Goal: Task Accomplishment & Management: Manage account settings

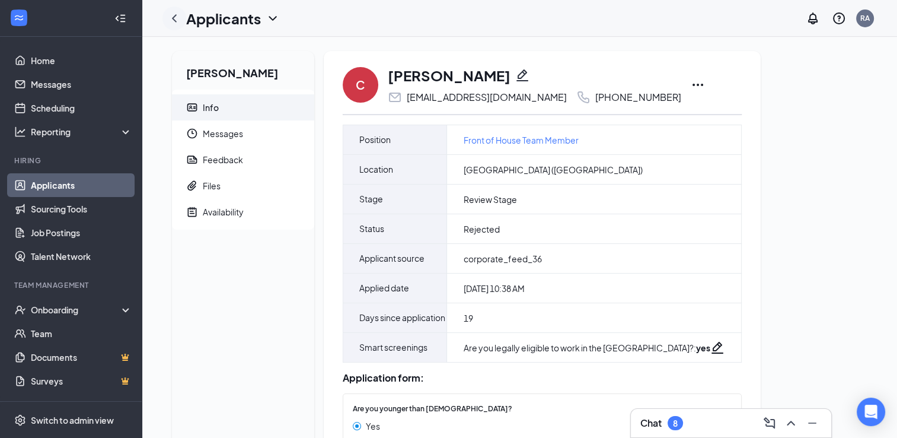
click at [175, 18] on icon "ChevronLeft" at bounding box center [174, 18] width 14 height 14
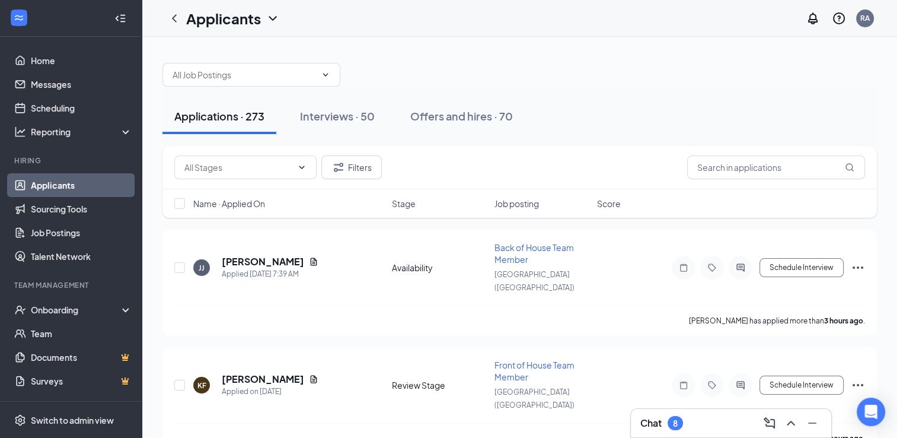
click at [250, 203] on span "Name · Applied On" at bounding box center [229, 203] width 72 height 12
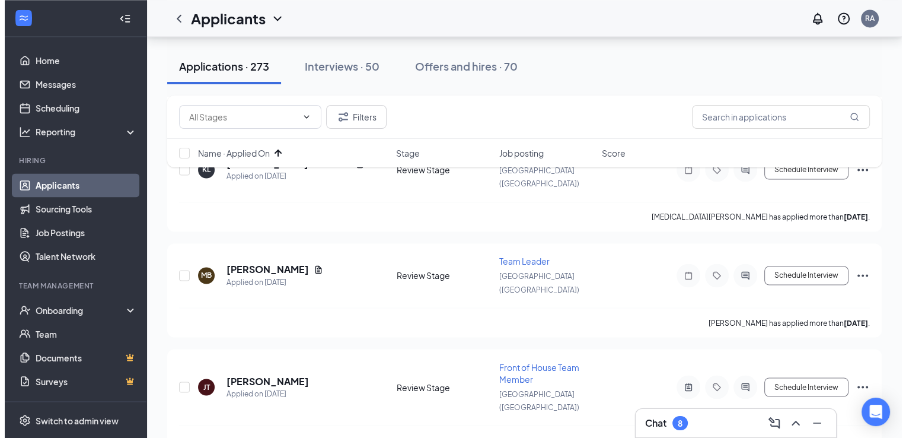
scroll to position [1984, 0]
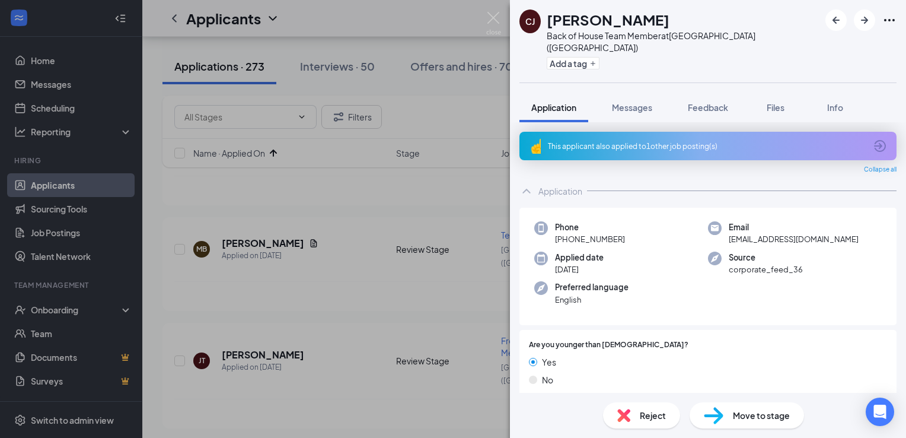
click at [873, 139] on icon "ArrowCircle" at bounding box center [880, 146] width 14 height 14
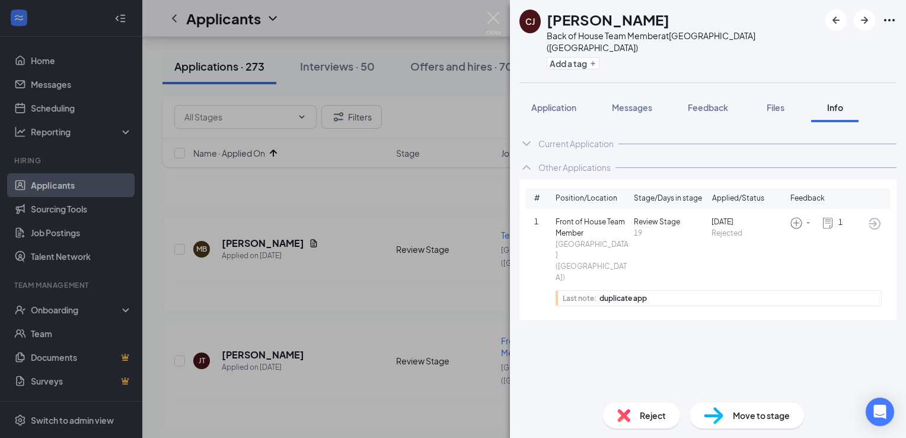
click at [876, 218] on icon "ArrowCircle" at bounding box center [874, 224] width 12 height 12
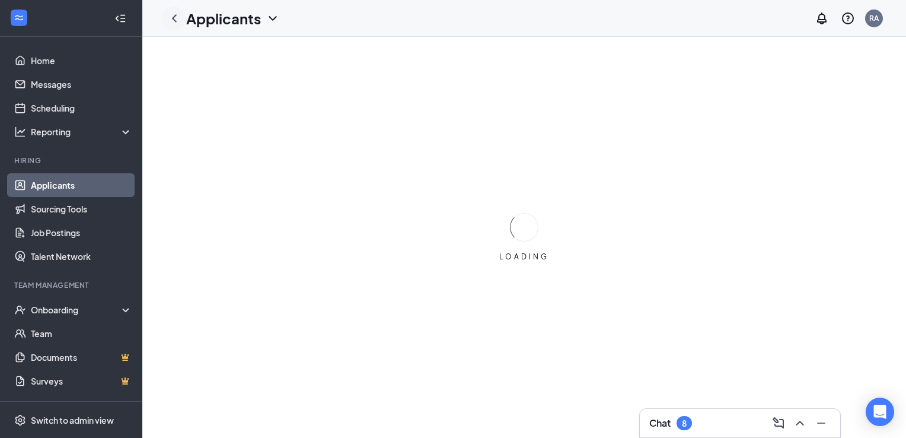
click at [178, 17] on icon "ChevronLeft" at bounding box center [174, 18] width 14 height 14
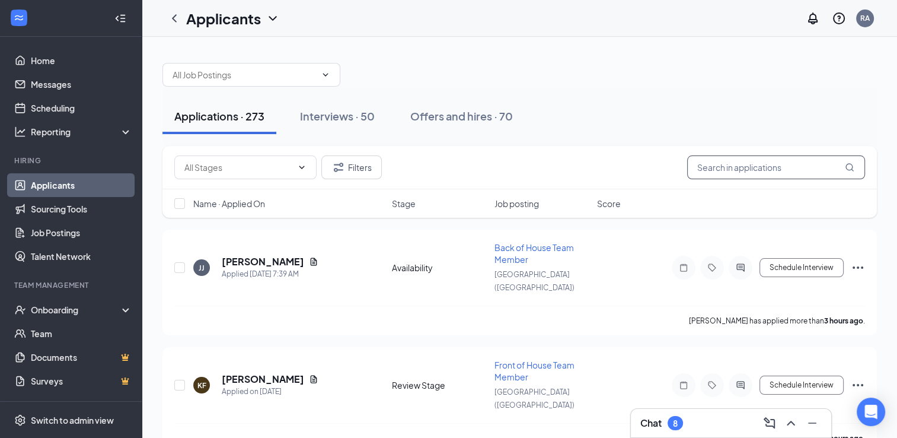
click at [746, 162] on input "text" at bounding box center [776, 167] width 178 height 24
type input "[PERSON_NAME]"
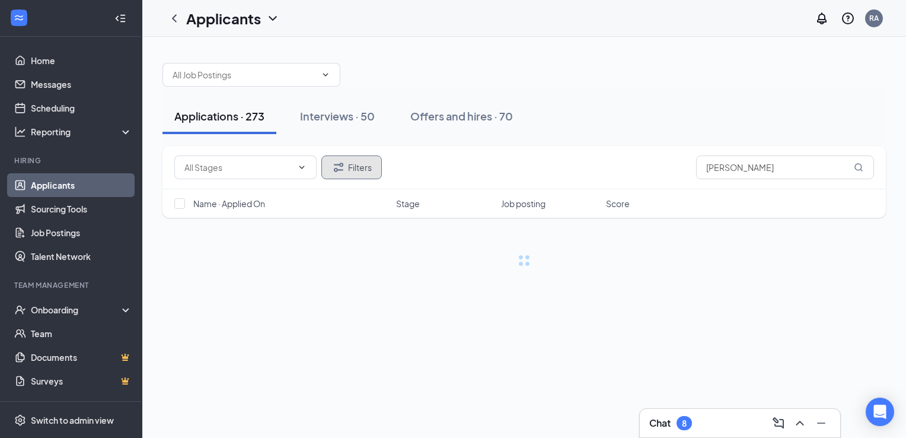
click at [358, 170] on button "Filters" at bounding box center [351, 167] width 60 height 24
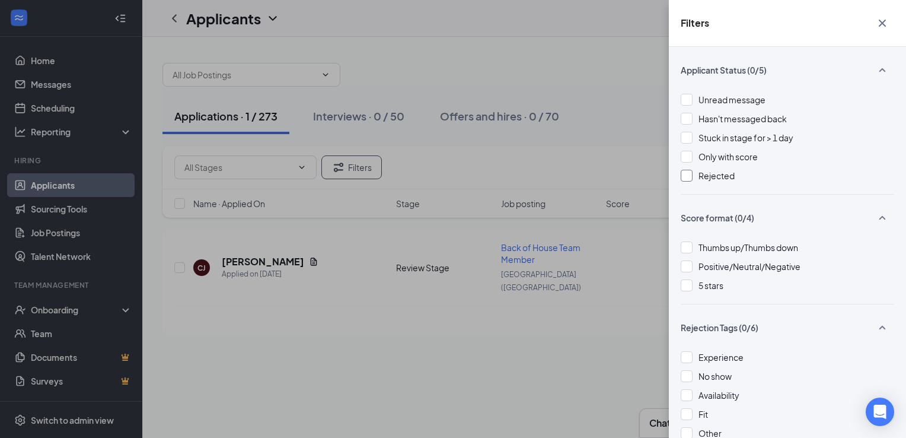
click at [686, 175] on div at bounding box center [687, 176] width 12 height 12
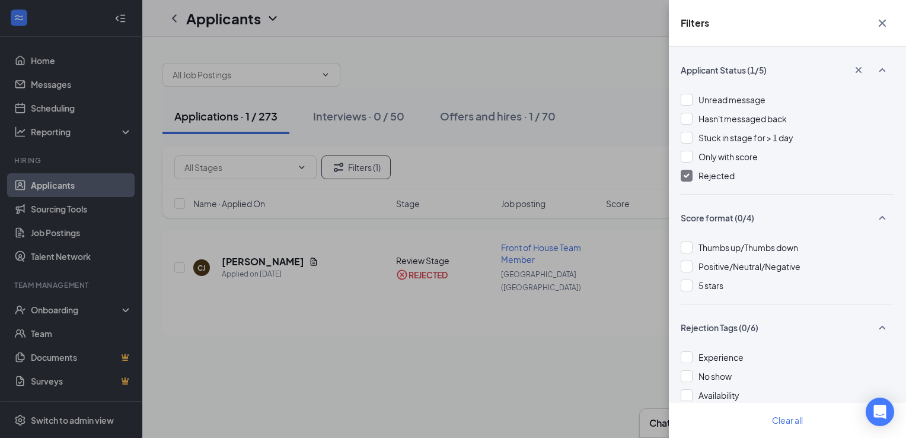
click at [346, 338] on div "Filters Applicant Status (1/5) Unread message Hasn't messaged back Stuck in sta…" at bounding box center [453, 219] width 906 height 438
click at [879, 28] on icon "Cross" at bounding box center [882, 23] width 14 height 14
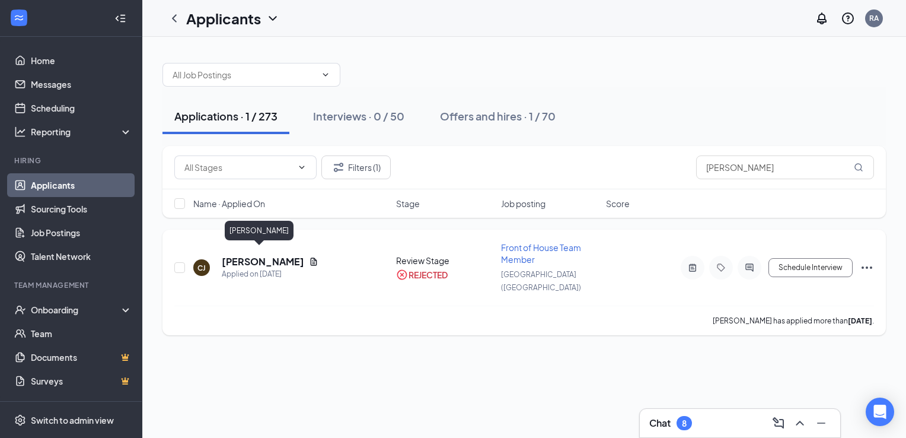
click at [253, 256] on h5 "[PERSON_NAME]" at bounding box center [263, 261] width 82 height 13
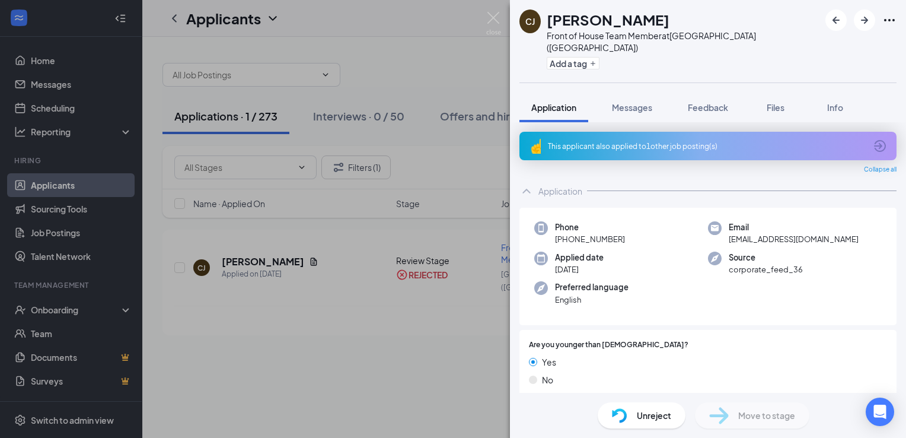
click at [631, 414] on div "Unreject" at bounding box center [642, 415] width 88 height 26
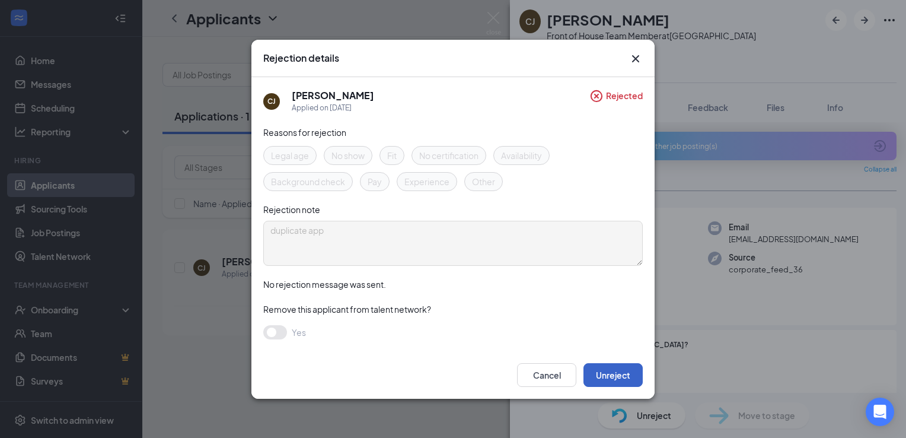
click at [608, 371] on button "Unreject" at bounding box center [612, 375] width 59 height 24
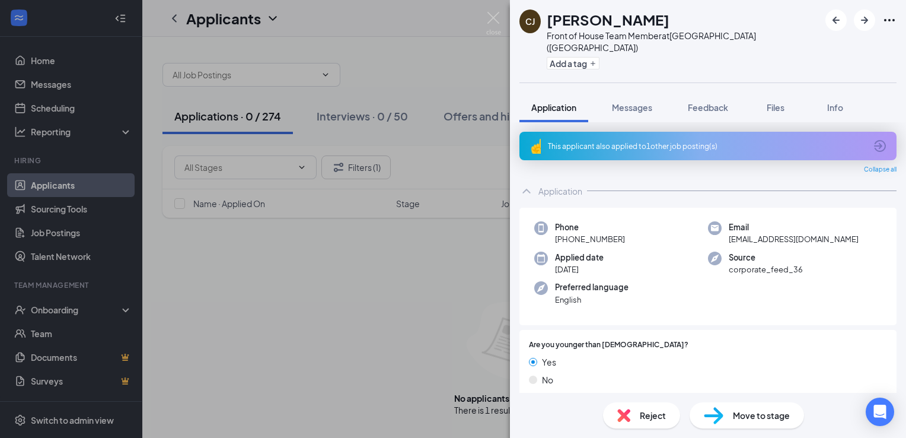
click at [740, 417] on span "Move to stage" at bounding box center [761, 414] width 57 height 13
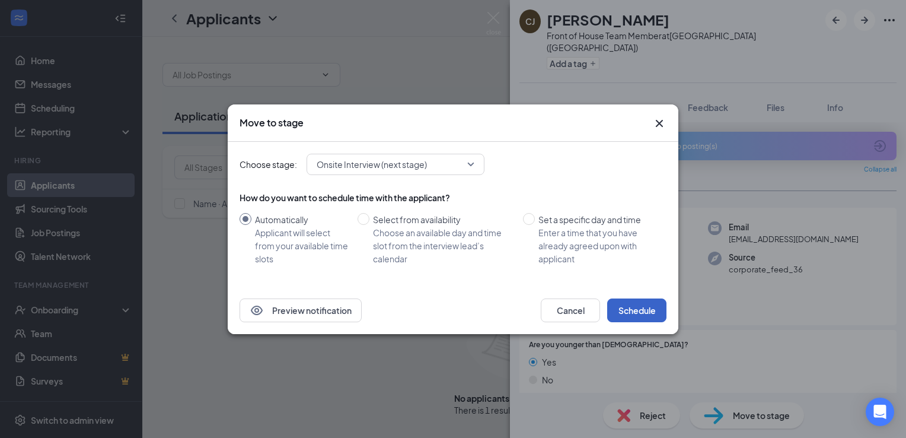
click at [647, 310] on button "Schedule" at bounding box center [636, 310] width 59 height 24
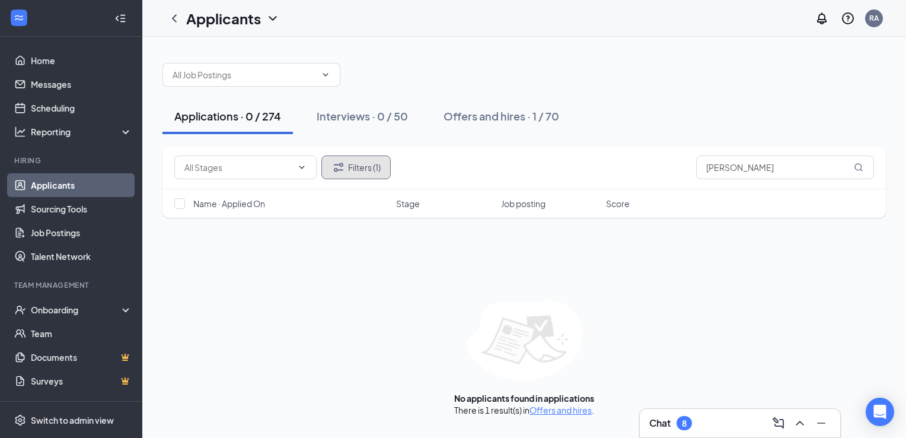
click at [356, 164] on button "Filters (1)" at bounding box center [355, 167] width 69 height 24
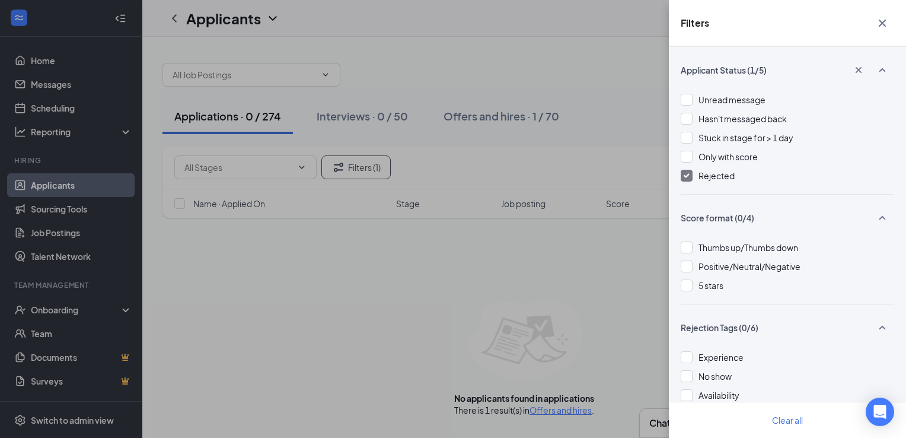
click at [685, 176] on img at bounding box center [687, 175] width 6 height 5
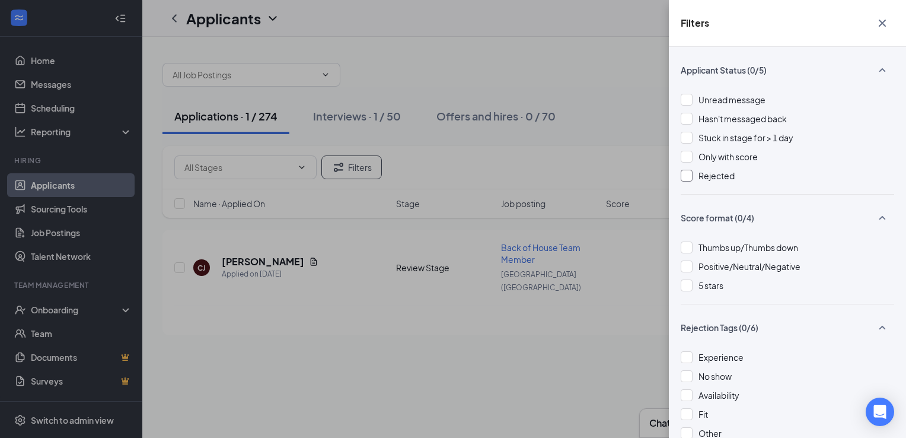
click at [888, 23] on icon "Cross" at bounding box center [882, 23] width 14 height 14
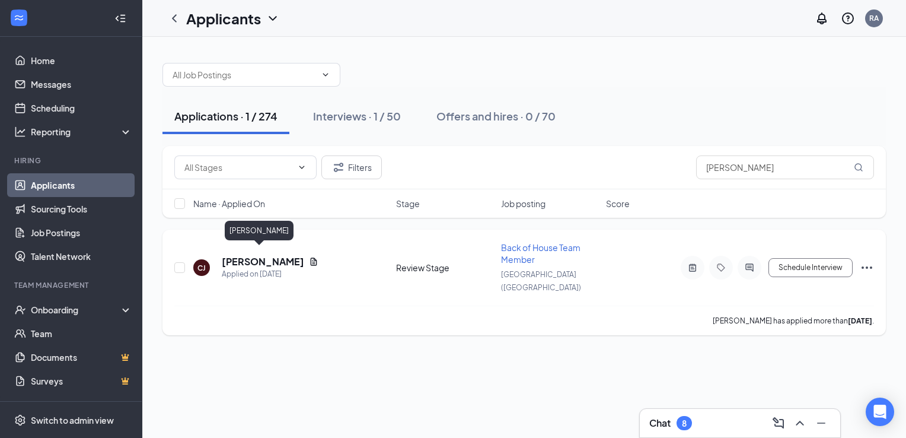
click at [254, 255] on h5 "[PERSON_NAME]" at bounding box center [263, 261] width 82 height 13
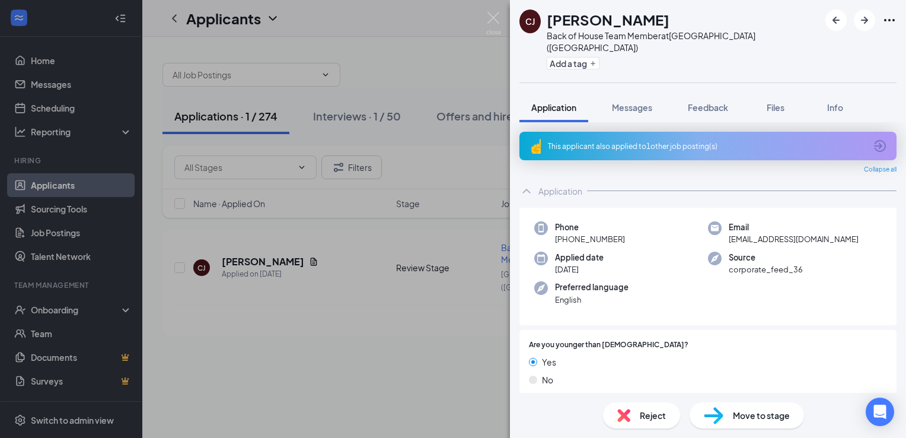
click at [635, 416] on div "Reject" at bounding box center [641, 415] width 77 height 26
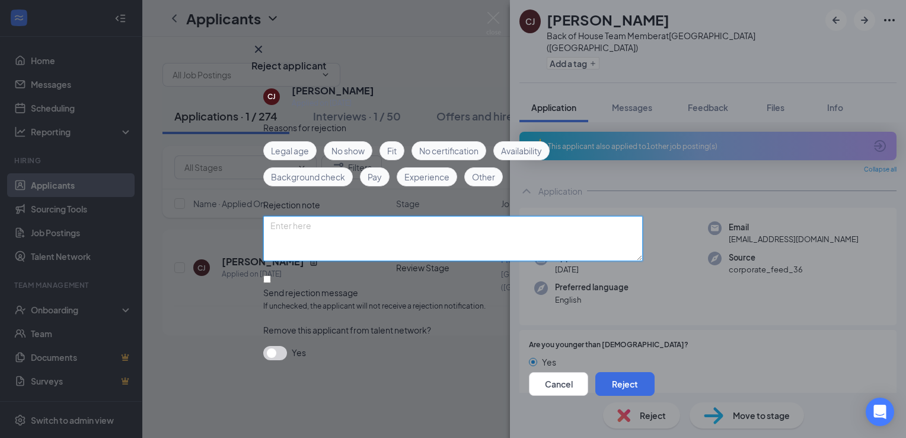
click at [369, 236] on textarea at bounding box center [452, 238] width 379 height 45
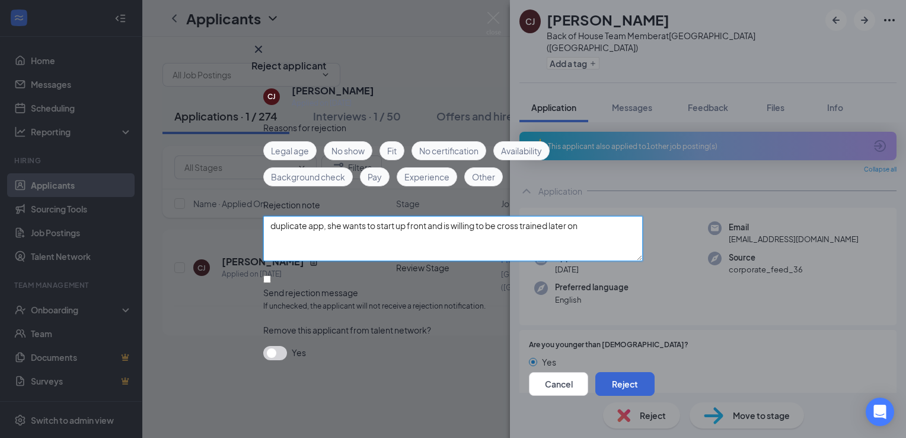
type textarea "duplicate app, she wants to start up front and is willing to be cross trained l…"
click at [615, 384] on button "Reject" at bounding box center [624, 384] width 59 height 24
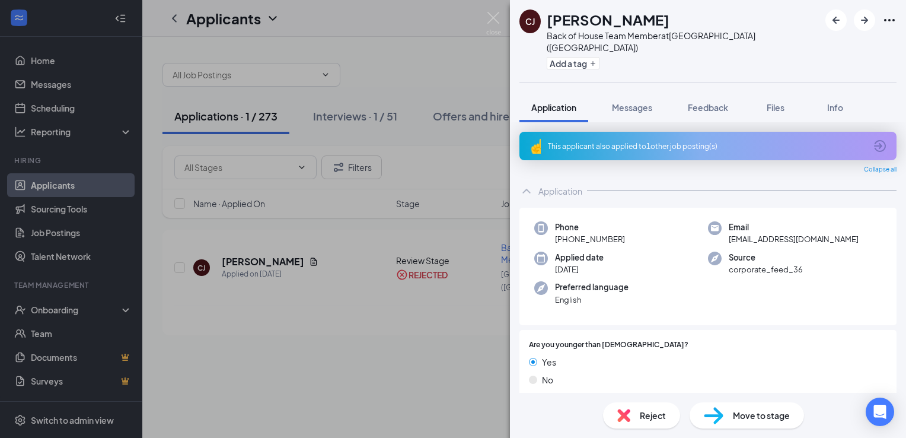
click at [391, 209] on div "[PERSON_NAME] [PERSON_NAME] Back of House Team Member at [GEOGRAPHIC_DATA] ([GE…" at bounding box center [453, 219] width 906 height 438
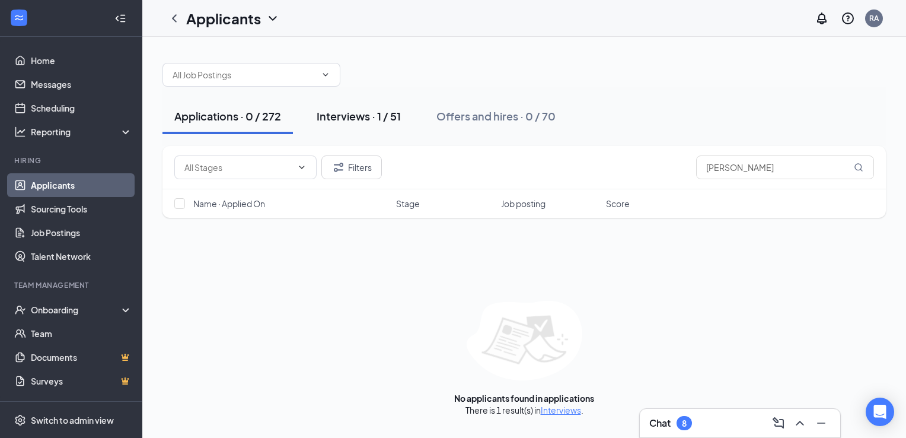
click at [380, 117] on div "Interviews · 1 / 51" at bounding box center [359, 115] width 84 height 15
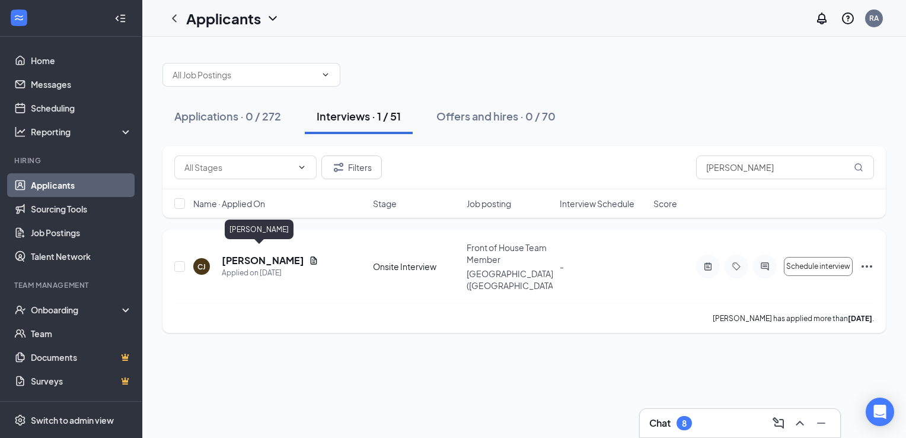
click at [249, 254] on h5 "[PERSON_NAME]" at bounding box center [263, 260] width 82 height 13
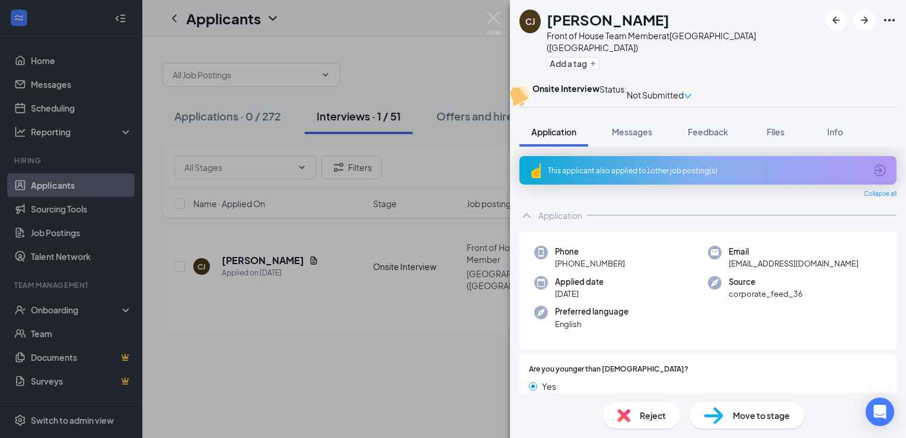
click at [637, 175] on div "This applicant also applied to 1 other job posting(s)" at bounding box center [707, 170] width 318 height 10
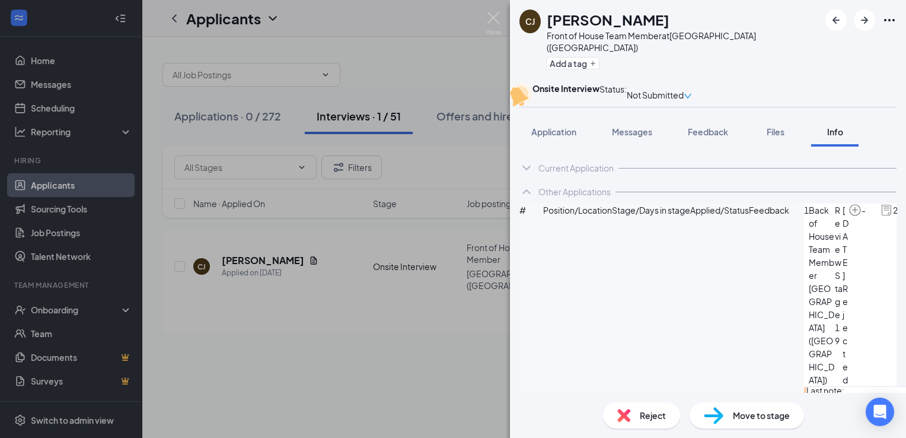
click at [491, 23] on img at bounding box center [493, 23] width 15 height 23
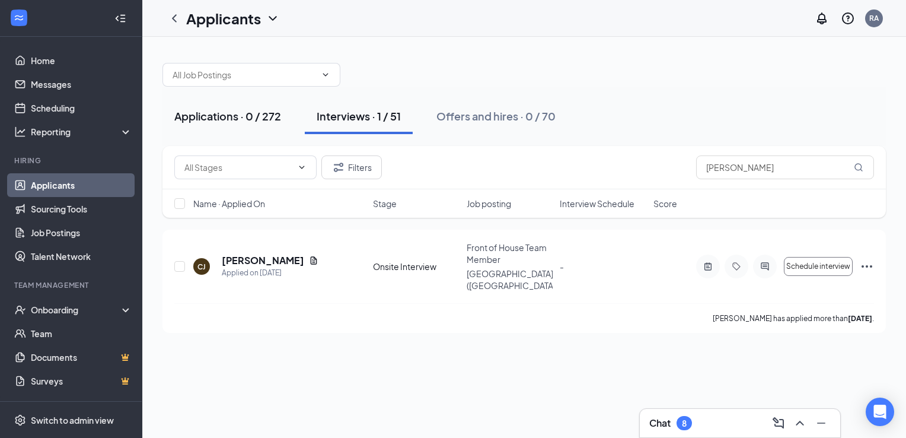
click at [225, 121] on div "Applications · 0 / 272" at bounding box center [227, 115] width 107 height 15
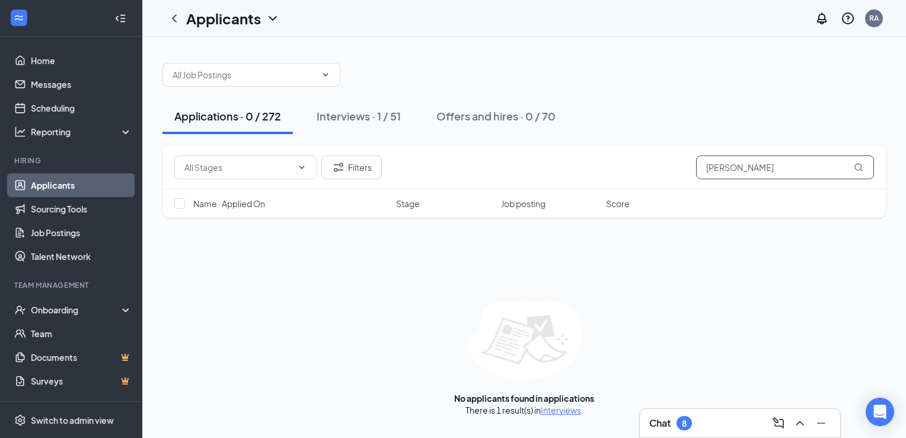
click at [767, 171] on input "[PERSON_NAME]" at bounding box center [785, 167] width 178 height 24
type input "c"
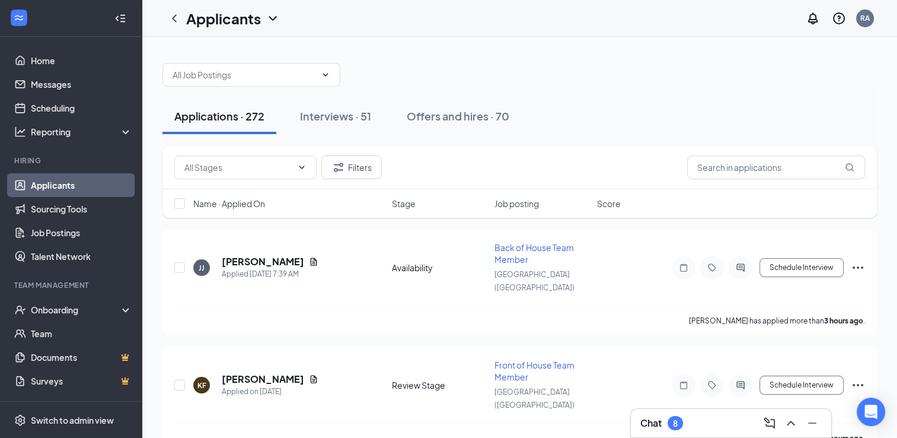
click at [230, 206] on span "Name · Applied On" at bounding box center [229, 203] width 72 height 12
click at [246, 205] on span "Name · Applied On" at bounding box center [229, 203] width 72 height 12
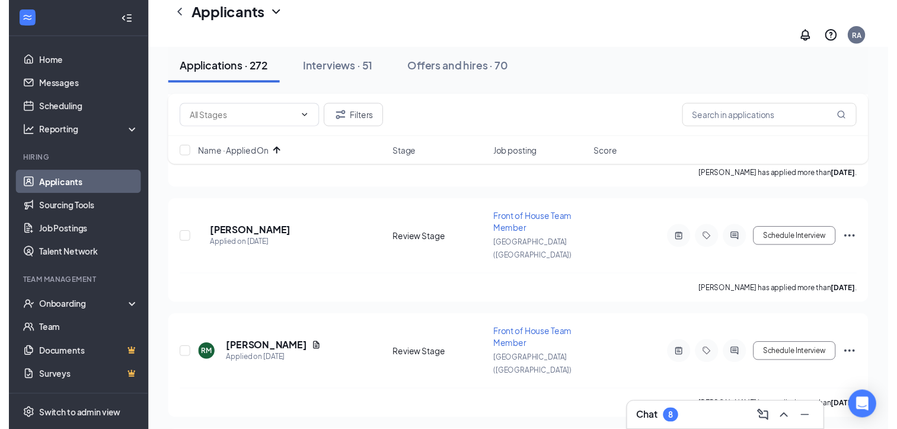
scroll to position [2707, 0]
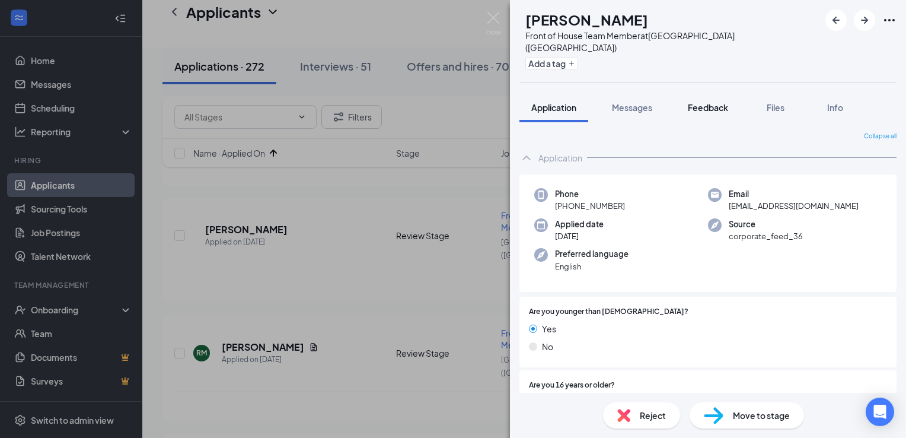
click at [708, 102] on span "Feedback" at bounding box center [708, 107] width 40 height 11
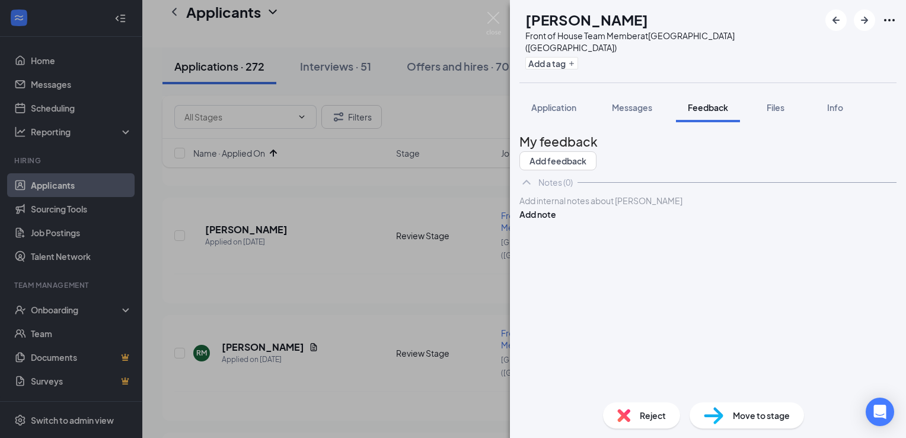
click at [493, 18] on img at bounding box center [493, 23] width 15 height 23
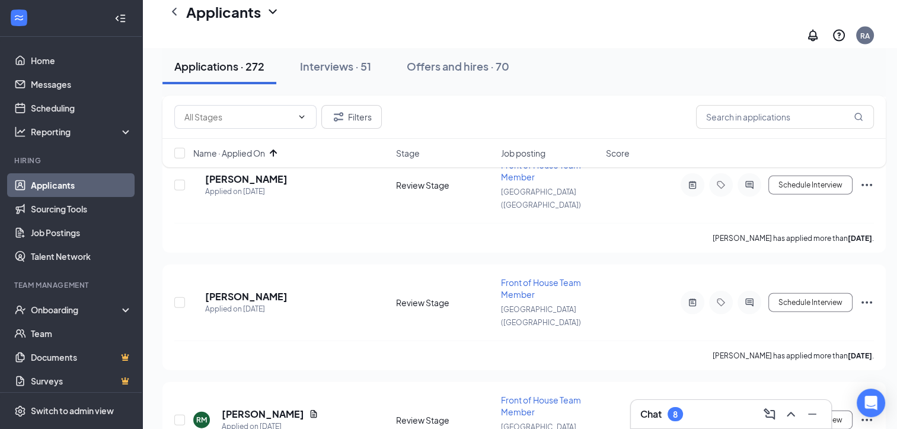
scroll to position [2643, 0]
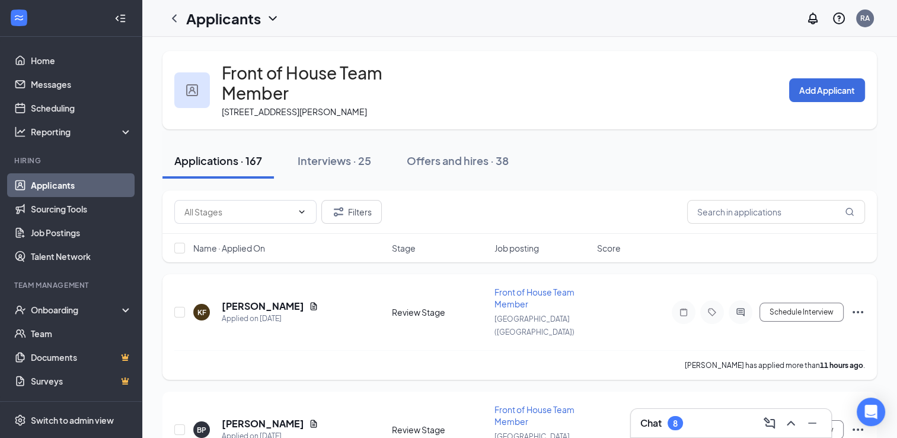
click at [510, 286] on span "Front of House Team Member" at bounding box center [534, 297] width 80 height 23
click at [261, 299] on h5 "[PERSON_NAME]" at bounding box center [263, 305] width 82 height 13
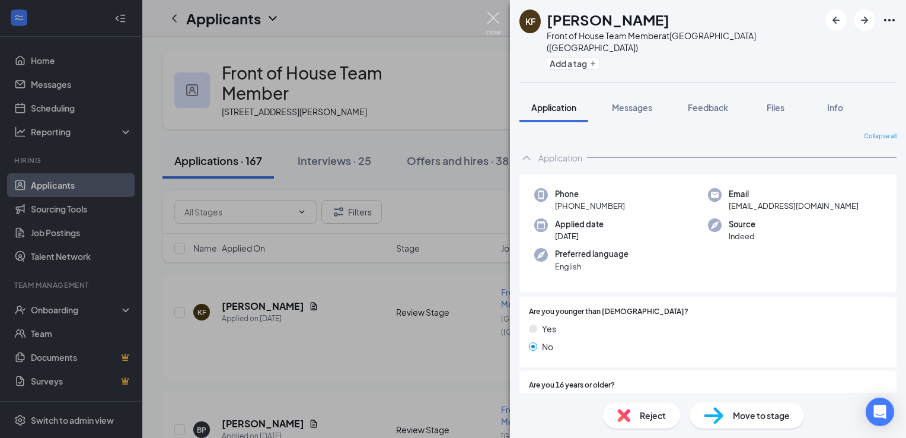
click at [491, 19] on img at bounding box center [493, 23] width 15 height 23
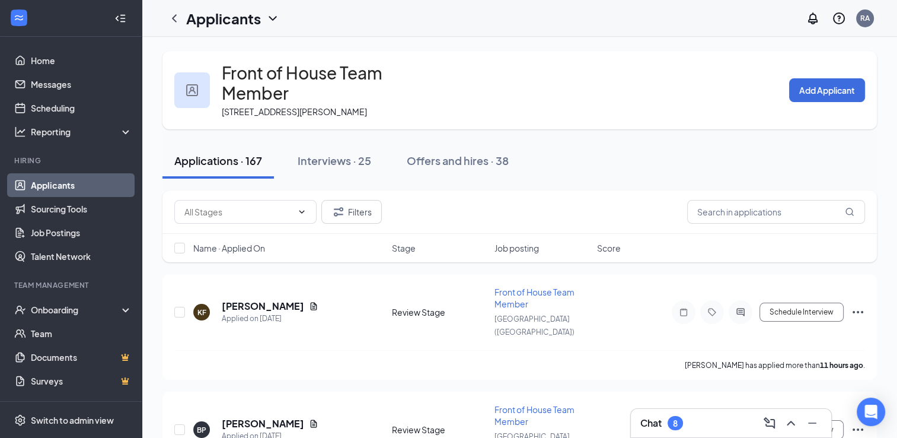
click at [249, 242] on span "Name · Applied On" at bounding box center [229, 248] width 72 height 12
click at [740, 308] on icon "ActiveChat" at bounding box center [740, 312] width 8 height 8
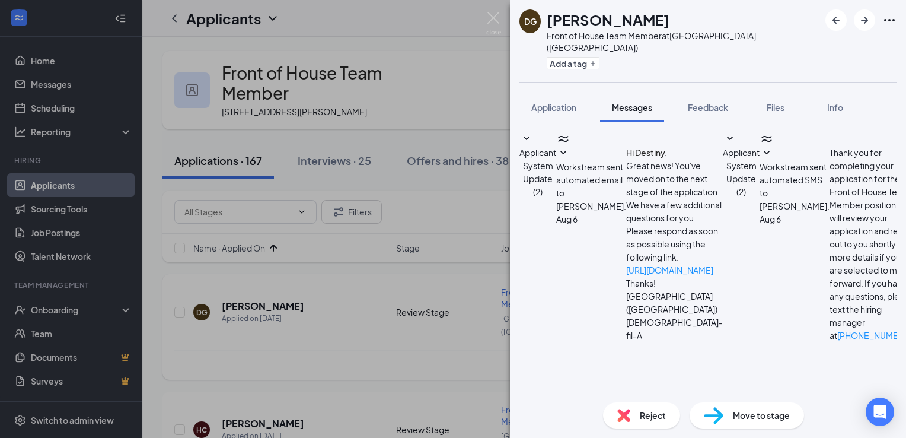
scroll to position [200, 0]
click at [646, 418] on span "Reject" at bounding box center [653, 414] width 26 height 13
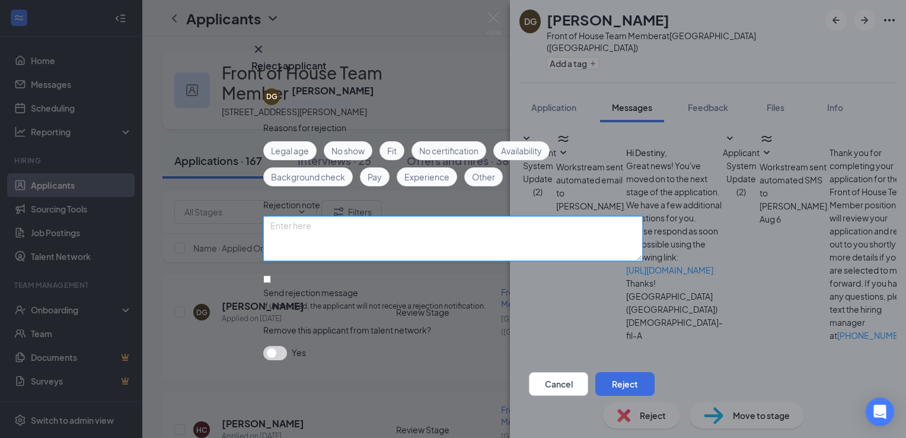
click at [393, 228] on textarea at bounding box center [452, 238] width 379 height 45
type textarea "never responded [PERSON_NAME]"
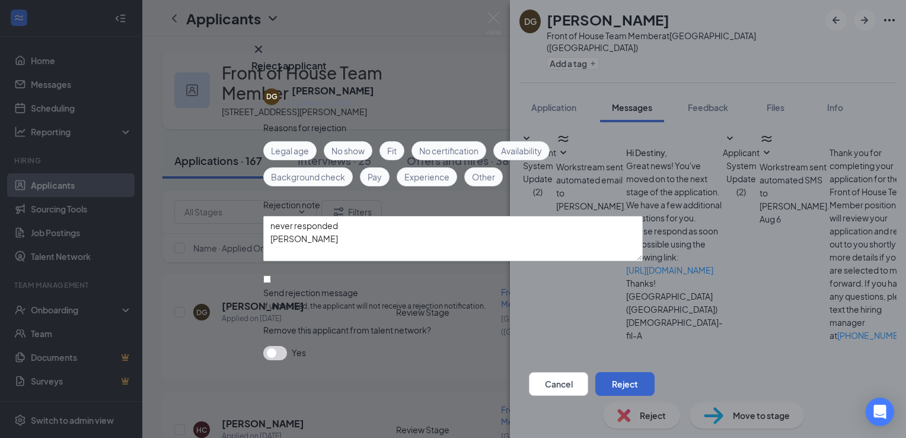
click at [609, 376] on button "Reject" at bounding box center [624, 384] width 59 height 24
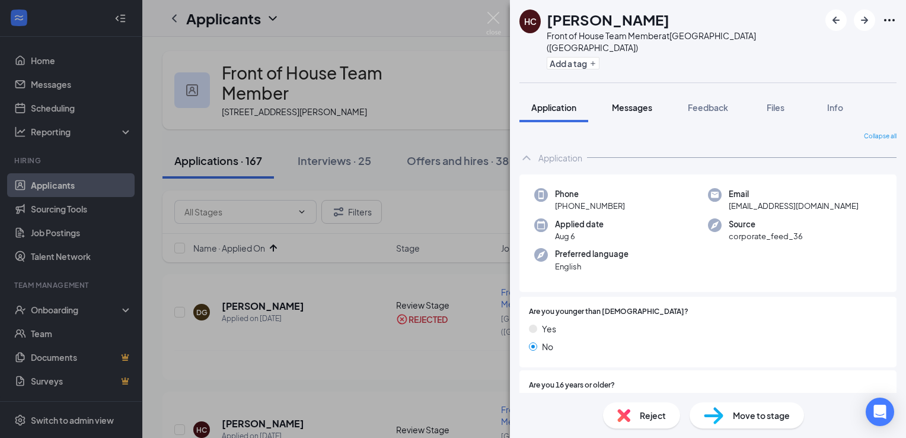
click at [636, 102] on span "Messages" at bounding box center [632, 107] width 40 height 11
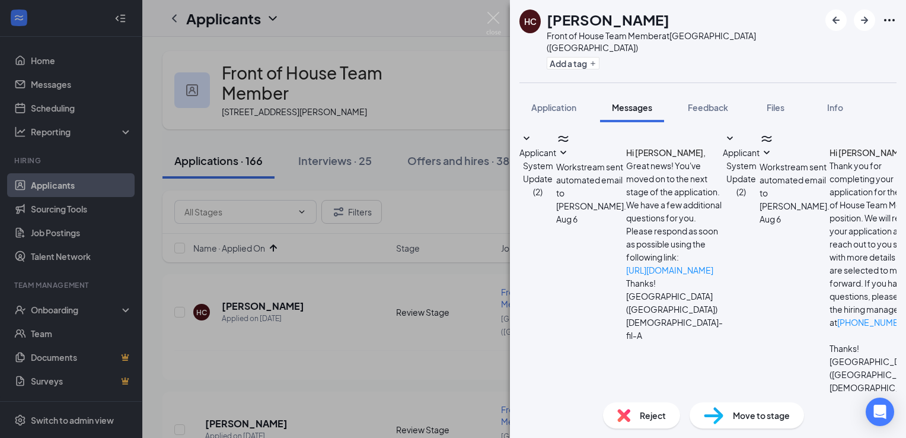
scroll to position [200, 0]
click at [631, 413] on div "Reject" at bounding box center [641, 415] width 77 height 26
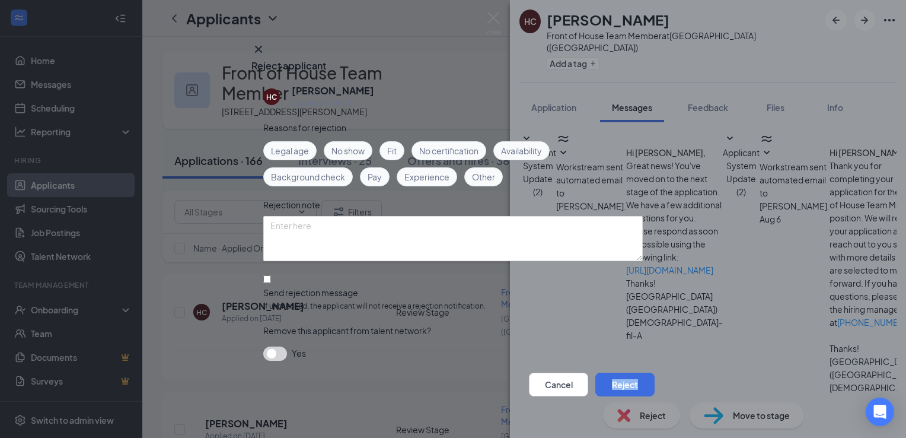
click at [631, 413] on div "Reject applicant HC [PERSON_NAME] Applied on [DATE] Reasons for rejection Legal…" at bounding box center [453, 219] width 906 height 438
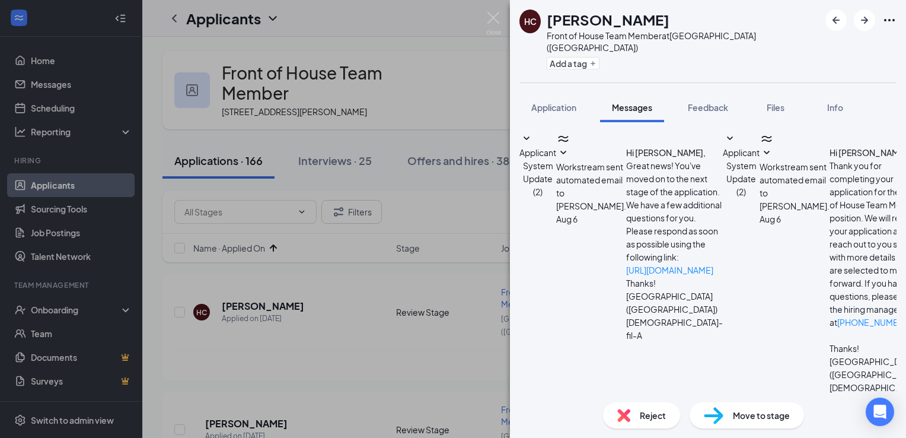
click at [631, 413] on div "Reject" at bounding box center [641, 415] width 77 height 26
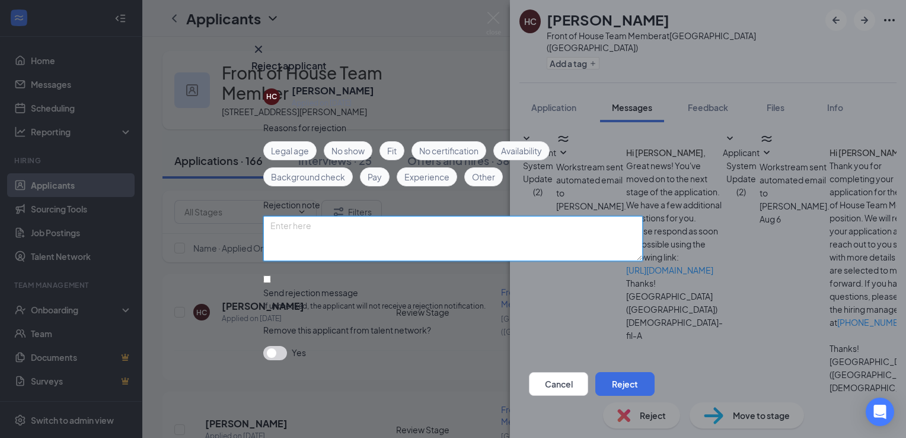
click at [467, 255] on textarea at bounding box center [452, 238] width 379 height 45
type textarea "never responded [PERSON_NAME]"
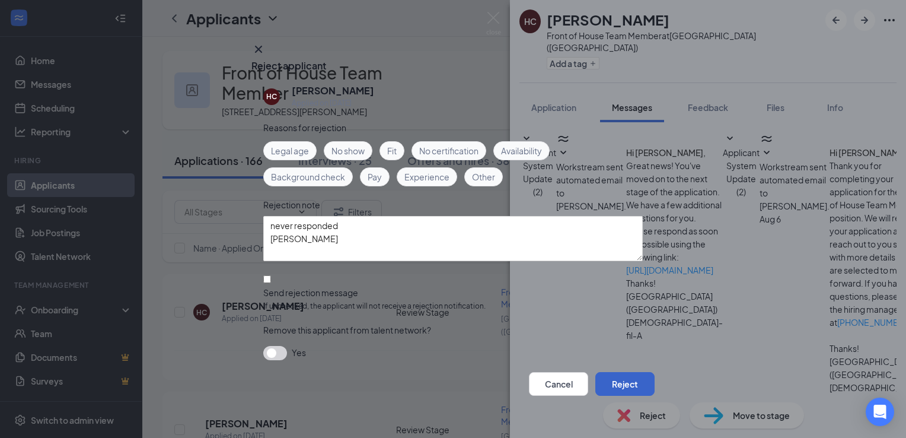
click at [614, 381] on button "Reject" at bounding box center [624, 384] width 59 height 24
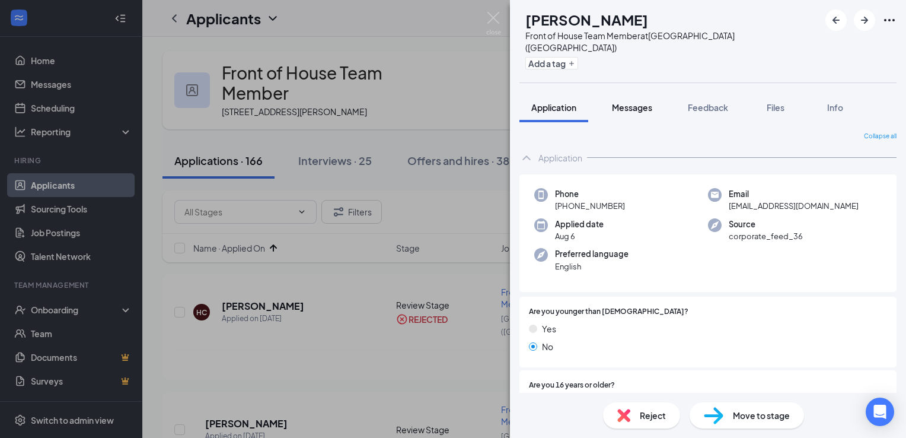
click at [647, 102] on span "Messages" at bounding box center [632, 107] width 40 height 11
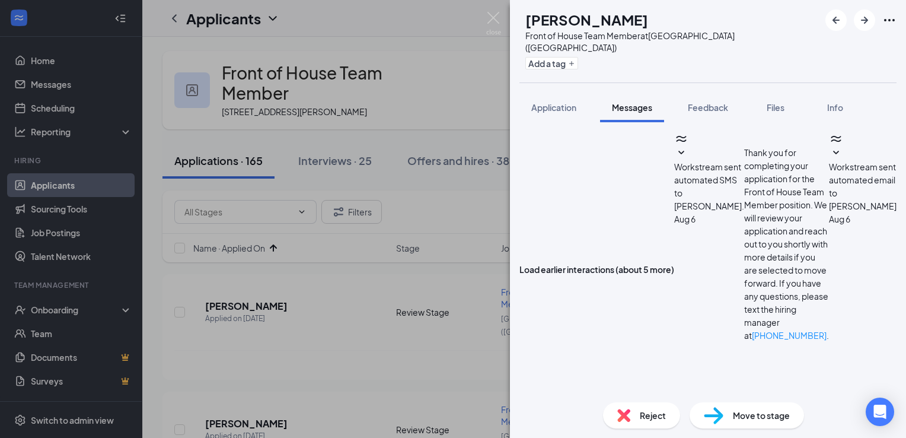
scroll to position [588, 0]
click at [864, 19] on icon "ArrowRight" at bounding box center [864, 20] width 14 height 14
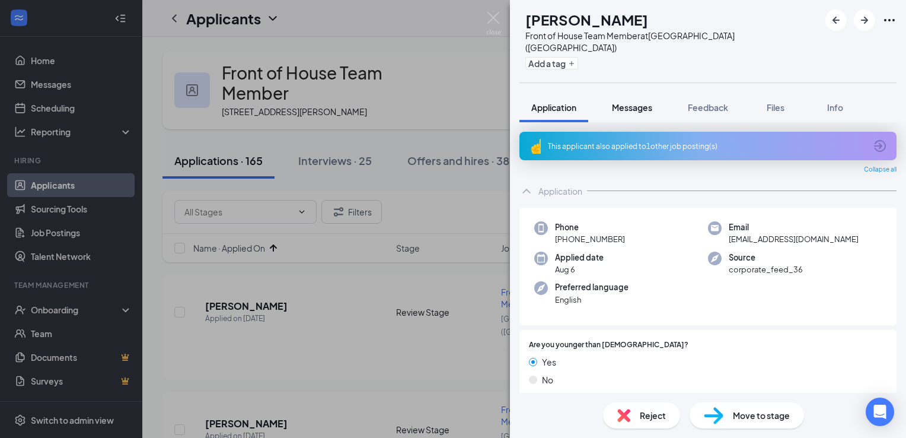
click at [638, 102] on span "Messages" at bounding box center [632, 107] width 40 height 11
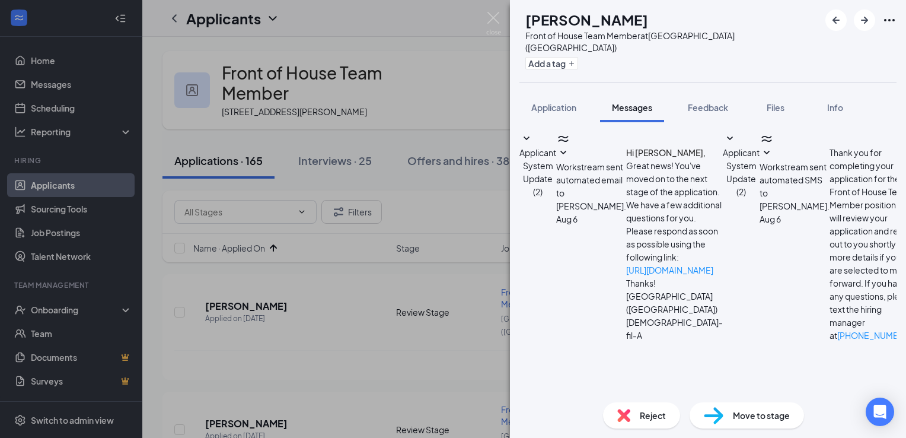
scroll to position [200, 0]
click at [631, 419] on div "Reject" at bounding box center [641, 415] width 77 height 26
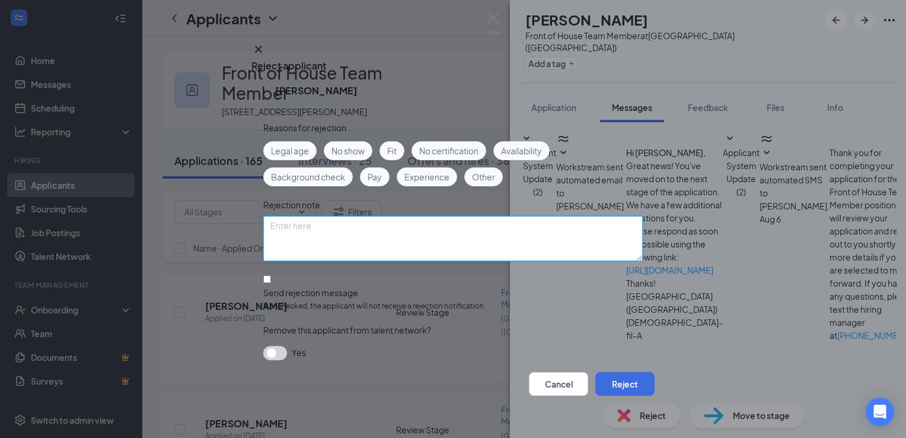
click at [475, 235] on textarea at bounding box center [452, 238] width 379 height 45
type textarea "never responded [PERSON_NAME]"
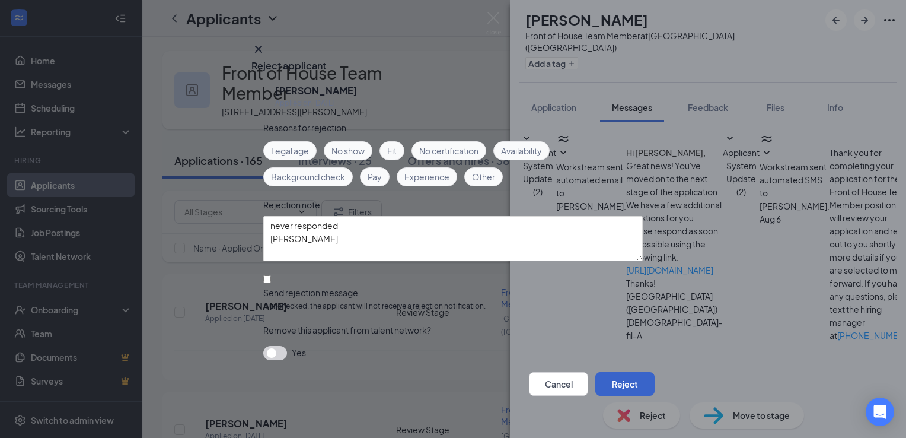
click at [617, 381] on button "Reject" at bounding box center [624, 384] width 59 height 24
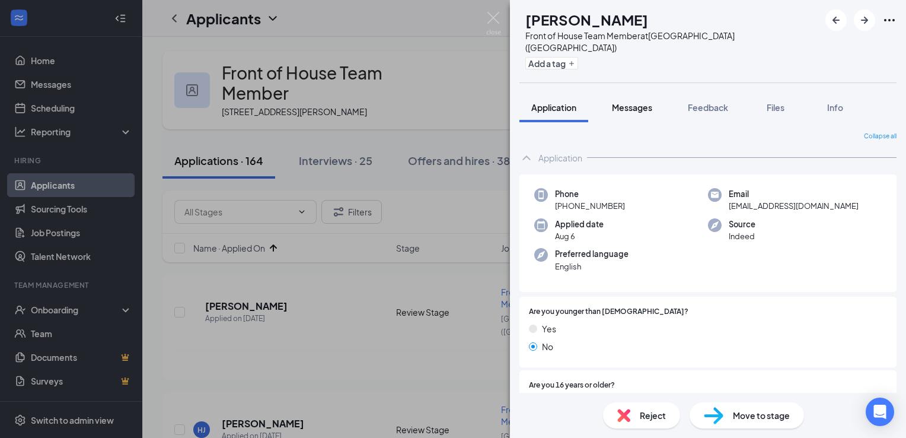
click at [643, 102] on span "Messages" at bounding box center [632, 107] width 40 height 11
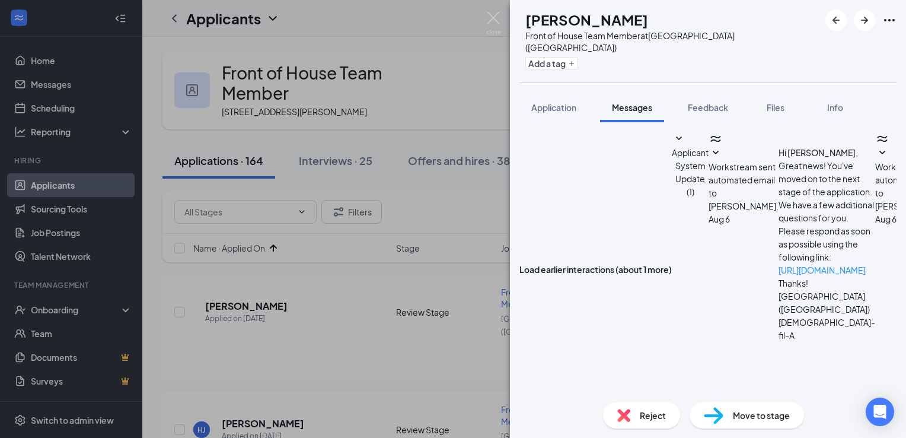
scroll to position [405, 0]
click at [644, 422] on div "Reject" at bounding box center [641, 415] width 77 height 26
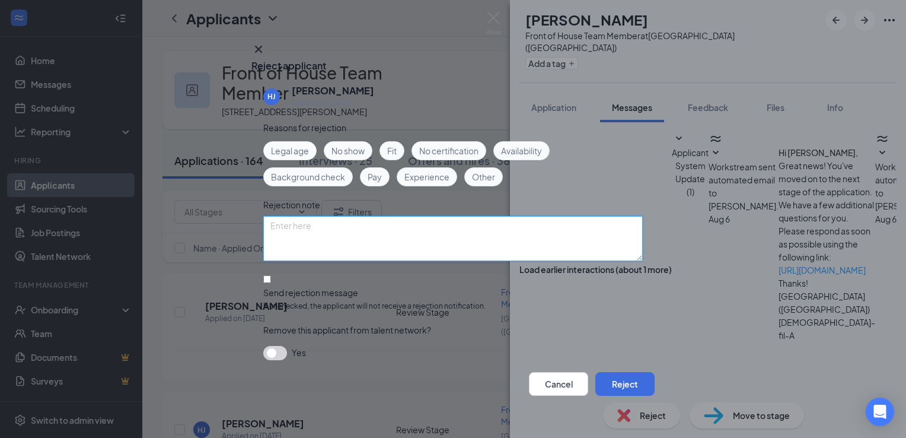
click at [412, 229] on textarea at bounding box center [452, 238] width 379 height 45
type textarea "never responded [PERSON_NAME]"
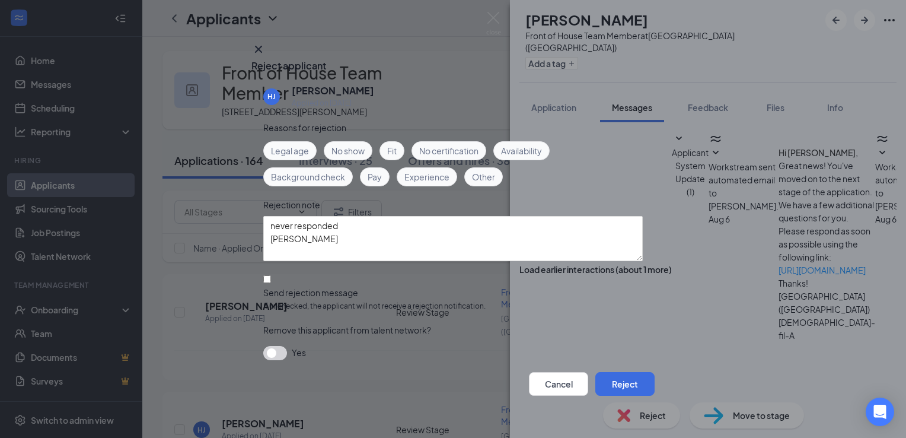
click at [607, 394] on div "Cancel Reject" at bounding box center [452, 384] width 403 height 24
click at [609, 380] on button "Reject" at bounding box center [624, 384] width 59 height 24
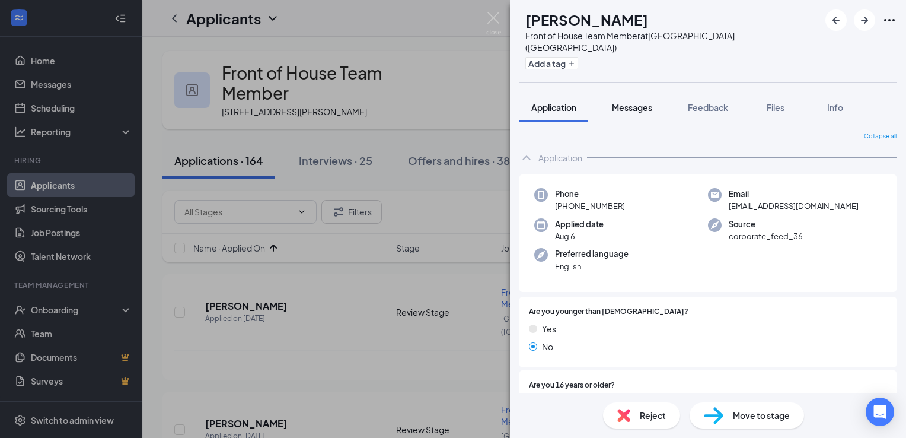
click at [639, 102] on span "Messages" at bounding box center [632, 107] width 40 height 11
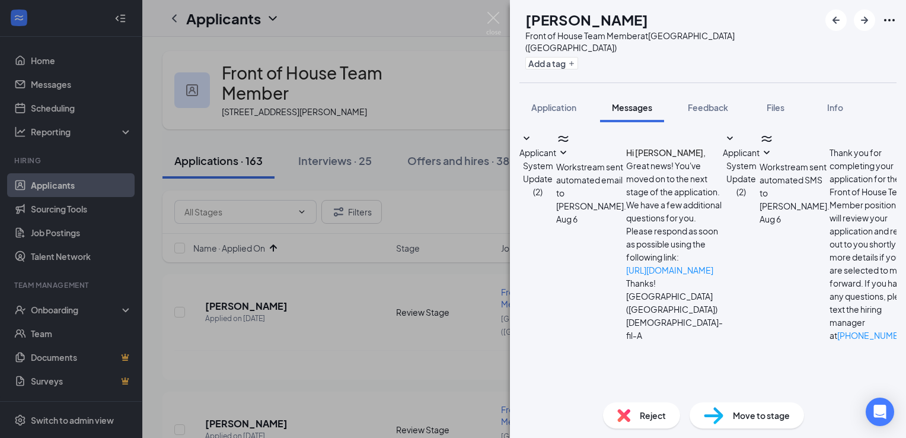
scroll to position [212, 0]
click at [633, 416] on div "Reject" at bounding box center [641, 415] width 77 height 26
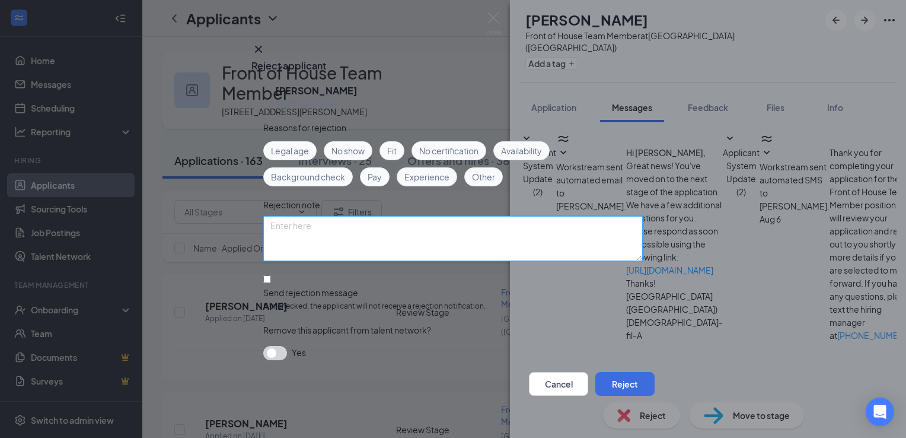
click at [465, 238] on textarea at bounding box center [452, 238] width 379 height 45
type textarea "never responded [PERSON_NAME]"
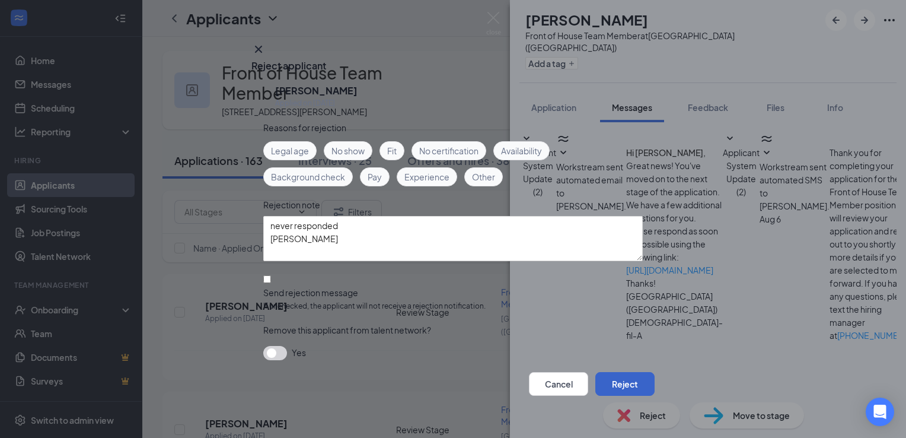
click at [614, 380] on button "Reject" at bounding box center [624, 384] width 59 height 24
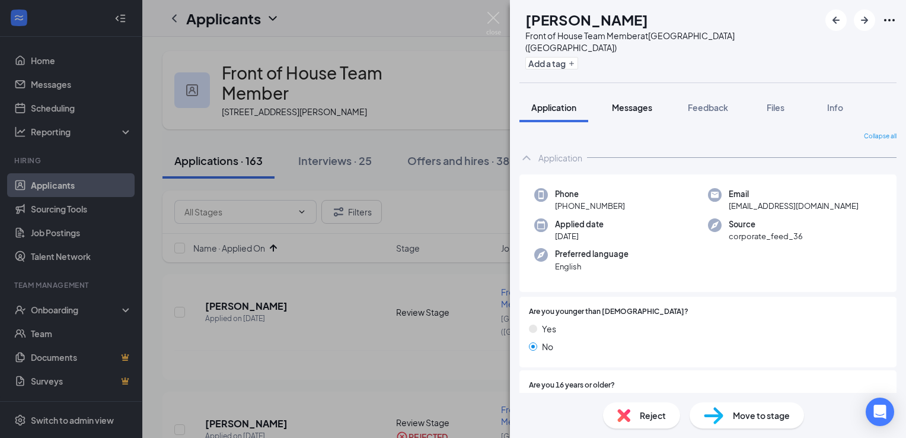
click at [637, 102] on span "Messages" at bounding box center [632, 107] width 40 height 11
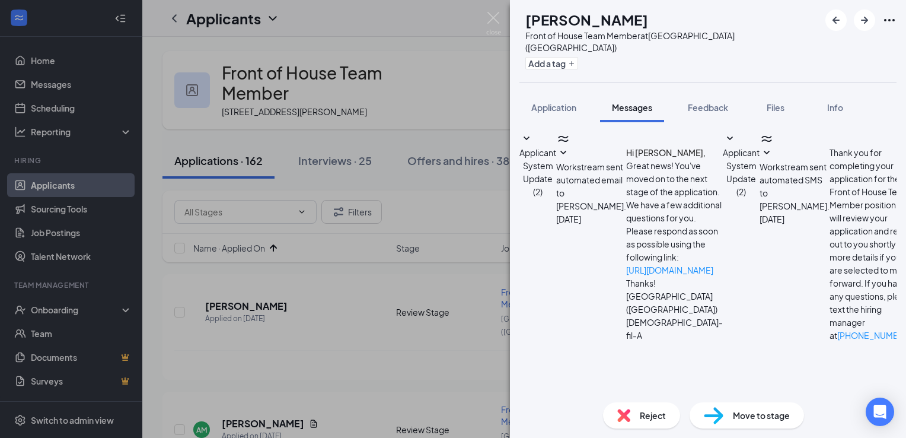
scroll to position [200, 0]
click at [638, 416] on div "Reject" at bounding box center [641, 415] width 77 height 26
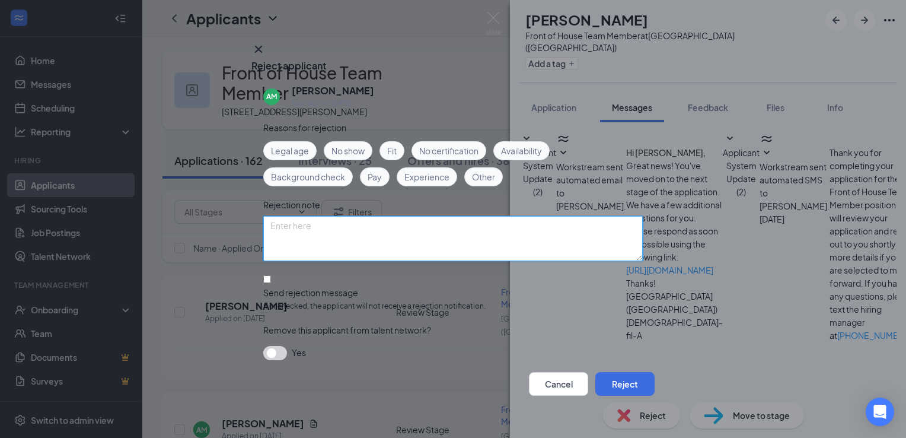
click at [395, 242] on textarea at bounding box center [452, 238] width 379 height 45
type textarea "never responded [PERSON_NAME]"
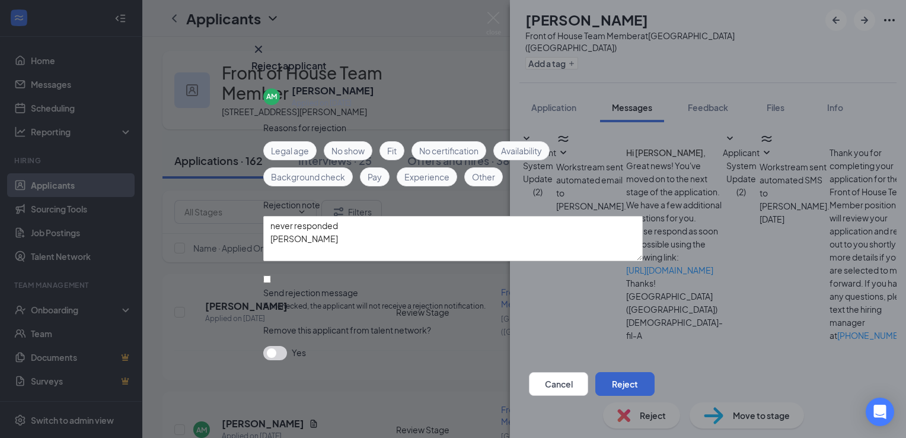
click at [600, 381] on button "Reject" at bounding box center [624, 384] width 59 height 24
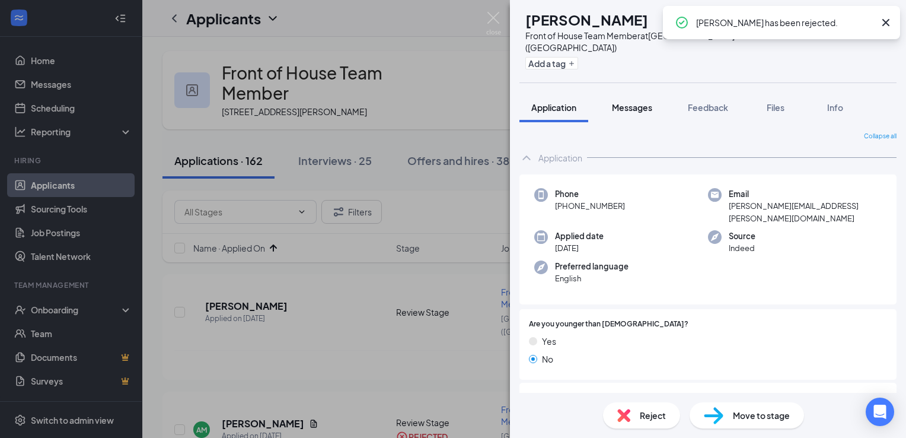
click at [644, 102] on span "Messages" at bounding box center [632, 107] width 40 height 11
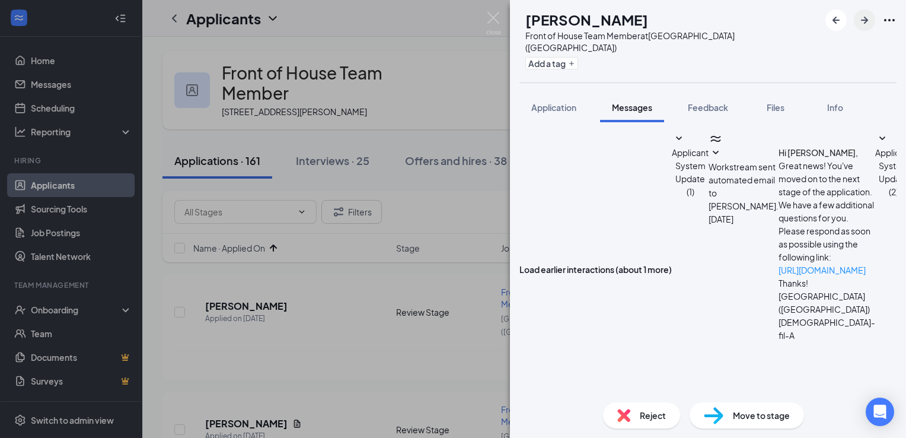
scroll to position [456, 0]
click at [868, 25] on icon "ArrowRight" at bounding box center [864, 20] width 14 height 14
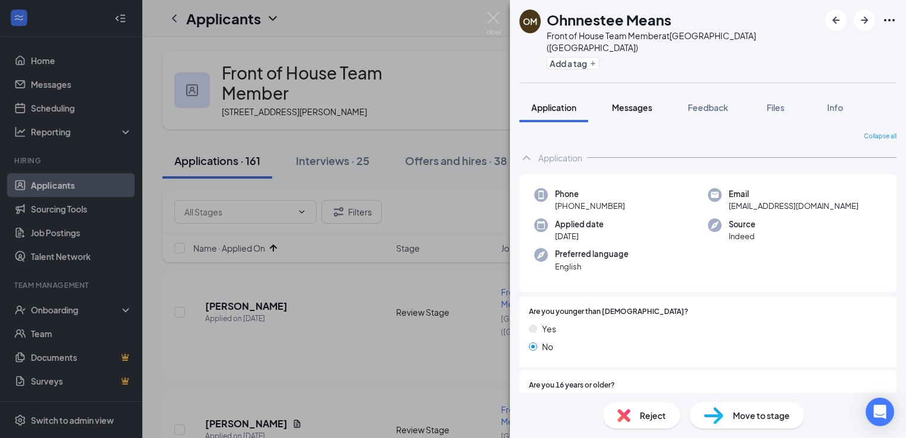
click at [632, 102] on span "Messages" at bounding box center [632, 107] width 40 height 11
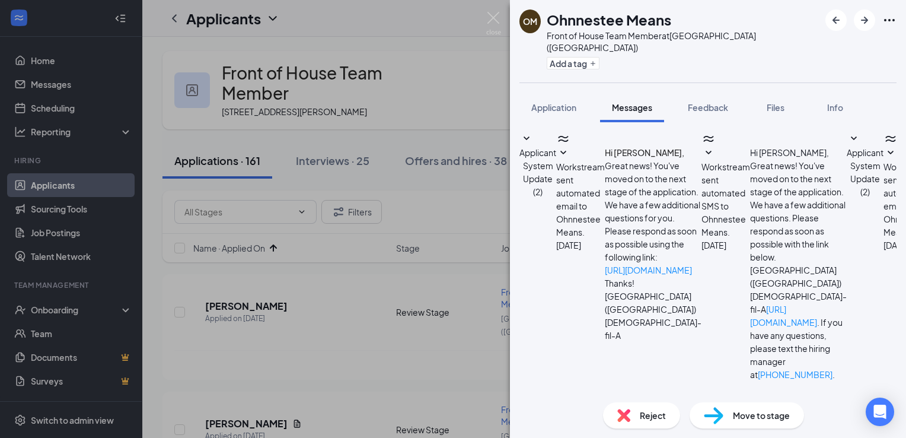
scroll to position [256, 0]
click at [647, 415] on span "Reject" at bounding box center [653, 414] width 26 height 13
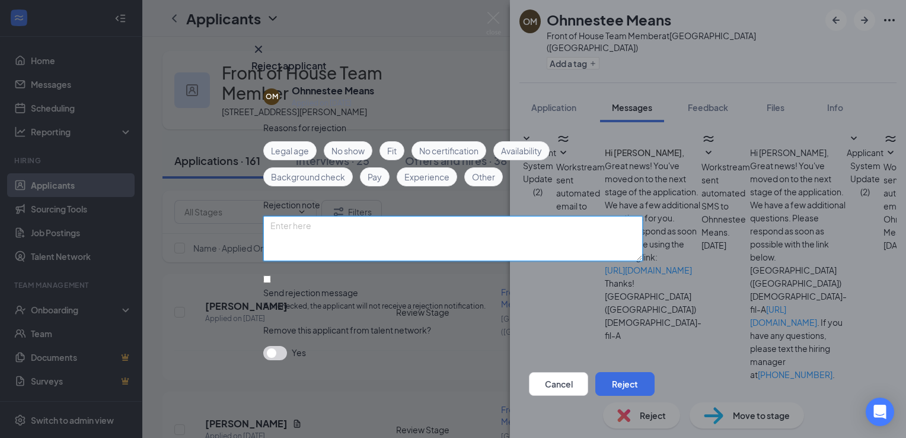
click at [368, 232] on textarea at bounding box center [452, 238] width 379 height 45
type textarea "never responded [PERSON_NAME]"
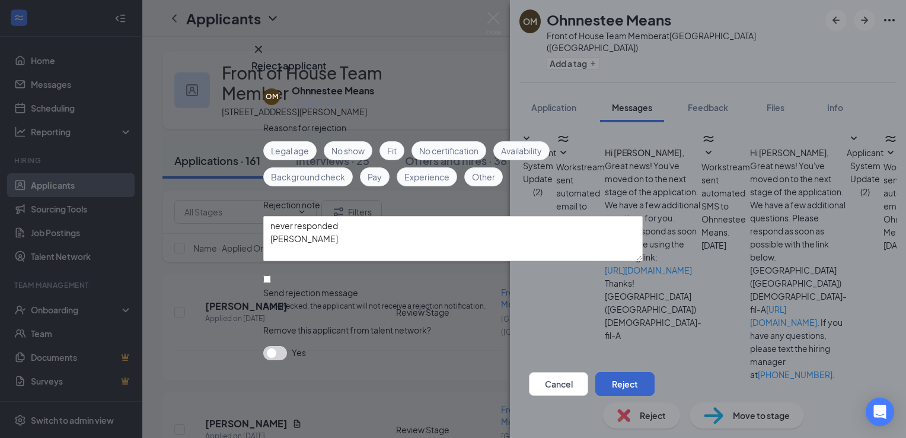
click at [609, 376] on button "Reject" at bounding box center [624, 384] width 59 height 24
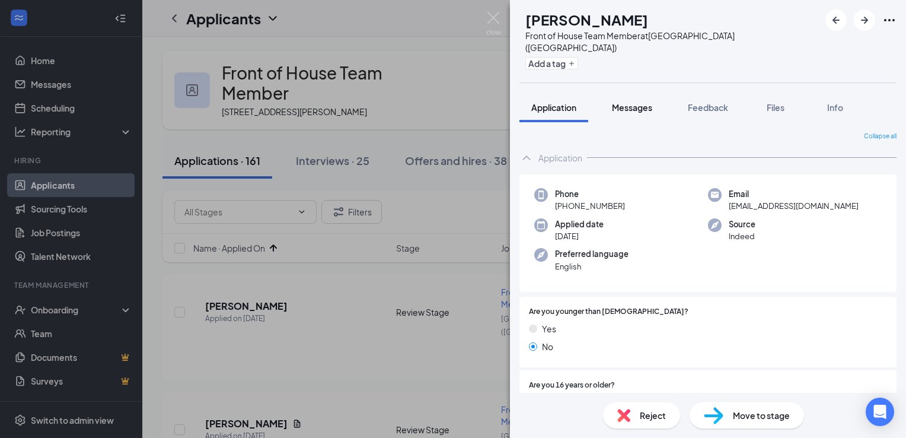
click at [638, 102] on span "Messages" at bounding box center [632, 107] width 40 height 11
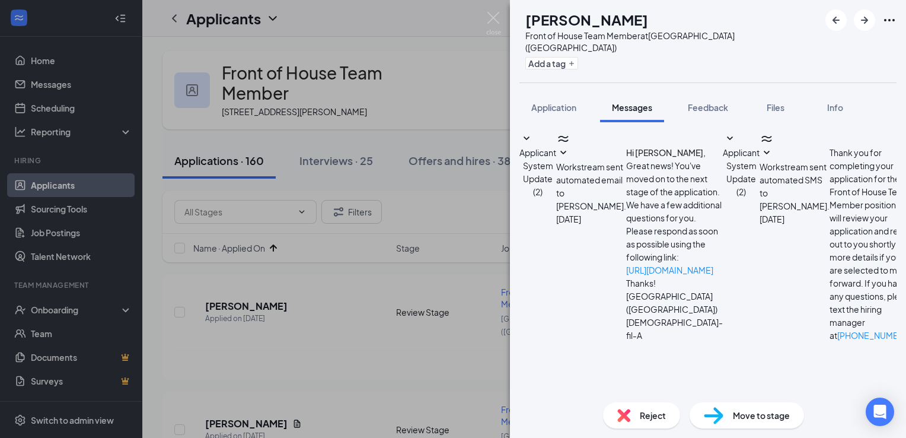
scroll to position [200, 0]
click at [638, 416] on div "Reject" at bounding box center [641, 415] width 77 height 26
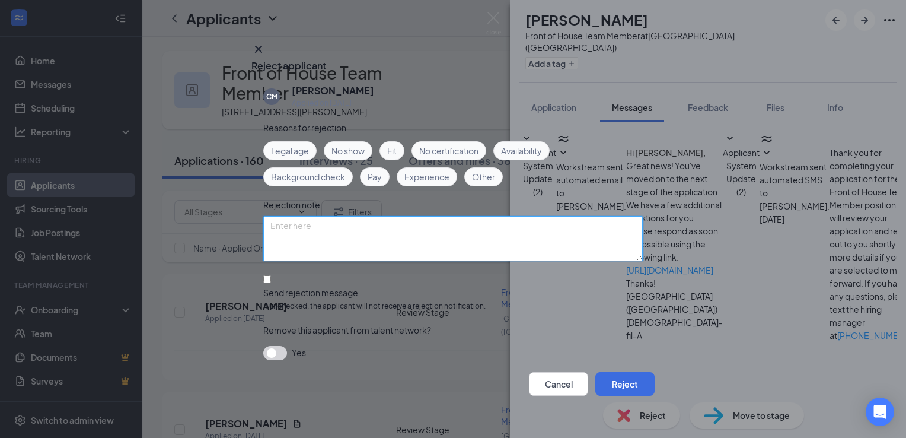
click at [318, 226] on textarea at bounding box center [452, 238] width 379 height 45
type textarea "never responded [PERSON_NAME]"
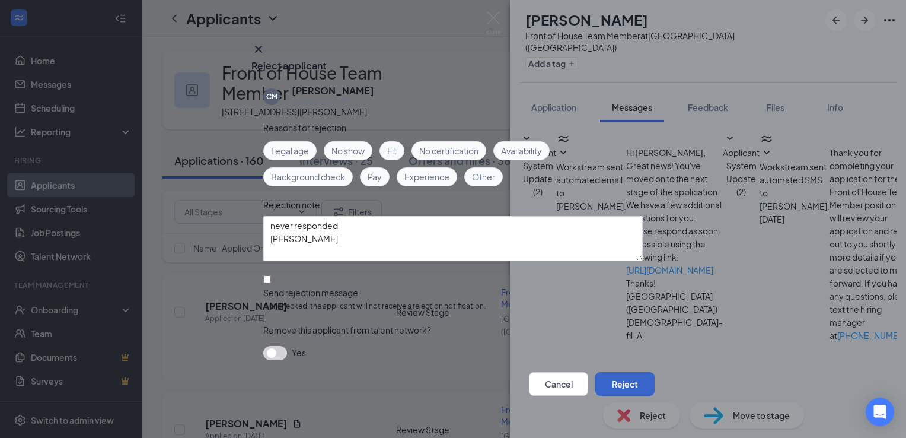
click at [618, 373] on button "Reject" at bounding box center [624, 384] width 59 height 24
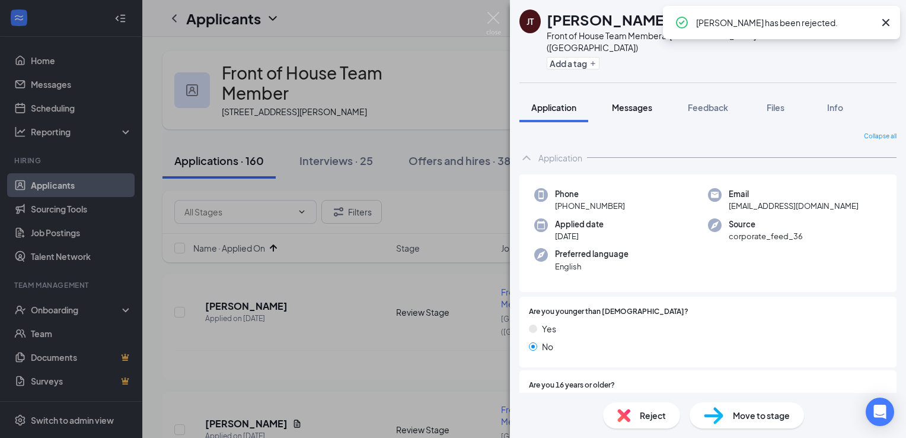
click at [634, 102] on span "Messages" at bounding box center [632, 107] width 40 height 11
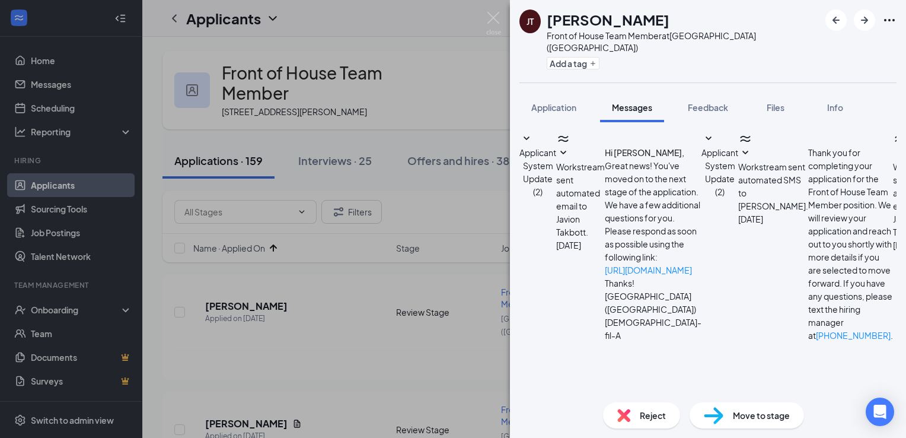
scroll to position [200, 0]
click at [642, 404] on div "Reject" at bounding box center [641, 415] width 77 height 26
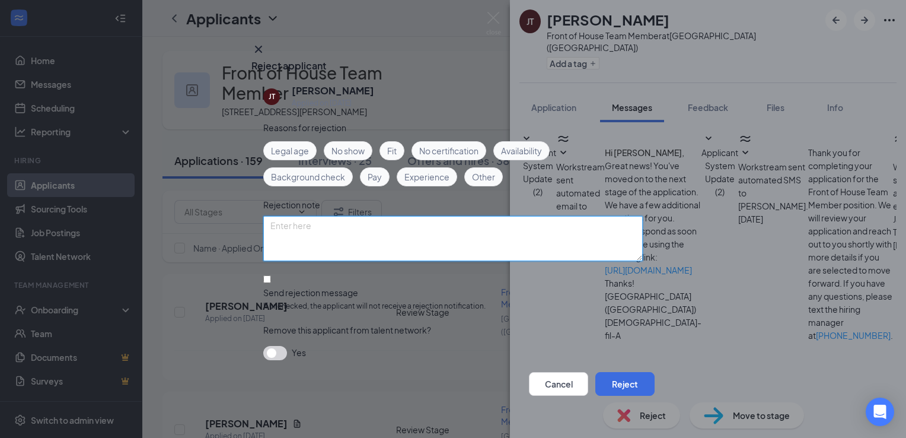
click at [467, 228] on textarea at bounding box center [452, 238] width 379 height 45
type textarea "never responded [PERSON_NAME]"
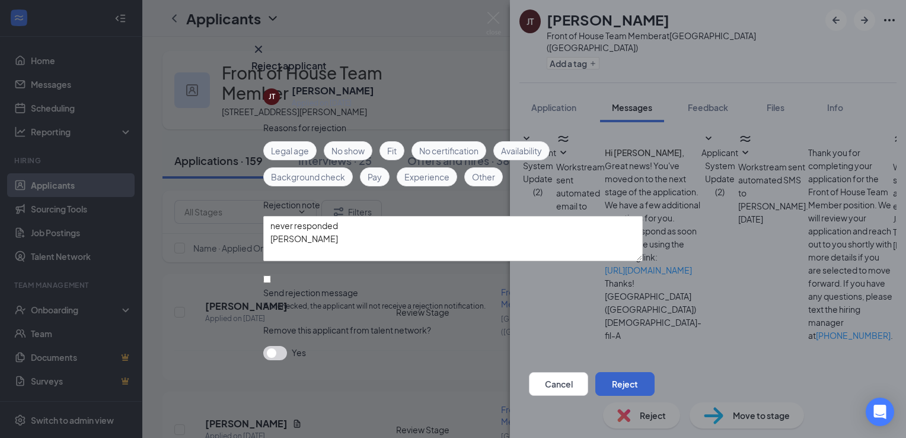
click at [611, 377] on button "Reject" at bounding box center [624, 384] width 59 height 24
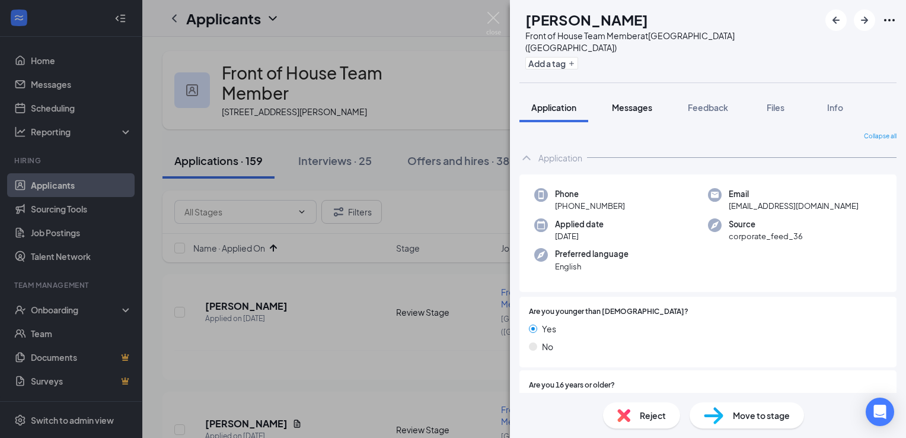
click at [640, 102] on span "Messages" at bounding box center [632, 107] width 40 height 11
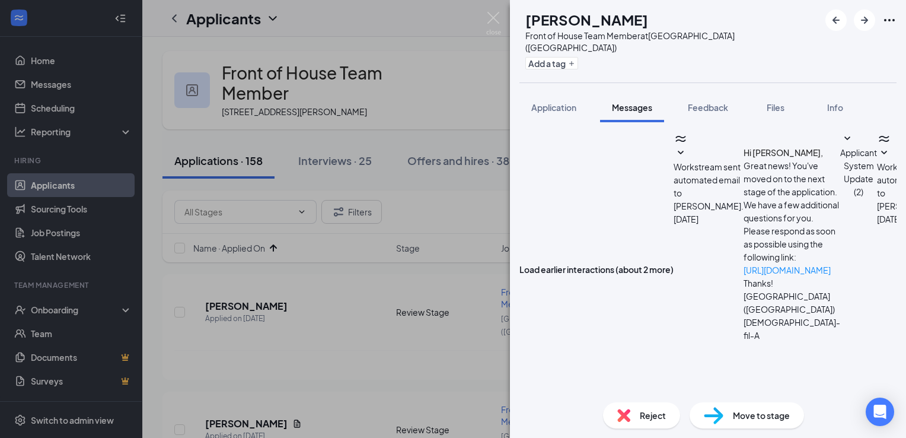
scroll to position [473, 0]
click at [863, 24] on icon "ArrowRight" at bounding box center [864, 20] width 14 height 14
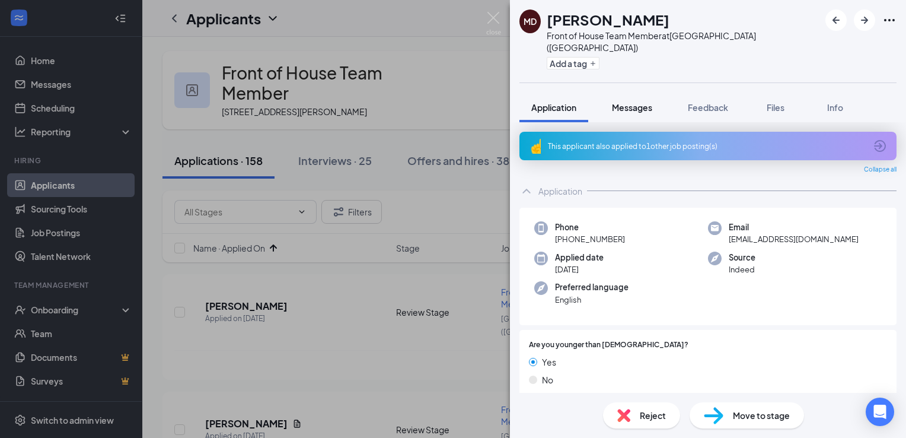
click at [643, 102] on span "Messages" at bounding box center [632, 107] width 40 height 11
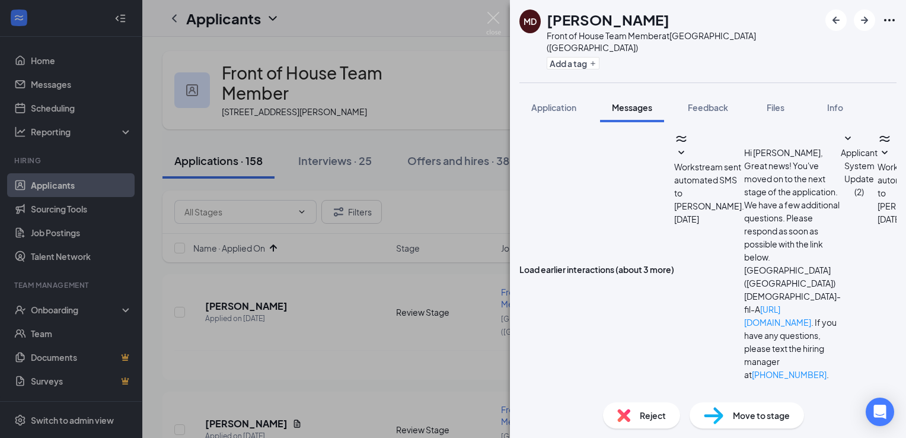
scroll to position [561, 0]
click at [866, 24] on icon "ArrowRight" at bounding box center [864, 20] width 14 height 14
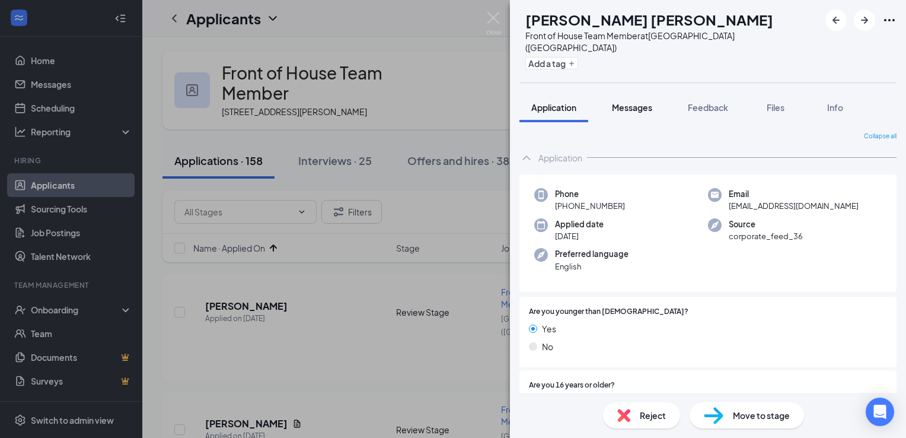
click at [644, 102] on span "Messages" at bounding box center [632, 107] width 40 height 11
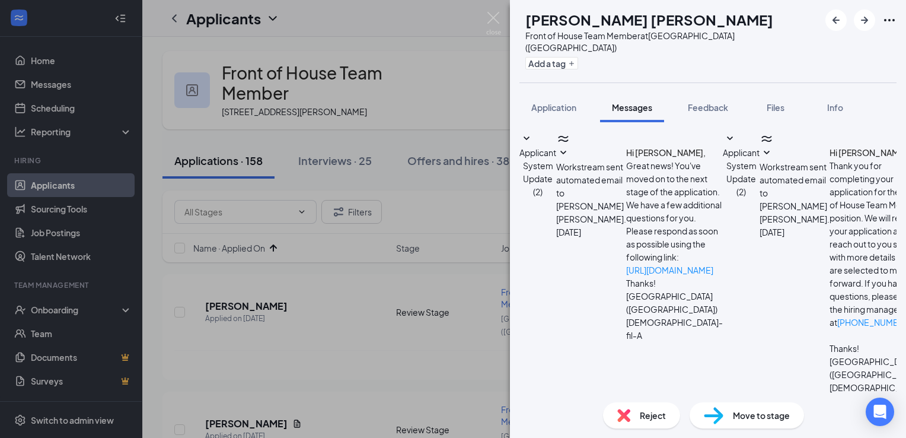
scroll to position [212, 0]
click at [633, 421] on div "Reject" at bounding box center [641, 415] width 77 height 26
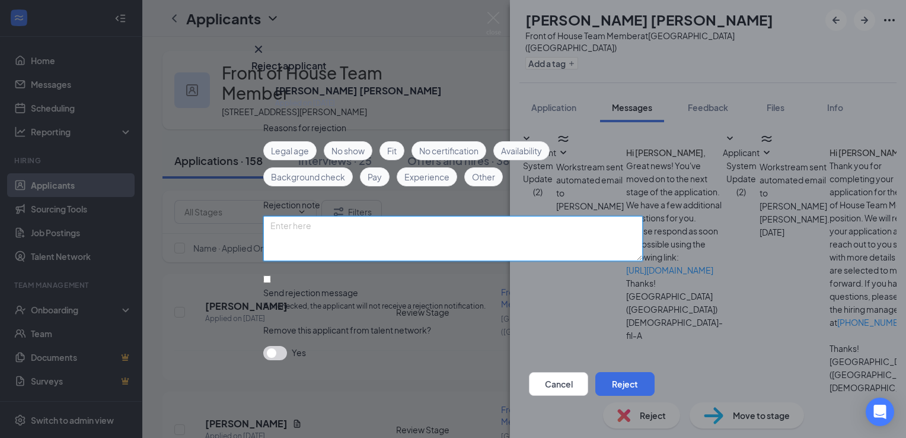
click at [404, 248] on textarea at bounding box center [452, 238] width 379 height 45
type textarea "never responded [PERSON_NAME]"
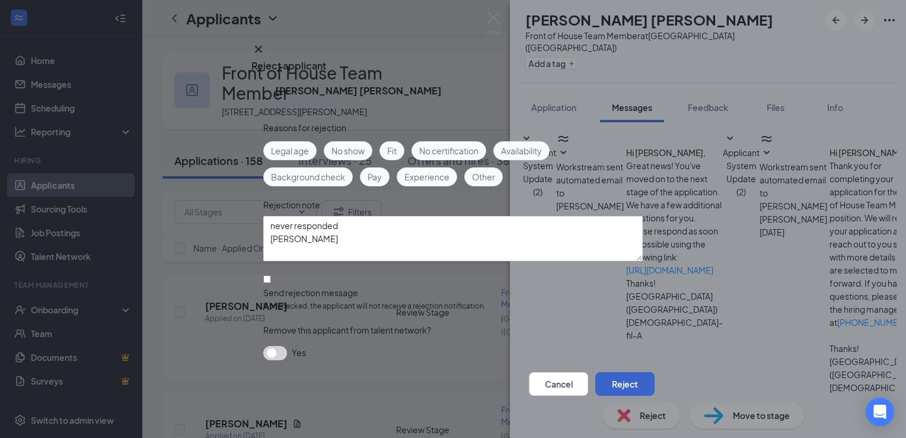
click at [602, 378] on button "Reject" at bounding box center [624, 384] width 59 height 24
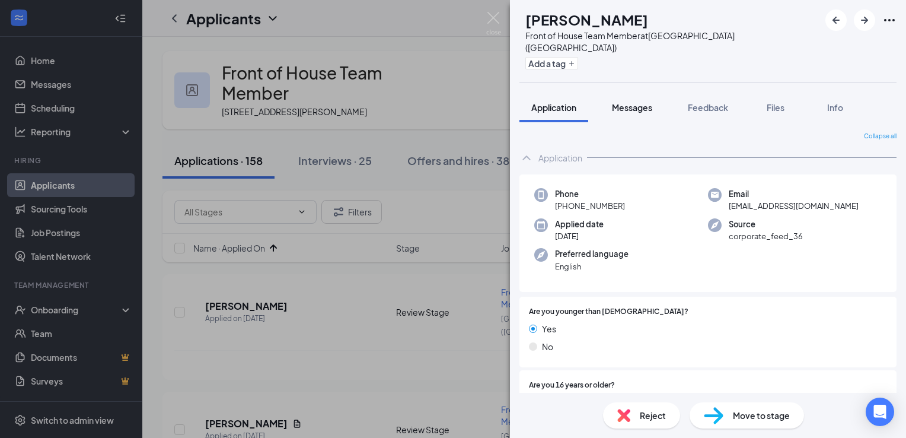
click at [634, 102] on span "Messages" at bounding box center [632, 107] width 40 height 11
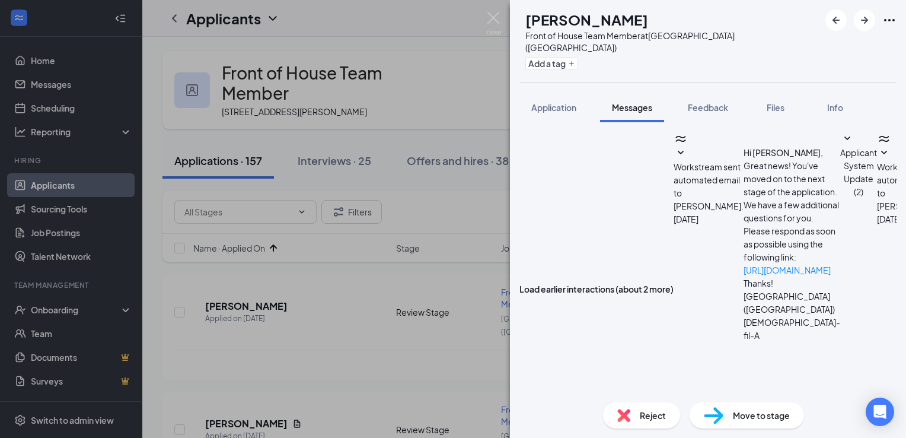
scroll to position [551, 0]
click at [863, 27] on button "button" at bounding box center [864, 19] width 21 height 21
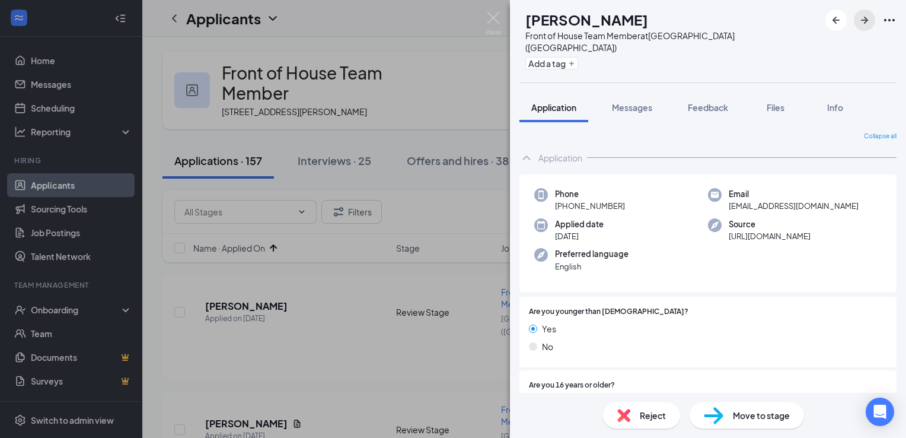
click at [863, 27] on button "button" at bounding box center [864, 19] width 21 height 21
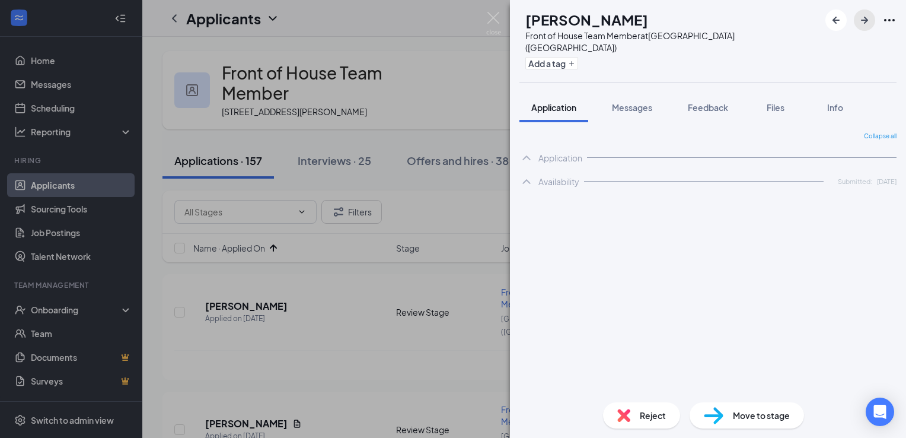
click at [863, 27] on button "button" at bounding box center [864, 19] width 21 height 21
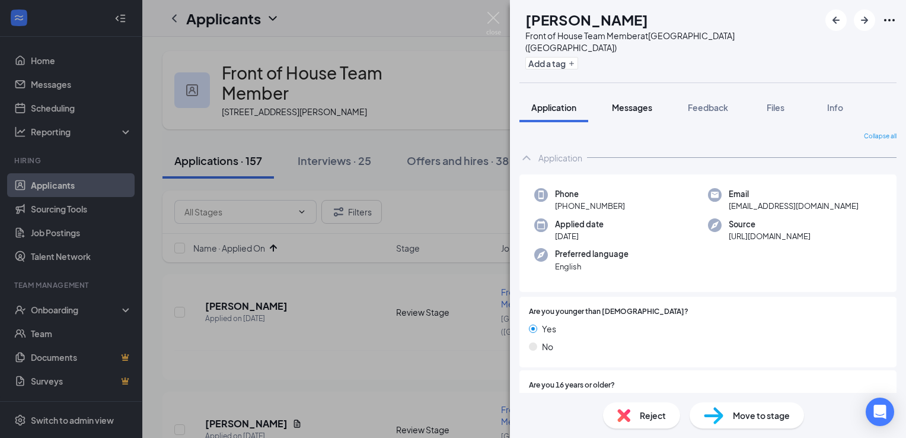
click at [640, 102] on span "Messages" at bounding box center [632, 107] width 40 height 11
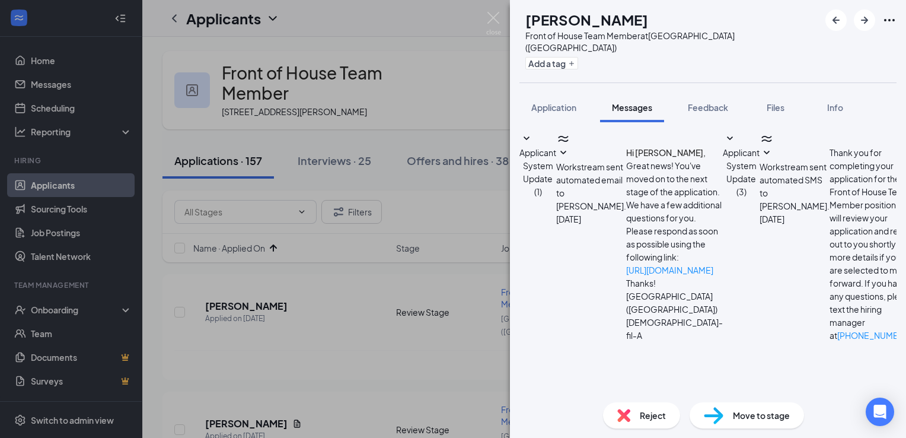
scroll to position [200, 0]
click at [645, 411] on span "Reject" at bounding box center [653, 414] width 26 height 13
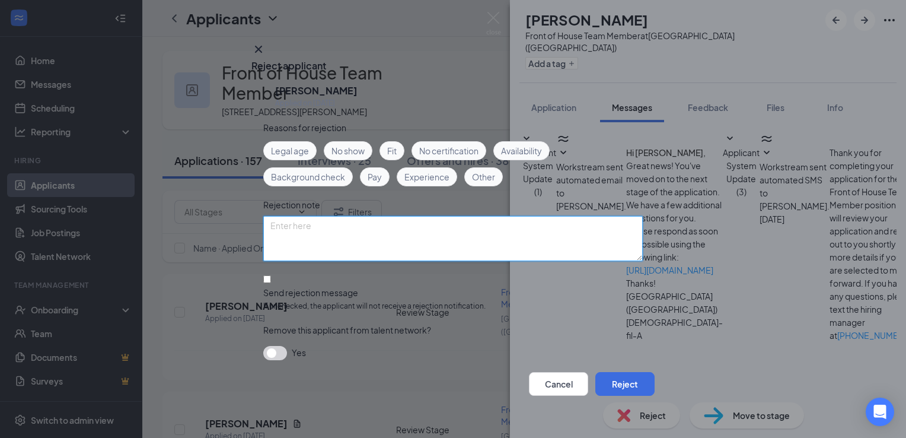
click at [331, 238] on textarea at bounding box center [452, 238] width 379 height 45
type textarea "Never responded [PERSON_NAME]"
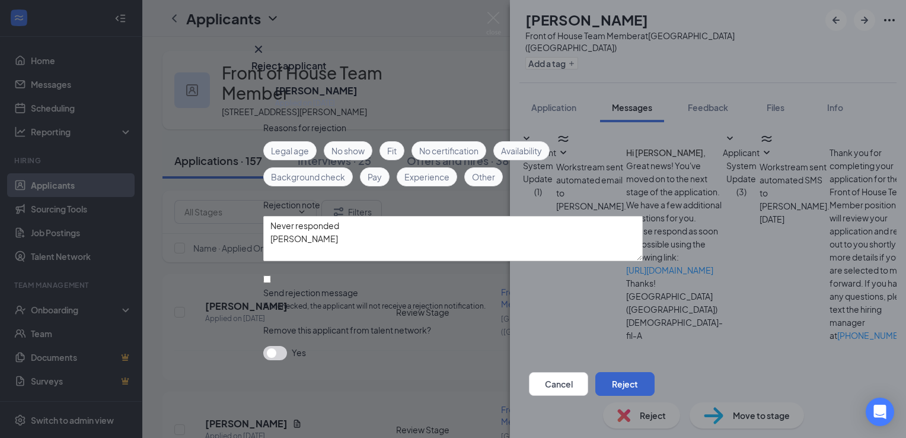
click at [619, 376] on button "Reject" at bounding box center [624, 384] width 59 height 24
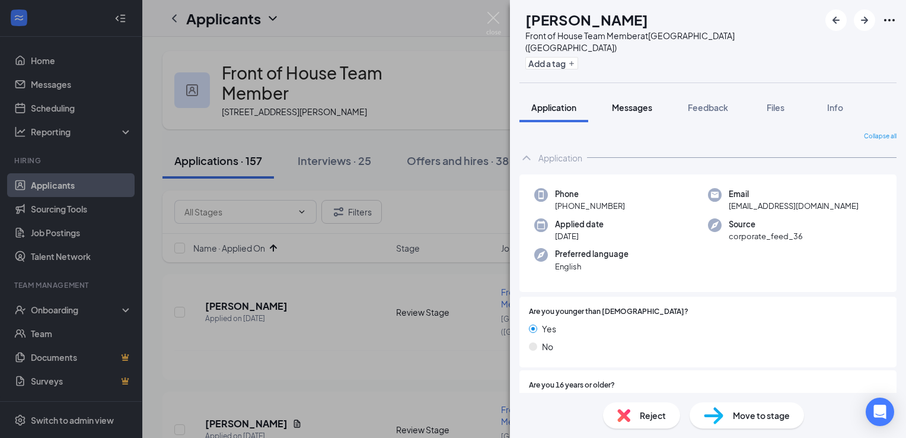
click at [636, 102] on span "Messages" at bounding box center [632, 107] width 40 height 11
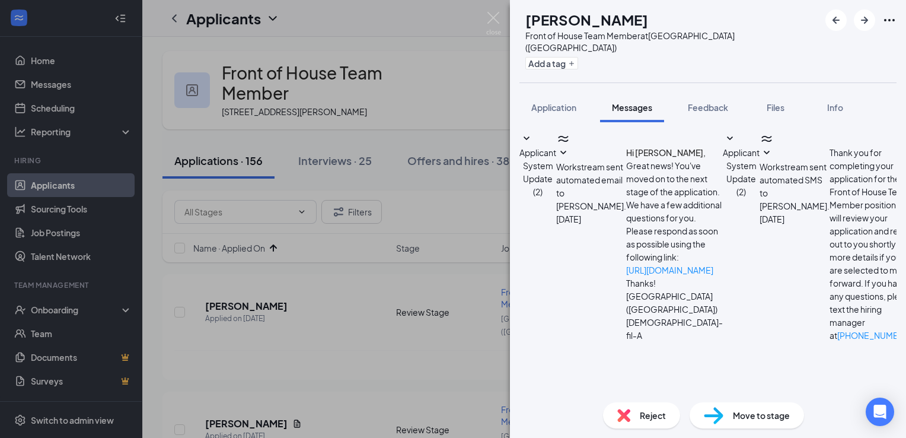
scroll to position [84, 0]
click at [711, 101] on button "Feedback" at bounding box center [708, 107] width 64 height 30
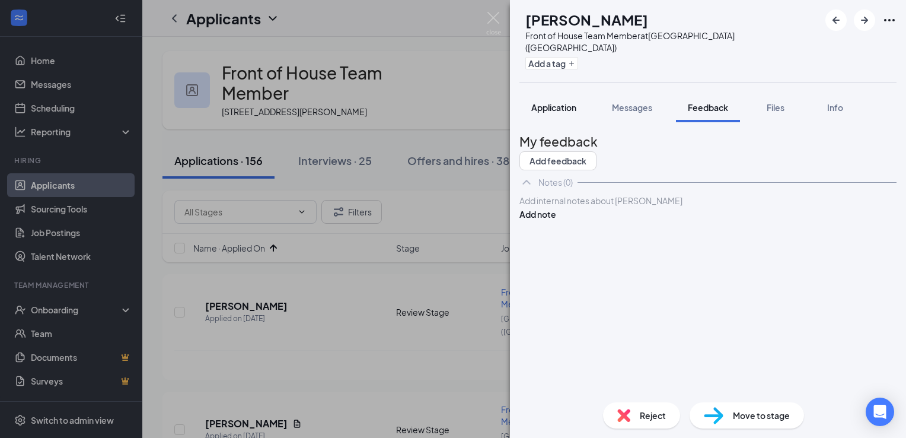
click at [555, 102] on span "Application" at bounding box center [553, 107] width 45 height 11
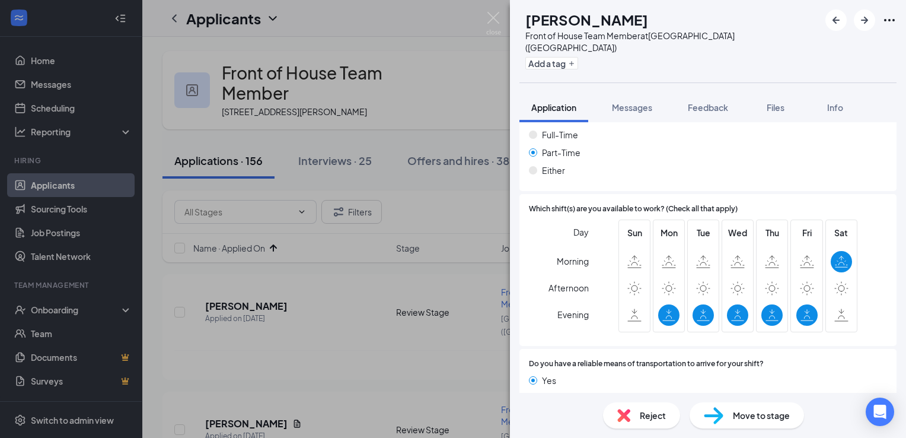
scroll to position [823, 0]
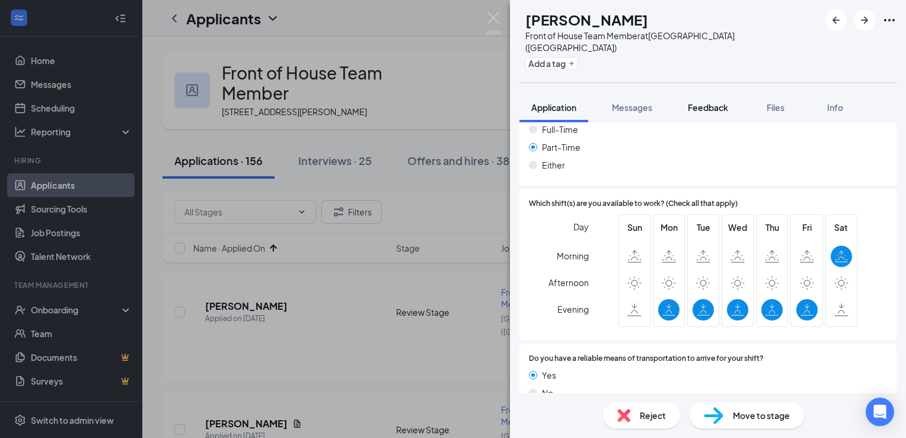
click at [700, 102] on span "Feedback" at bounding box center [708, 107] width 40 height 11
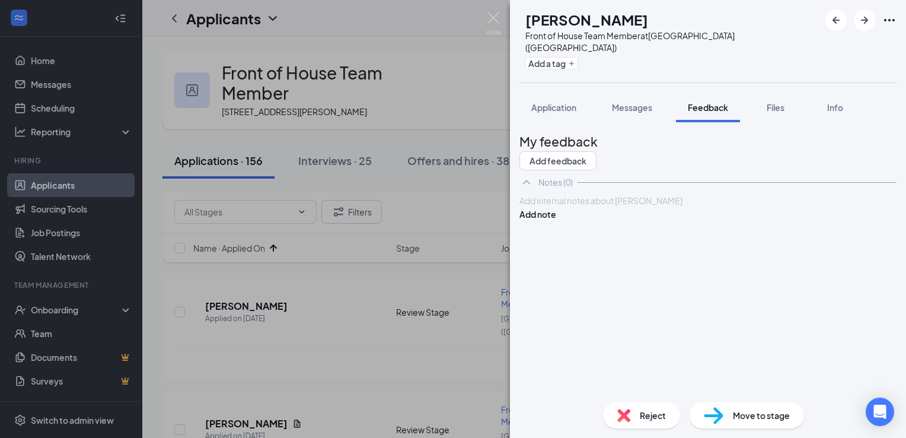
click at [607, 207] on div at bounding box center [708, 200] width 376 height 12
click at [607, 206] on span "night availability Alyssa" at bounding box center [563, 200] width 87 height 11
click at [669, 207] on div "night availability" at bounding box center [708, 200] width 376 height 12
click at [556, 228] on button "Add note" at bounding box center [537, 226] width 37 height 13
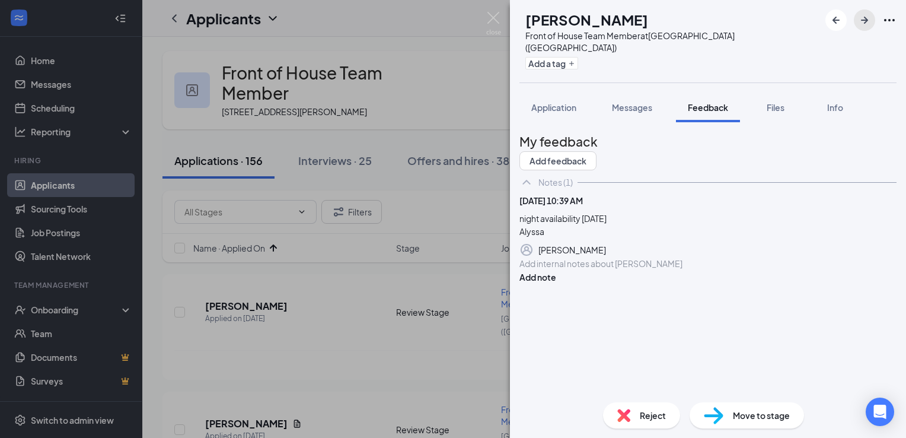
click at [864, 23] on icon "ArrowRight" at bounding box center [864, 20] width 7 height 7
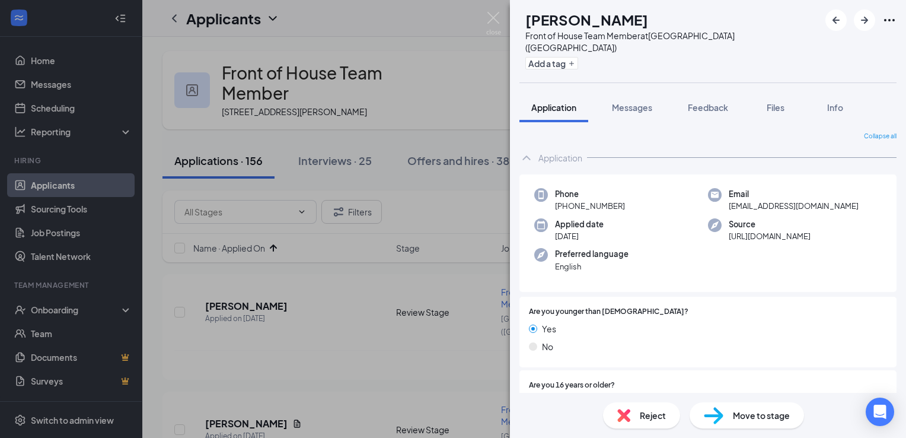
click at [332, 320] on div "AC [PERSON_NAME] Front of House Team Member at [GEOGRAPHIC_DATA] ([GEOGRAPHIC_D…" at bounding box center [453, 219] width 906 height 438
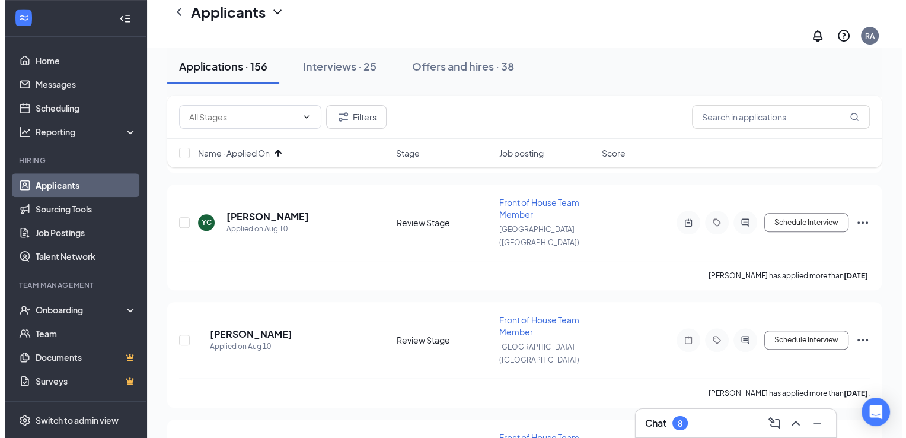
scroll to position [922, 0]
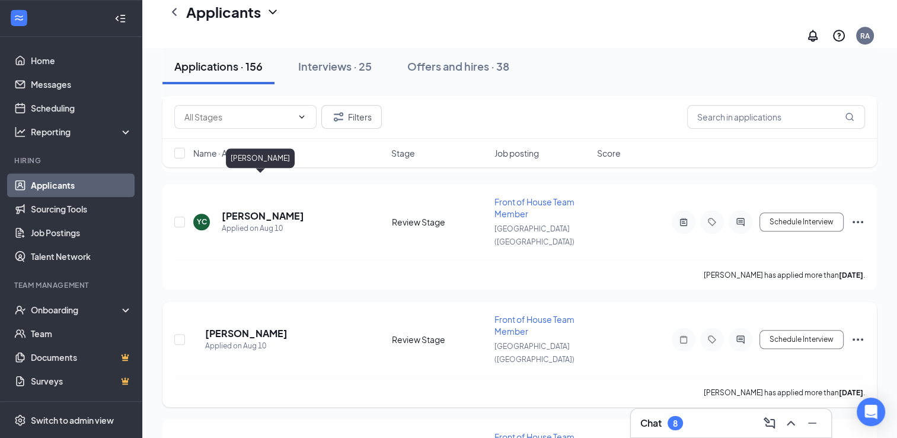
click at [249, 327] on h5 "[PERSON_NAME]" at bounding box center [246, 333] width 82 height 13
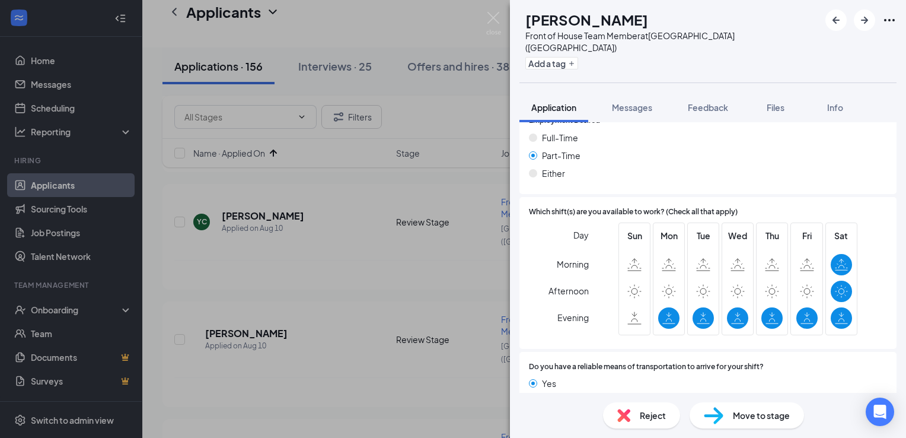
scroll to position [810, 0]
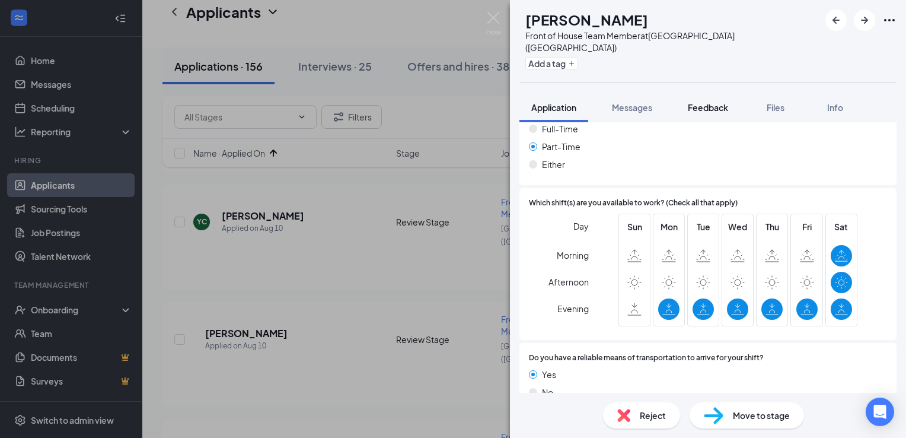
click at [702, 102] on span "Feedback" at bounding box center [708, 107] width 40 height 11
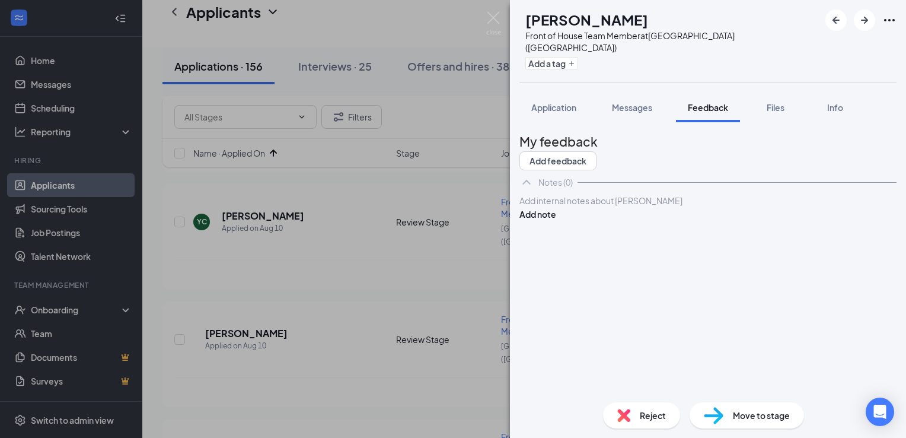
click at [627, 207] on div at bounding box center [708, 200] width 376 height 12
click at [556, 223] on button "Add note" at bounding box center [537, 226] width 37 height 13
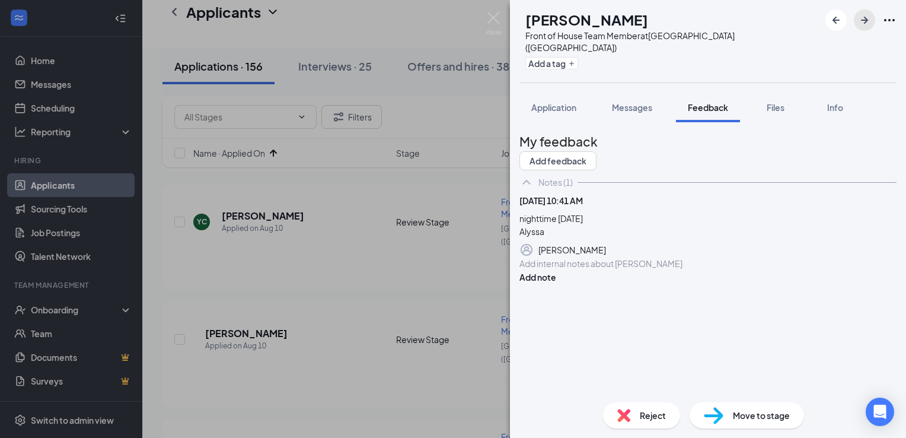
click at [867, 18] on icon "ArrowRight" at bounding box center [864, 20] width 14 height 14
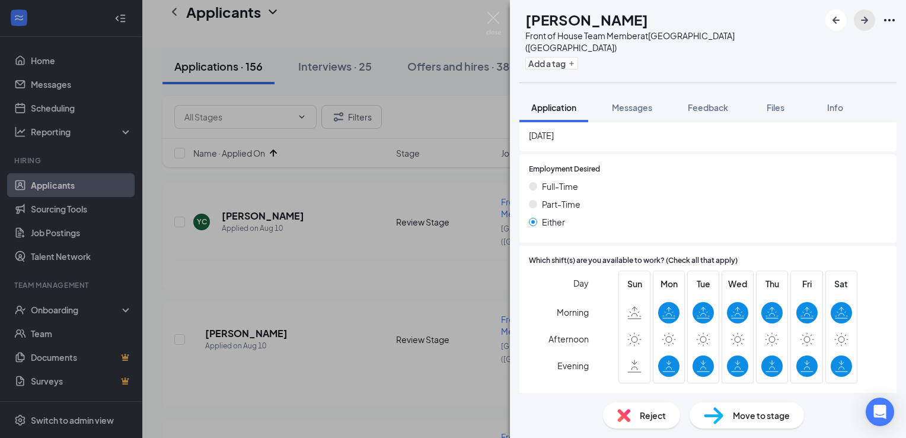
scroll to position [875, 0]
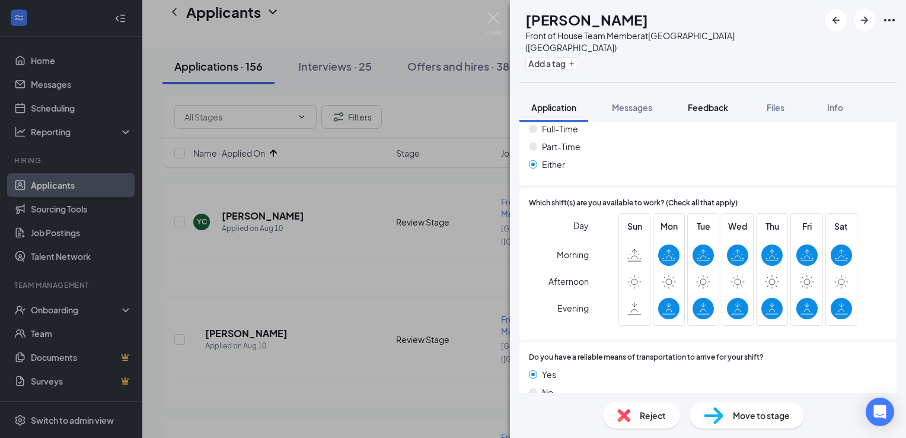
click at [702, 103] on button "Feedback" at bounding box center [708, 107] width 64 height 30
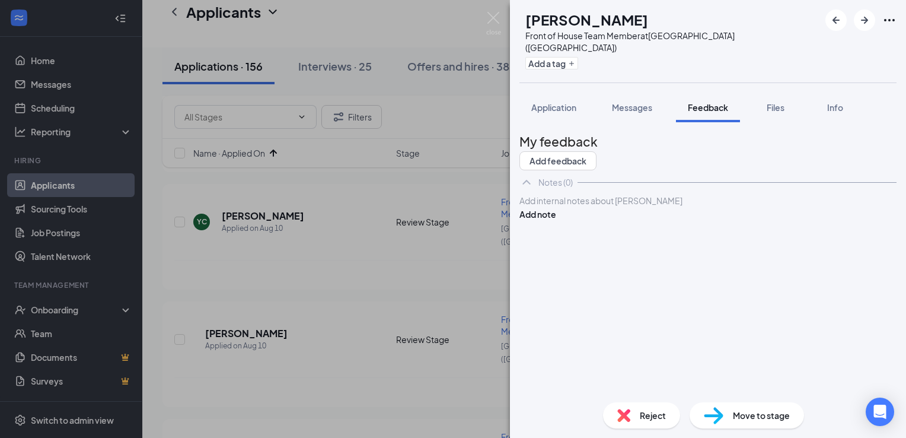
click at [598, 207] on div at bounding box center [708, 200] width 376 height 12
click at [556, 228] on button "Add note" at bounding box center [537, 226] width 37 height 13
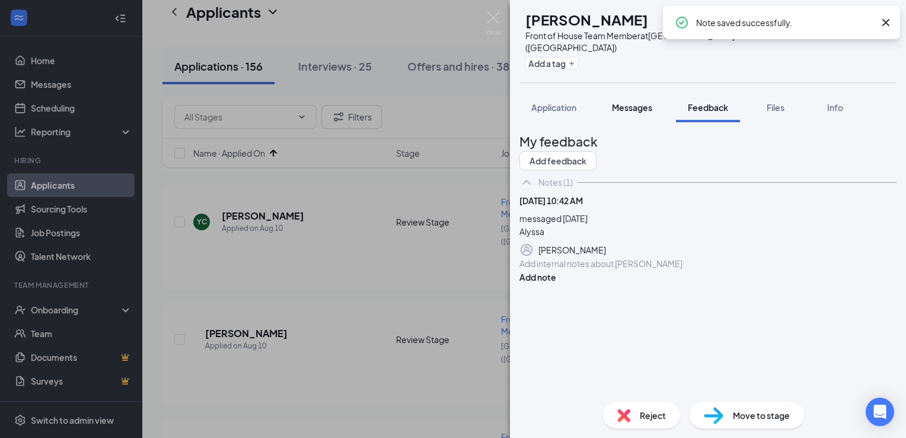
click at [641, 102] on span "Messages" at bounding box center [632, 107] width 40 height 11
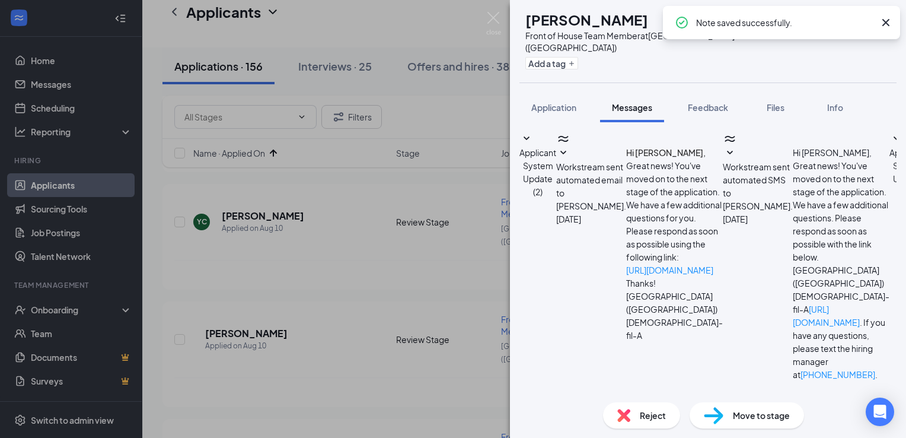
scroll to position [243, 0]
click at [609, 407] on textarea at bounding box center [588, 442] width 139 height 71
paste textarea "Hi Destiny, this is Alyssa from [DEMOGRAPHIC_DATA]-fil-A [GEOGRAPHIC_DATA]! I s…"
click at [581, 407] on textarea "Hi Destiny, this is Alyssa from [DEMOGRAPHIC_DATA]-fil-A [GEOGRAPHIC_DATA]! I s…" at bounding box center [588, 442] width 139 height 71
click at [587, 407] on textarea "Hi Destiny, this is Alyssa from [DEMOGRAPHIC_DATA]-fil-A [GEOGRAPHIC_DATA]! I s…" at bounding box center [588, 442] width 139 height 71
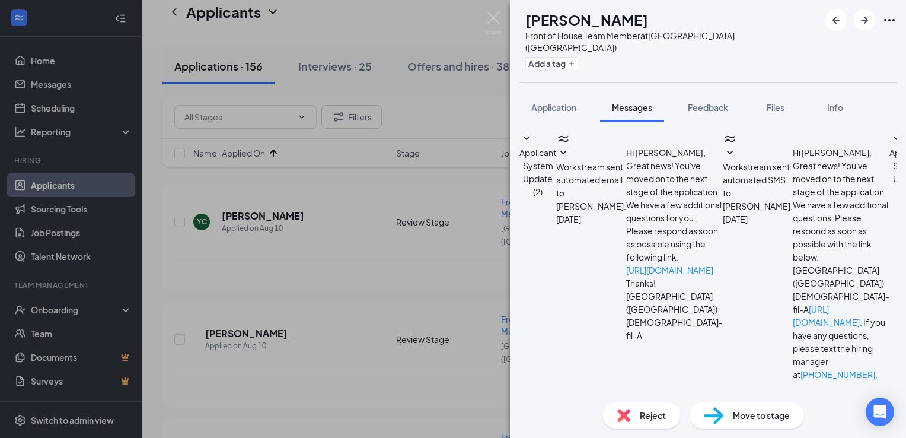
drag, startPoint x: 842, startPoint y: 321, endPoint x: 711, endPoint y: 315, distance: 130.6
click at [658, 407] on textarea "Hi [PERSON_NAME], this is [PERSON_NAME] from [DEMOGRAPHIC_DATA]-fil-A [GEOGRAPH…" at bounding box center [588, 442] width 139 height 71
click at [602, 407] on textarea "Hi [PERSON_NAME], this is [PERSON_NAME] from [DEMOGRAPHIC_DATA]-fil-A [GEOGRAPH…" at bounding box center [588, 442] width 139 height 71
drag, startPoint x: 836, startPoint y: 343, endPoint x: 520, endPoint y: 283, distance: 321.5
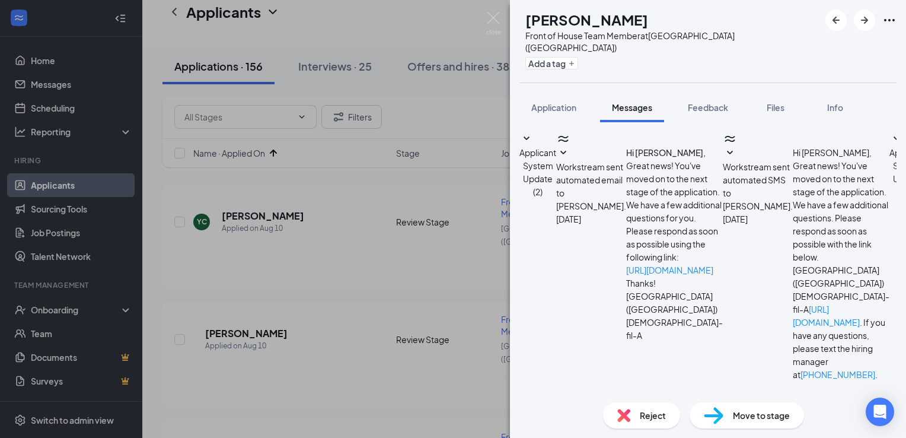
type textarea "Hi [PERSON_NAME], this is [PERSON_NAME] from [DEMOGRAPHIC_DATA]-fil-A [GEOGRAPH…"
click at [493, 17] on img at bounding box center [493, 23] width 15 height 23
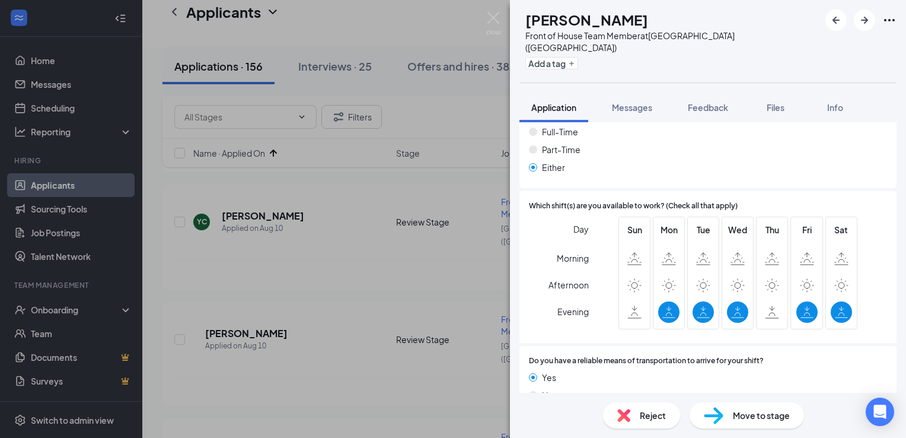
scroll to position [823, 0]
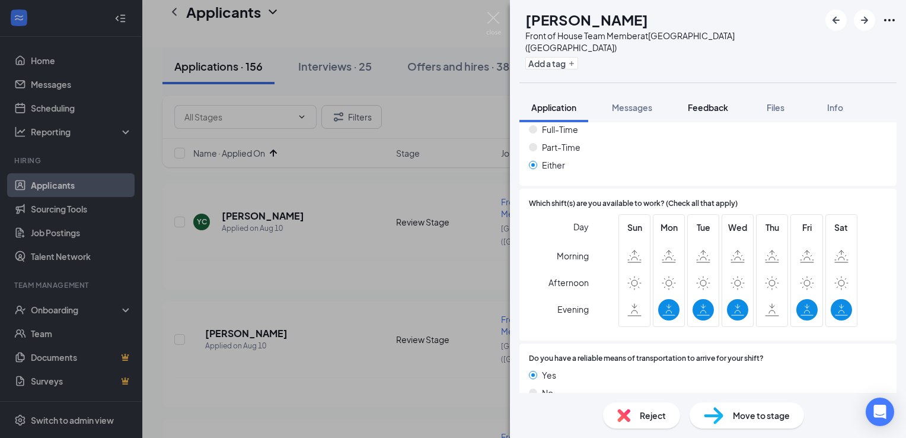
click at [707, 102] on span "Feedback" at bounding box center [708, 107] width 40 height 11
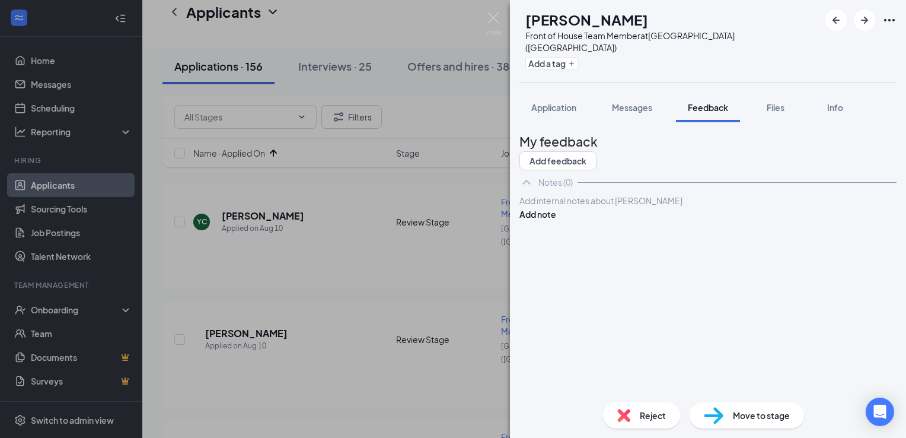
click at [603, 207] on div at bounding box center [708, 200] width 376 height 12
click at [556, 225] on button "Add note" at bounding box center [537, 226] width 37 height 13
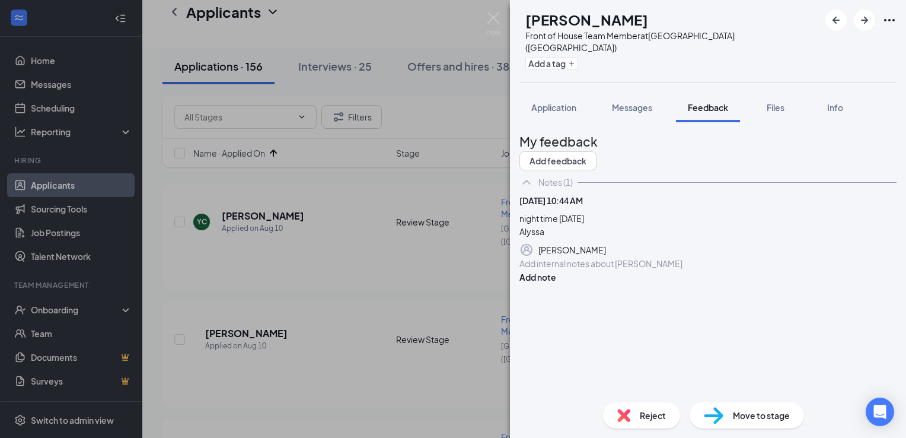
click at [427, 309] on div "AT [PERSON_NAME] Front of House Team Member at [GEOGRAPHIC_DATA] ([GEOGRAPHIC_D…" at bounding box center [453, 219] width 906 height 438
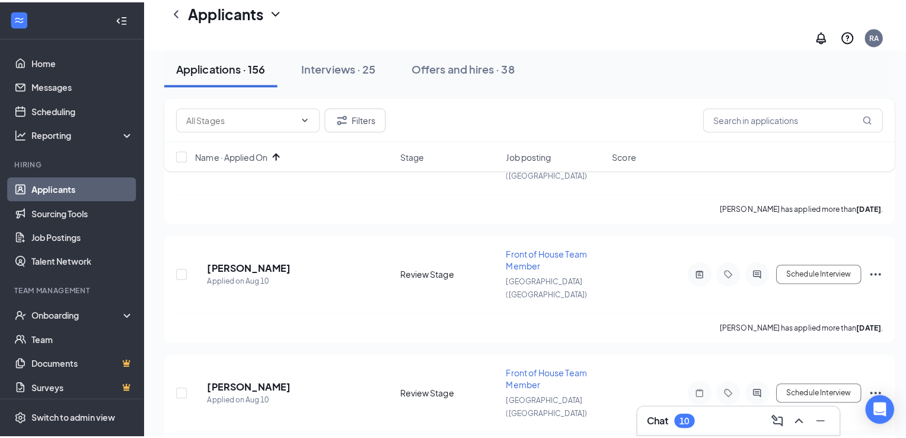
scroll to position [1231, 0]
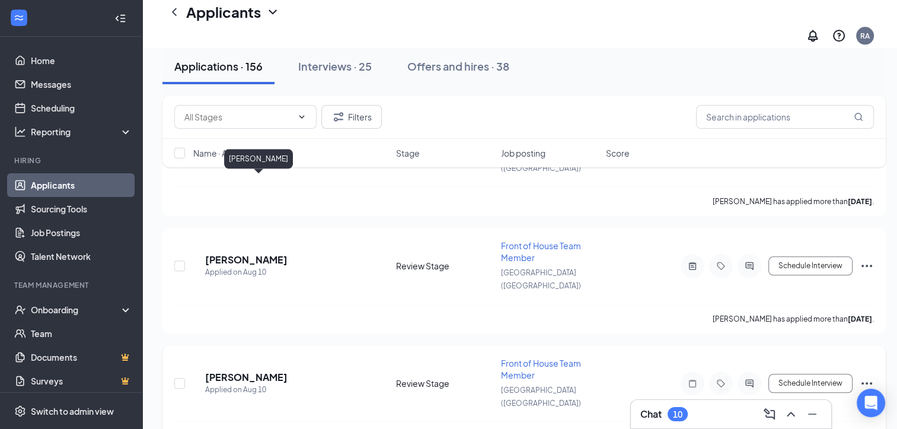
click at [244, 371] on h5 "[PERSON_NAME]" at bounding box center [246, 377] width 82 height 13
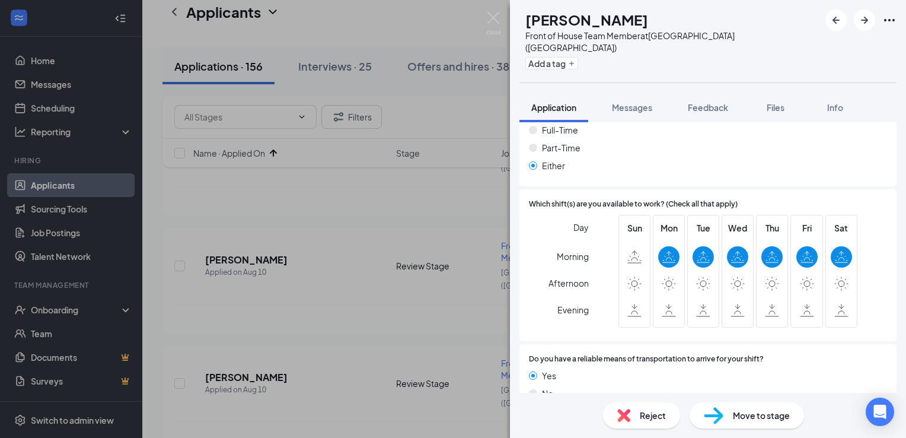
scroll to position [810, 0]
click at [707, 101] on button "Feedback" at bounding box center [708, 107] width 64 height 30
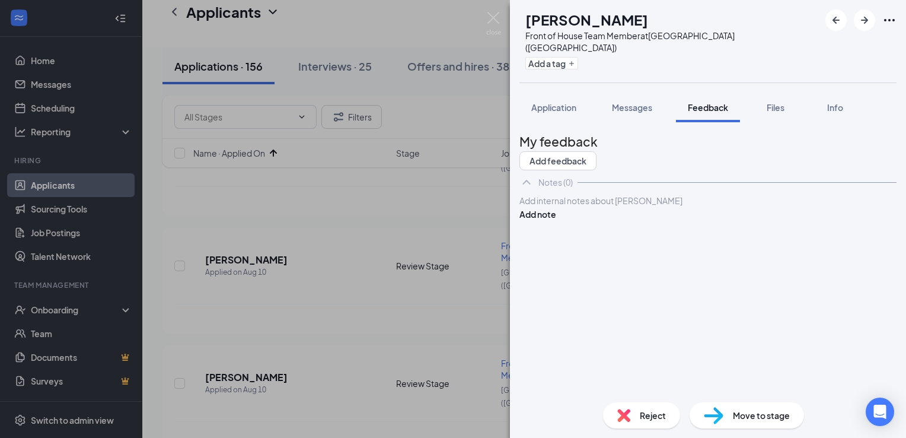
click at [613, 207] on div at bounding box center [708, 200] width 376 height 12
click at [556, 221] on button "Add note" at bounding box center [537, 226] width 37 height 13
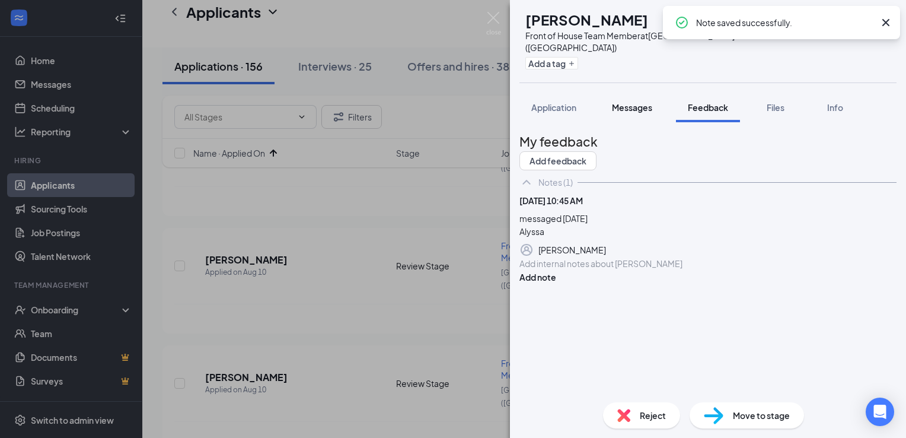
click at [626, 102] on span "Messages" at bounding box center [632, 107] width 40 height 11
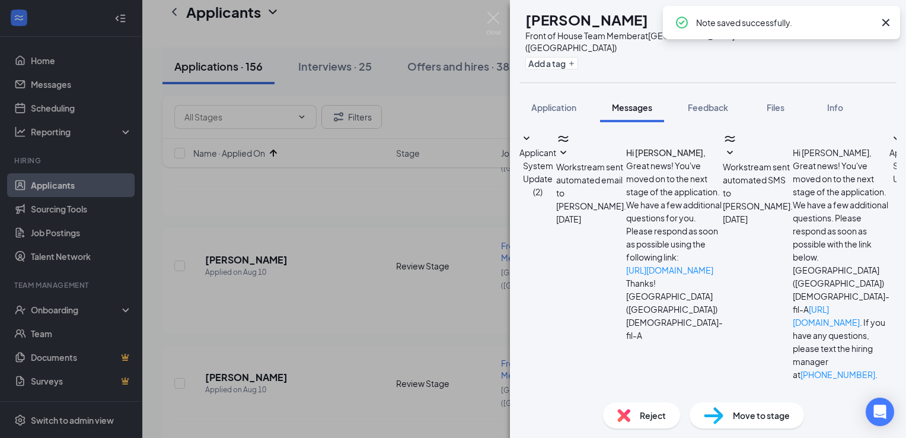
scroll to position [140, 0]
click at [612, 407] on textarea at bounding box center [588, 442] width 139 height 71
paste textarea "Hi [PERSON_NAME], this is [PERSON_NAME] from [DEMOGRAPHIC_DATA]-fil-A [GEOGRAPH…"
click at [589, 407] on textarea "Hi [PERSON_NAME], this is [PERSON_NAME] from [DEMOGRAPHIC_DATA]-fil-A [GEOGRAPH…" at bounding box center [588, 442] width 139 height 71
type textarea "Hi [PERSON_NAME], this is [PERSON_NAME] from [DEMOGRAPHIC_DATA]-fil-A [GEOGRAPH…"
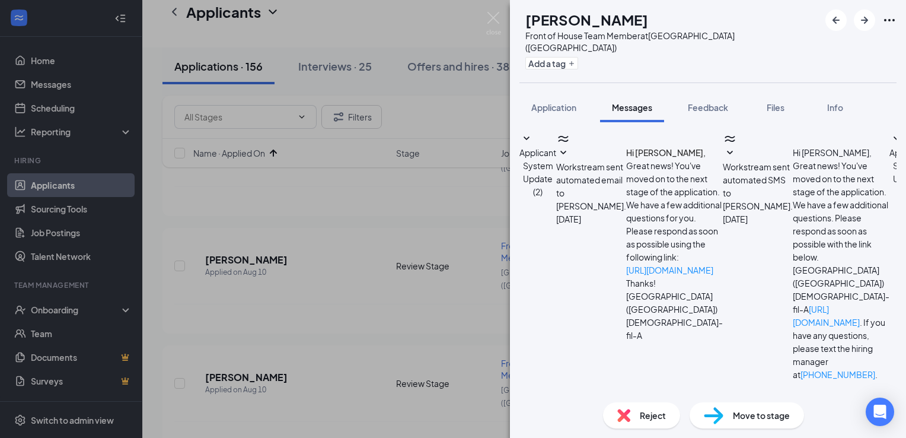
click at [453, 97] on div "JE [PERSON_NAME] Front of House Team Member at [GEOGRAPHIC_DATA] ([GEOGRAPHIC_D…" at bounding box center [453, 219] width 906 height 438
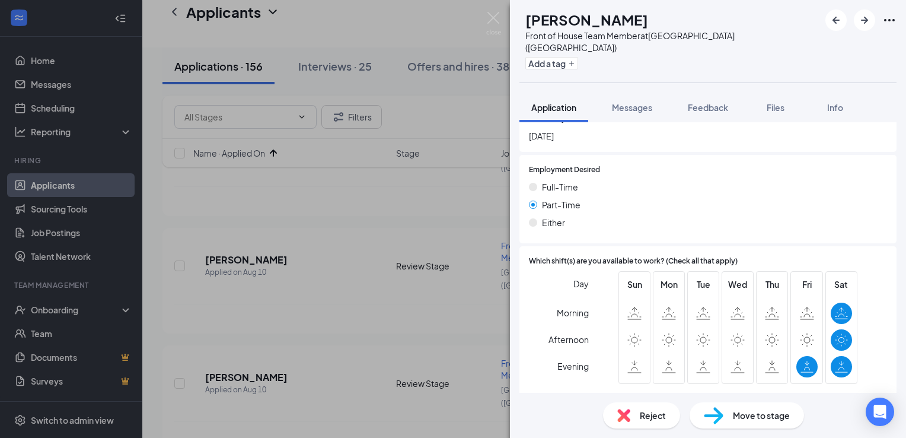
scroll to position [854, 0]
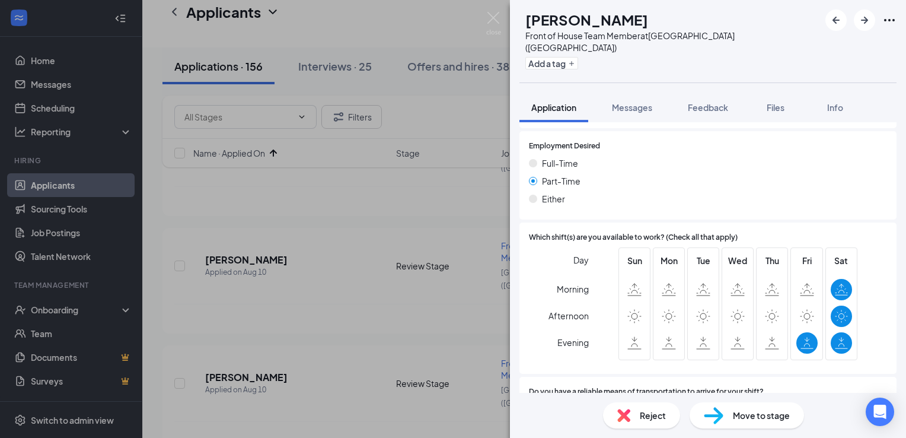
click at [658, 417] on span "Reject" at bounding box center [653, 414] width 26 height 13
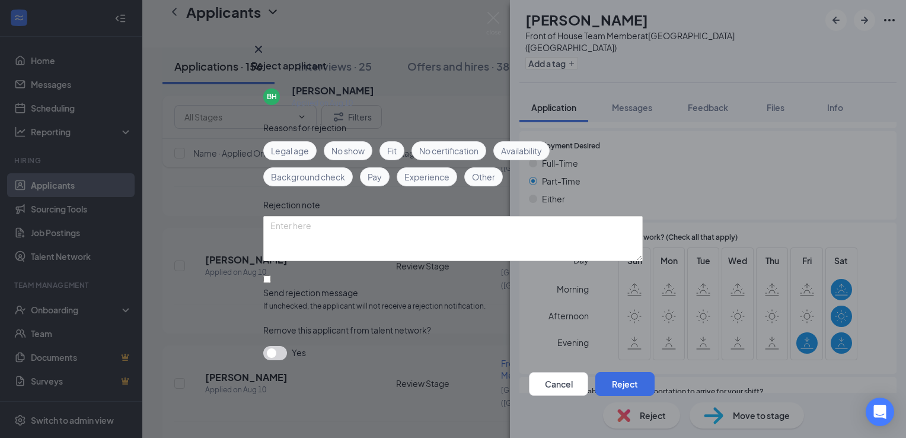
click at [523, 148] on span "Availability" at bounding box center [521, 150] width 41 height 13
click at [607, 376] on button "Reject" at bounding box center [624, 384] width 59 height 24
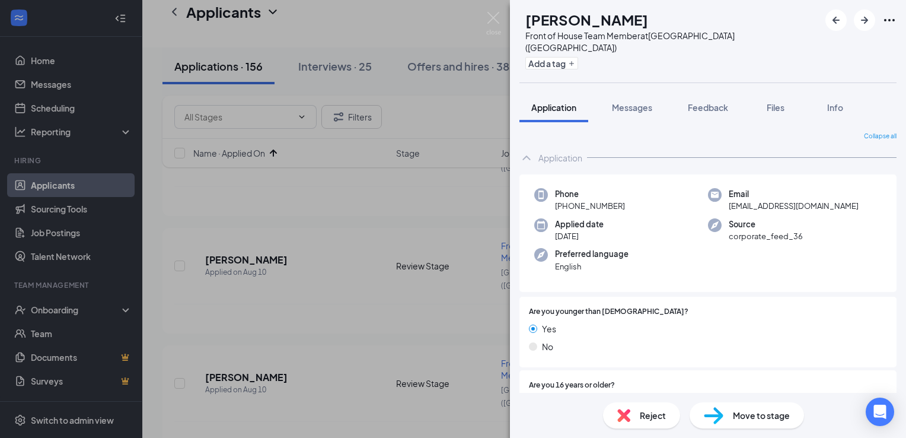
click at [657, 419] on span "Reject" at bounding box center [653, 414] width 26 height 13
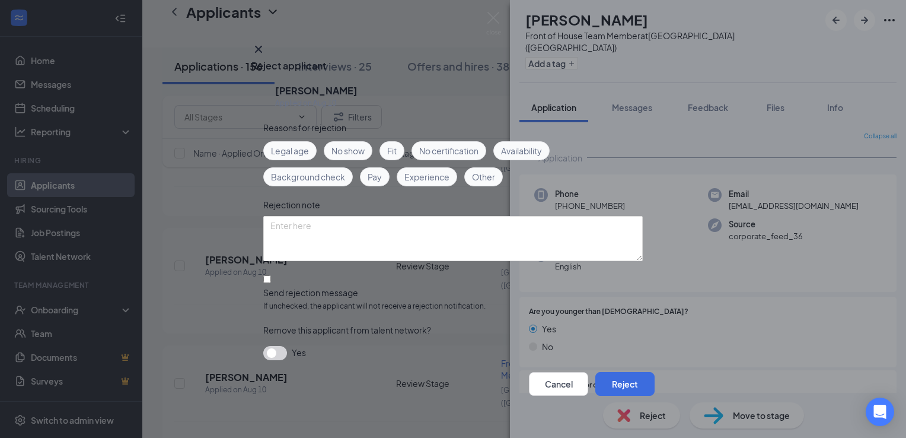
click at [286, 149] on span "Legal age" at bounding box center [290, 150] width 38 height 13
click at [615, 376] on button "Reject" at bounding box center [624, 384] width 59 height 24
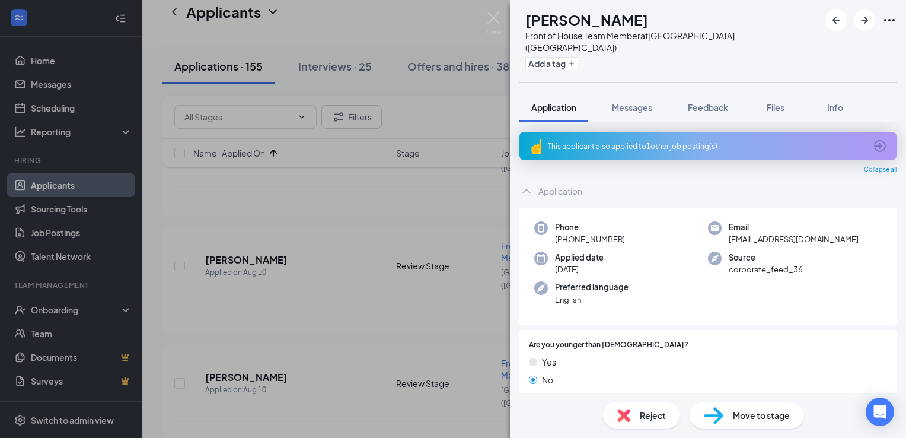
click at [654, 141] on div "This applicant also applied to 1 other job posting(s)" at bounding box center [707, 146] width 318 height 10
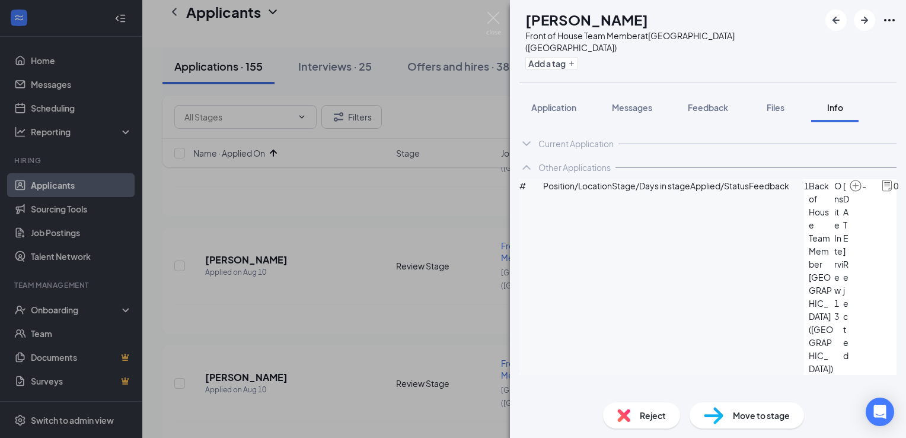
click at [638, 416] on div "Reject" at bounding box center [641, 415] width 77 height 26
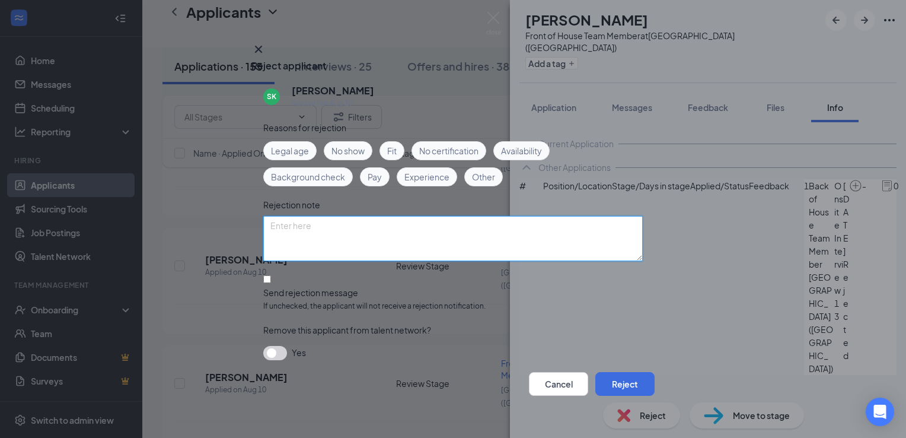
click at [429, 245] on textarea at bounding box center [452, 238] width 379 height 45
type textarea "duplicate app"
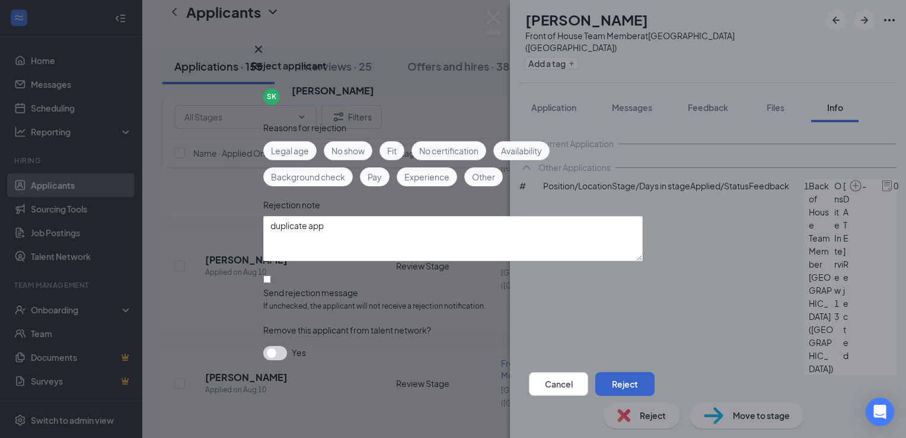
click at [613, 384] on button "Reject" at bounding box center [624, 384] width 59 height 24
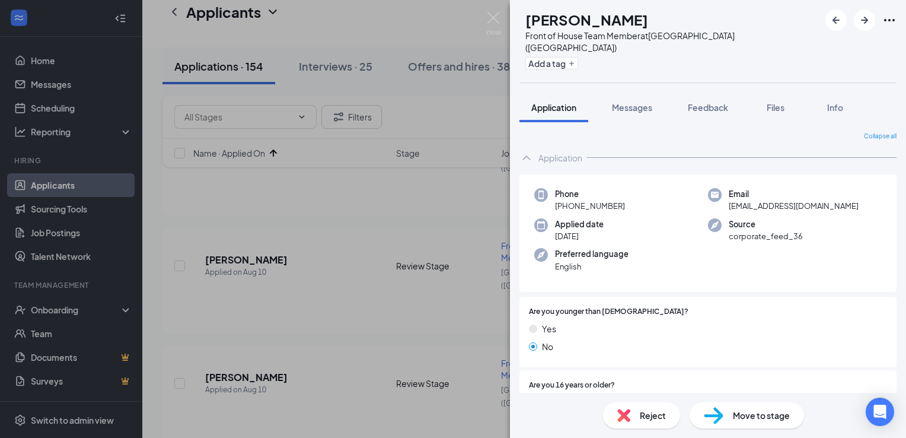
click at [647, 408] on span "Reject" at bounding box center [653, 414] width 26 height 13
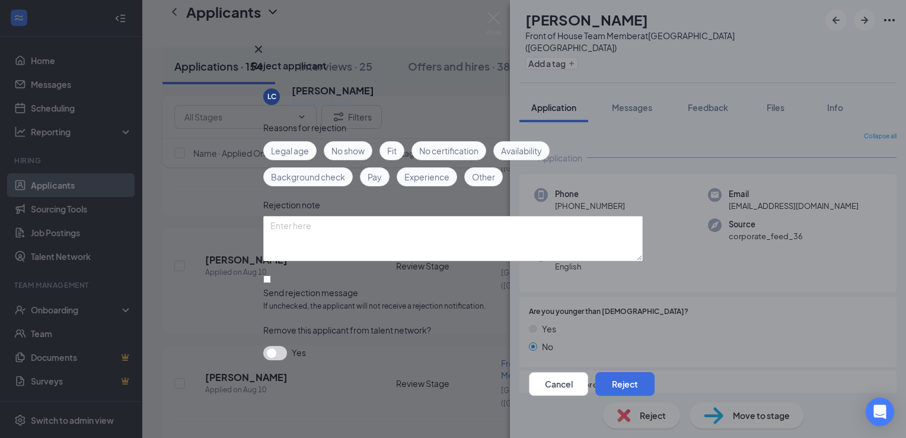
click at [295, 151] on span "Legal age" at bounding box center [290, 150] width 38 height 13
click at [600, 375] on button "Reject" at bounding box center [624, 384] width 59 height 24
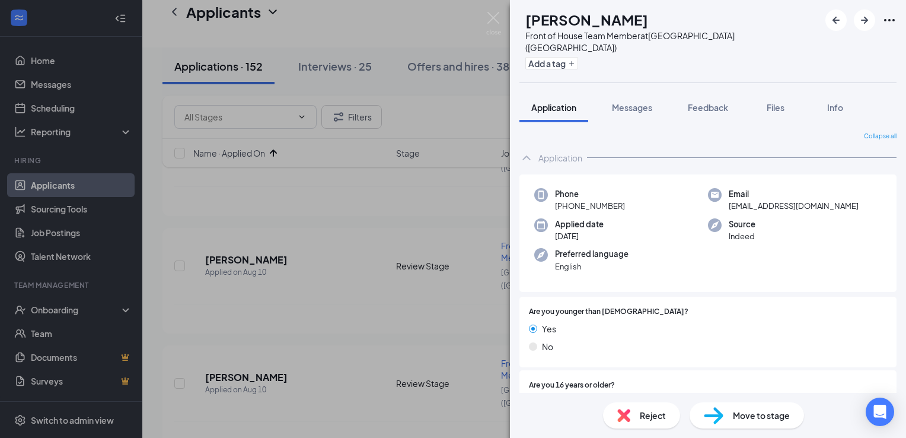
click at [636, 419] on div "Reject" at bounding box center [641, 415] width 77 height 26
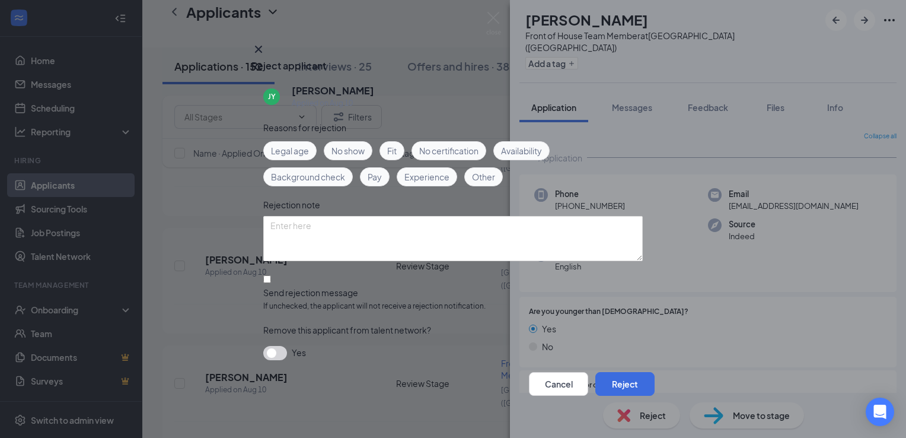
click at [290, 151] on span "Legal age" at bounding box center [290, 150] width 38 height 13
click at [622, 381] on button "Reject" at bounding box center [624, 384] width 59 height 24
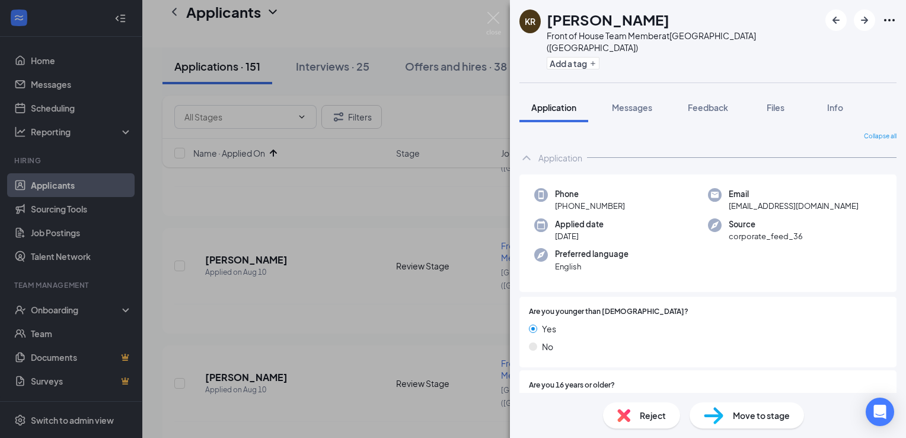
click at [342, 324] on div "KR [PERSON_NAME] Front of House Team Member at [GEOGRAPHIC_DATA] ([GEOGRAPHIC_D…" at bounding box center [453, 219] width 906 height 438
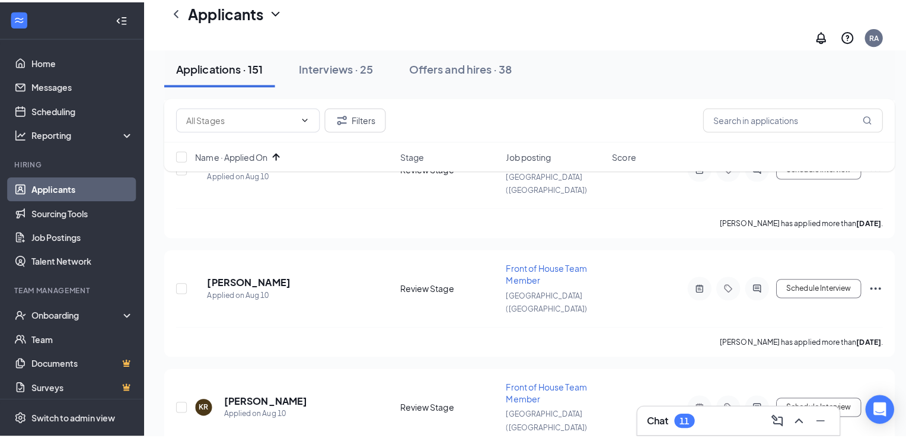
scroll to position [1332, 0]
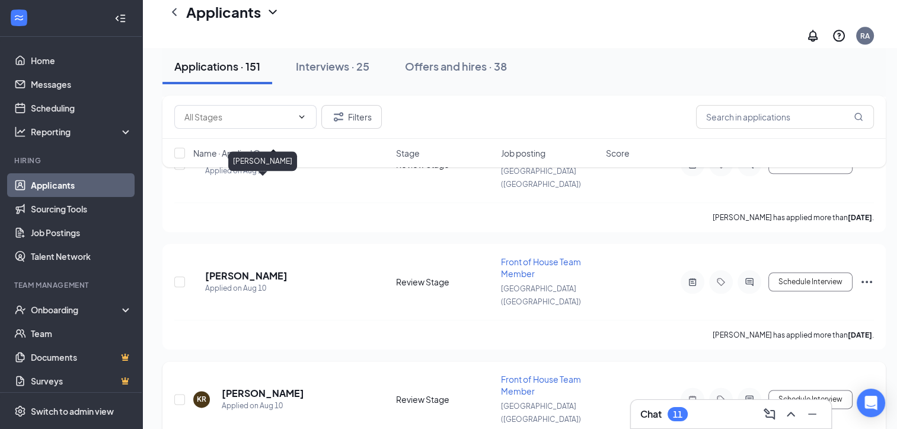
click at [252, 387] on h5 "[PERSON_NAME]" at bounding box center [263, 393] width 82 height 13
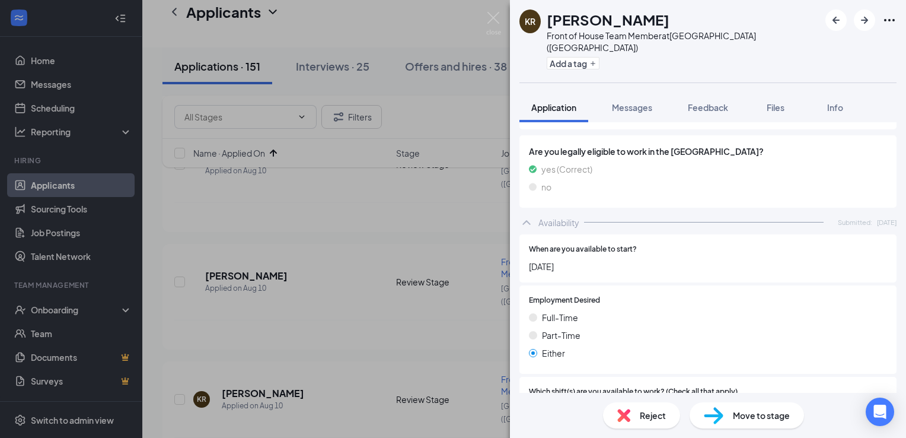
scroll to position [640, 0]
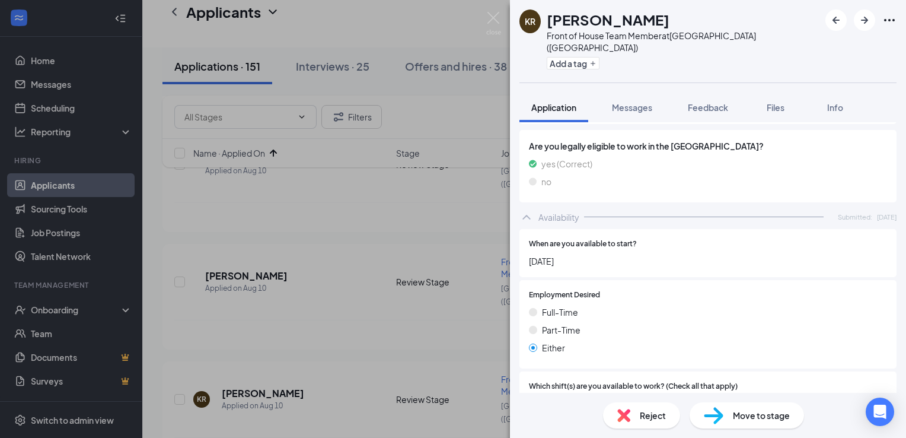
click at [657, 420] on span "Reject" at bounding box center [653, 414] width 26 height 13
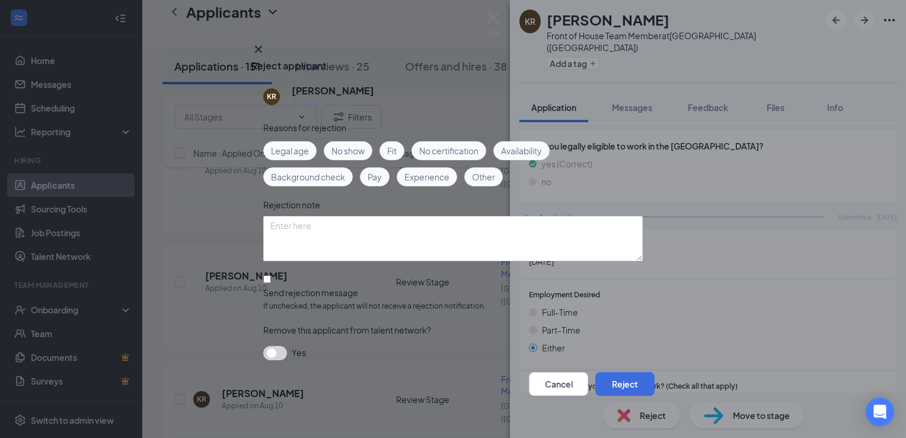
click at [517, 158] on div "Availability" at bounding box center [521, 150] width 56 height 19
click at [612, 376] on button "Reject" at bounding box center [624, 384] width 59 height 24
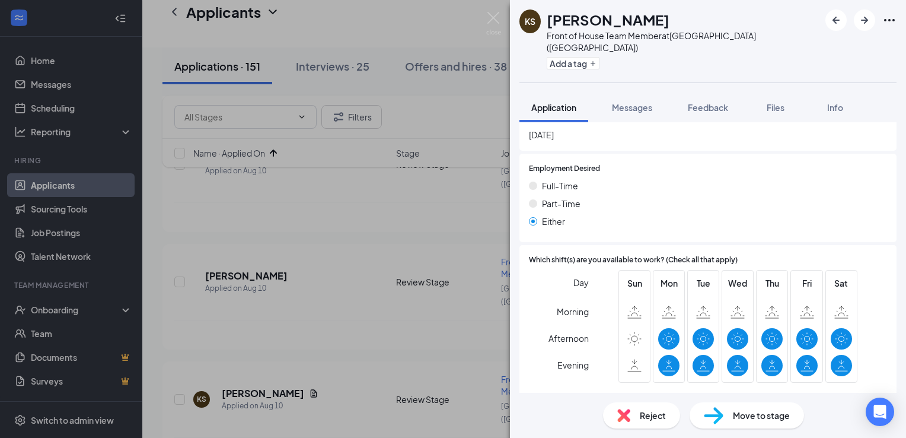
scroll to position [861, 0]
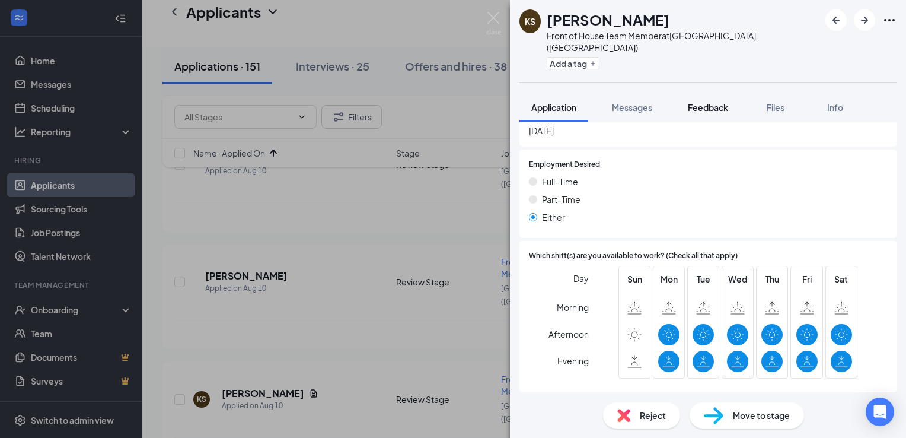
click at [711, 102] on span "Feedback" at bounding box center [708, 107] width 40 height 11
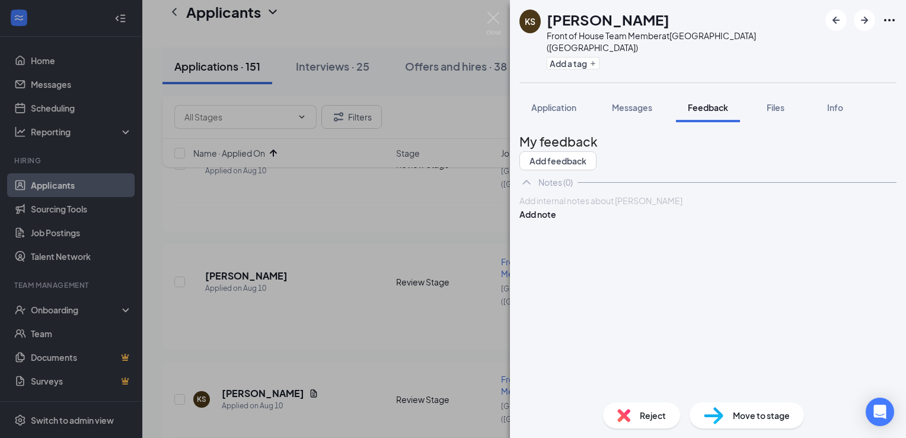
click at [576, 207] on div at bounding box center [708, 200] width 376 height 12
click at [581, 206] on span "night time Alyssa" at bounding box center [552, 200] width 65 height 11
click at [556, 219] on button "Add note" at bounding box center [537, 213] width 37 height 13
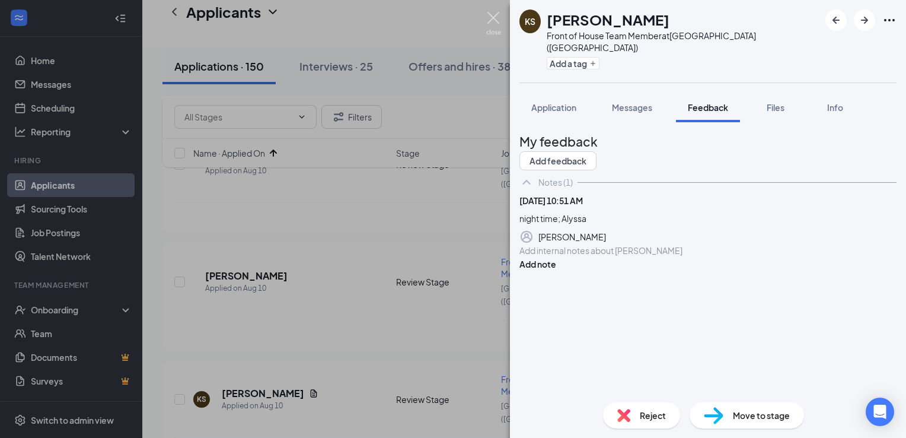
click at [496, 25] on img at bounding box center [493, 23] width 15 height 23
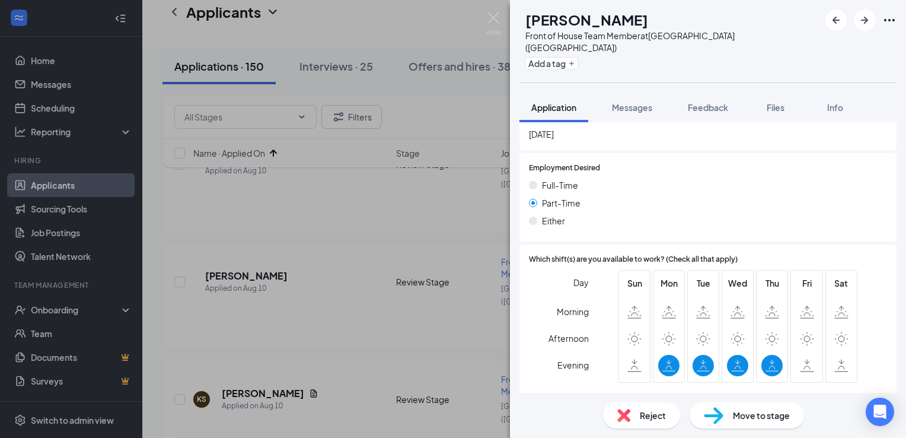
scroll to position [806, 0]
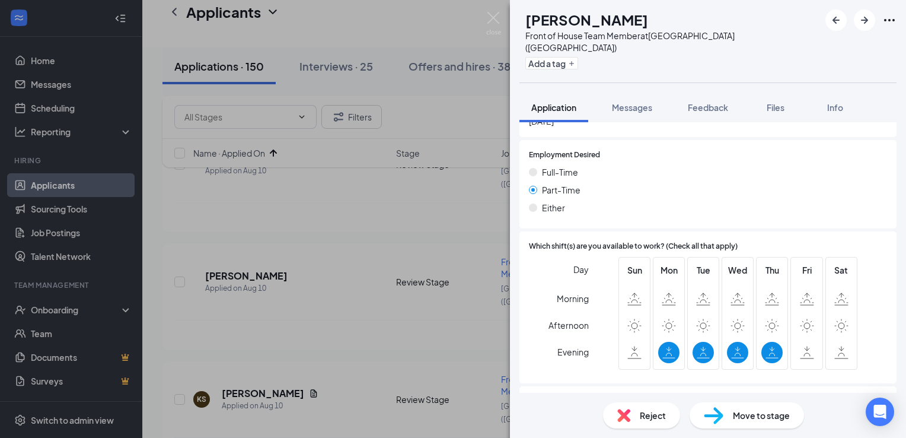
click at [657, 423] on div "Reject" at bounding box center [641, 415] width 77 height 26
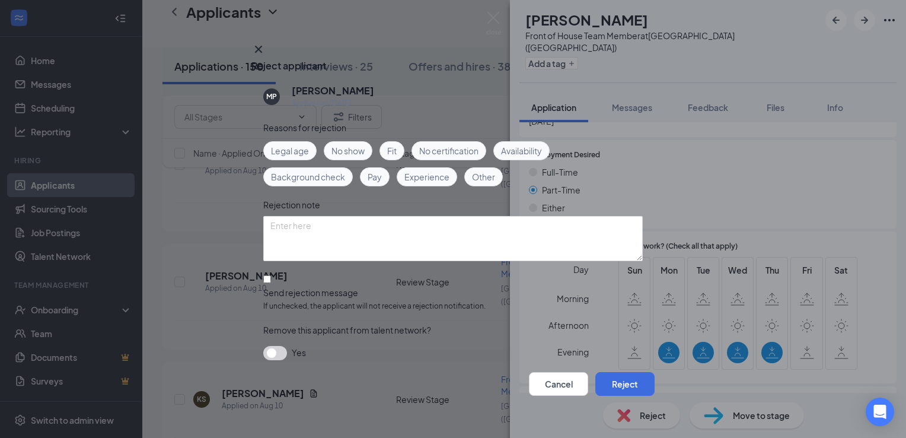
click at [506, 152] on span "Availability" at bounding box center [521, 150] width 41 height 13
click at [604, 373] on button "Reject" at bounding box center [624, 384] width 59 height 24
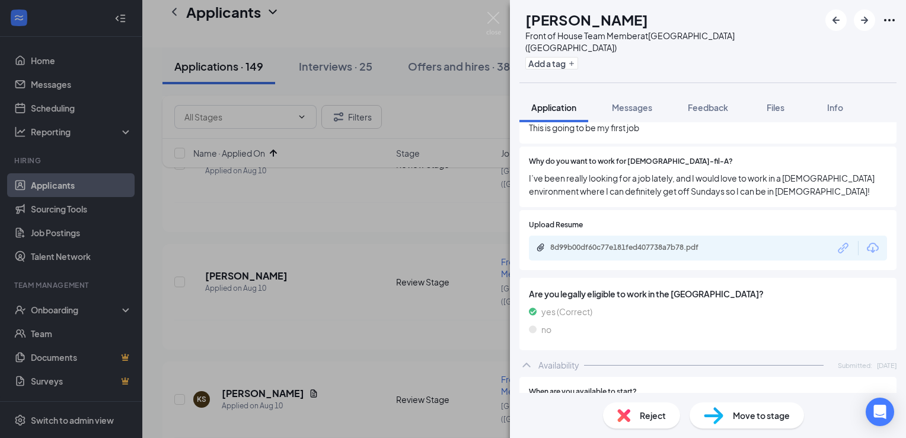
scroll to position [569, 0]
click at [718, 102] on span "Feedback" at bounding box center [708, 107] width 40 height 11
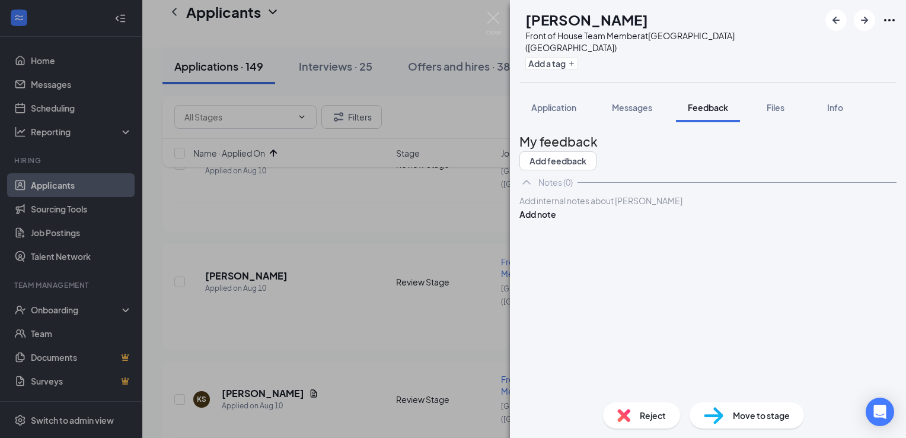
click at [606, 212] on div "Add internal notes about [PERSON_NAME] Add note" at bounding box center [707, 207] width 377 height 27
click at [599, 207] on div at bounding box center [708, 200] width 376 height 12
click at [556, 221] on button "Add note" at bounding box center [537, 213] width 37 height 13
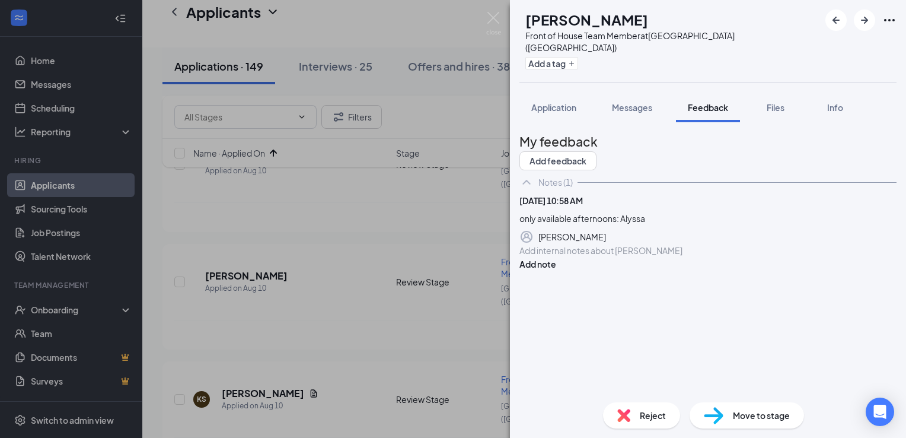
click at [426, 263] on div "EM [PERSON_NAME] Front of House Team Member at [GEOGRAPHIC_DATA] ([GEOGRAPHIC_D…" at bounding box center [453, 219] width 906 height 438
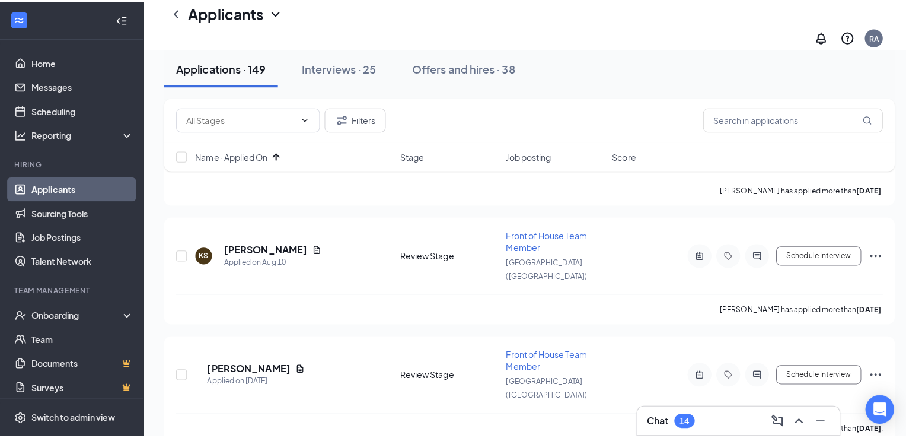
scroll to position [1489, 0]
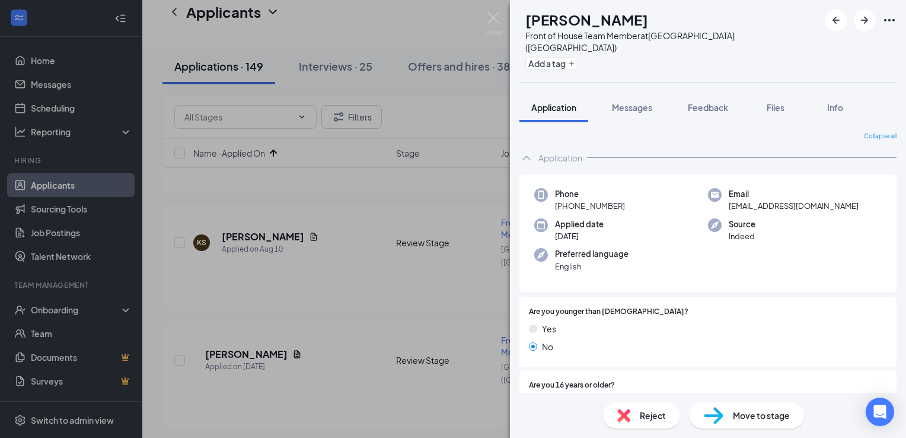
click at [635, 416] on div "Reject" at bounding box center [641, 415] width 77 height 26
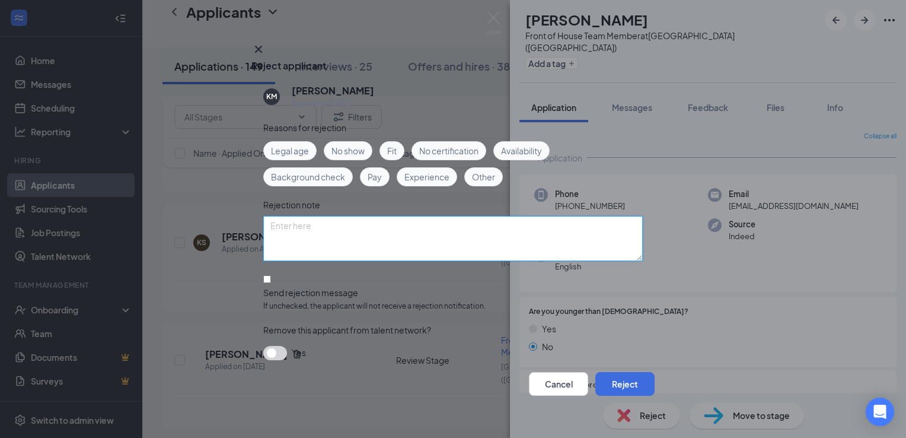
click at [293, 225] on textarea at bounding box center [452, 238] width 379 height 45
type textarea "never responded to availability request [PERSON_NAME]"
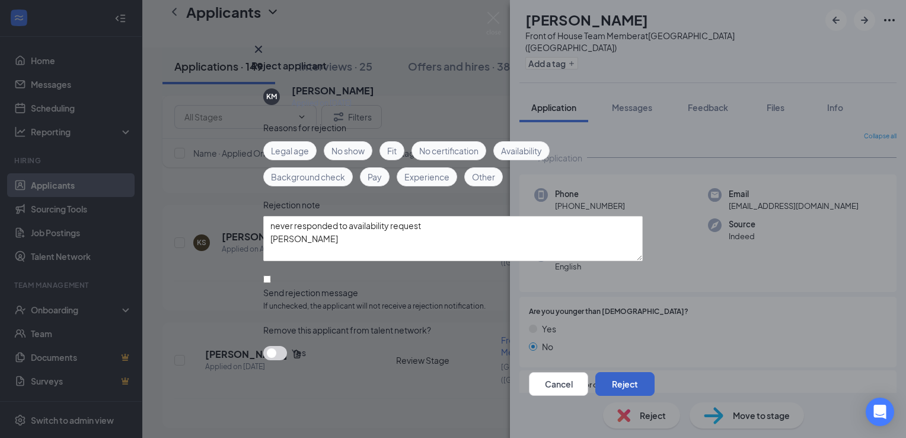
click at [609, 379] on button "Reject" at bounding box center [624, 384] width 59 height 24
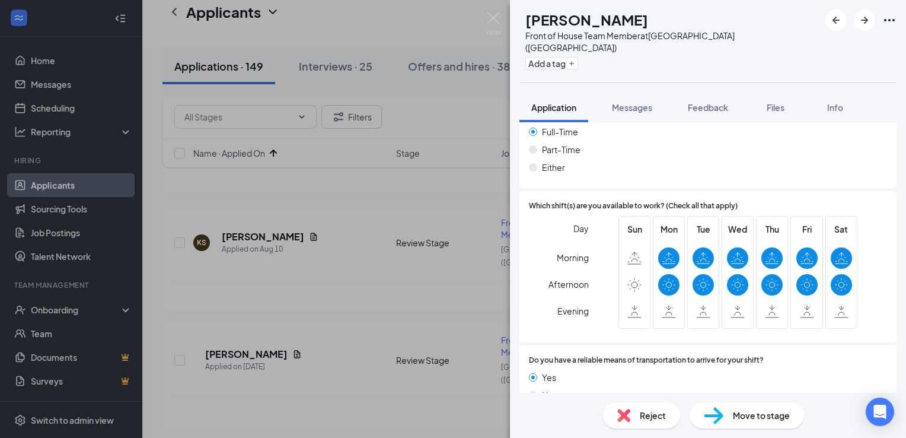
scroll to position [887, 0]
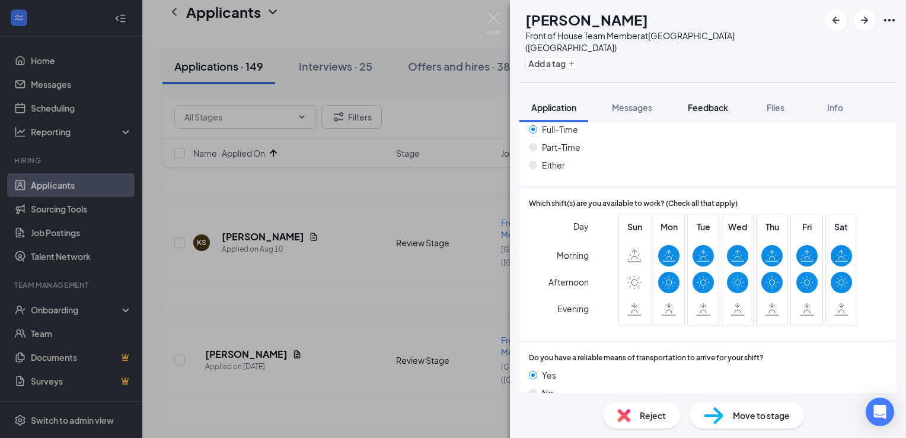
click at [702, 102] on span "Feedback" at bounding box center [708, 107] width 40 height 11
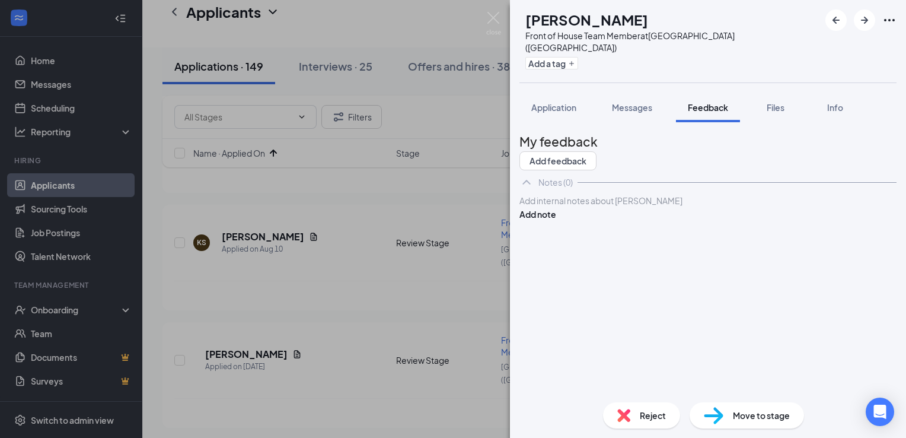
click at [637, 207] on div at bounding box center [708, 200] width 376 height 12
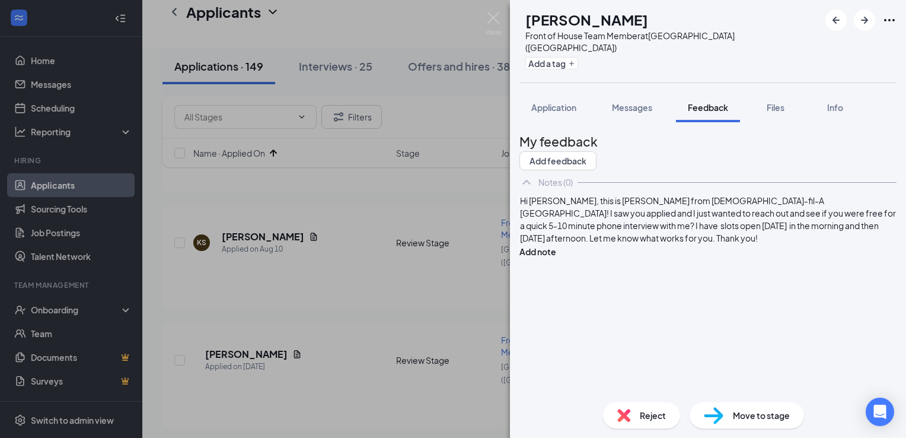
click at [582, 223] on span "Hi [PERSON_NAME], this is [PERSON_NAME] from [DEMOGRAPHIC_DATA]-fil-A [GEOGRAPH…" at bounding box center [708, 219] width 377 height 48
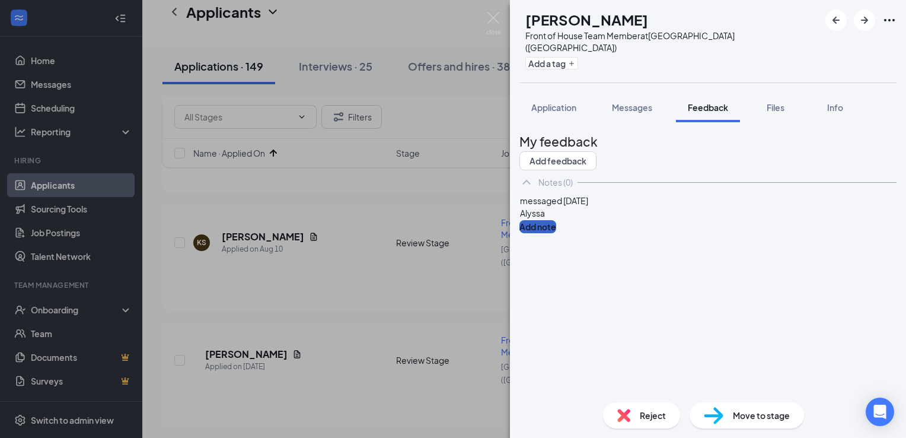
click at [556, 224] on button "Add note" at bounding box center [537, 226] width 37 height 13
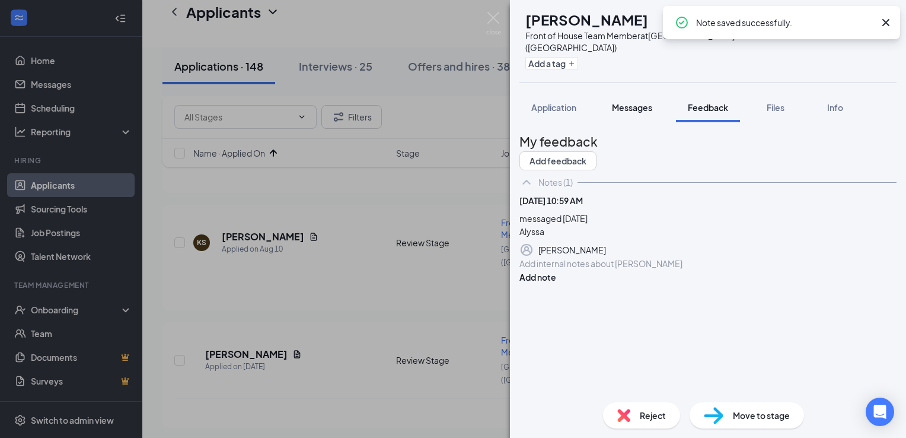
click at [631, 101] on button "Messages" at bounding box center [632, 107] width 64 height 30
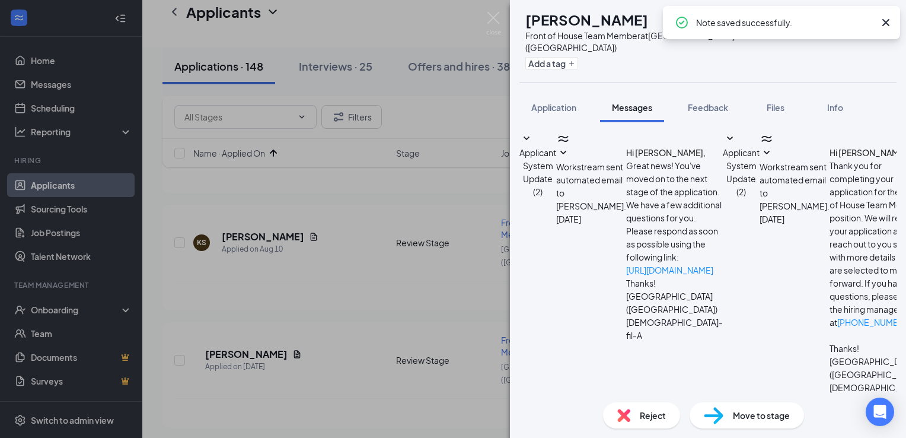
scroll to position [84, 0]
click at [590, 407] on textarea at bounding box center [588, 442] width 139 height 71
paste textarea "Hi [PERSON_NAME], this is [PERSON_NAME] from [DEMOGRAPHIC_DATA]-fil-A [GEOGRAPH…"
click at [590, 407] on textarea "Hi [PERSON_NAME], this is [PERSON_NAME] from [DEMOGRAPHIC_DATA]-fil-A [GEOGRAPH…" at bounding box center [588, 442] width 139 height 71
type textarea "Hi [PERSON_NAME], this is [PERSON_NAME] from [DEMOGRAPHIC_DATA]-fil-A [GEOGRAPH…"
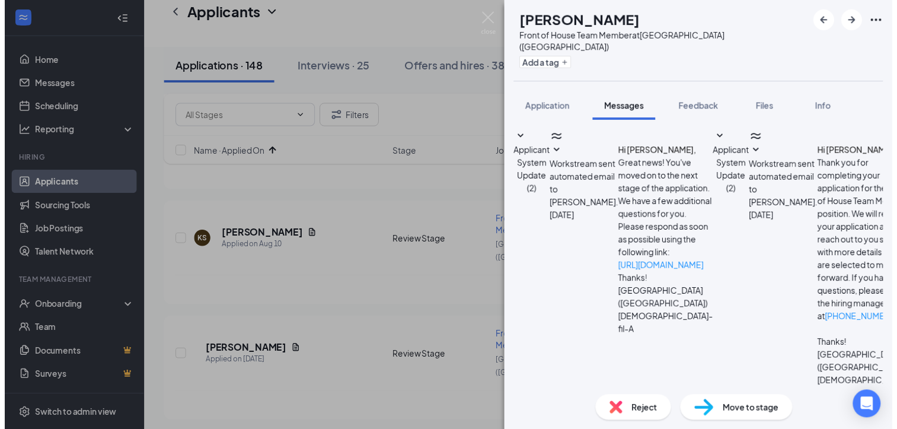
scroll to position [225, 0]
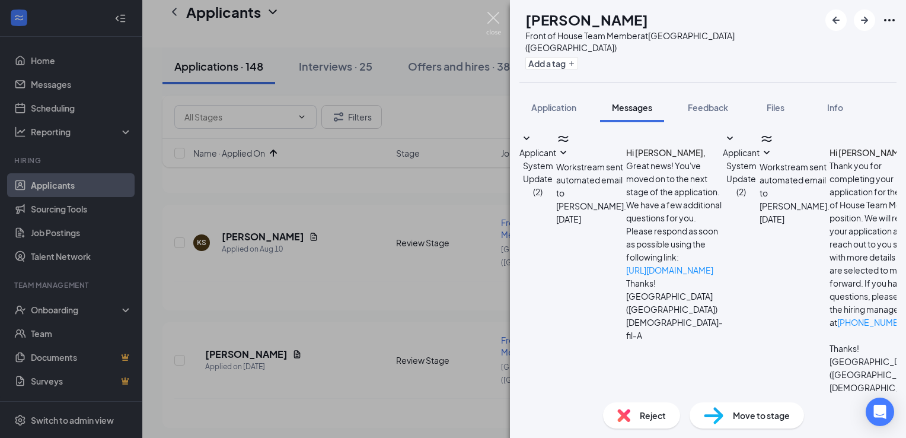
click at [499, 18] on img at bounding box center [493, 23] width 15 height 23
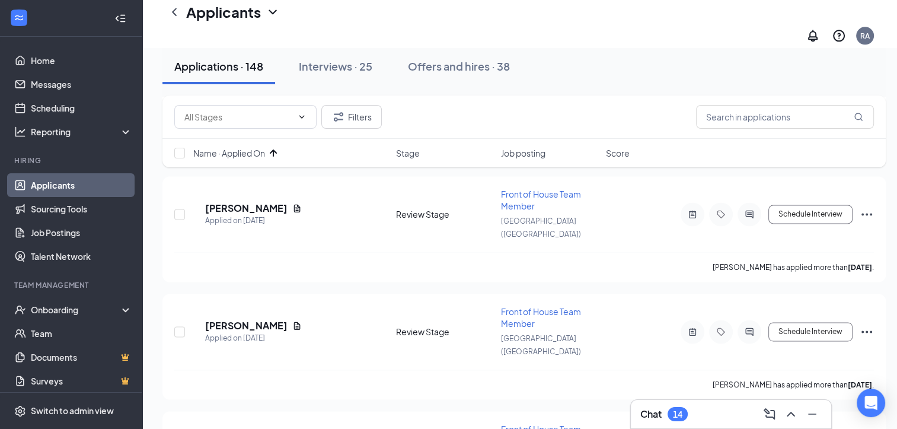
scroll to position [1635, 0]
click at [670, 415] on div "14" at bounding box center [678, 414] width 20 height 14
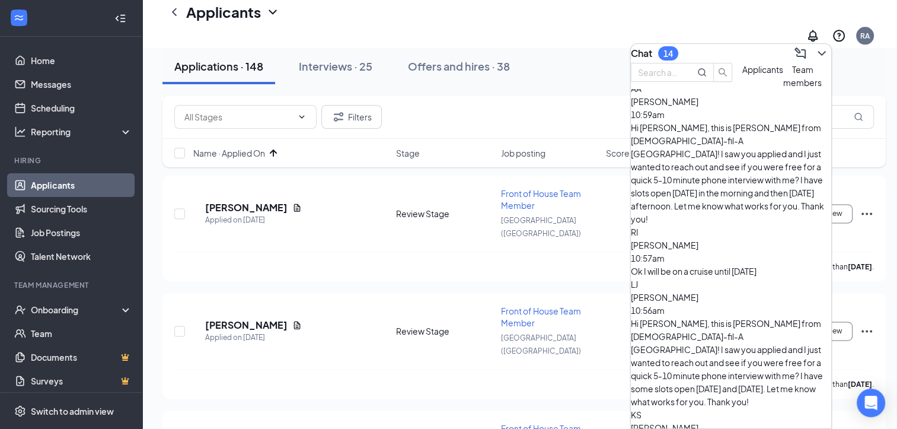
scroll to position [0, 0]
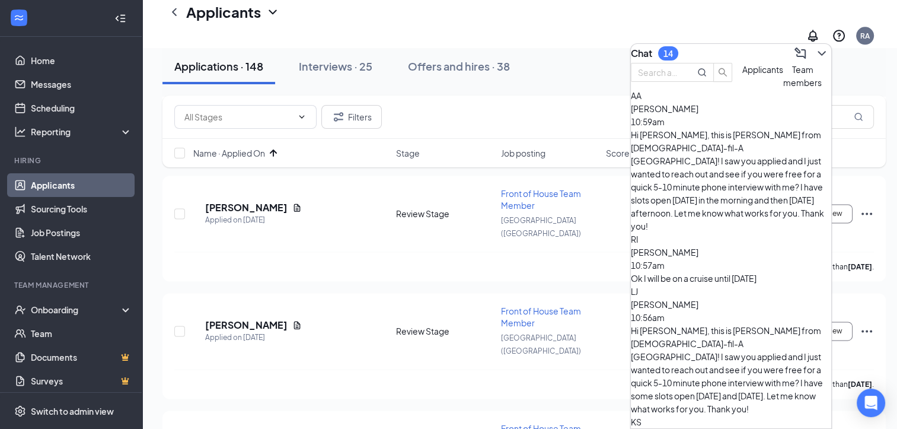
click at [723, 272] on div "Ok I will be on a cruise until [DATE]" at bounding box center [731, 278] width 200 height 13
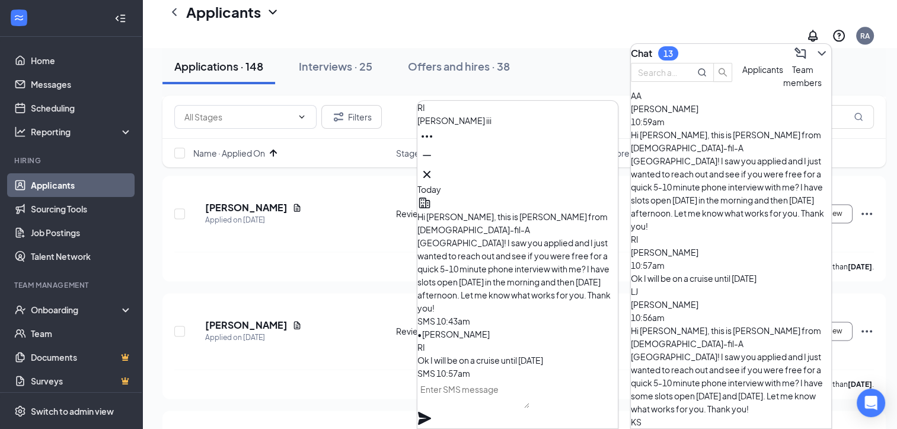
click at [506, 408] on textarea at bounding box center [473, 393] width 112 height 28
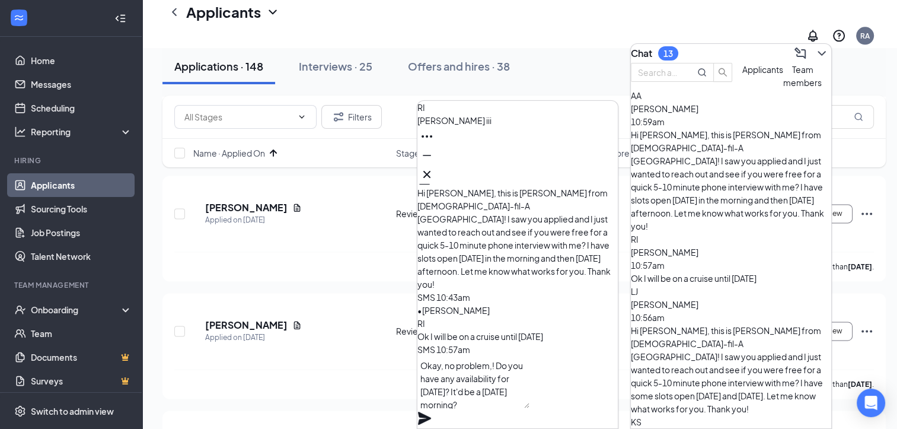
type textarea "Okay, no problem,! Do you have any availability for [DATE]? It'd be a [DATE] mo…"
click at [431, 411] on icon "Plane" at bounding box center [424, 417] width 13 height 13
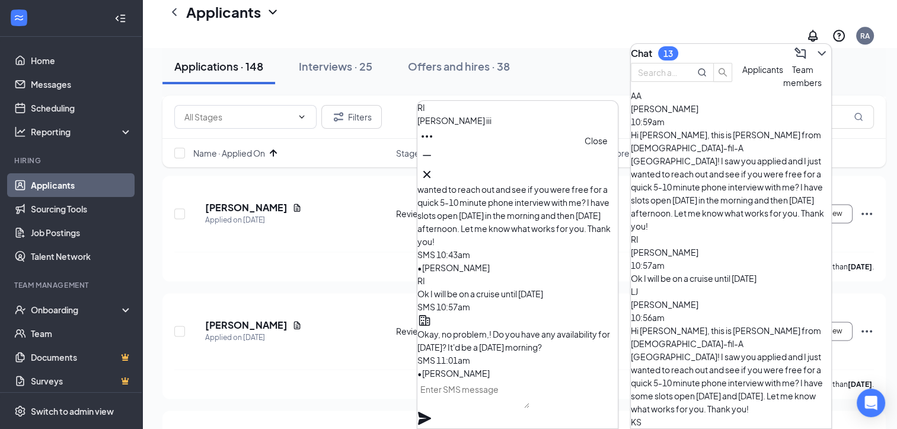
click at [434, 172] on icon "Cross" at bounding box center [427, 174] width 14 height 14
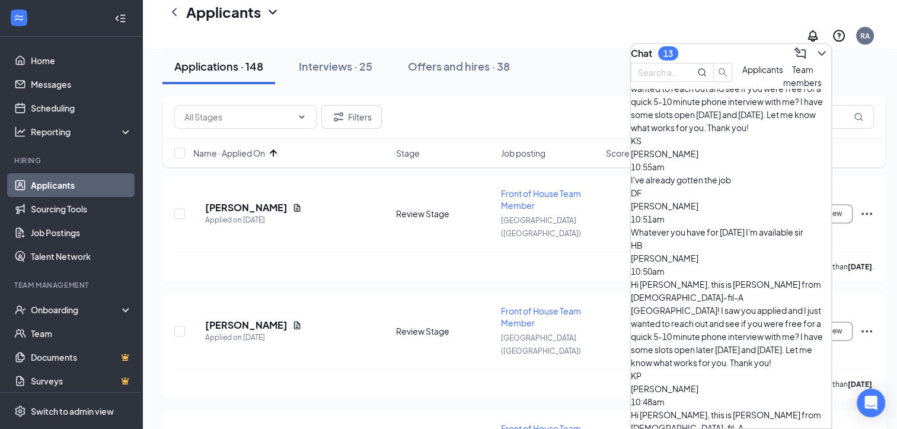
scroll to position [286, 0]
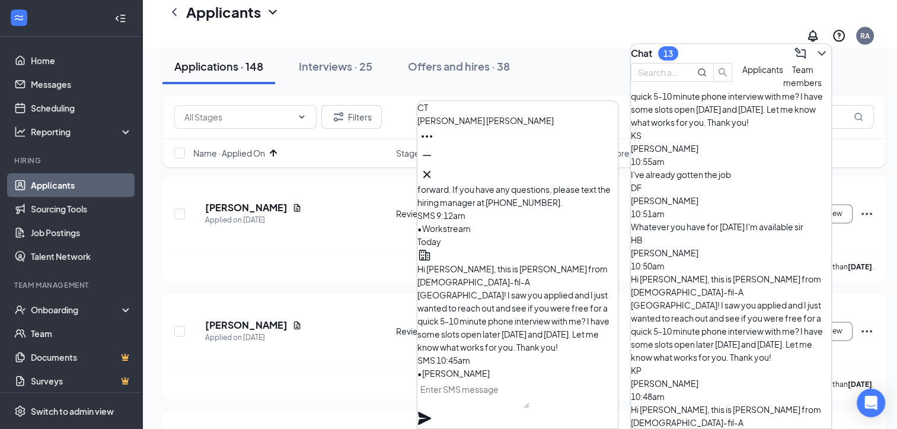
click at [430, 171] on icon "Cross" at bounding box center [426, 174] width 7 height 7
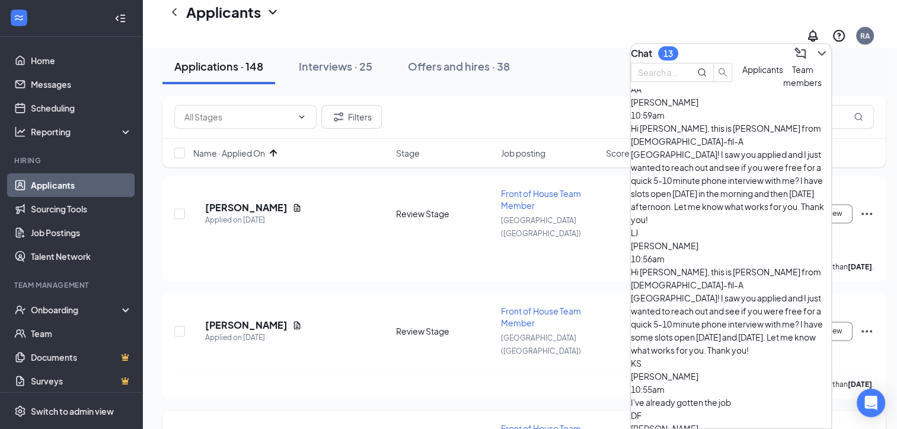
scroll to position [0, 0]
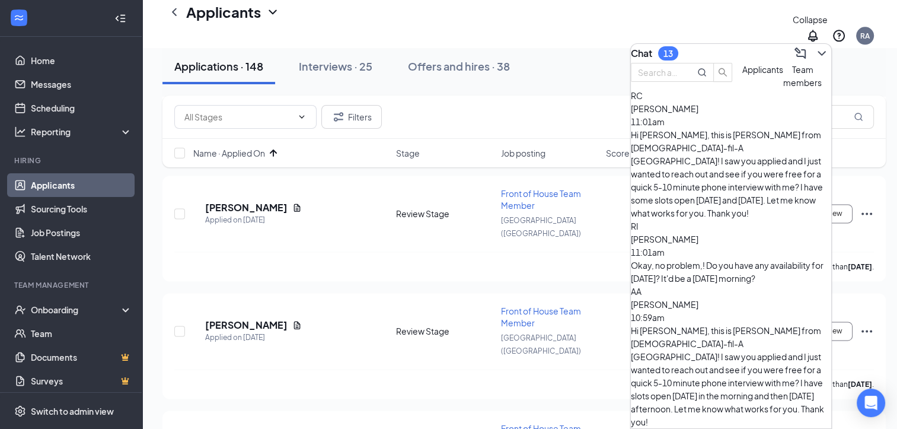
drag, startPoint x: 818, startPoint y: 52, endPoint x: 831, endPoint y: 60, distance: 15.5
click at [831, 60] on div "Chat 13 Applicants Team members [PERSON_NAME] 11:01am Hi [PERSON_NAME], this is…" at bounding box center [731, 235] width 202 height 385
click at [815, 54] on icon "ChevronDown" at bounding box center [822, 53] width 14 height 14
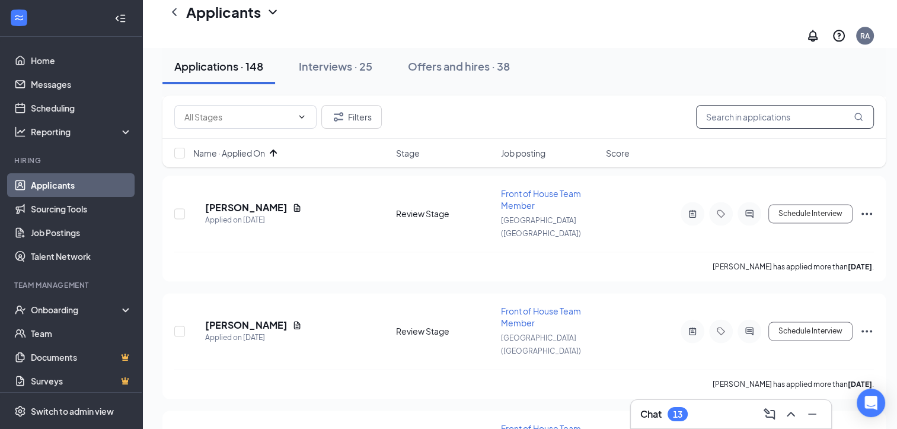
click at [723, 126] on input "text" at bounding box center [785, 117] width 178 height 24
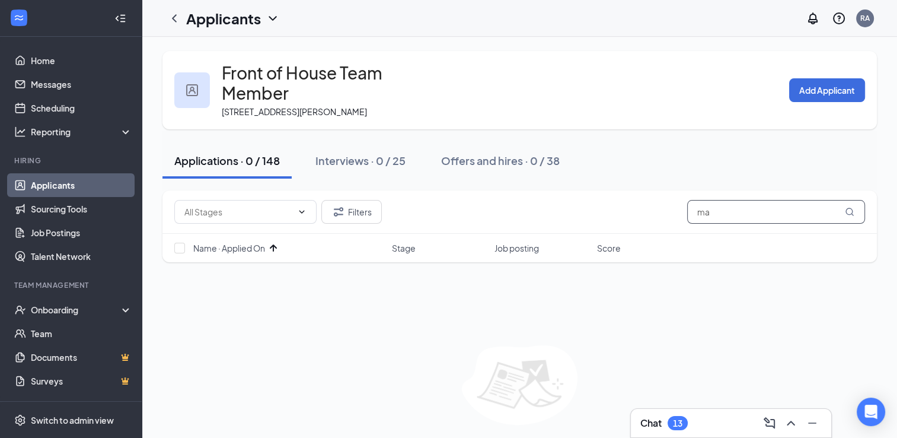
type input "m"
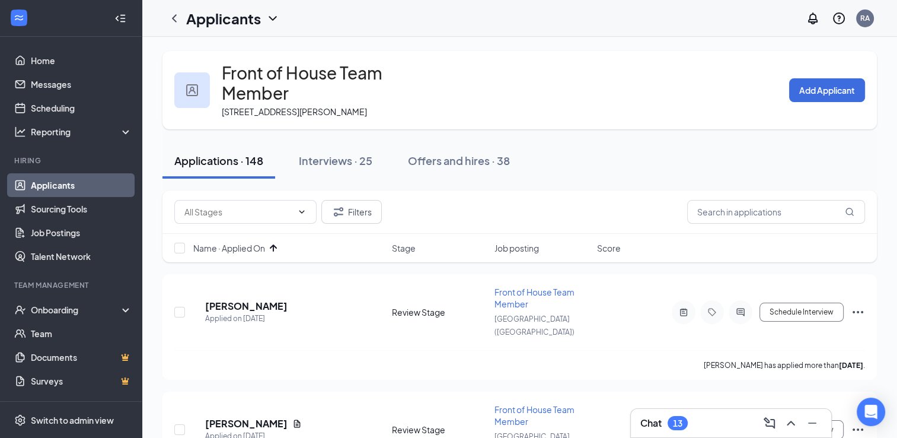
click at [51, 189] on link "Applicants" at bounding box center [81, 185] width 101 height 24
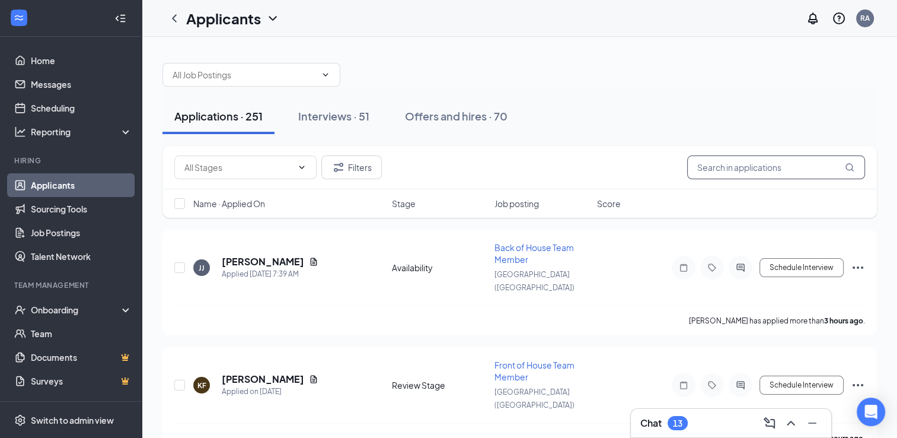
click at [723, 170] on input "text" at bounding box center [776, 167] width 178 height 24
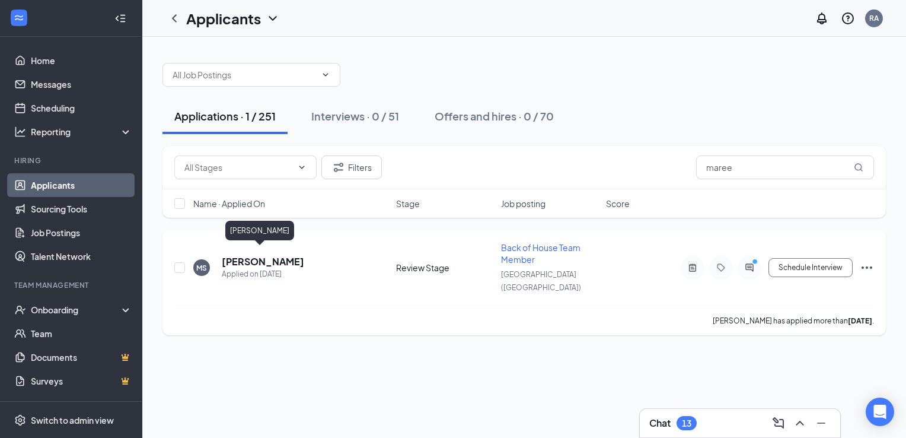
click at [242, 255] on h5 "[PERSON_NAME]" at bounding box center [263, 261] width 82 height 13
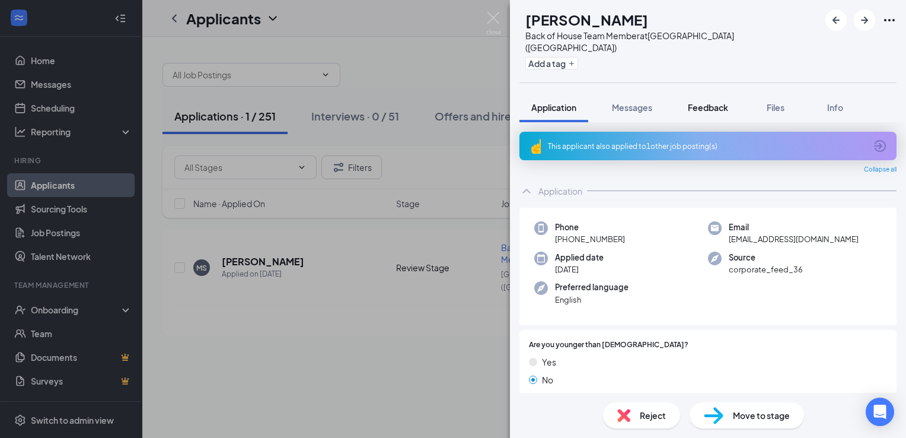
click at [710, 106] on button "Feedback" at bounding box center [708, 107] width 64 height 30
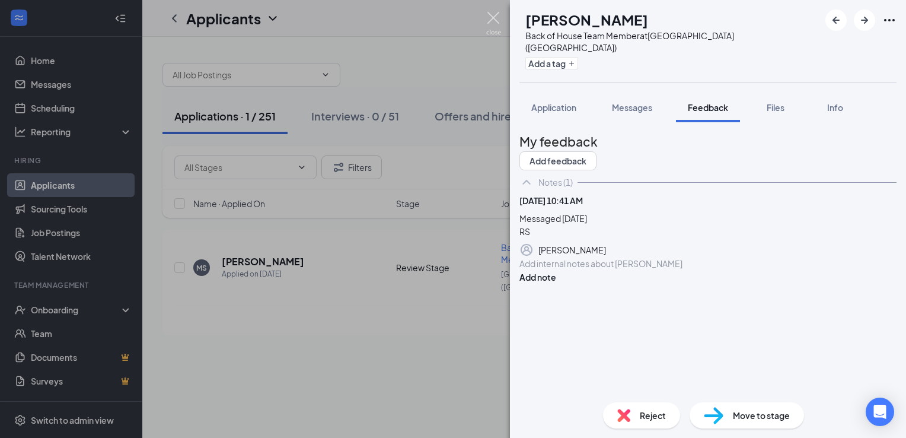
click at [491, 20] on img at bounding box center [493, 23] width 15 height 23
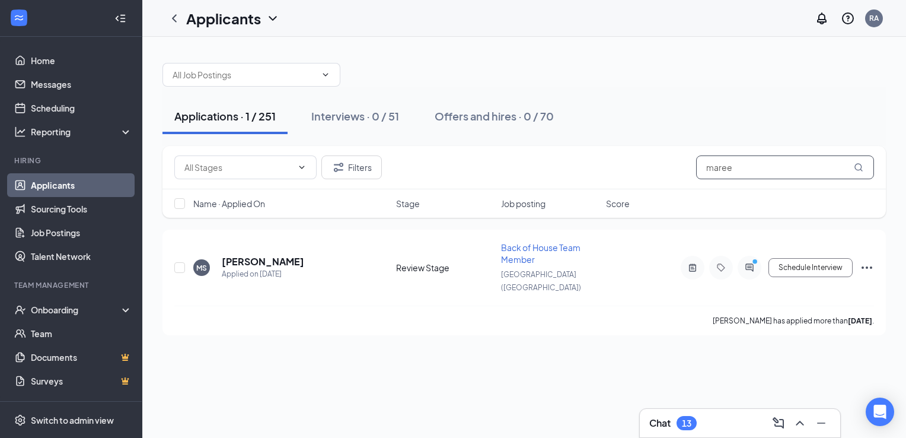
click at [745, 173] on input "maree" at bounding box center [785, 167] width 178 height 24
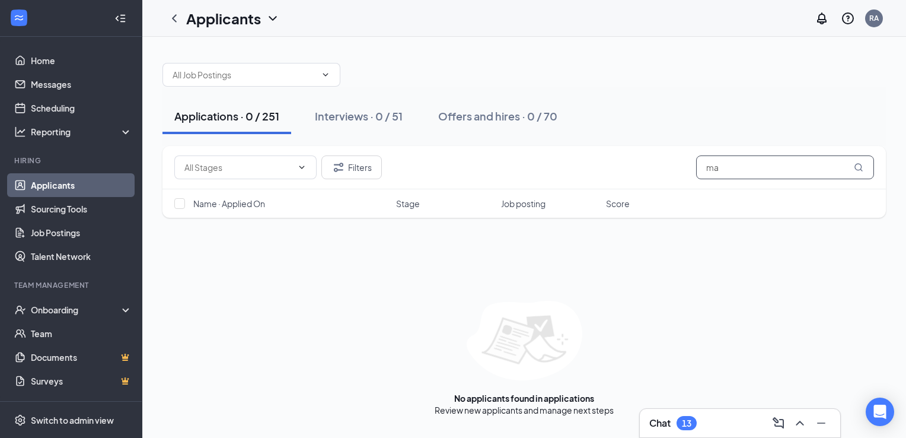
type input "m"
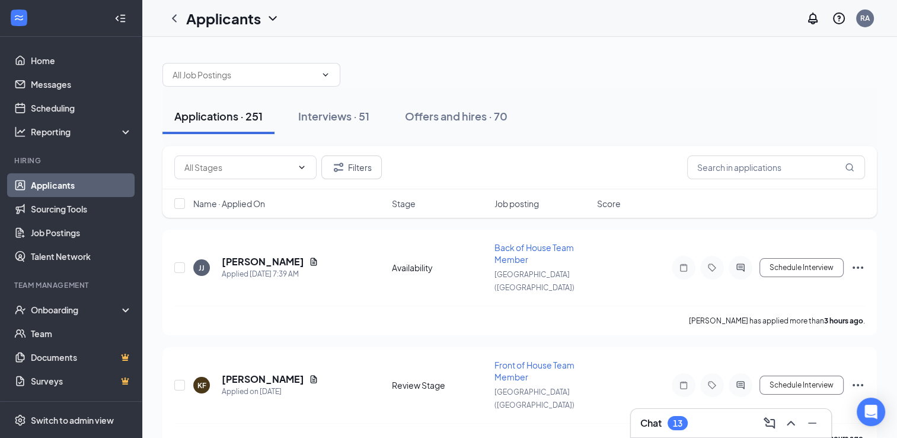
click at [248, 119] on div "Applications · 251" at bounding box center [218, 115] width 88 height 15
click at [515, 359] on span "Front of House Team Member" at bounding box center [534, 370] width 80 height 23
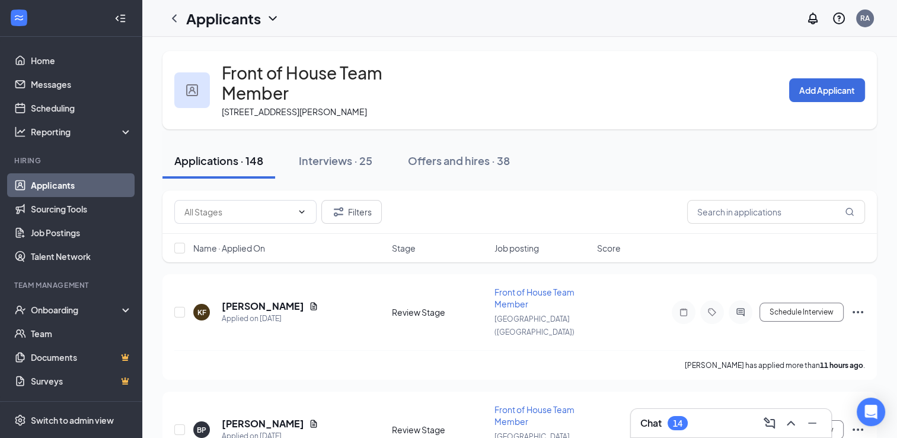
click at [252, 242] on span "Name · Applied On" at bounding box center [229, 248] width 72 height 12
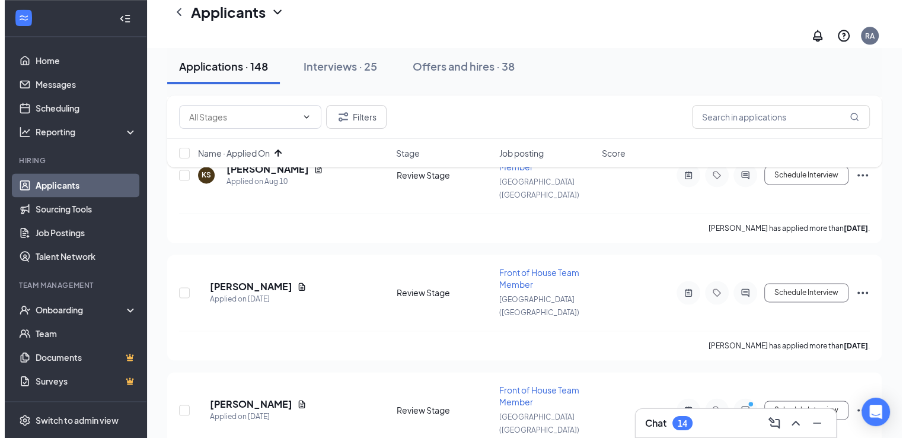
scroll to position [1636, 0]
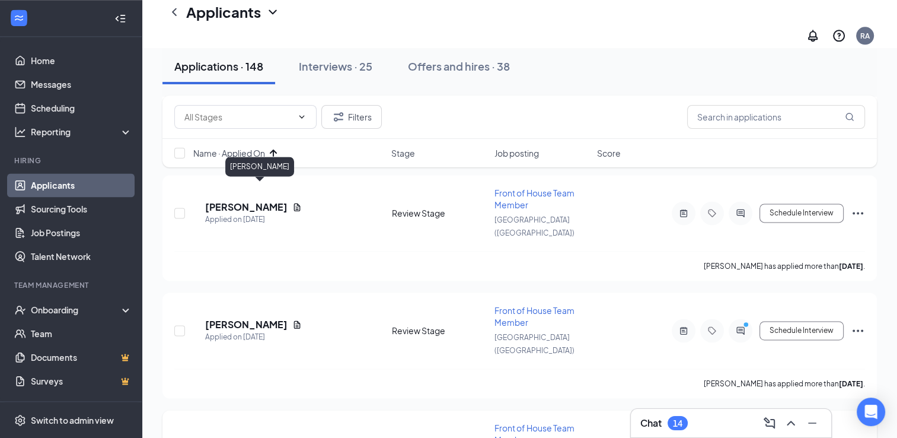
click at [248, 435] on h5 "[PERSON_NAME]" at bounding box center [246, 441] width 82 height 13
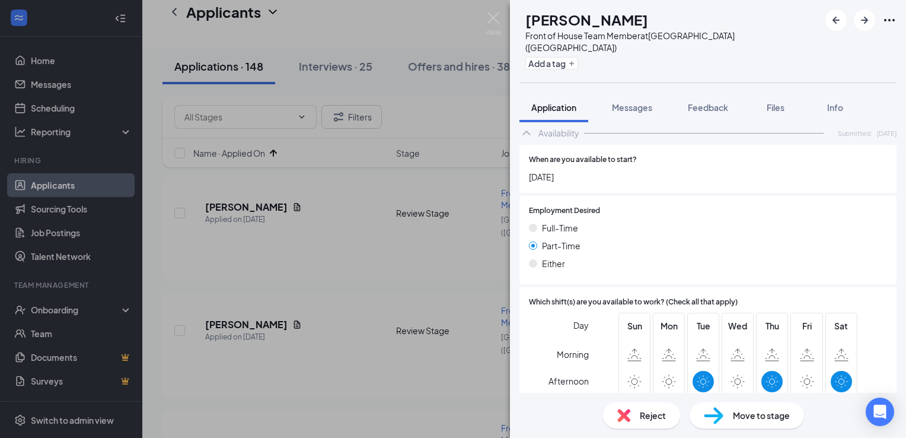
scroll to position [927, 0]
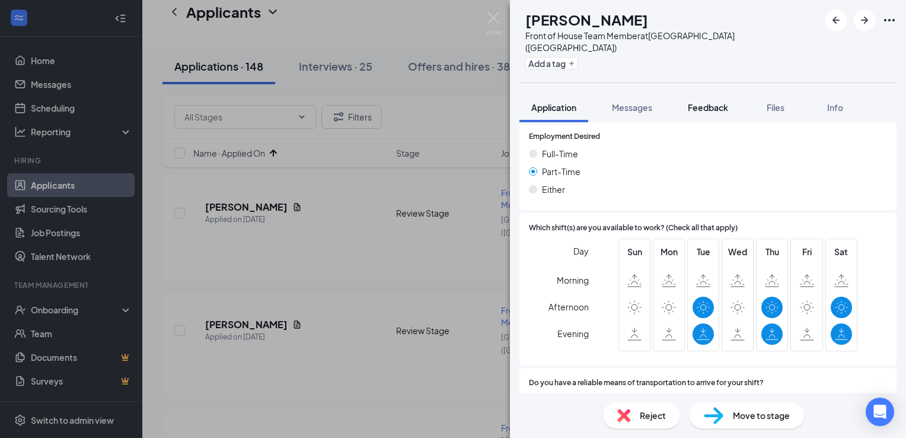
click at [704, 101] on div "Feedback" at bounding box center [708, 107] width 40 height 12
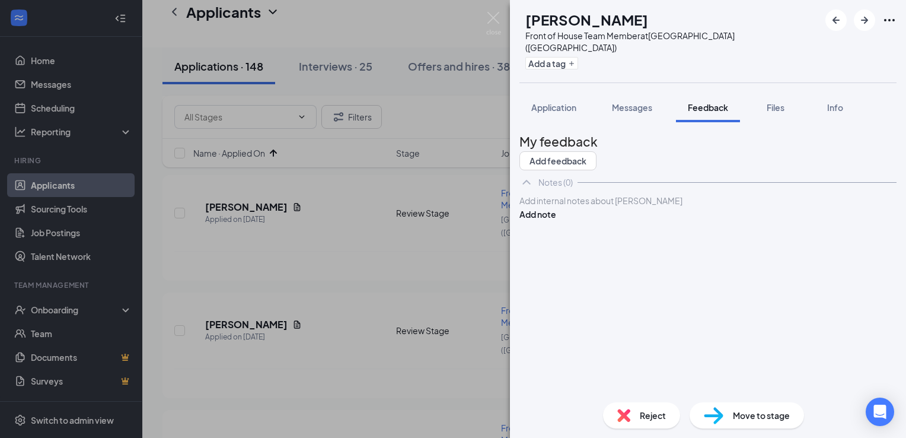
click at [553, 207] on div at bounding box center [708, 200] width 376 height 12
click at [556, 220] on button "Add note" at bounding box center [537, 226] width 37 height 13
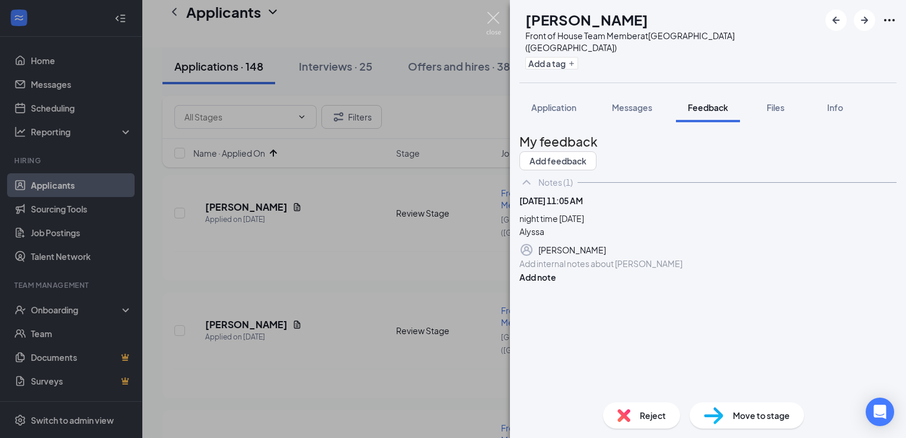
click at [489, 18] on img at bounding box center [493, 23] width 15 height 23
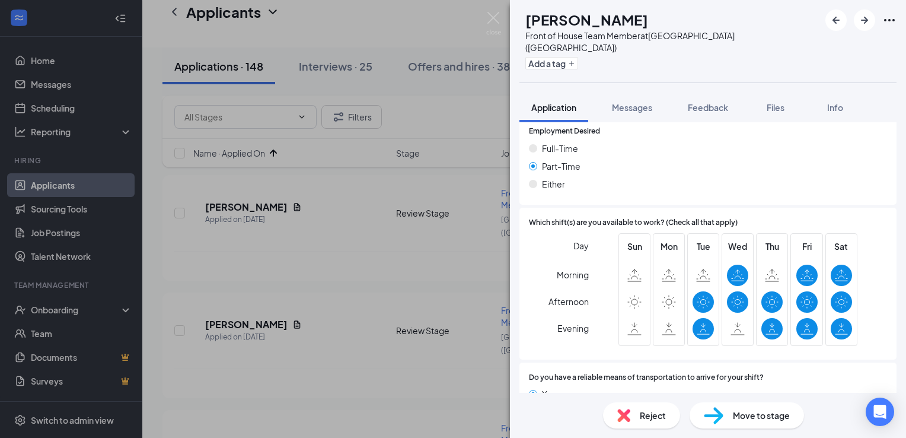
scroll to position [823, 0]
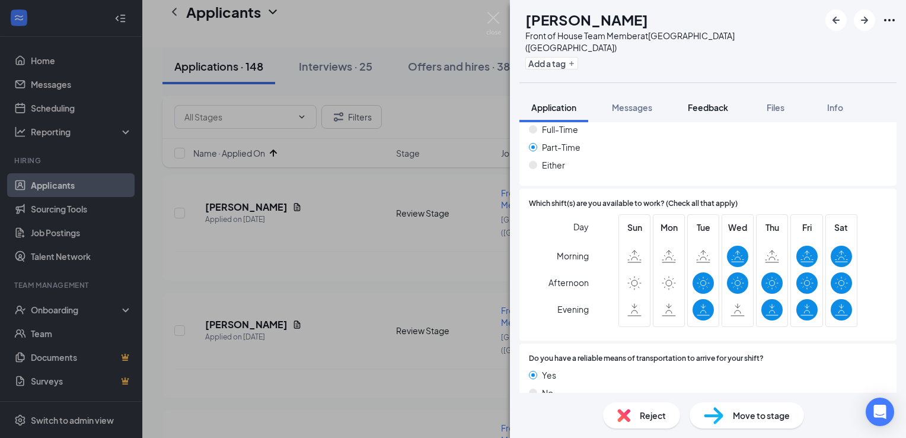
click at [709, 102] on span "Feedback" at bounding box center [708, 107] width 40 height 11
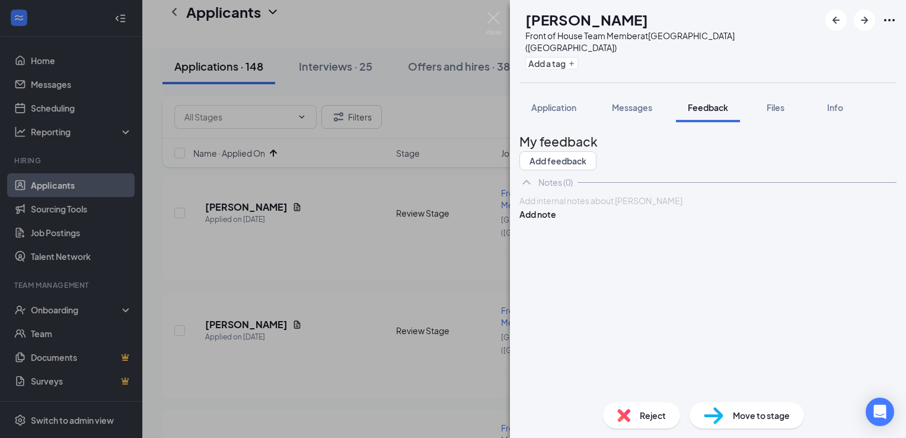
click at [619, 207] on div at bounding box center [708, 200] width 376 height 12
click at [556, 228] on button "Add note" at bounding box center [537, 226] width 37 height 13
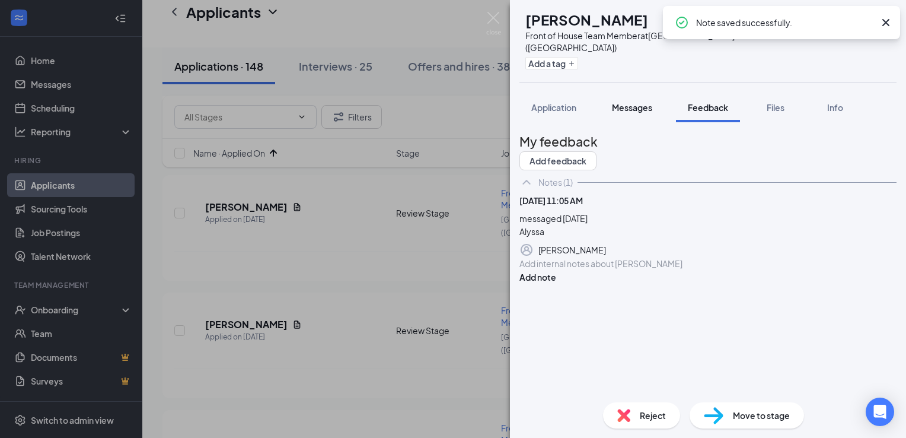
click at [633, 102] on span "Messages" at bounding box center [632, 107] width 40 height 11
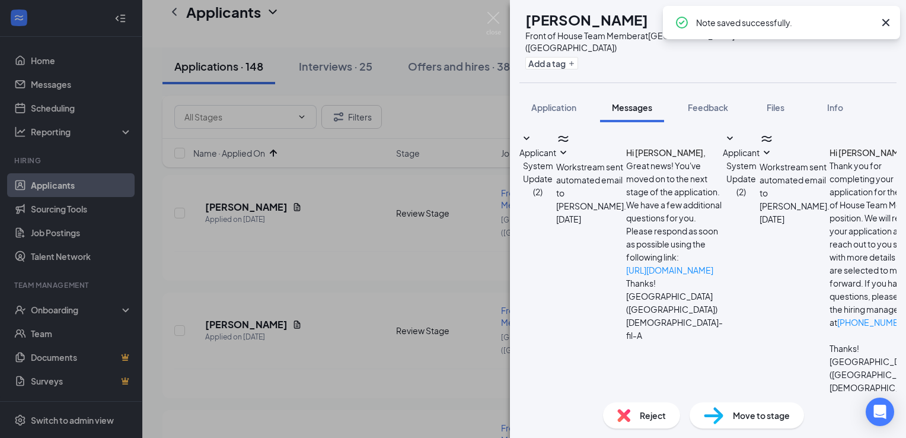
scroll to position [84, 0]
click at [612, 407] on textarea at bounding box center [588, 442] width 139 height 71
paste textarea "Hi [PERSON_NAME], this is [PERSON_NAME] from [DEMOGRAPHIC_DATA]-fil-A [GEOGRAPH…"
click at [583, 407] on textarea "Hi [PERSON_NAME], this is [PERSON_NAME] from [DEMOGRAPHIC_DATA]-fil-A [GEOGRAPH…" at bounding box center [588, 442] width 139 height 71
type textarea "Hi [PERSON_NAME], this is [PERSON_NAME] from [DEMOGRAPHIC_DATA]-fil-A [GEOGRAPH…"
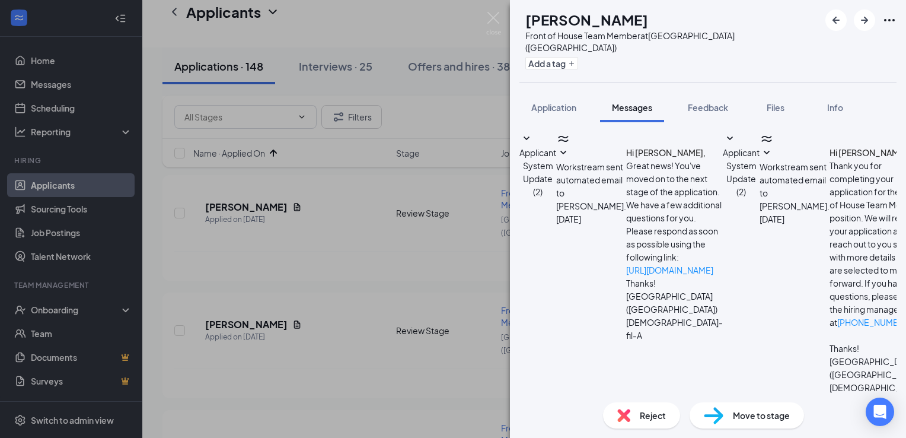
click at [491, 20] on img at bounding box center [493, 23] width 15 height 23
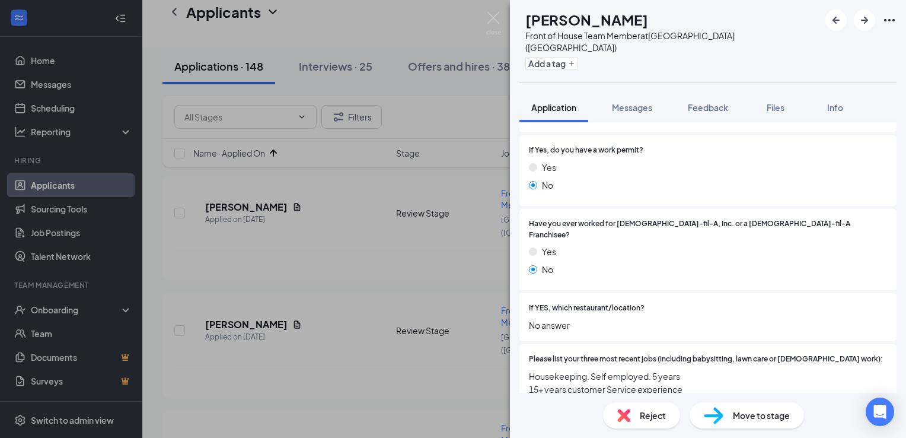
scroll to position [332, 0]
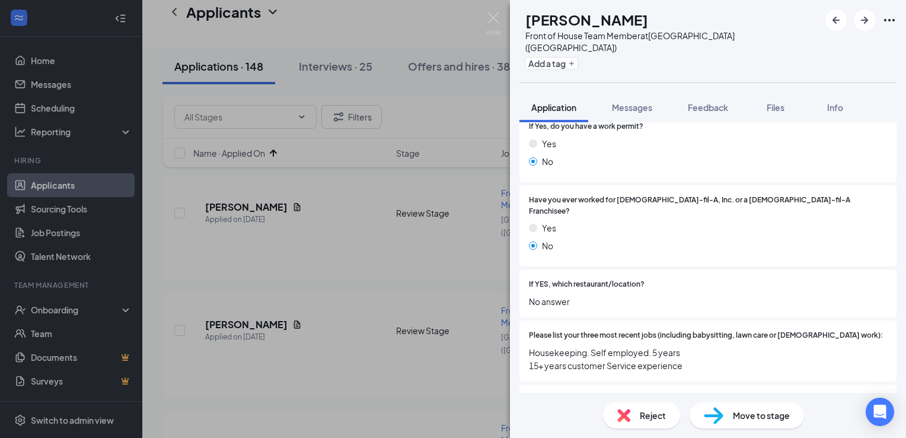
click at [858, 394] on div at bounding box center [810, 399] width 154 height 11
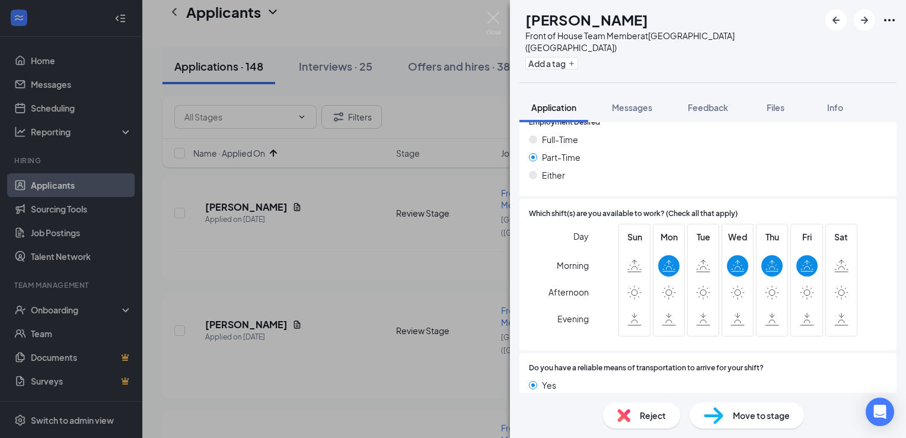
scroll to position [887, 0]
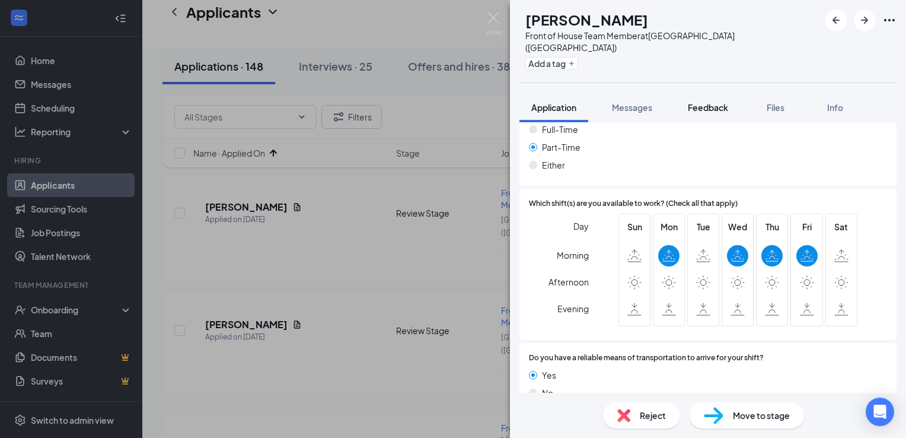
click at [710, 101] on div "Feedback" at bounding box center [708, 107] width 40 height 12
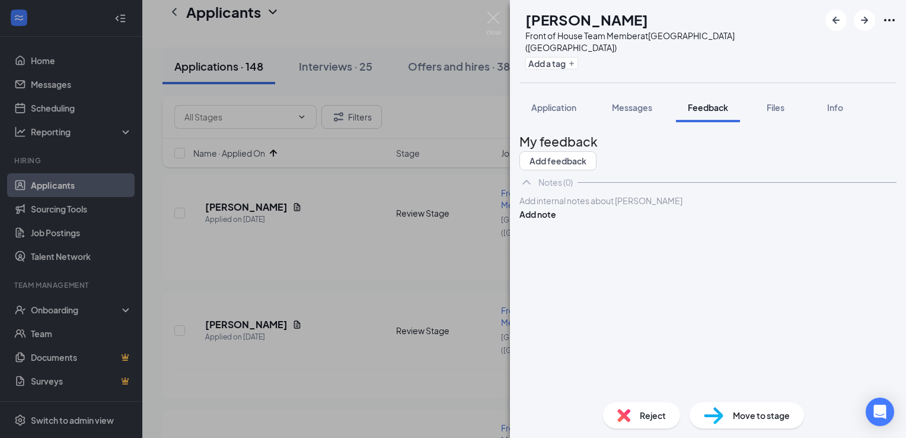
click at [632, 207] on div at bounding box center [708, 200] width 376 height 12
click at [556, 226] on button "Add note" at bounding box center [537, 226] width 37 height 13
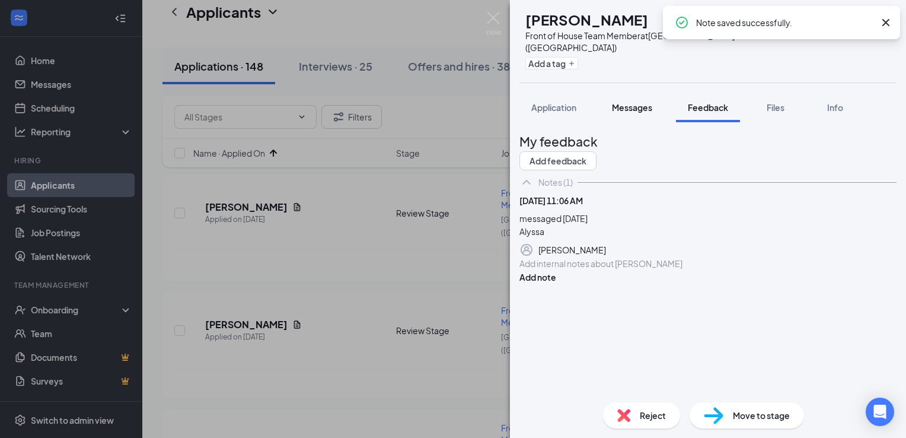
click at [644, 102] on button "Messages" at bounding box center [632, 107] width 64 height 30
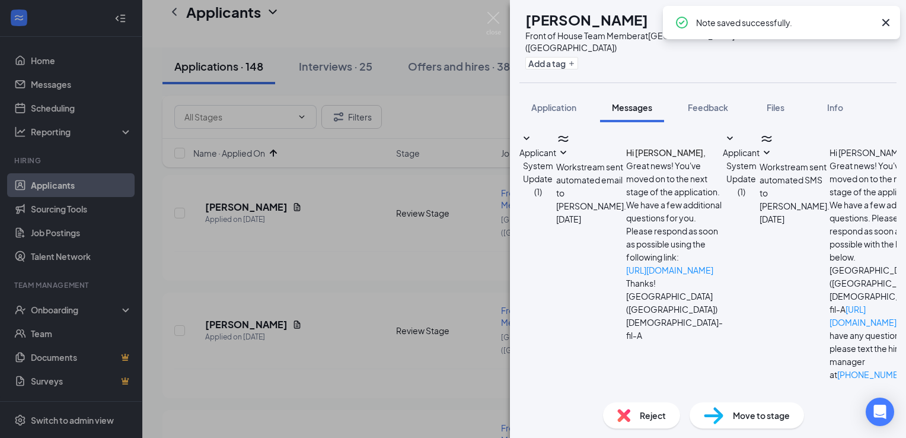
scroll to position [174, 0]
click at [619, 407] on textarea at bounding box center [588, 442] width 139 height 71
paste textarea "Hi [PERSON_NAME], this is [PERSON_NAME] from [DEMOGRAPHIC_DATA]-fil-A [GEOGRAPH…"
click at [588, 407] on textarea "Hi [PERSON_NAME], this is [PERSON_NAME] from [DEMOGRAPHIC_DATA]-fil-A [GEOGRAPH…" at bounding box center [588, 442] width 139 height 71
type textarea "Hi [PERSON_NAME], this is [PERSON_NAME] from [DEMOGRAPHIC_DATA]-fil-A [GEOGRAPH…"
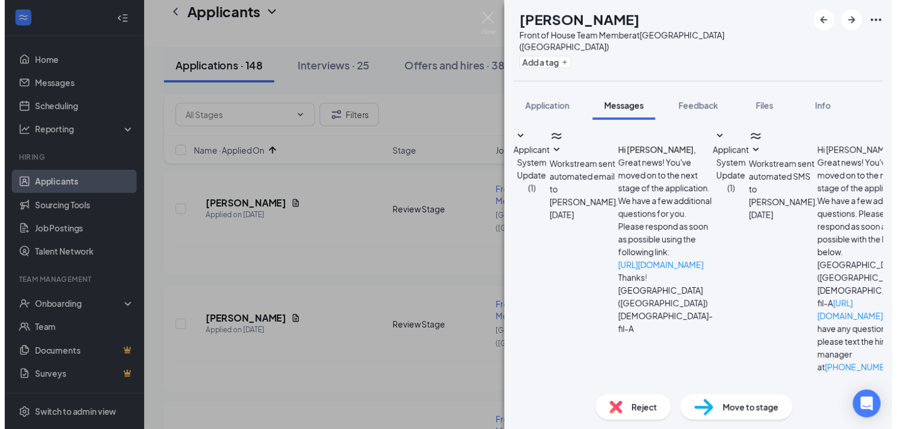
scroll to position [304, 0]
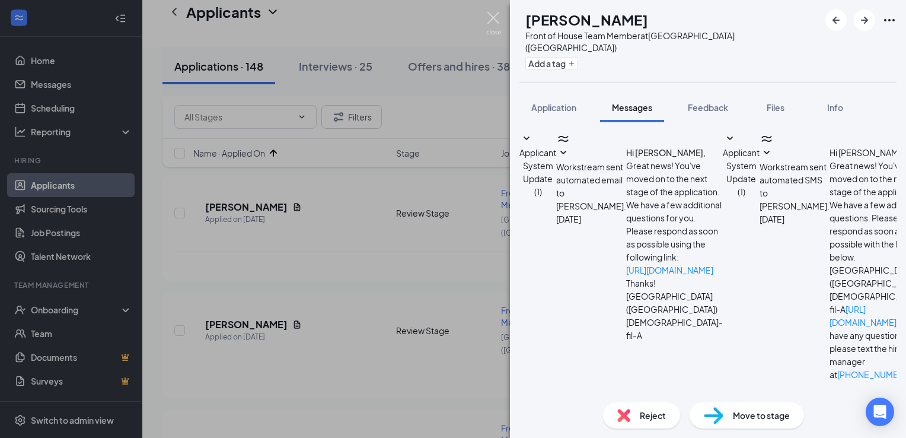
click at [491, 21] on img at bounding box center [493, 23] width 15 height 23
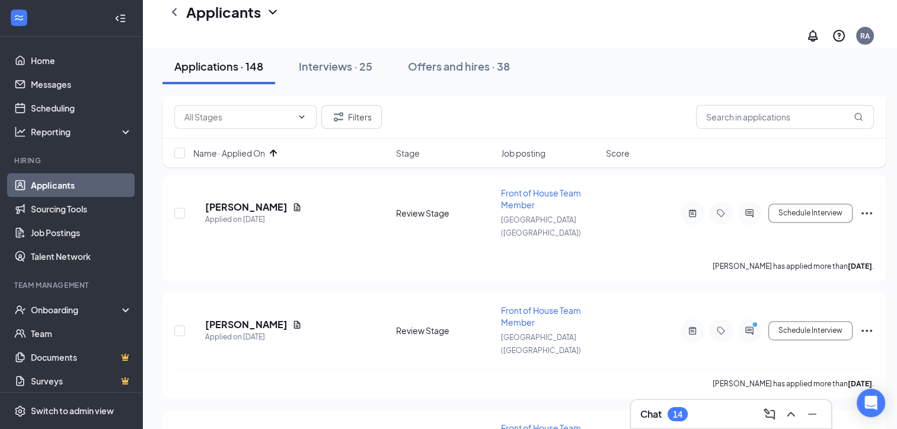
click at [658, 416] on h3 "Chat" at bounding box center [650, 413] width 21 height 13
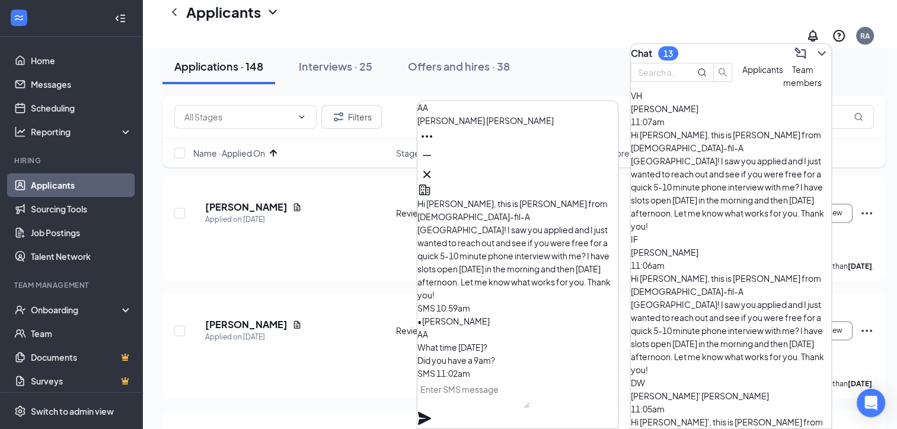
click at [500, 397] on textarea at bounding box center [473, 393] width 112 height 28
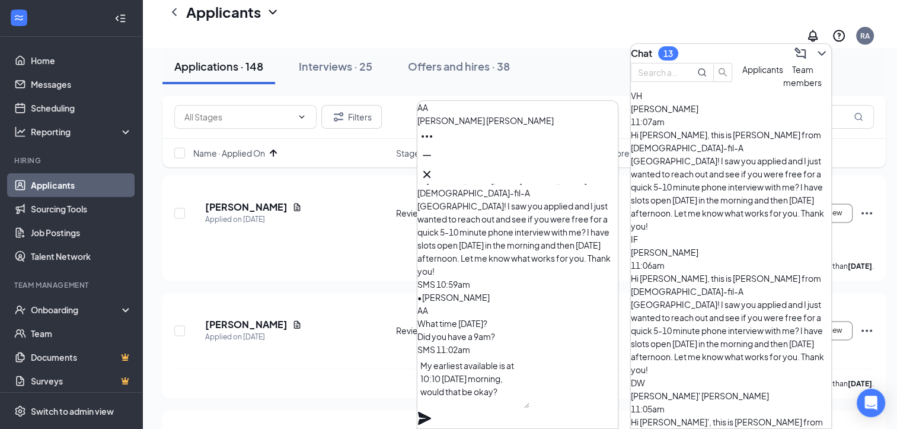
type textarea "My earliest available is at 10:10 [DATE] morning, would that be okay?"
click at [432, 411] on icon "Plane" at bounding box center [424, 418] width 14 height 14
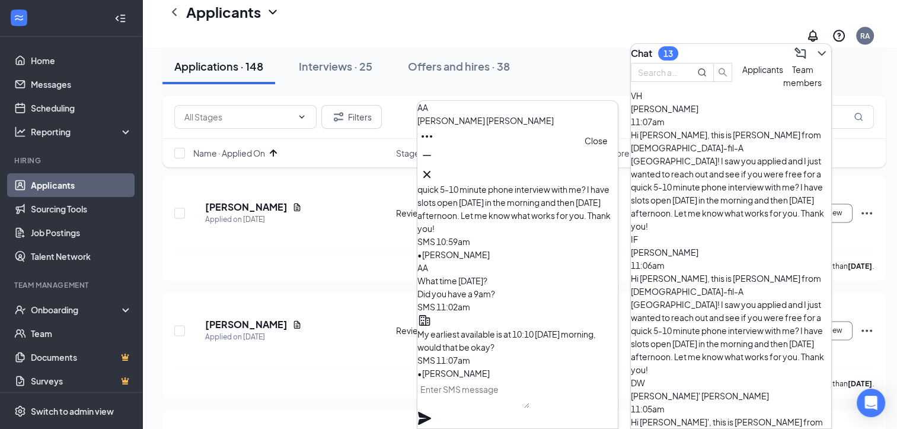
click at [434, 168] on icon "Cross" at bounding box center [427, 174] width 14 height 14
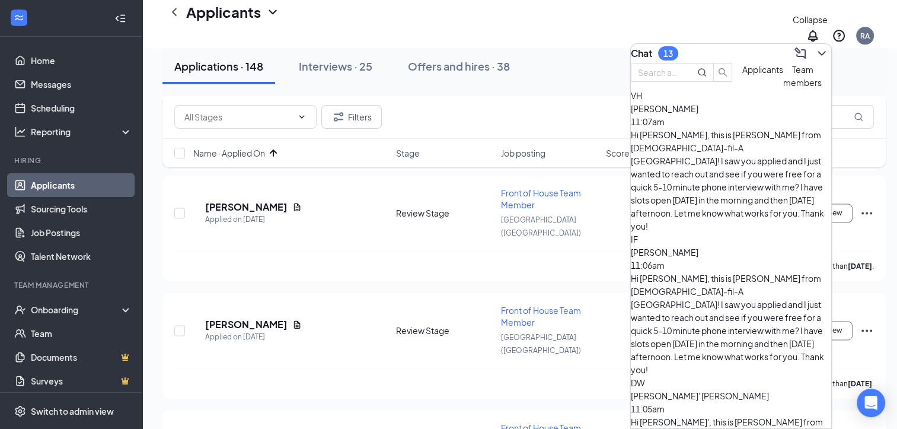
click at [815, 55] on icon "ChevronDown" at bounding box center [822, 53] width 14 height 14
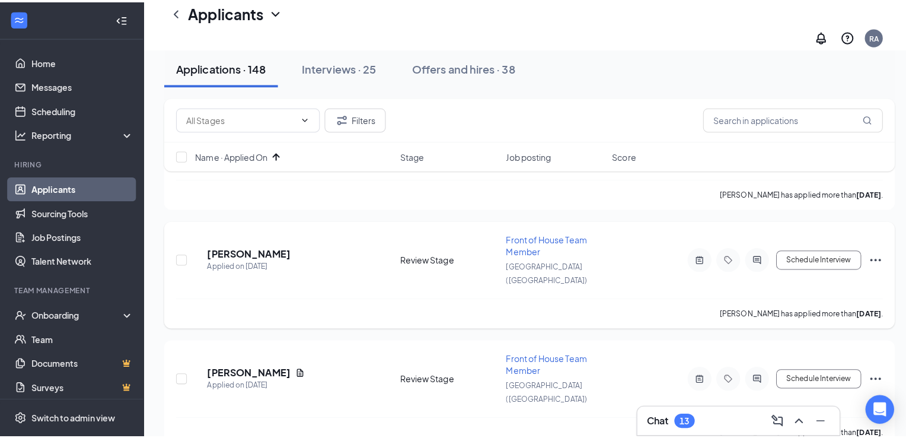
scroll to position [1947, 0]
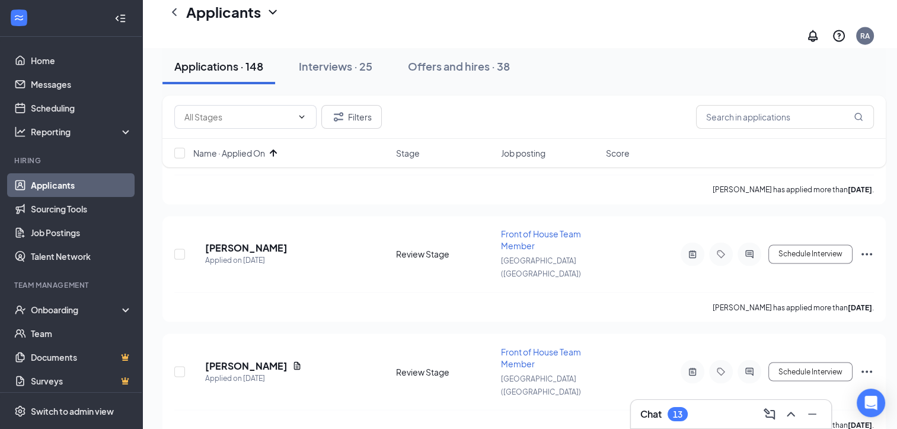
click at [656, 405] on div "Chat 13" at bounding box center [730, 413] width 181 height 19
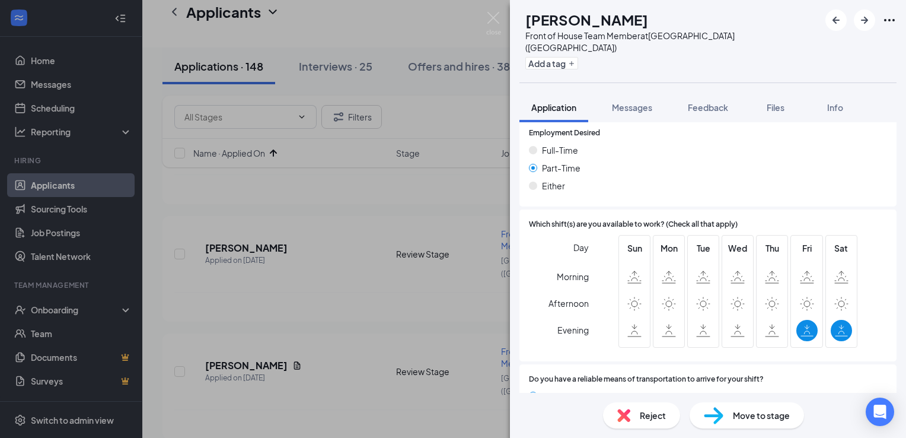
scroll to position [823, 0]
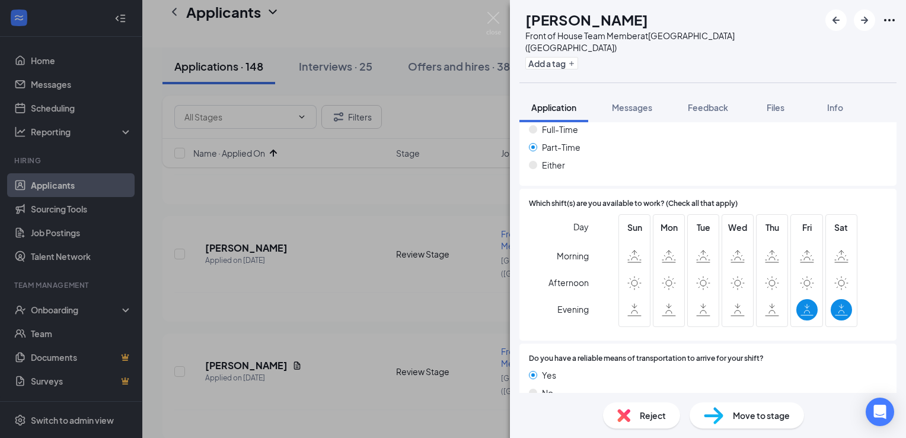
click at [634, 420] on div "Reject" at bounding box center [641, 415] width 77 height 26
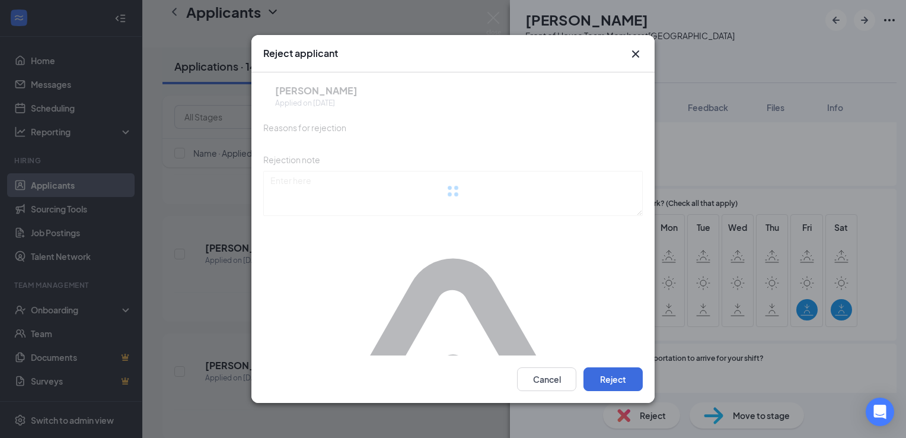
scroll to position [818, 0]
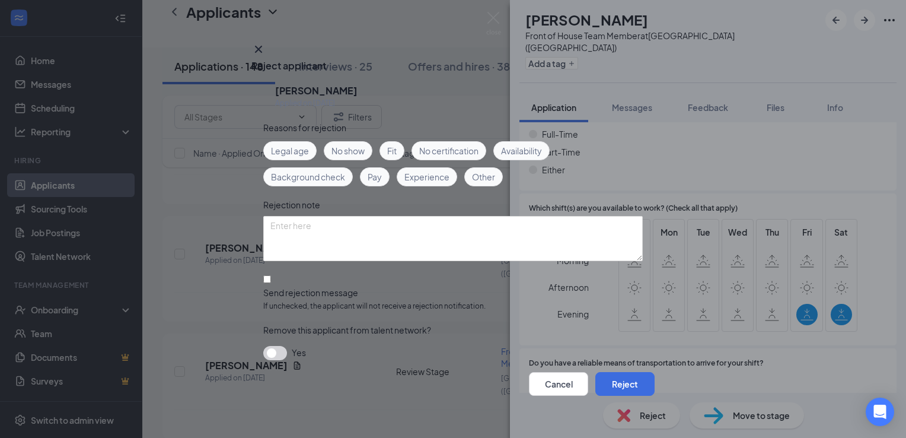
click at [518, 158] on div "Availability" at bounding box center [521, 150] width 56 height 19
click at [614, 375] on button "Reject" at bounding box center [624, 384] width 59 height 24
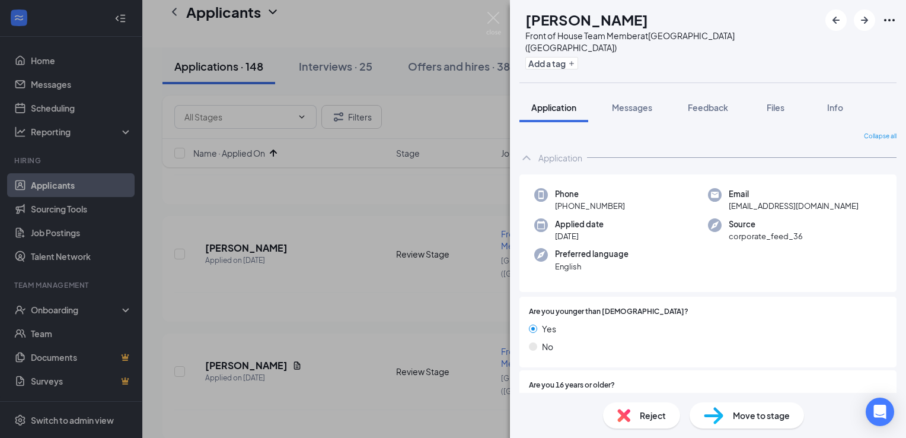
click at [640, 408] on span "Reject" at bounding box center [653, 414] width 26 height 13
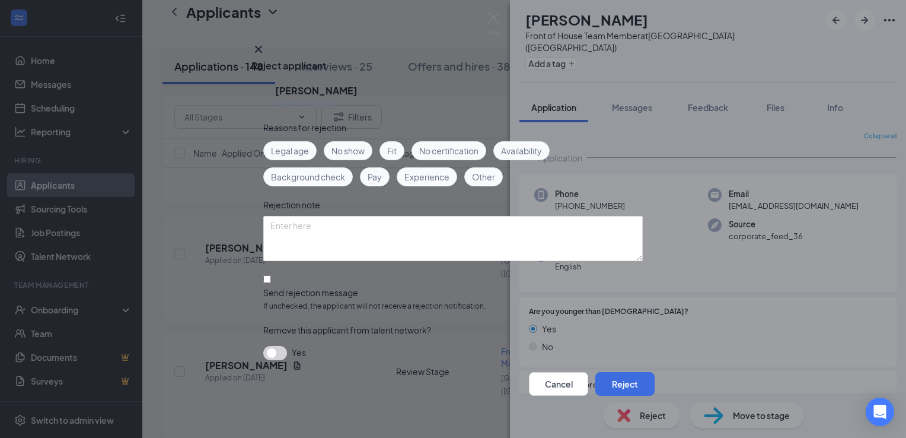
click at [304, 149] on span "Legal age" at bounding box center [290, 150] width 38 height 13
click at [600, 383] on button "Reject" at bounding box center [624, 384] width 59 height 24
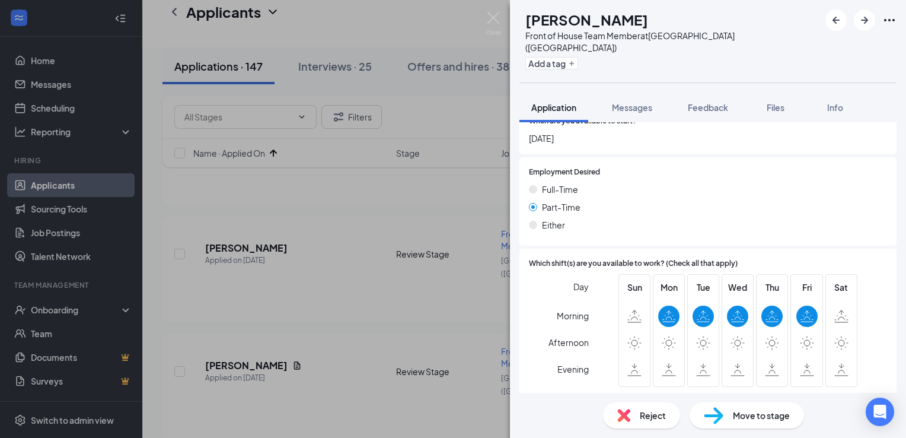
scroll to position [759, 0]
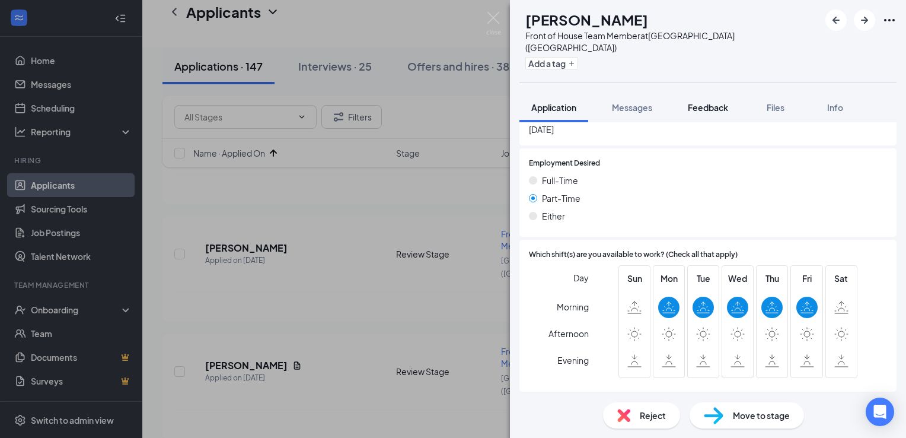
click at [713, 102] on span "Feedback" at bounding box center [708, 107] width 40 height 11
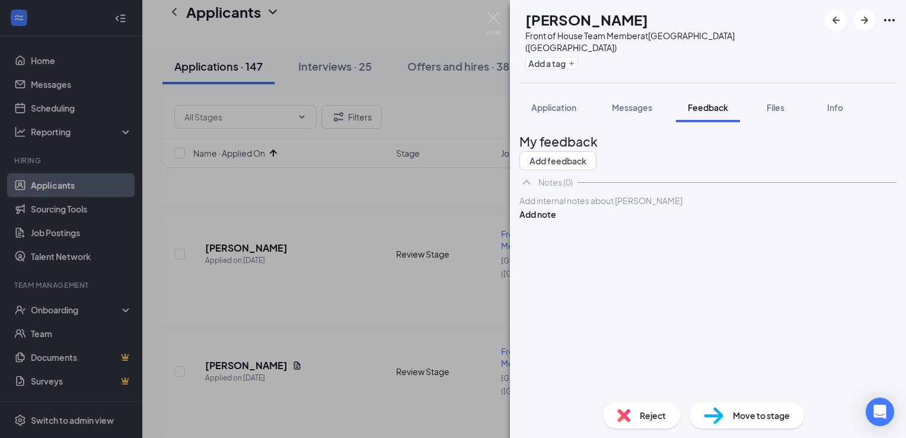
click at [638, 207] on div at bounding box center [708, 200] width 376 height 12
click at [556, 232] on button "Add note" at bounding box center [537, 226] width 37 height 13
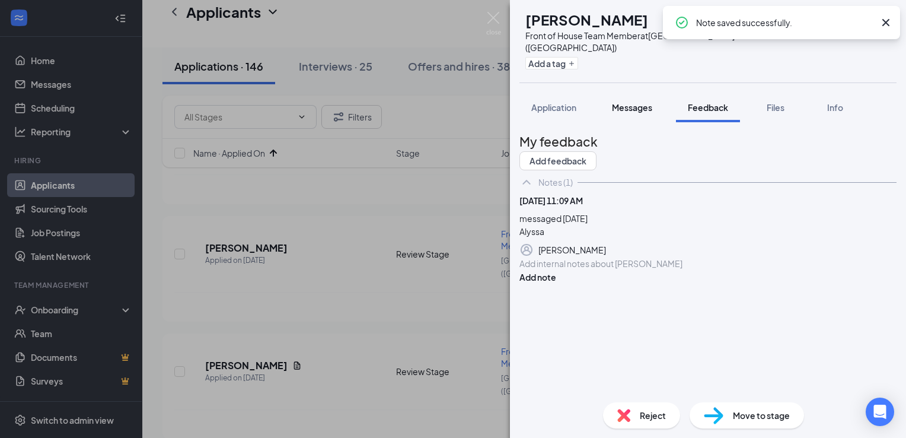
click at [633, 102] on span "Messages" at bounding box center [632, 107] width 40 height 11
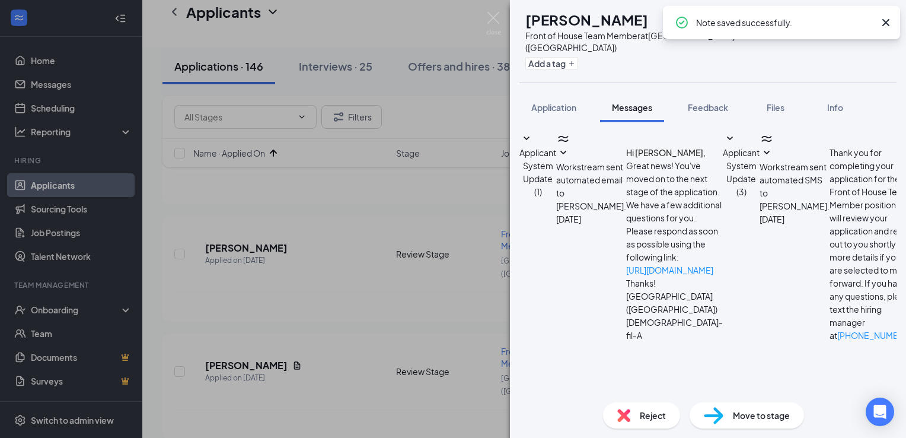
scroll to position [84, 0]
click at [618, 407] on textarea at bounding box center [588, 442] width 139 height 71
paste textarea "Hi [PERSON_NAME], this is [PERSON_NAME] from [DEMOGRAPHIC_DATA]-fil-A [GEOGRAPH…"
click at [586, 407] on textarea "Hi [PERSON_NAME], this is [PERSON_NAME] from [DEMOGRAPHIC_DATA]-fil-A [GEOGRAPH…" at bounding box center [588, 442] width 139 height 71
type textarea "Hi [PERSON_NAME], this is Alyssa from [DEMOGRAPHIC_DATA]-fil-A [GEOGRAPHIC_DATA…"
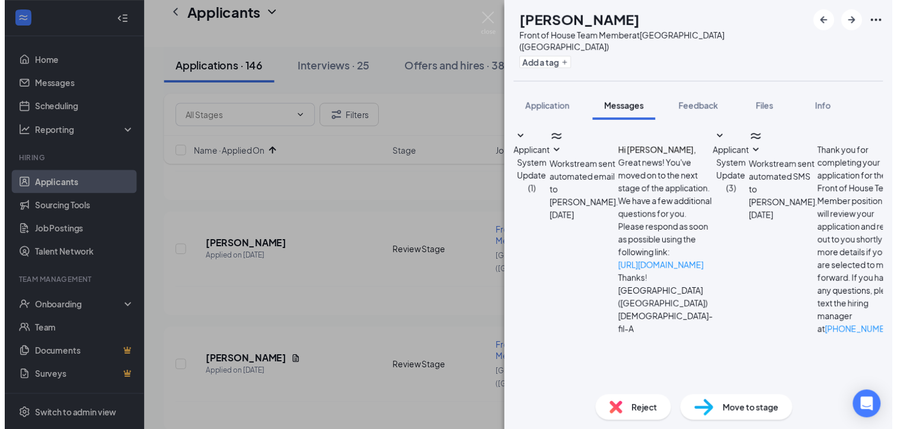
scroll to position [213, 0]
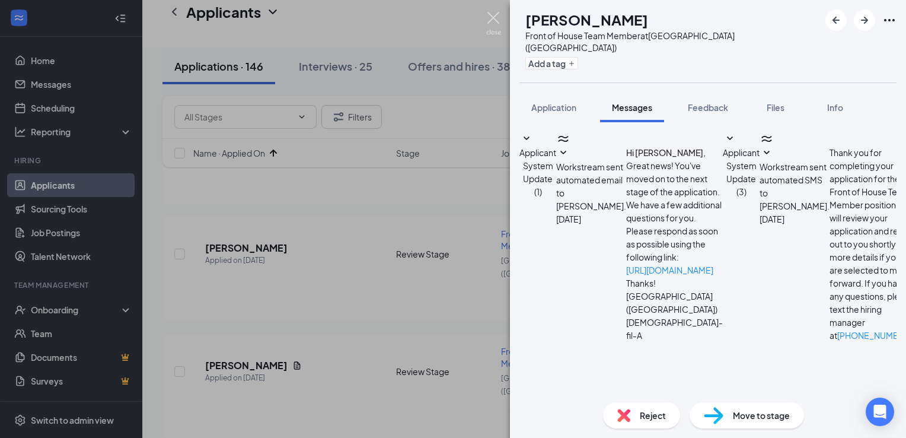
click at [491, 22] on img at bounding box center [493, 23] width 15 height 23
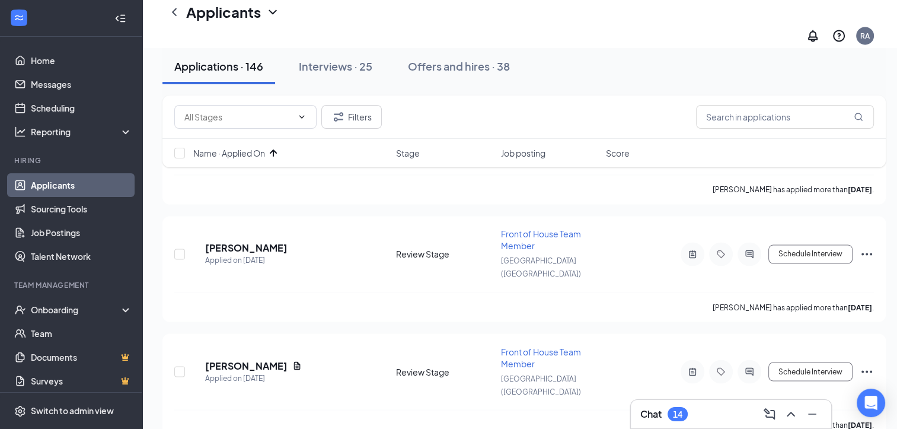
click at [657, 412] on h3 "Chat" at bounding box center [650, 413] width 21 height 13
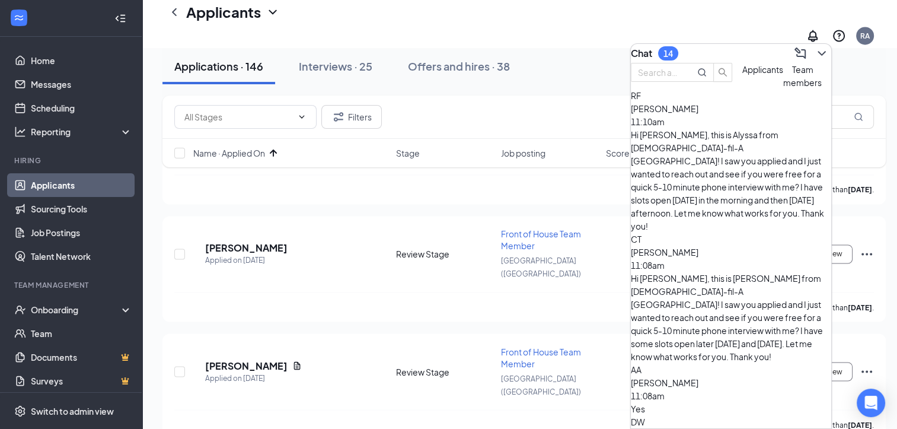
click at [701, 363] on div "AA [PERSON_NAME] 11:08am Yes" at bounding box center [731, 389] width 200 height 52
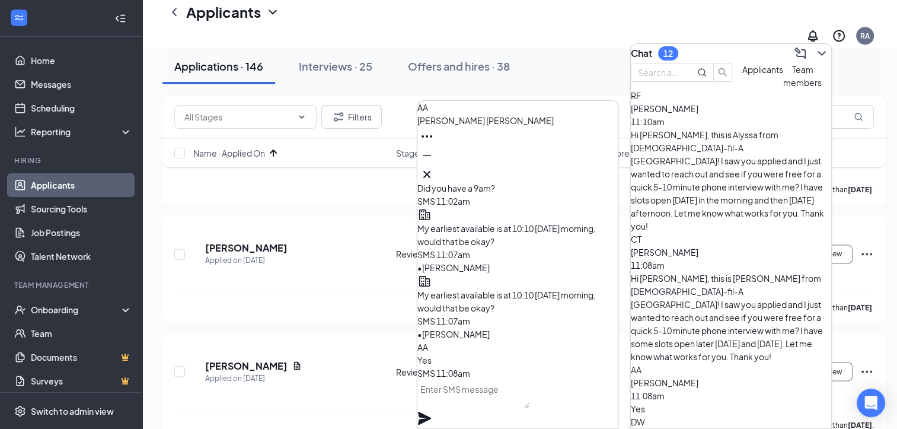
click at [498, 407] on textarea at bounding box center [473, 393] width 112 height 28
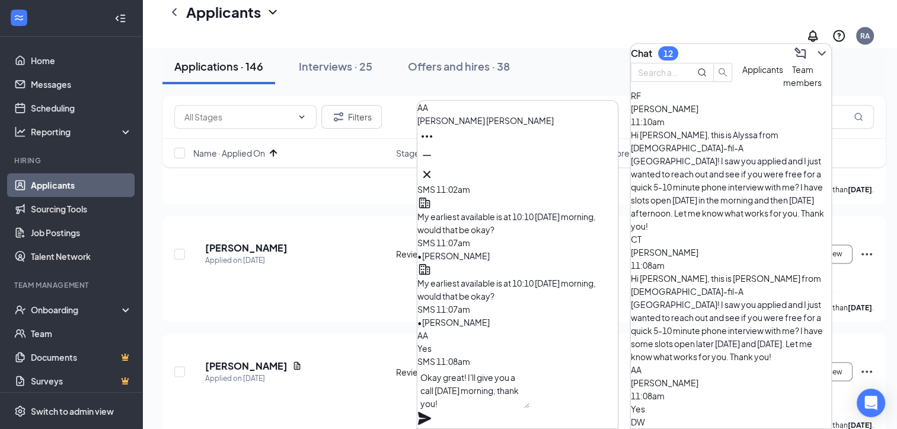
type textarea "Okay great! I'll give you a call [DATE] morning, thank you!"
click at [431, 411] on icon "Plane" at bounding box center [424, 417] width 13 height 13
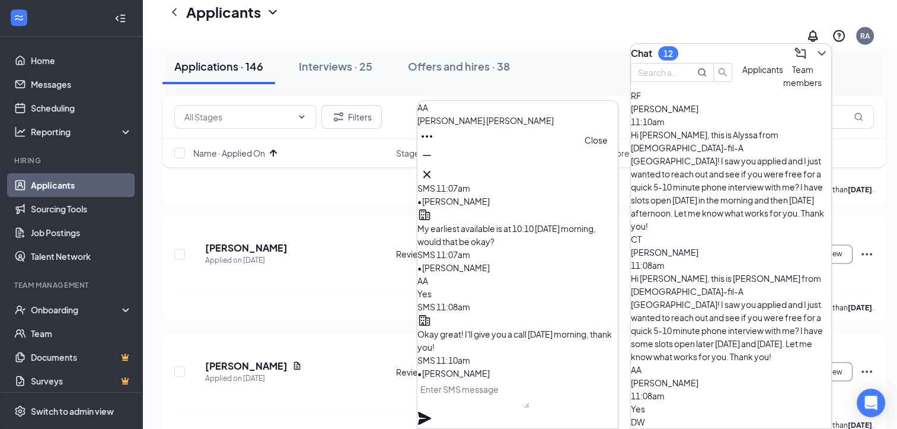
click at [434, 172] on icon "Cross" at bounding box center [427, 174] width 14 height 14
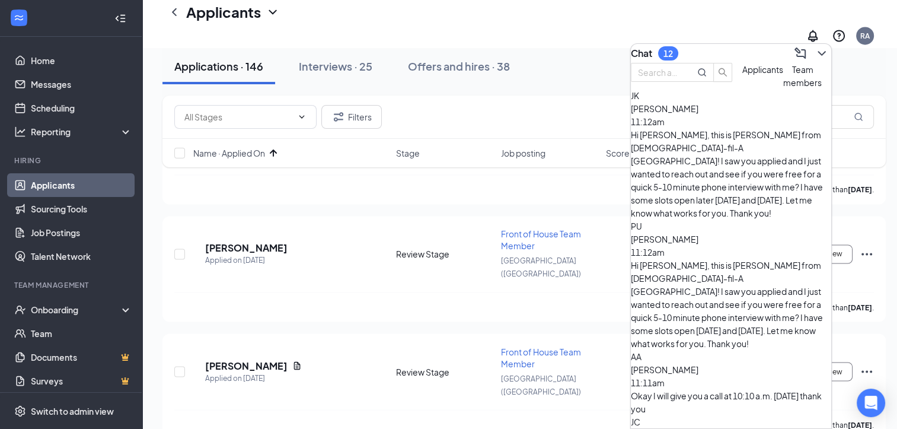
click at [729, 389] on div "Okay I will give you a call at 10:10 a.m. [DATE] thank you" at bounding box center [731, 402] width 200 height 26
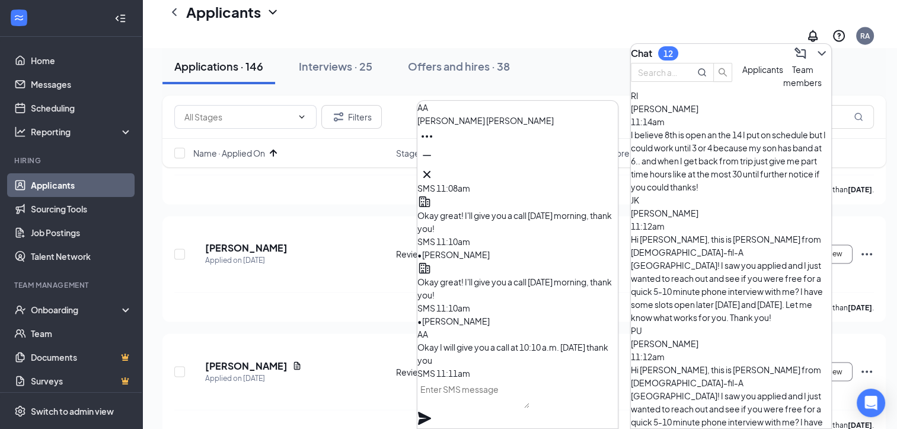
click at [511, 404] on textarea at bounding box center [473, 393] width 112 height 28
type textarea "My pleasure!"
click at [431, 411] on icon "Plane" at bounding box center [424, 417] width 13 height 13
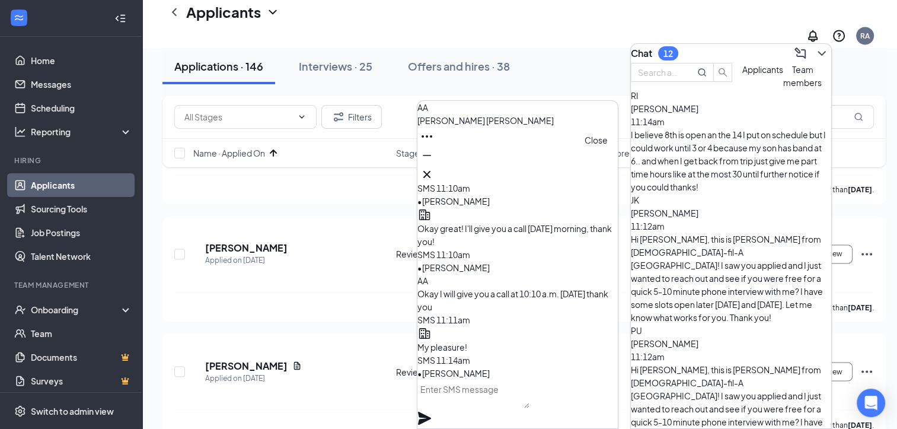
click at [436, 177] on button at bounding box center [426, 174] width 19 height 19
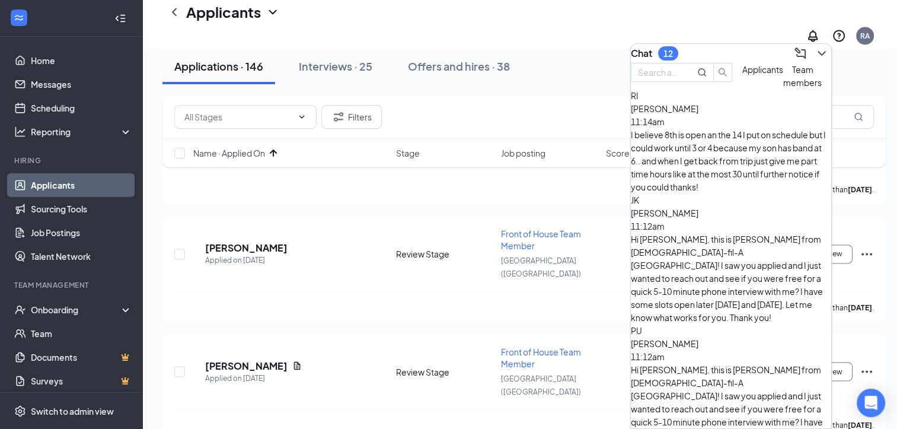
click at [717, 153] on div "I believe 8th is open an the 14 I put on schedule but I could work until 3 or 4…" at bounding box center [731, 160] width 200 height 65
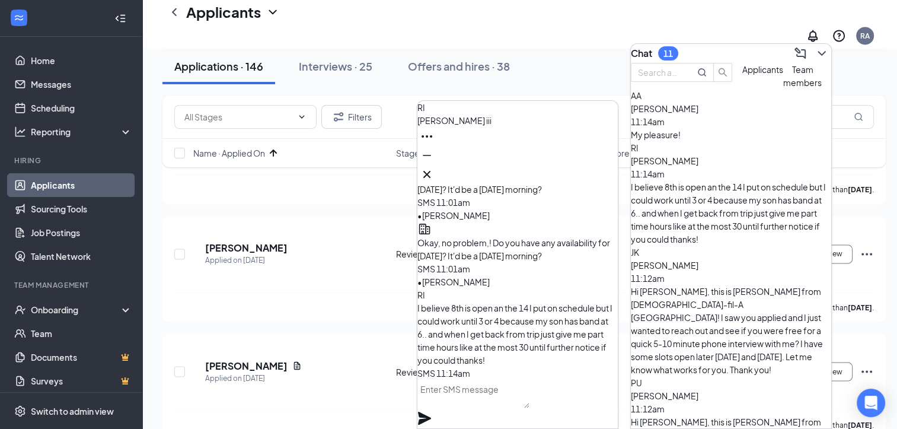
click at [469, 408] on textarea at bounding box center [473, 393] width 112 height 28
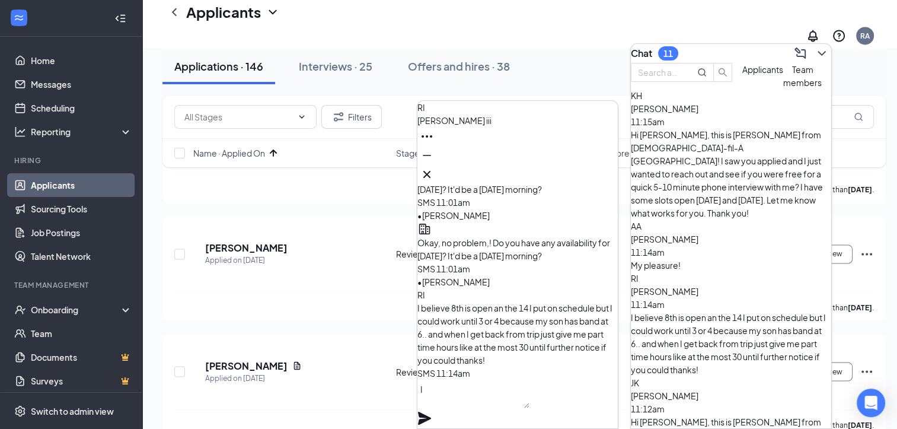
type textarea "I"
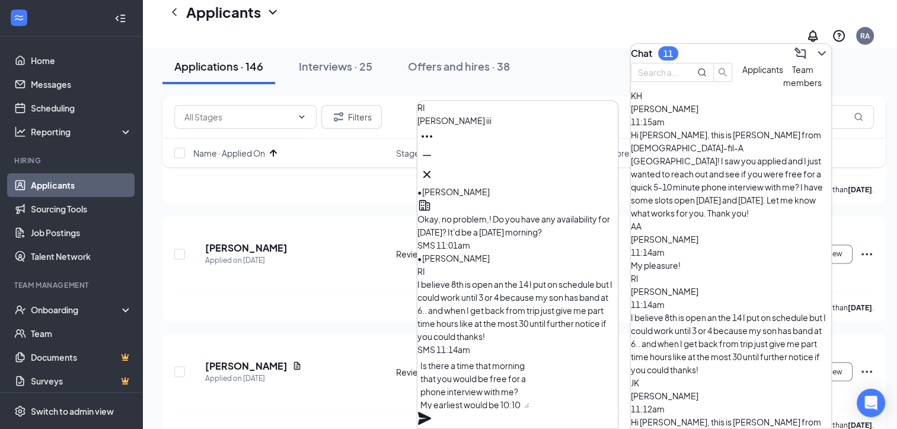
click at [507, 382] on textarea "Is there a time that morning that you would be free for a phone interview with …" at bounding box center [473, 382] width 112 height 52
click at [529, 382] on textarea "Is there a time the morning that you would be free for a phone interview with m…" at bounding box center [473, 382] width 112 height 52
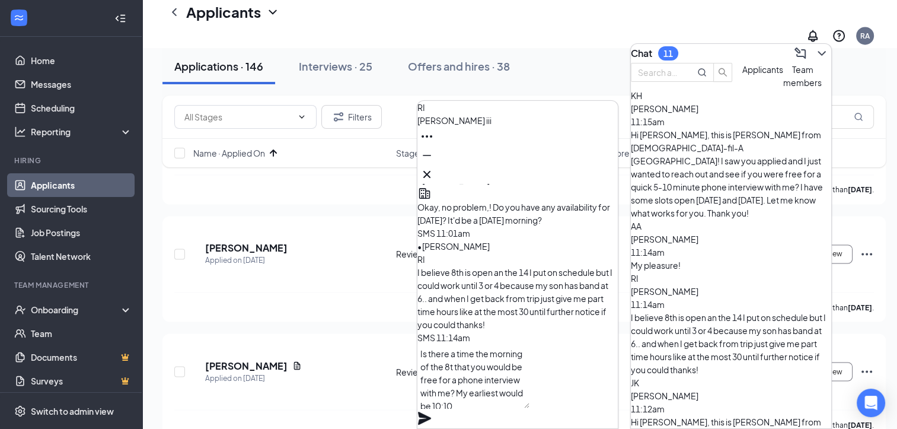
type textarea "Is there a time the morning of the 8th that you would be free for a phone inter…"
drag, startPoint x: 482, startPoint y: 407, endPoint x: 408, endPoint y: 349, distance: 93.7
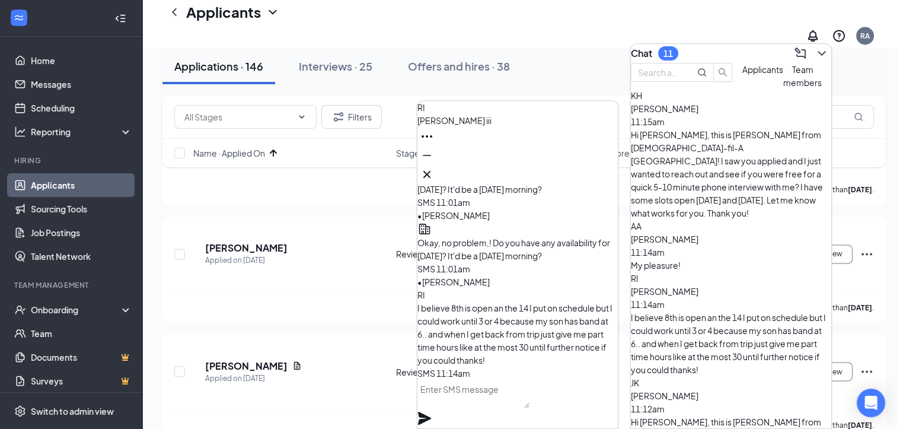
click at [474, 404] on textarea at bounding box center [473, 393] width 112 height 28
type textarea "H"
type textarea "M"
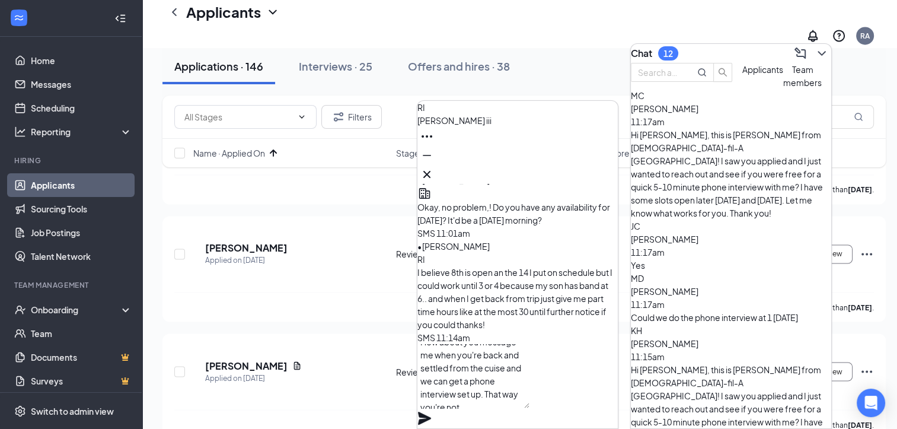
scroll to position [1, 0]
click at [507, 404] on textarea "How about you message me when you're back and settled from the cruise and we ca…" at bounding box center [473, 376] width 112 height 64
type textarea "How about you message me when you're back and settled from the cruise and we ca…"
click at [431, 411] on icon "Plane" at bounding box center [424, 417] width 13 height 13
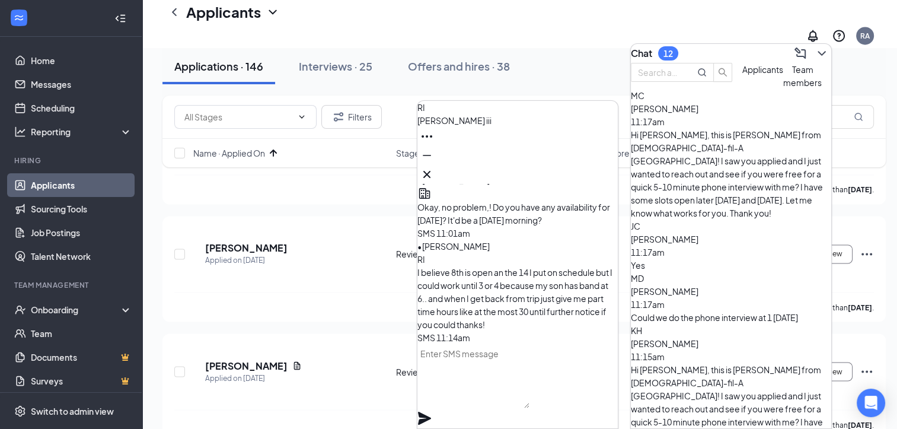
scroll to position [0, 0]
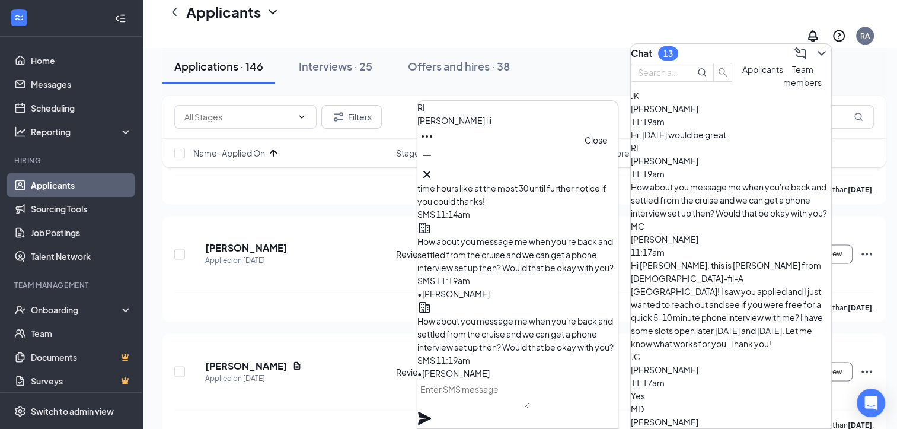
click at [430, 172] on icon "Cross" at bounding box center [426, 174] width 7 height 7
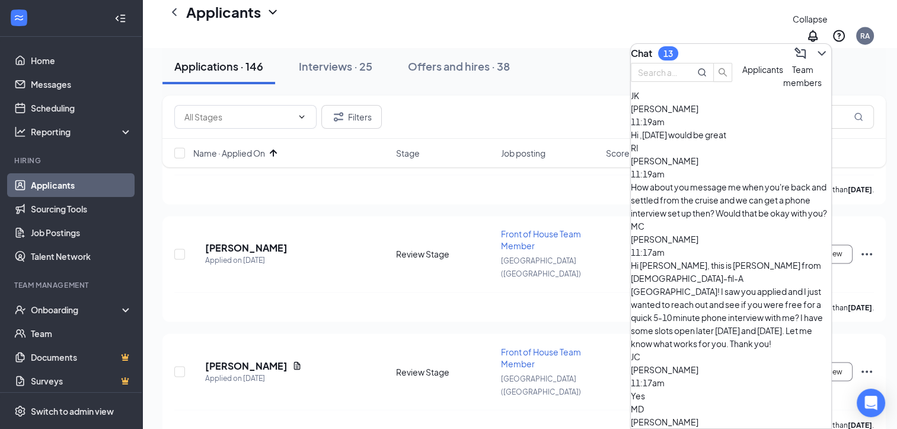
click at [815, 53] on icon "ChevronDown" at bounding box center [822, 53] width 14 height 14
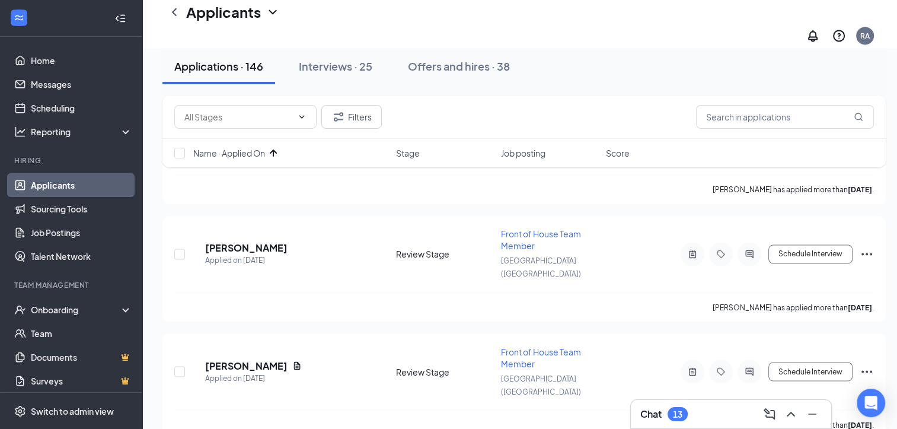
click at [254, 153] on span "Name · Applied On" at bounding box center [229, 153] width 72 height 12
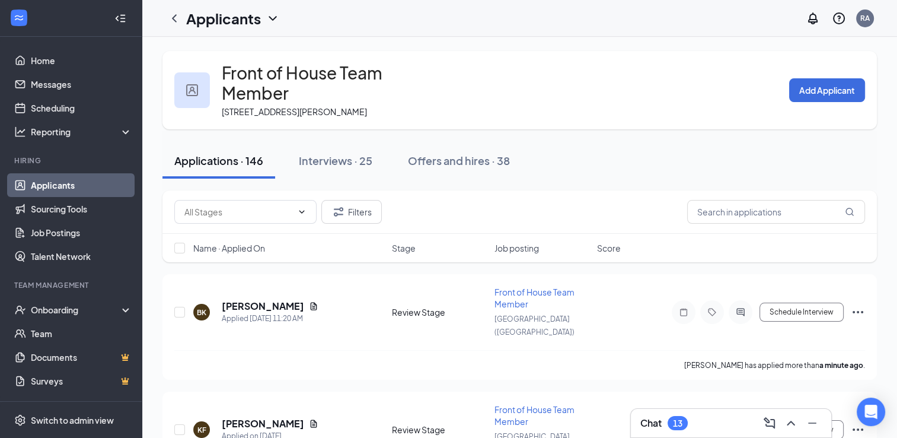
click at [74, 190] on link "Applicants" at bounding box center [81, 185] width 101 height 24
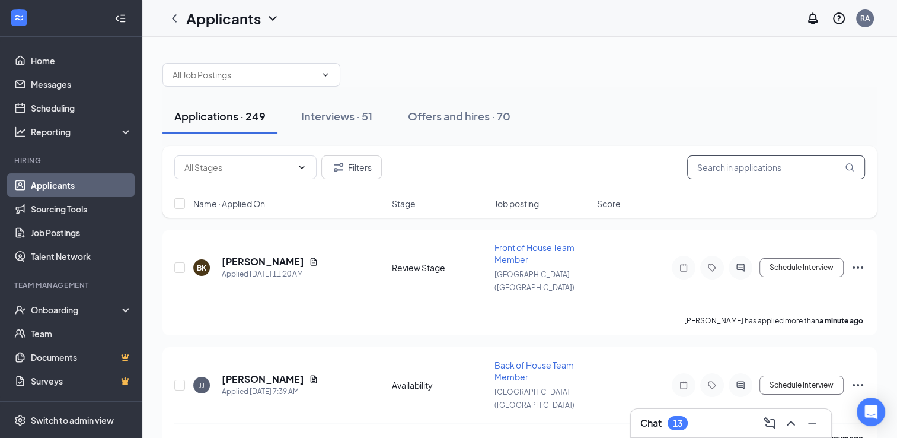
click at [708, 169] on input "text" at bounding box center [776, 167] width 178 height 24
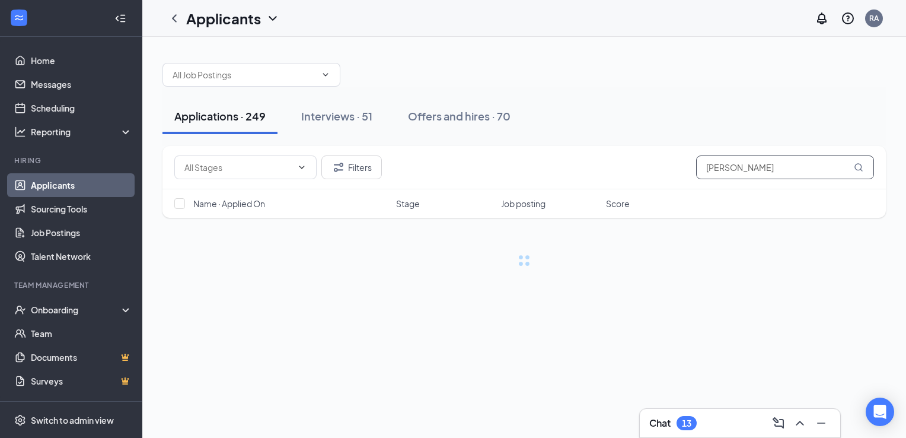
type input "[PERSON_NAME]"
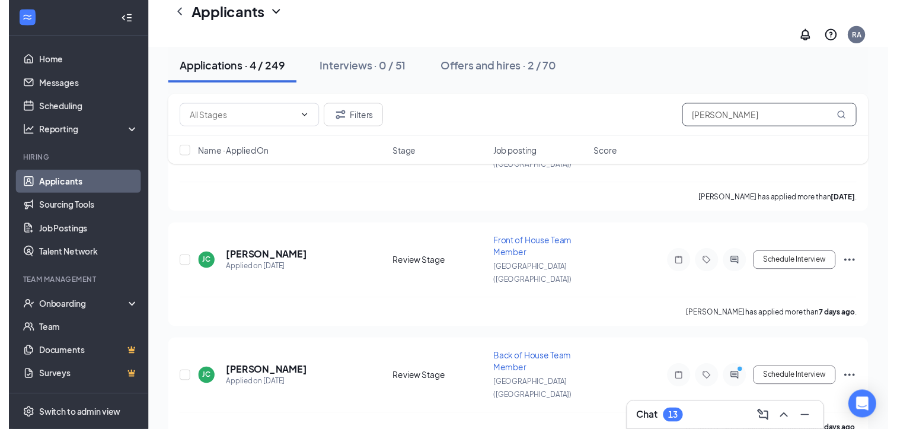
scroll to position [180, 0]
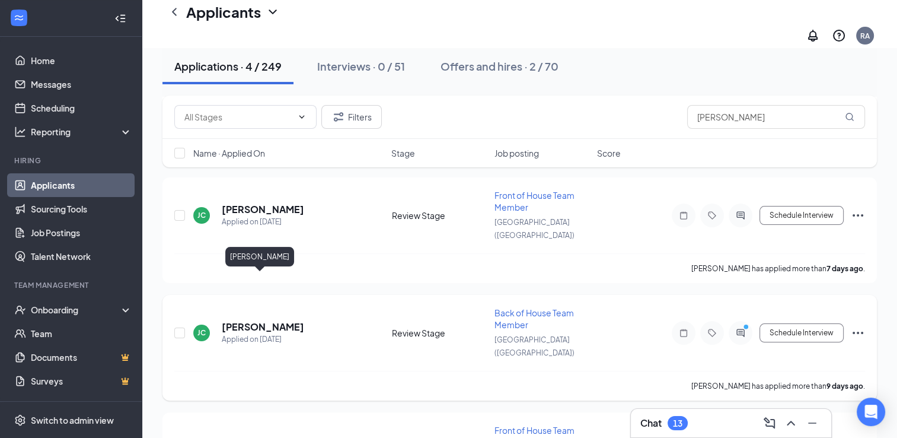
click at [256, 320] on h5 "[PERSON_NAME]" at bounding box center [263, 326] width 82 height 13
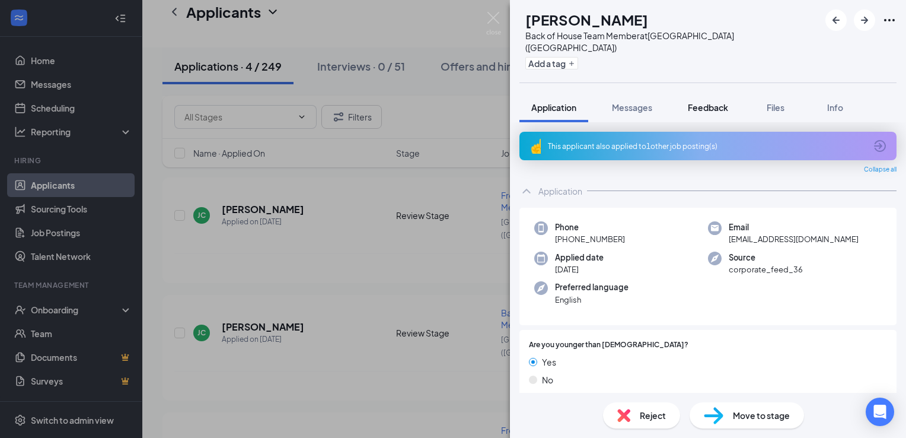
click at [720, 101] on div "Feedback" at bounding box center [708, 107] width 40 height 12
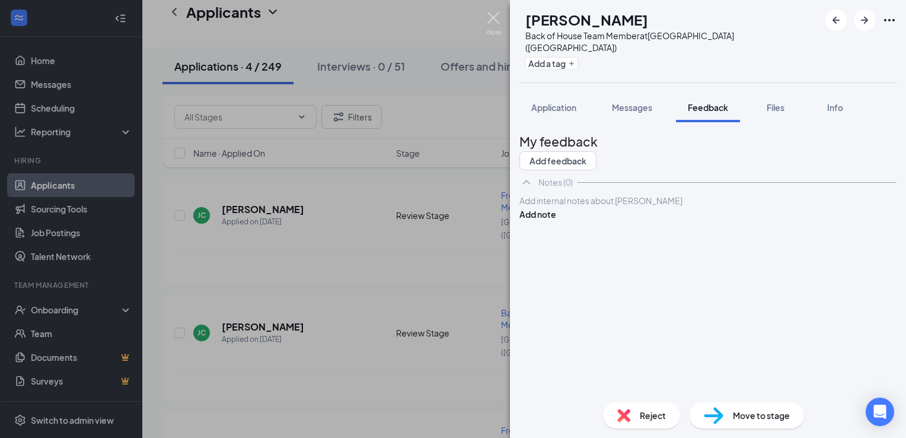
click at [493, 24] on img at bounding box center [493, 23] width 15 height 23
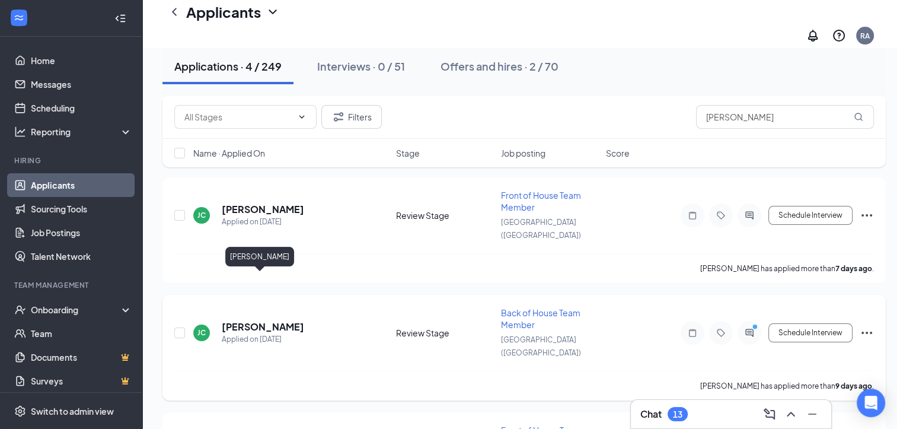
click at [253, 320] on h5 "[PERSON_NAME]" at bounding box center [263, 326] width 82 height 13
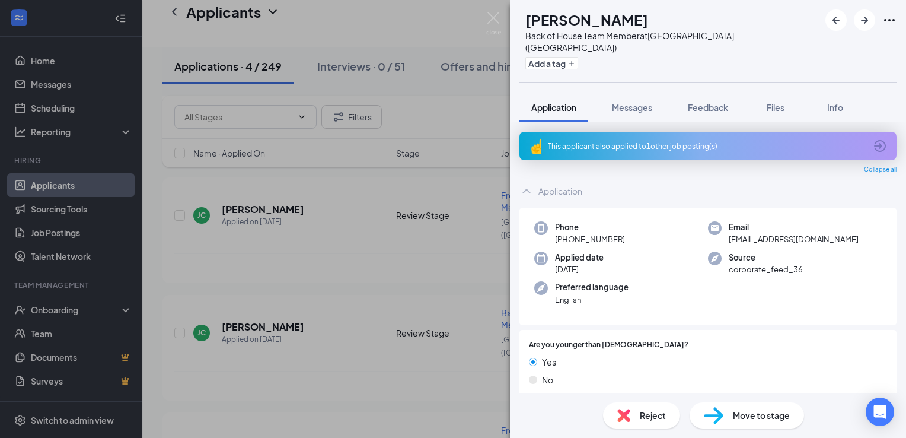
click at [594, 141] on div "This applicant also applied to 1 other job posting(s)" at bounding box center [707, 146] width 318 height 10
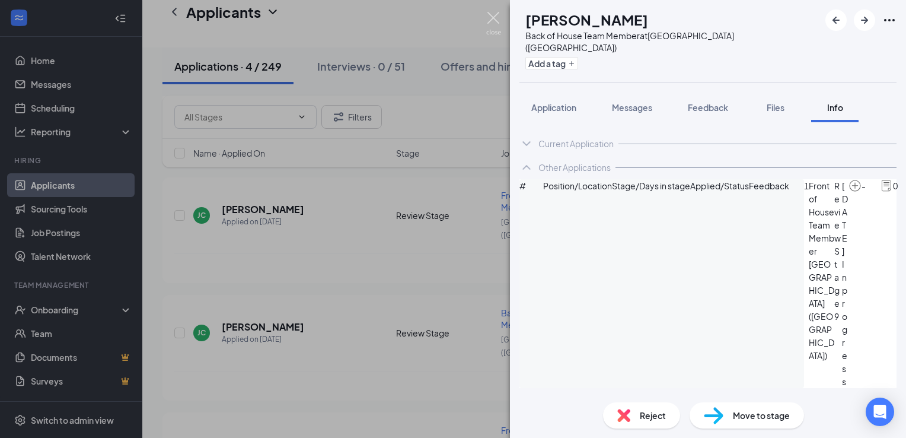
click at [496, 25] on img at bounding box center [493, 23] width 15 height 23
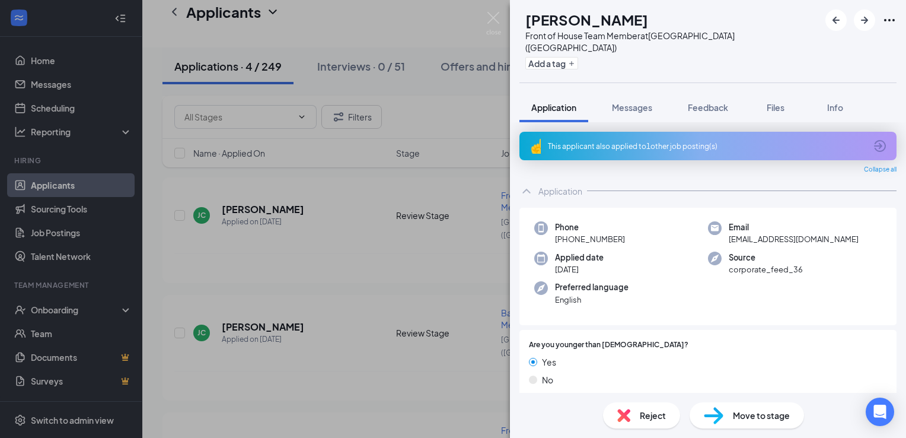
click at [634, 416] on div "Reject" at bounding box center [641, 415] width 77 height 26
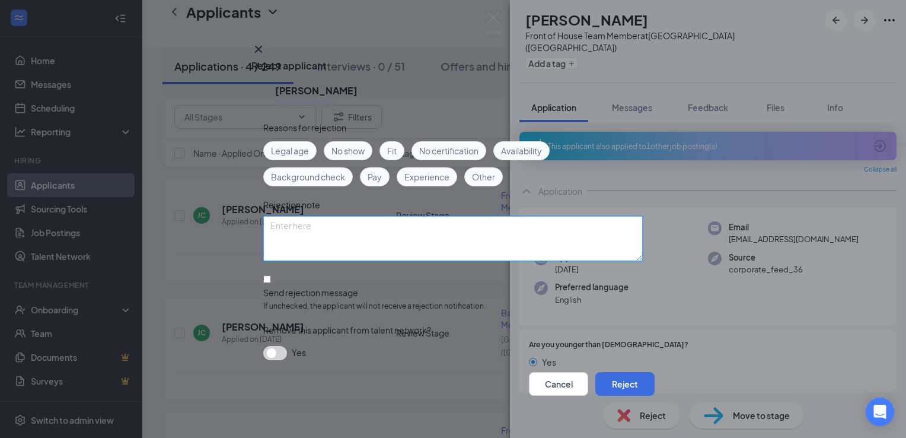
click at [461, 232] on textarea at bounding box center [452, 238] width 379 height 45
type textarea "duplicate app, boh is still active"
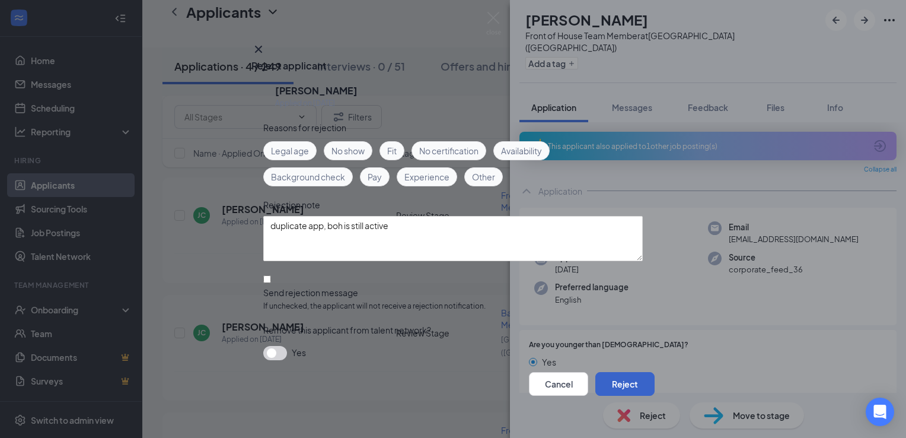
click at [615, 381] on button "Reject" at bounding box center [624, 384] width 59 height 24
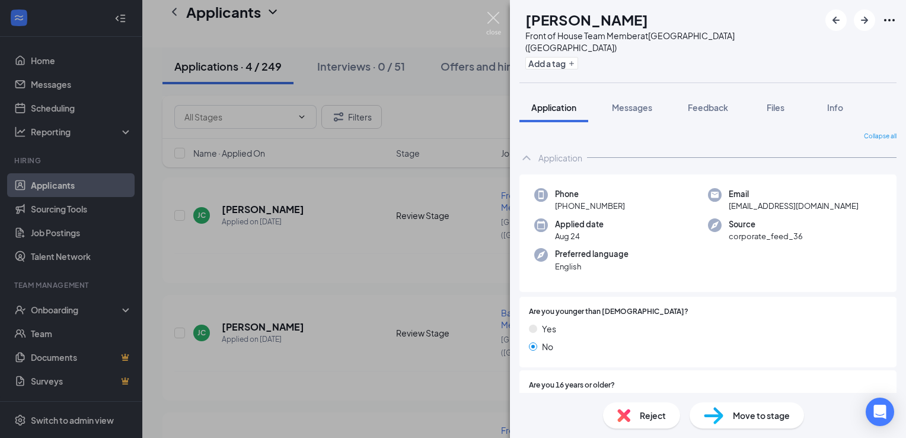
click at [493, 22] on img at bounding box center [493, 23] width 15 height 23
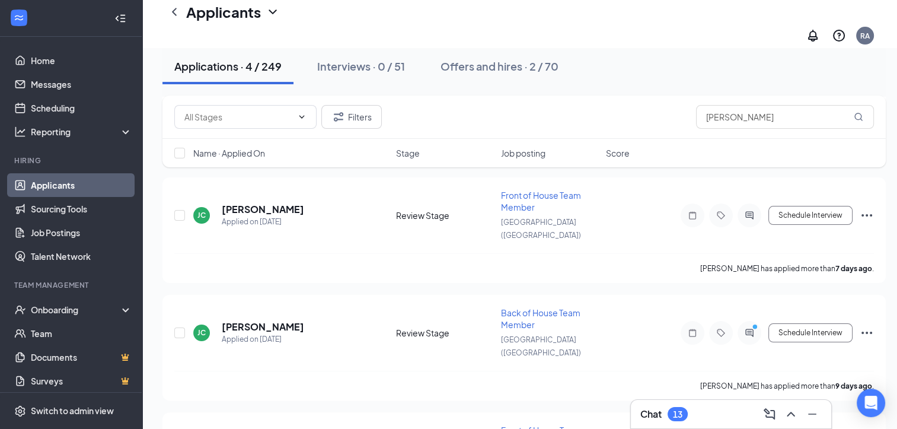
scroll to position [111, 0]
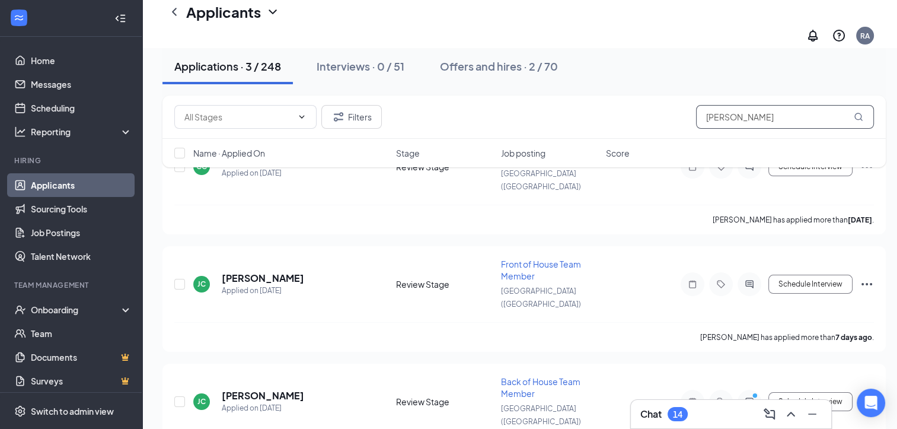
drag, startPoint x: 748, startPoint y: 115, endPoint x: 704, endPoint y: 113, distance: 43.3
click at [704, 113] on input "[PERSON_NAME]" at bounding box center [785, 117] width 178 height 24
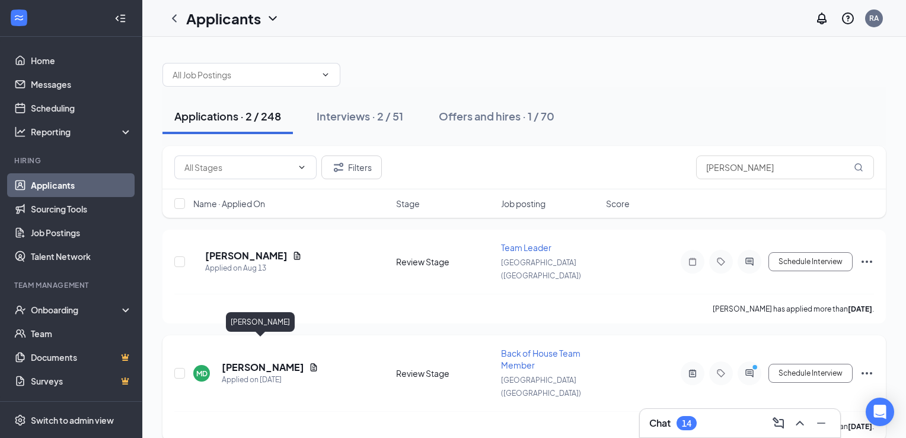
click at [252, 360] on h5 "[PERSON_NAME]" at bounding box center [263, 366] width 82 height 13
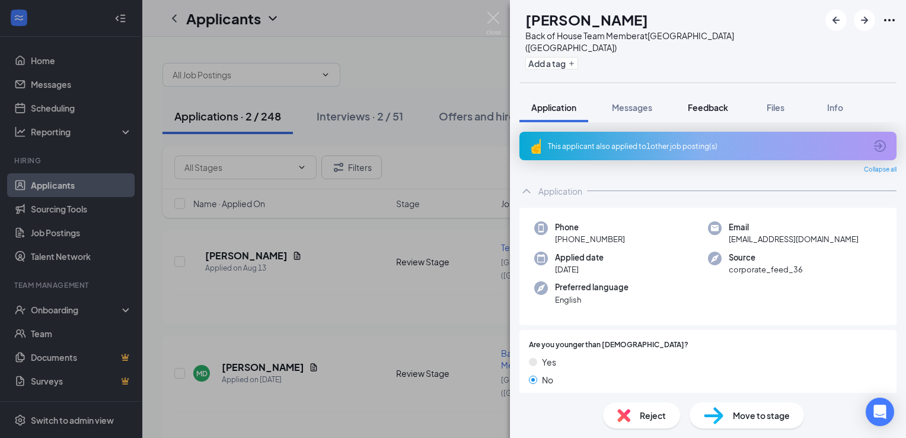
click at [717, 102] on span "Feedback" at bounding box center [708, 107] width 40 height 11
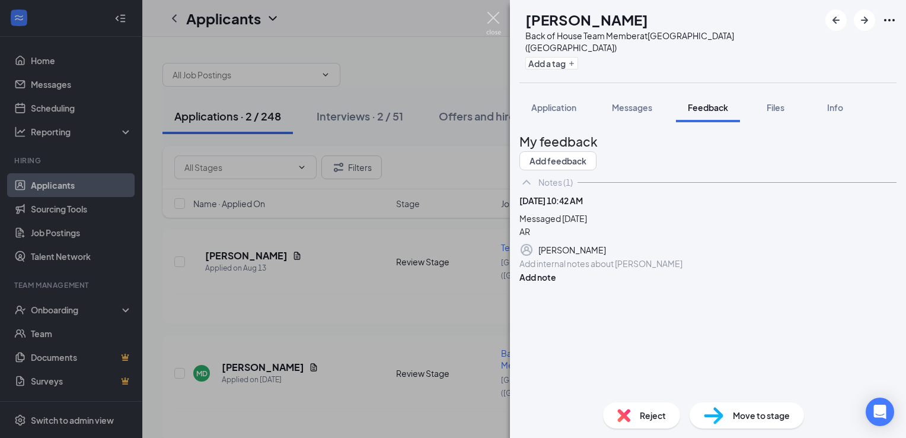
click at [496, 18] on img at bounding box center [493, 23] width 15 height 23
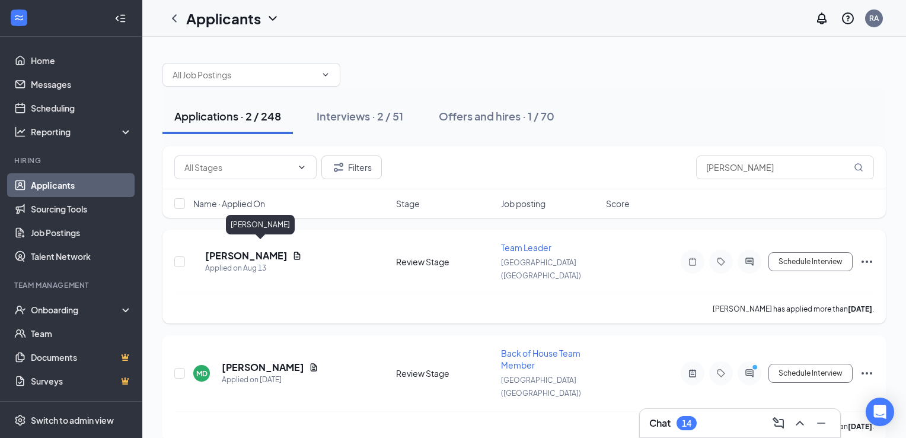
click at [243, 250] on h5 "[PERSON_NAME]" at bounding box center [246, 255] width 82 height 13
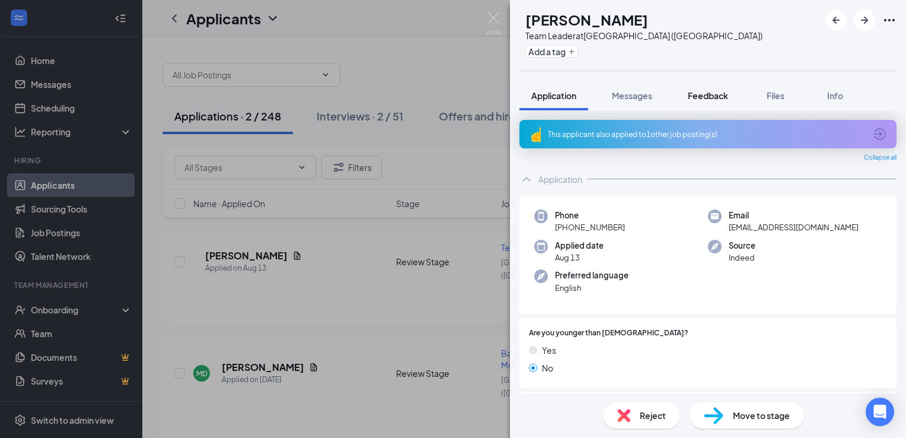
click at [715, 106] on button "Feedback" at bounding box center [708, 96] width 64 height 30
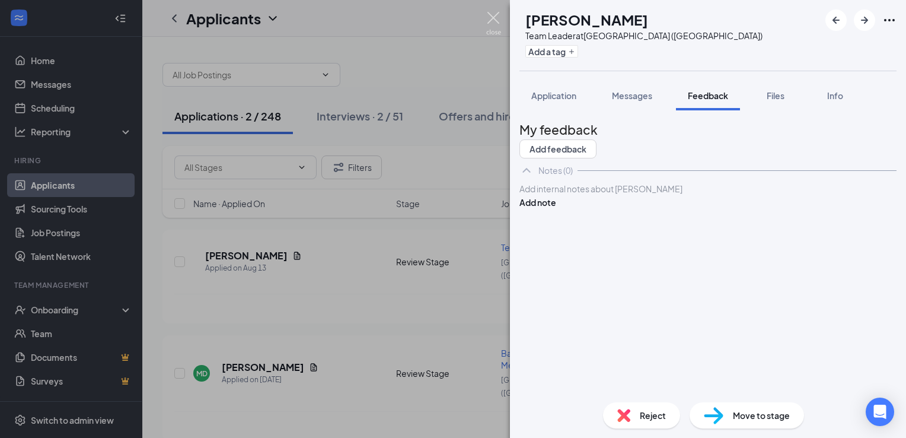
click at [493, 16] on img at bounding box center [493, 23] width 15 height 23
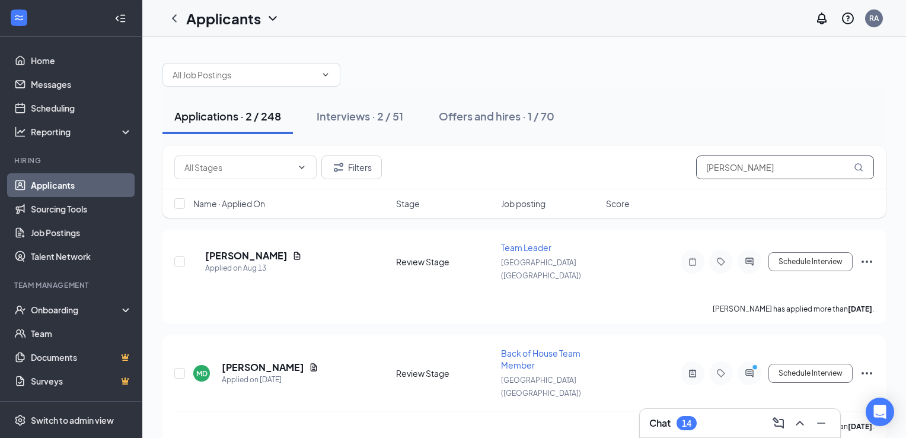
click at [743, 162] on input "[PERSON_NAME]" at bounding box center [785, 167] width 178 height 24
type input "d"
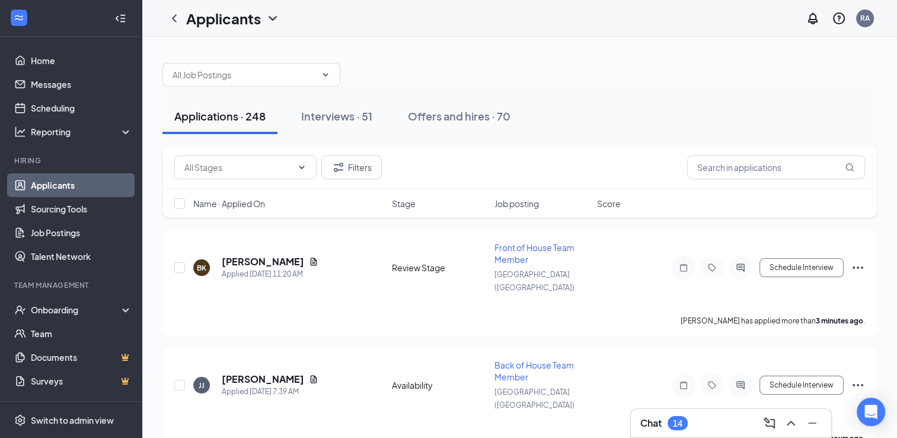
click at [667, 424] on div "Chat 14" at bounding box center [663, 423] width 47 height 14
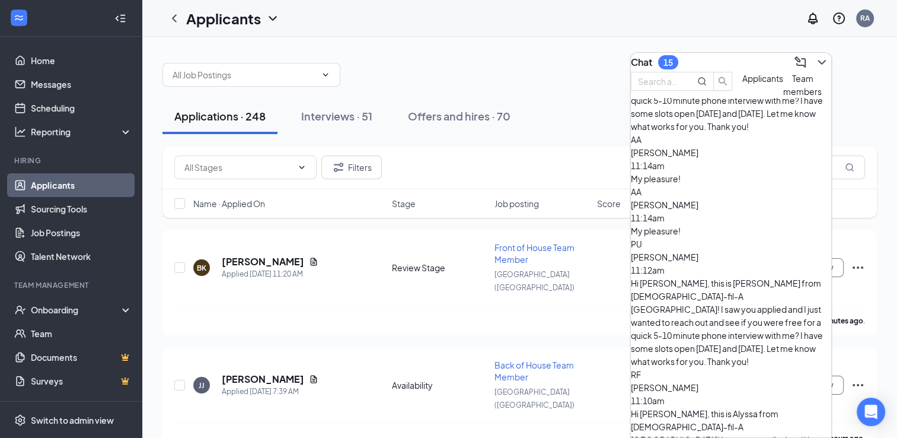
scroll to position [782, 0]
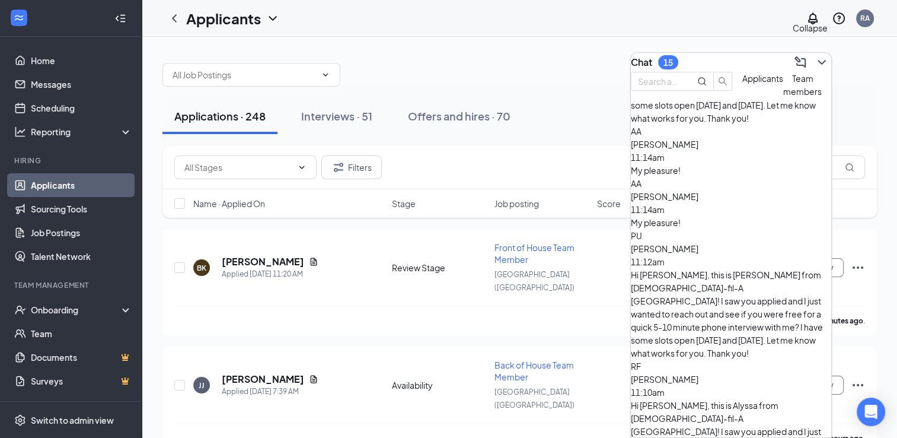
click at [815, 62] on icon "ChevronDown" at bounding box center [822, 62] width 14 height 14
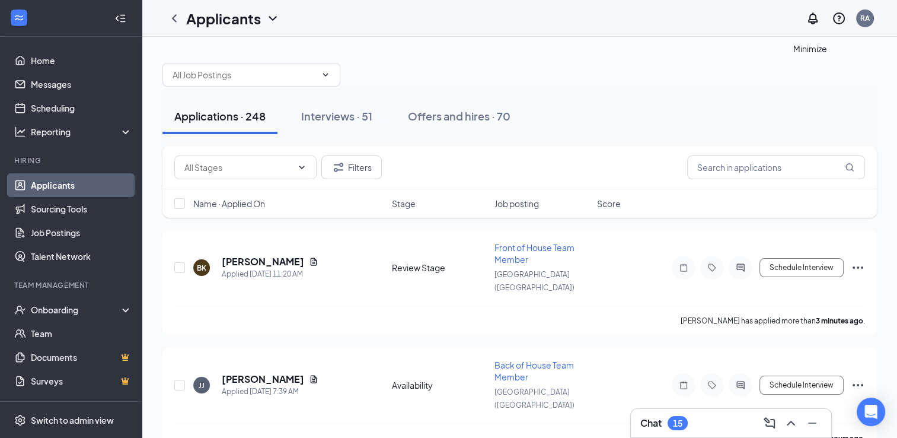
scroll to position [0, 0]
click at [513, 259] on span "Front of House Team Member" at bounding box center [534, 253] width 80 height 23
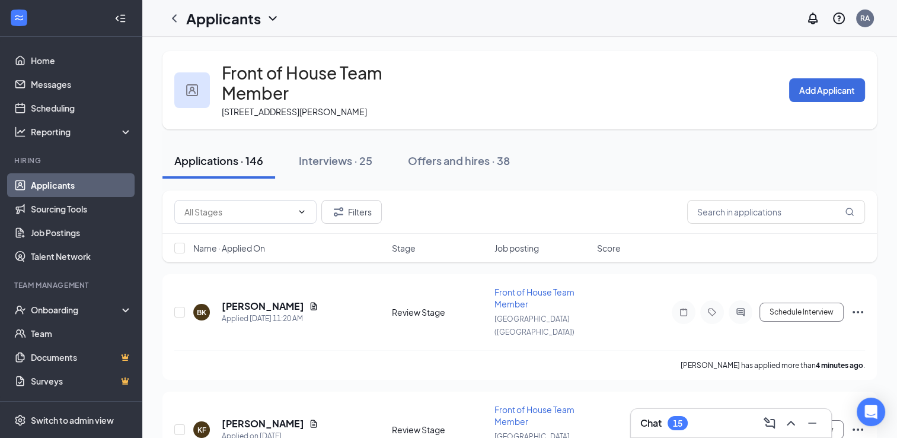
click at [260, 242] on span "Name · Applied On" at bounding box center [229, 248] width 72 height 12
click at [263, 242] on span "Name · Applied On" at bounding box center [229, 248] width 72 height 12
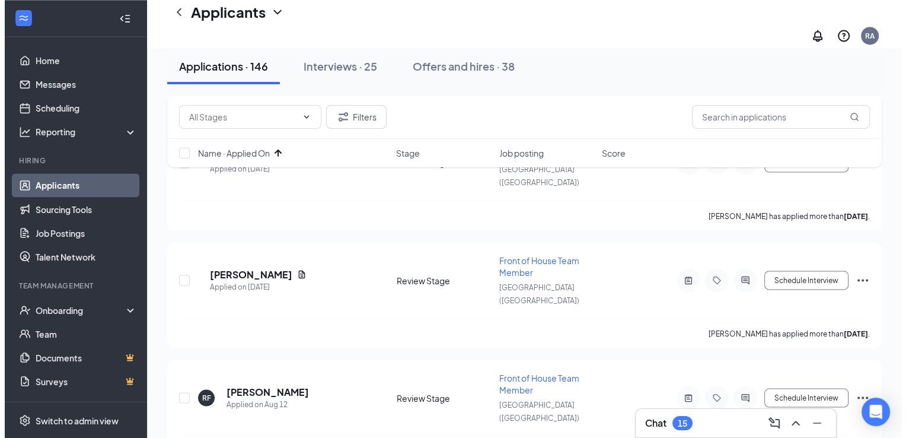
scroll to position [2046, 0]
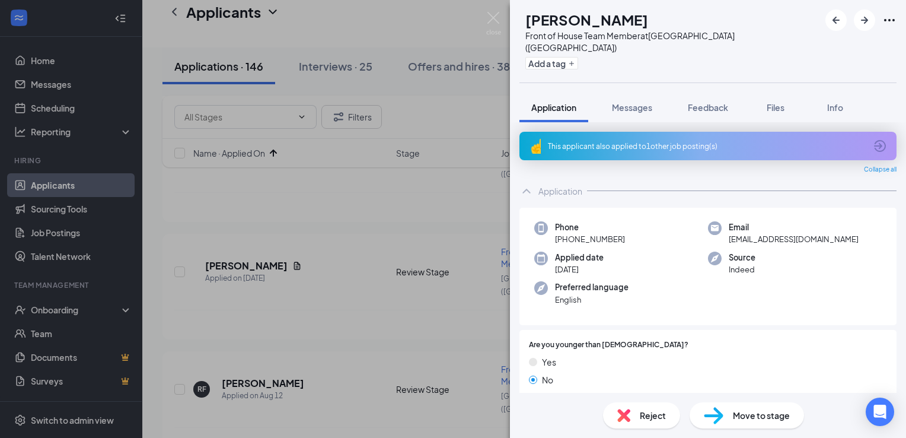
click at [574, 141] on div "This applicant also applied to 1 other job posting(s)" at bounding box center [707, 146] width 318 height 10
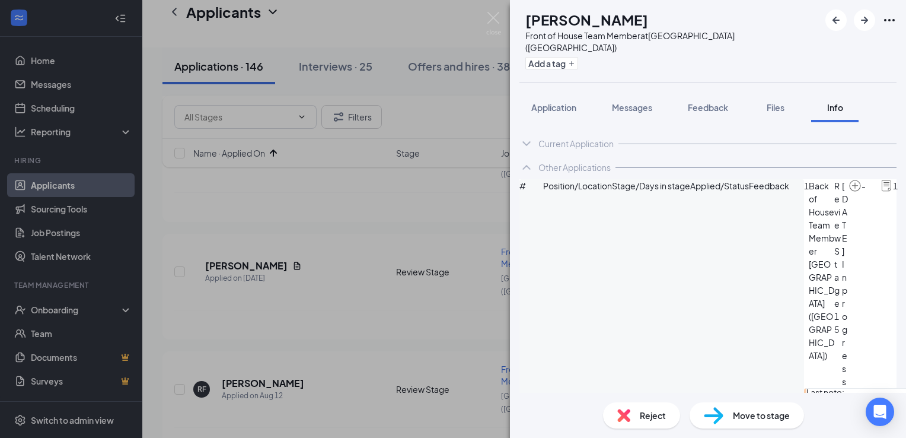
click at [649, 420] on span "Reject" at bounding box center [653, 414] width 26 height 13
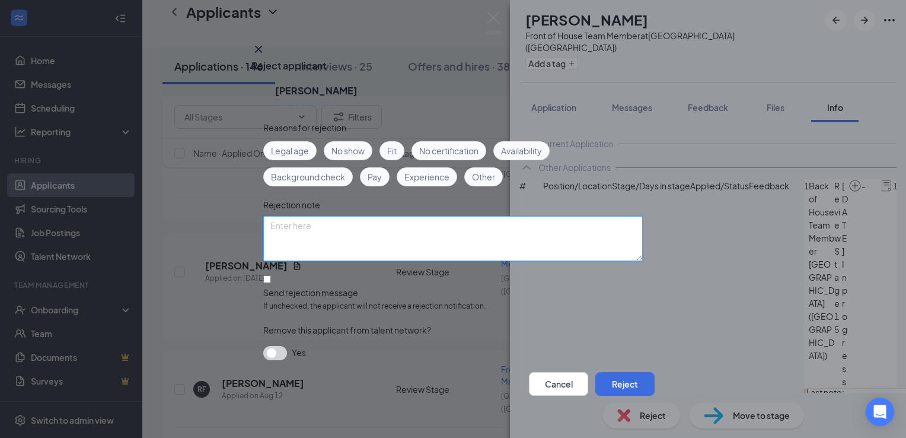
click at [434, 222] on textarea at bounding box center [452, 238] width 379 height 45
type textarea "duplicate app, boh still active; Alyssa"
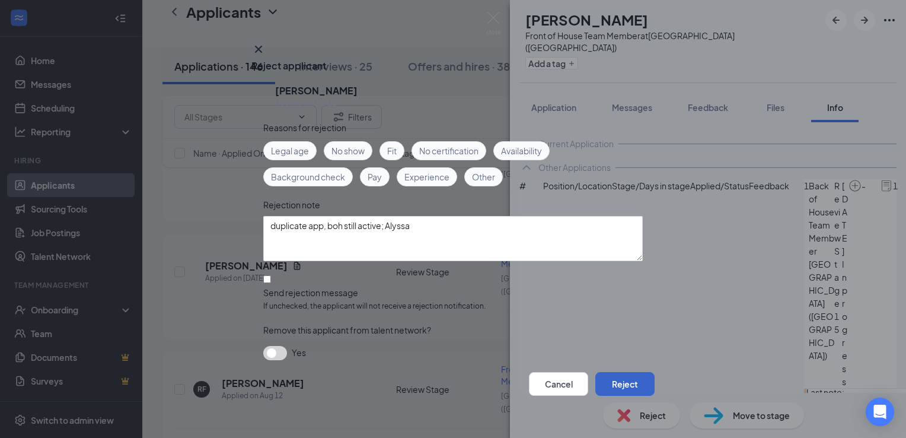
click at [616, 379] on button "Reject" at bounding box center [624, 384] width 59 height 24
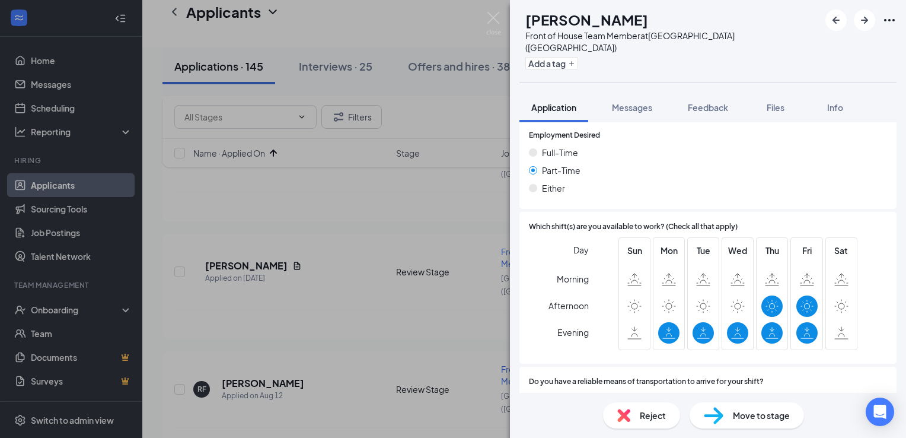
scroll to position [823, 0]
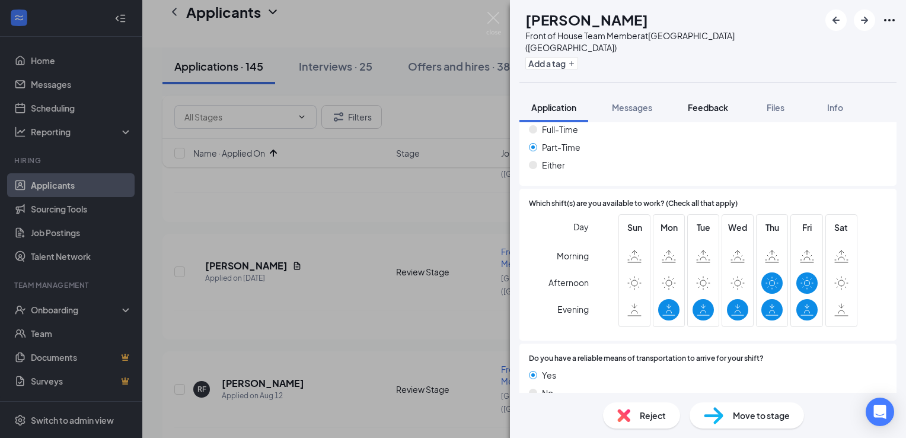
click at [716, 102] on span "Feedback" at bounding box center [708, 107] width 40 height 11
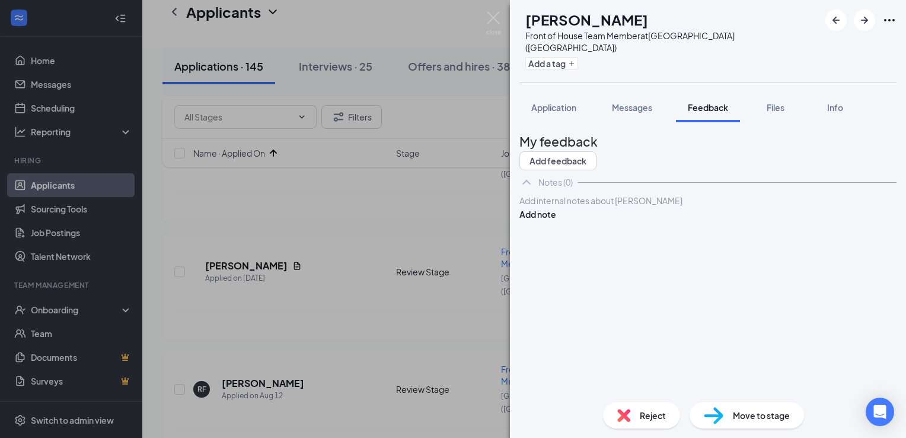
click at [598, 207] on div at bounding box center [708, 200] width 376 height 12
click at [556, 221] on button "Add note" at bounding box center [537, 213] width 37 height 13
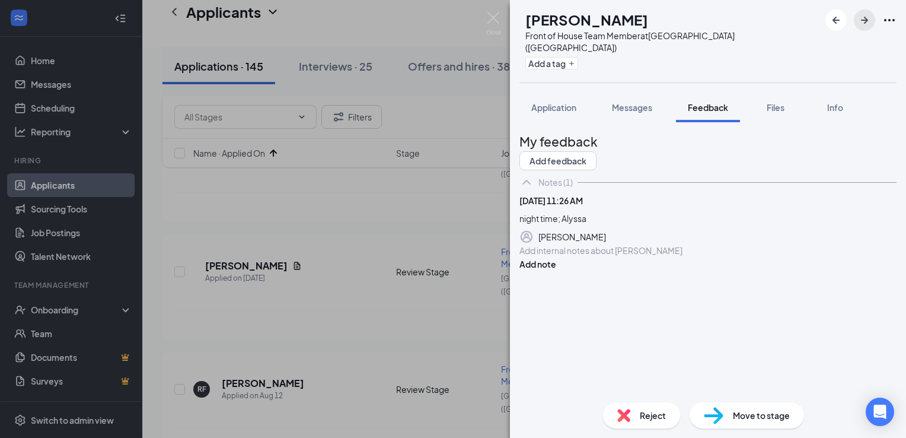
click at [867, 17] on icon "ArrowRight" at bounding box center [864, 20] width 14 height 14
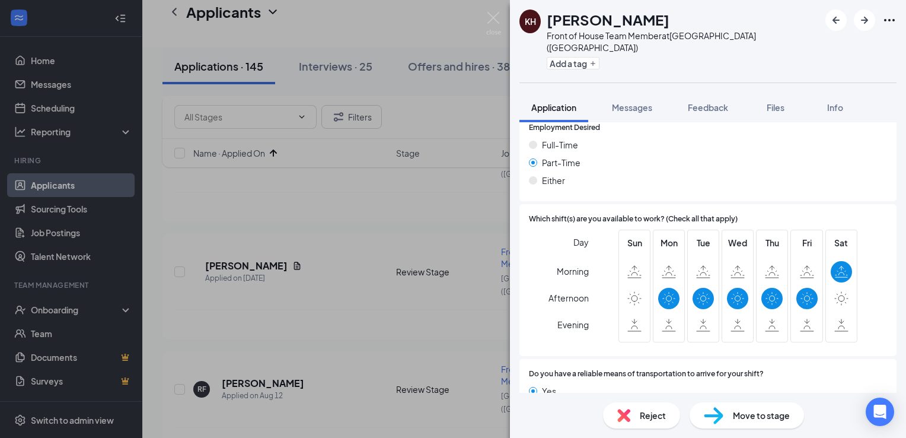
scroll to position [810, 0]
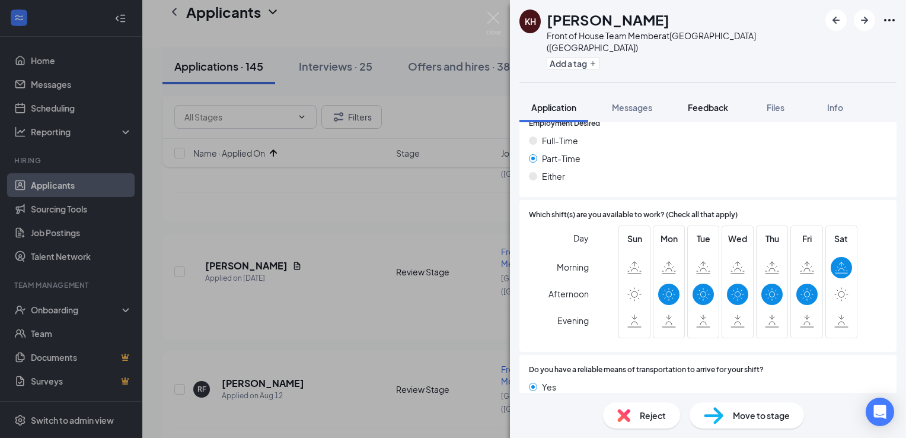
click at [714, 102] on span "Feedback" at bounding box center [708, 107] width 40 height 11
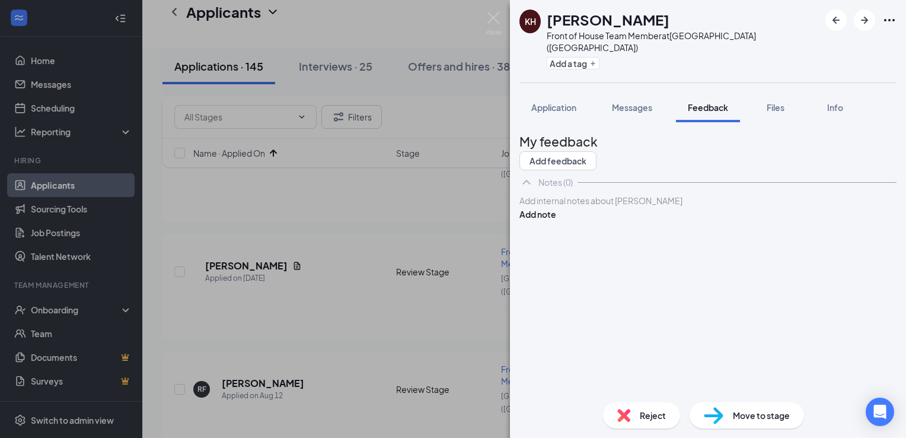
click at [661, 207] on div at bounding box center [708, 200] width 376 height 12
click at [556, 221] on button "Add note" at bounding box center [537, 213] width 37 height 13
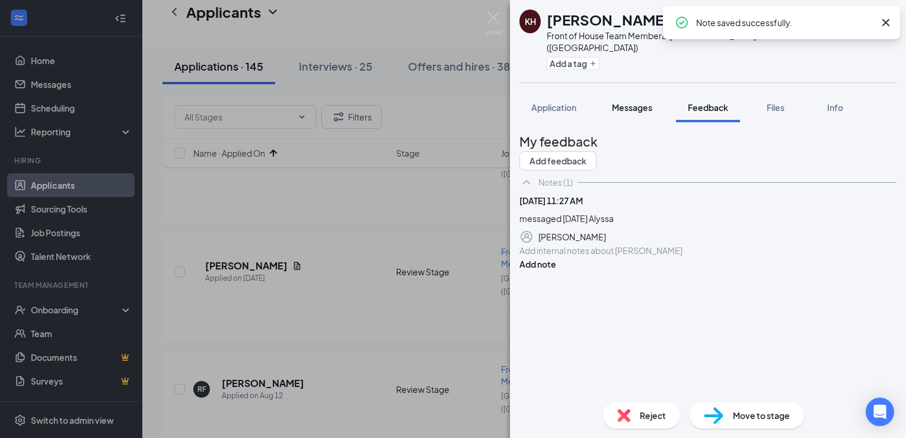
click at [650, 102] on span "Messages" at bounding box center [632, 107] width 40 height 11
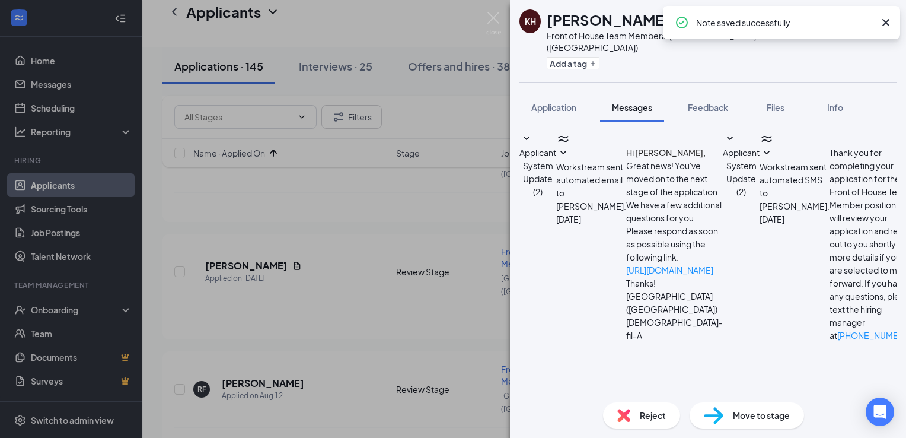
scroll to position [161, 0]
click at [622, 407] on textarea at bounding box center [588, 442] width 139 height 71
paste textarea "Hi [PERSON_NAME], this is [PERSON_NAME] from [DEMOGRAPHIC_DATA]-fil-A [GEOGRAPH…"
click at [588, 407] on textarea "Hi [PERSON_NAME], this is [PERSON_NAME] from [DEMOGRAPHIC_DATA]-fil-A [GEOGRAPH…" at bounding box center [588, 442] width 139 height 71
type textarea "Hi [PERSON_NAME], this is Alyssa from [DEMOGRAPHIC_DATA]-fil-A [GEOGRAPHIC_DATA…"
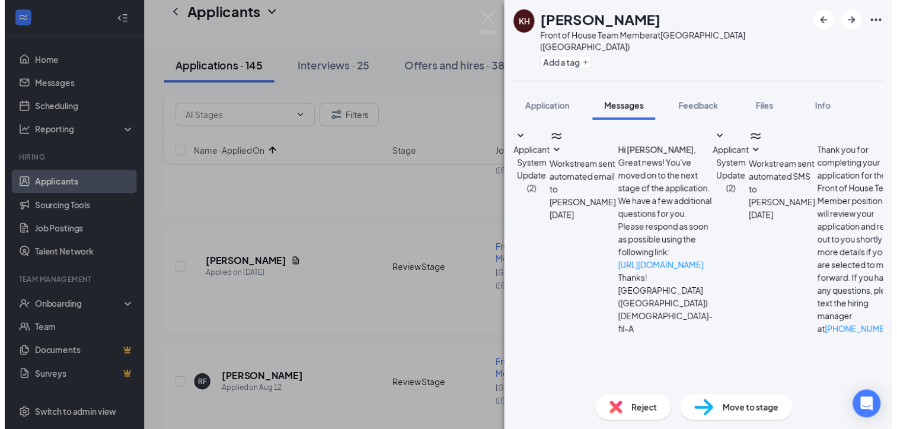
scroll to position [302, 0]
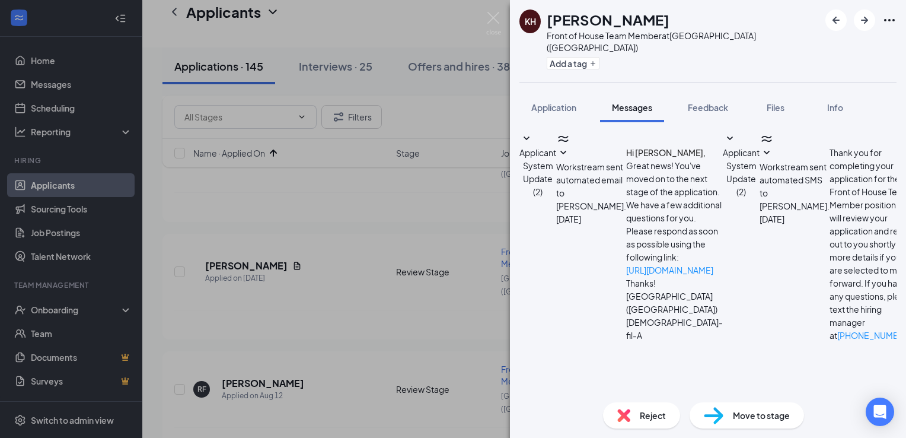
click at [325, 360] on div "KH [PERSON_NAME] Front of House Team Member at [GEOGRAPHIC_DATA] ([GEOGRAPHIC_D…" at bounding box center [453, 219] width 906 height 438
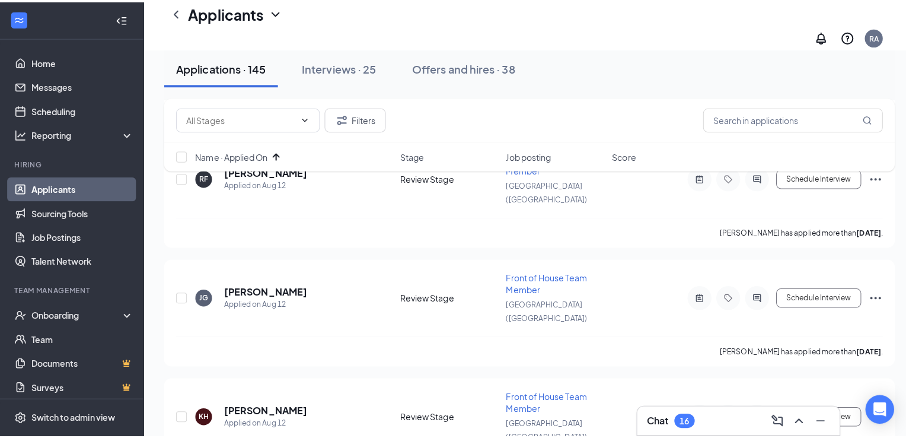
scroll to position [2262, 0]
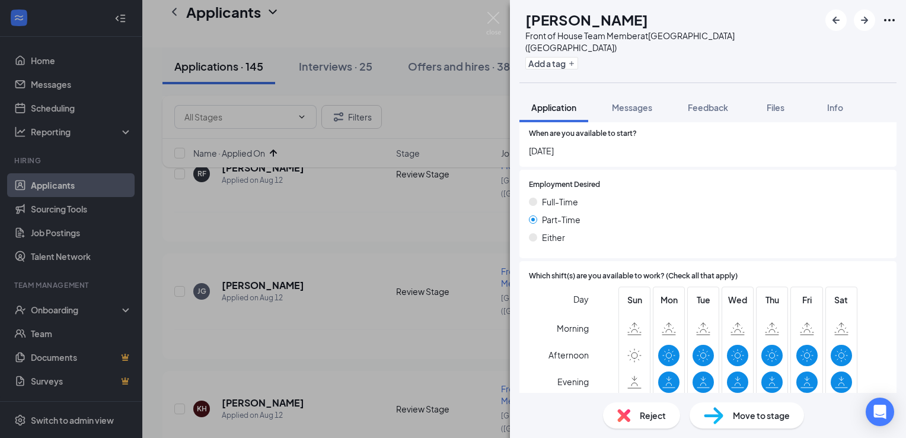
scroll to position [823, 0]
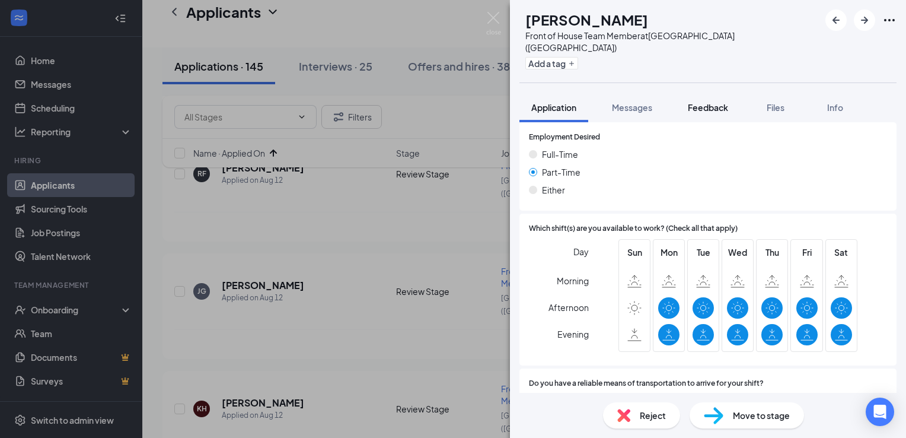
click at [720, 102] on span "Feedback" at bounding box center [708, 107] width 40 height 11
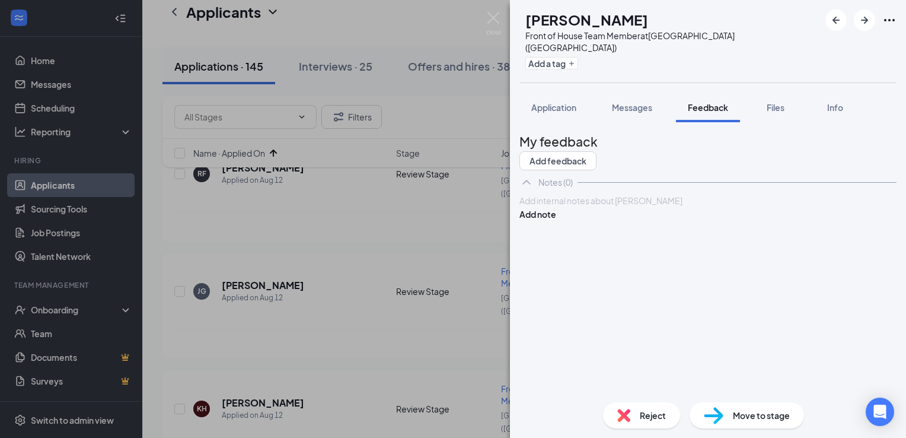
click at [618, 207] on div at bounding box center [708, 200] width 376 height 12
click at [556, 221] on button "Add note" at bounding box center [537, 213] width 37 height 13
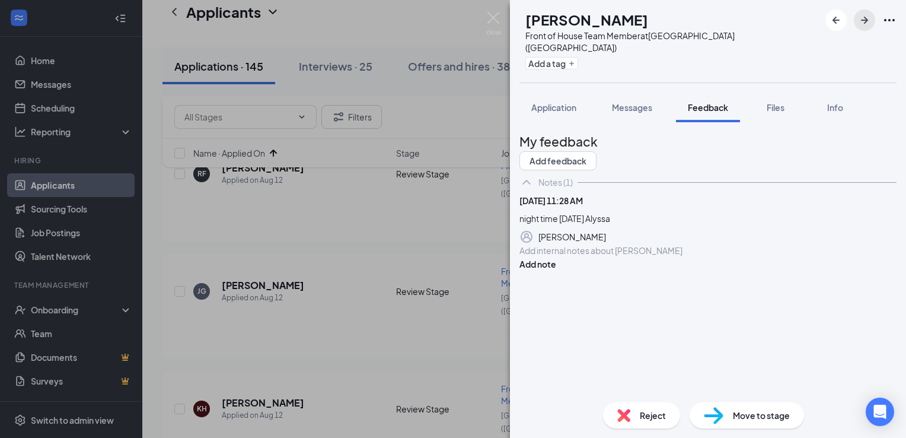
click at [863, 21] on icon "ArrowRight" at bounding box center [864, 20] width 14 height 14
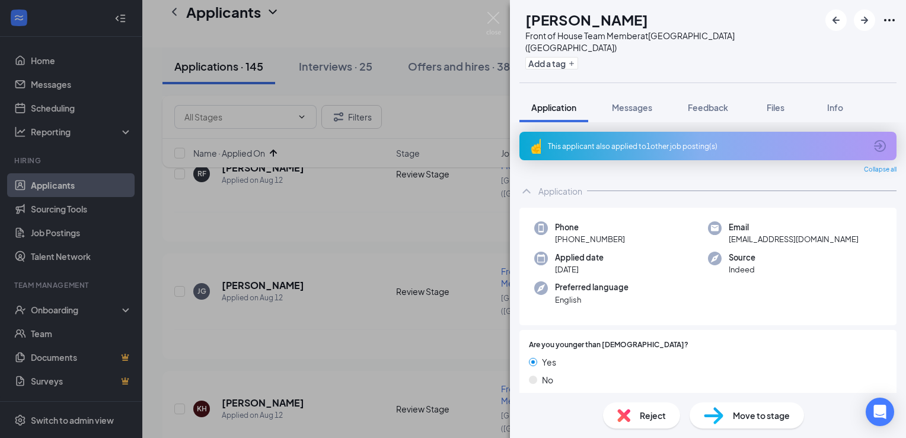
click at [697, 141] on div "This applicant also applied to 1 other job posting(s)" at bounding box center [707, 146] width 318 height 10
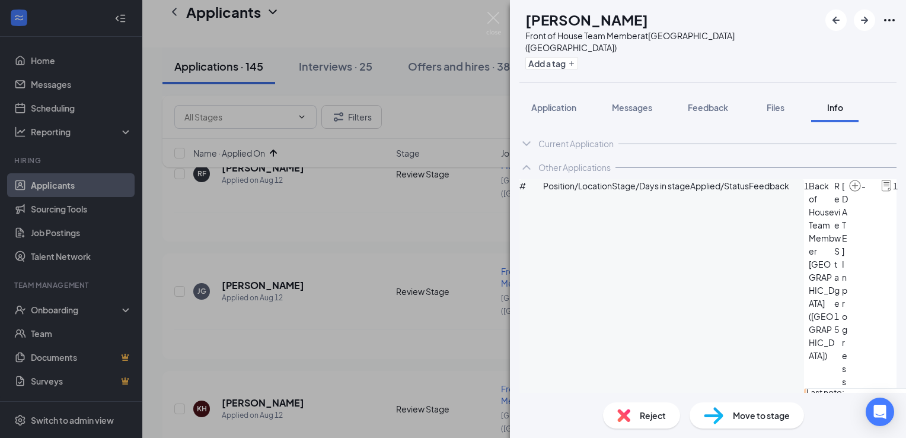
click at [638, 415] on div "Reject" at bounding box center [641, 415] width 77 height 26
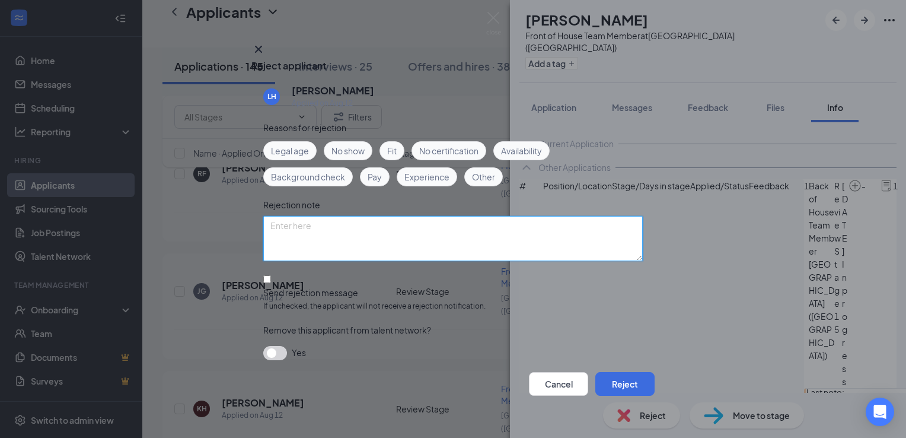
click at [391, 229] on textarea at bounding box center [452, 238] width 379 height 45
type textarea "duplicate app, boh still active [DATE]; [PERSON_NAME]"
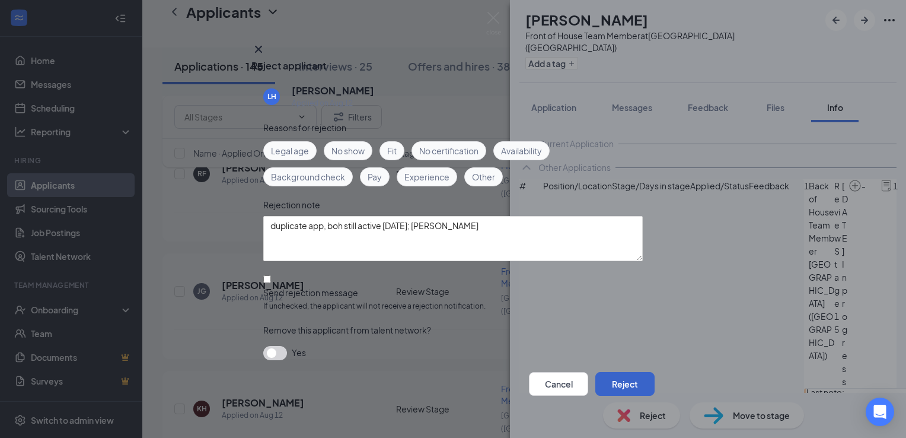
click at [604, 381] on button "Reject" at bounding box center [624, 384] width 59 height 24
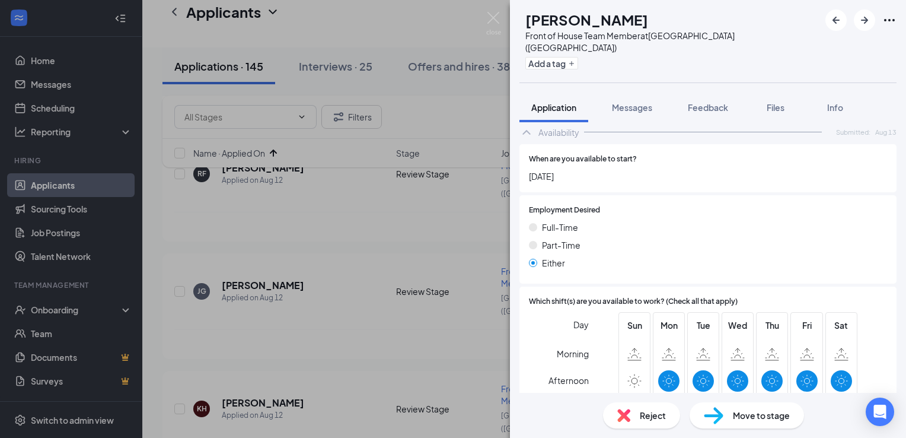
scroll to position [806, 0]
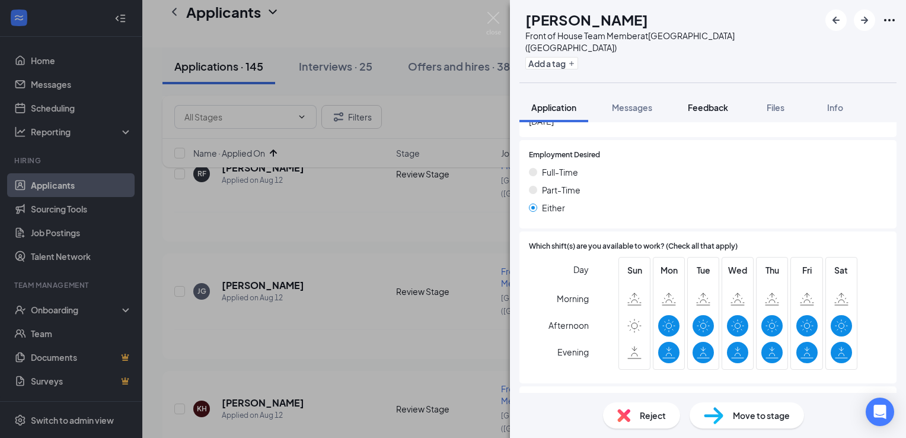
click at [716, 102] on span "Feedback" at bounding box center [708, 107] width 40 height 11
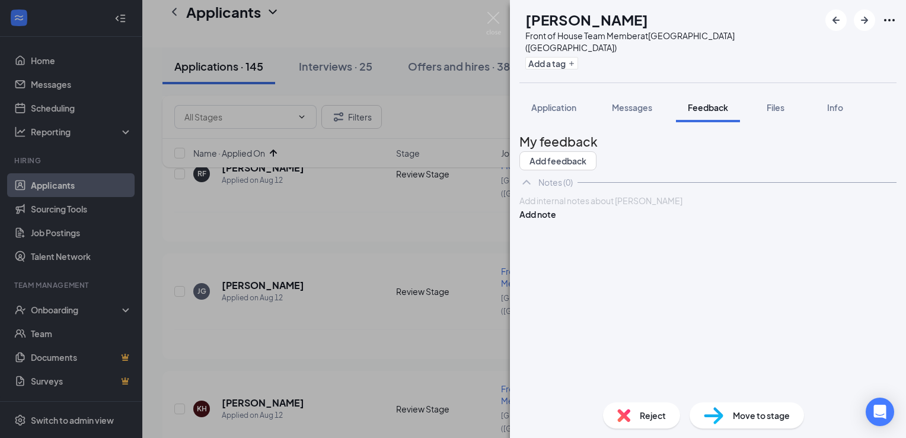
click at [645, 207] on div at bounding box center [708, 200] width 376 height 12
click at [593, 206] on span "night time 8027025; Alyssa" at bounding box center [570, 200] width 101 height 11
click at [610, 206] on span "night time 8-27025; Alyssa" at bounding box center [570, 200] width 101 height 11
click at [556, 221] on button "Add note" at bounding box center [537, 213] width 37 height 13
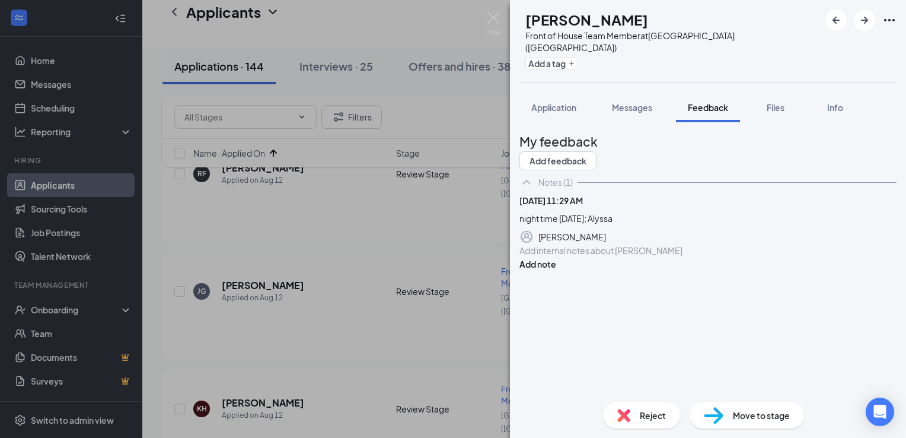
click at [339, 306] on div "LH [PERSON_NAME] Front of House Team Member at [GEOGRAPHIC_DATA] ([GEOGRAPHIC_D…" at bounding box center [453, 219] width 906 height 438
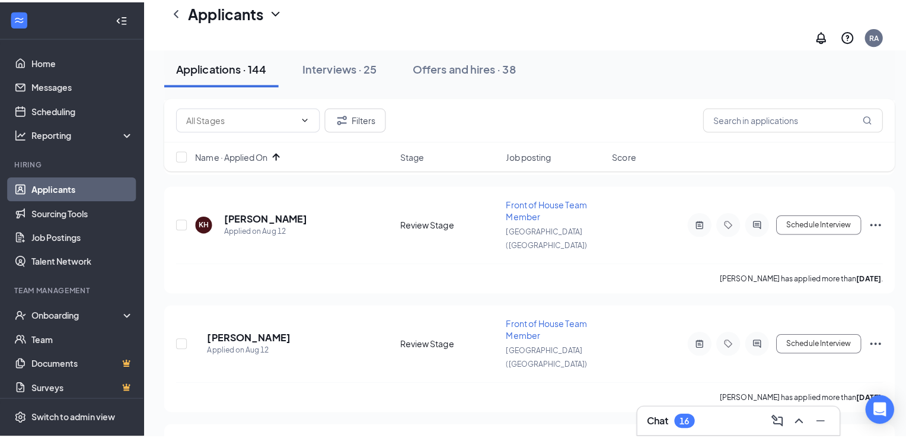
scroll to position [2464, 0]
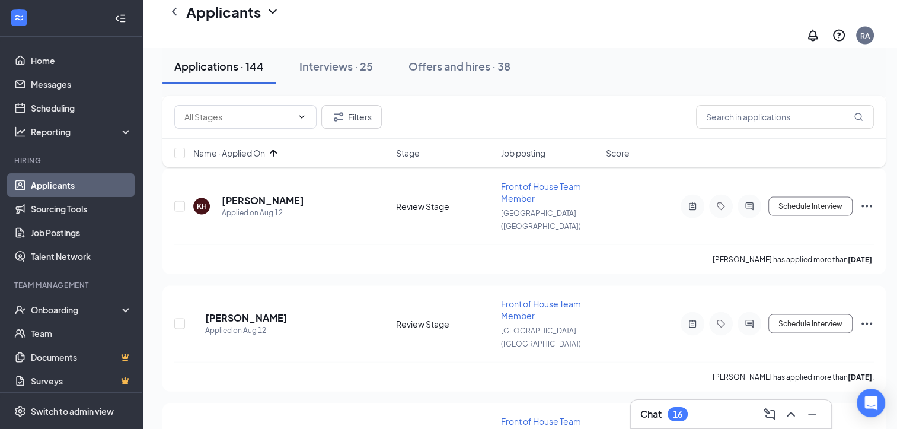
click at [652, 414] on h3 "Chat" at bounding box center [650, 413] width 21 height 13
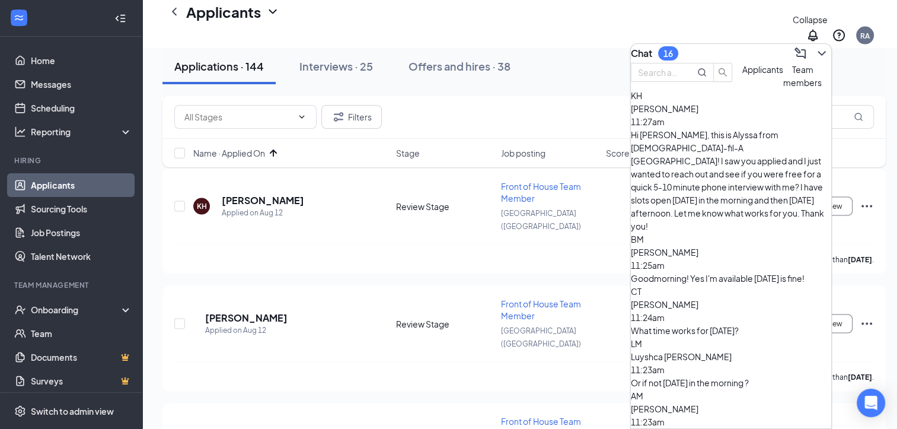
click at [815, 50] on icon "ChevronDown" at bounding box center [822, 53] width 14 height 14
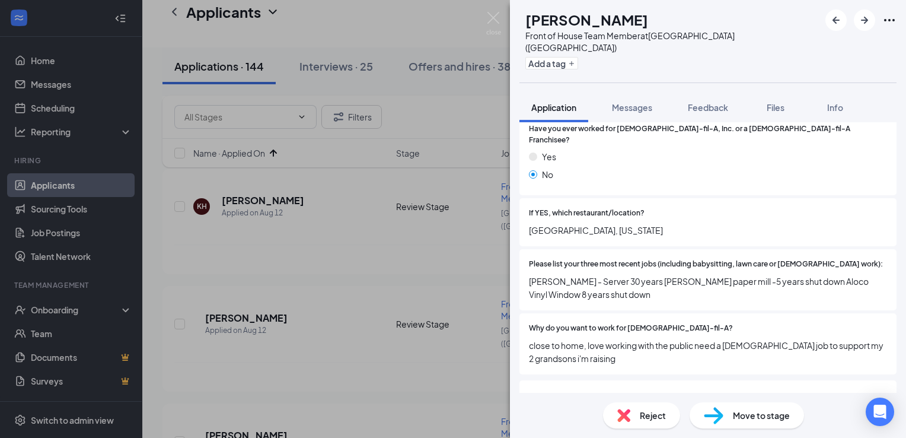
scroll to position [427, 0]
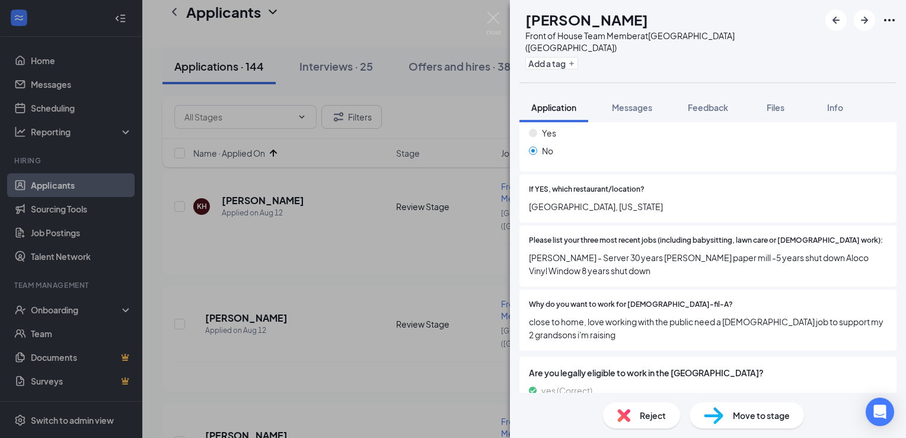
click at [877, 385] on div "Are you legally eligible to work in the [GEOGRAPHIC_DATA]? yes (Correct) no" at bounding box center [707, 392] width 377 height 72
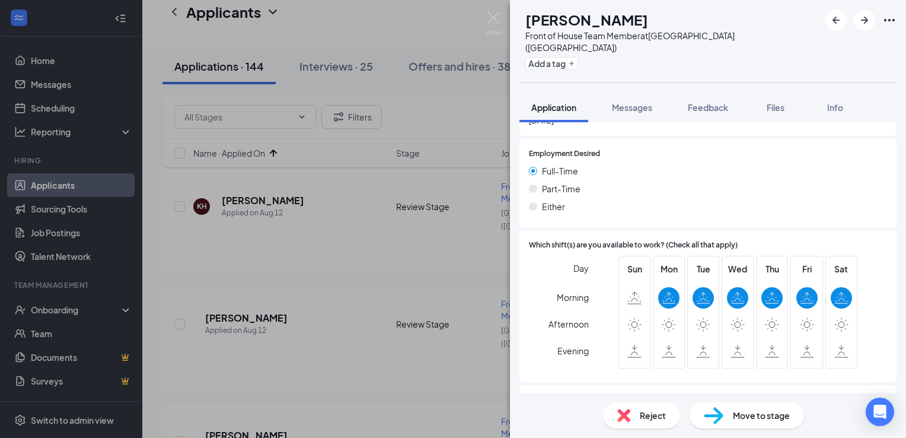
scroll to position [806, 0]
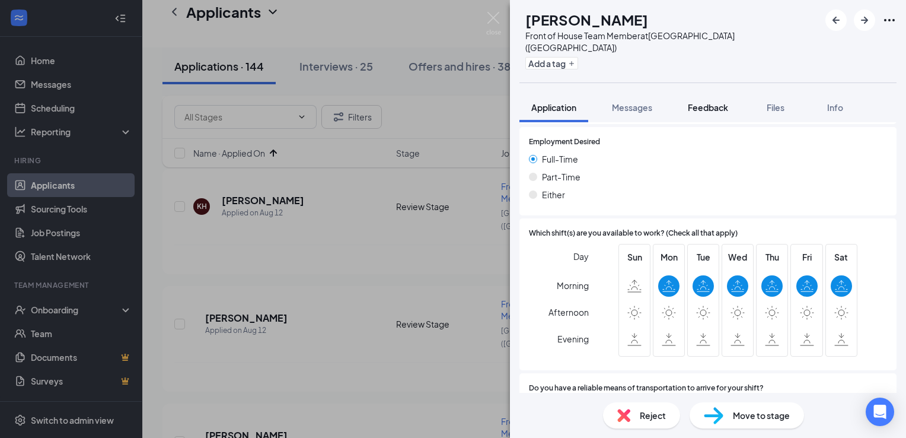
click at [709, 102] on span "Feedback" at bounding box center [708, 107] width 40 height 11
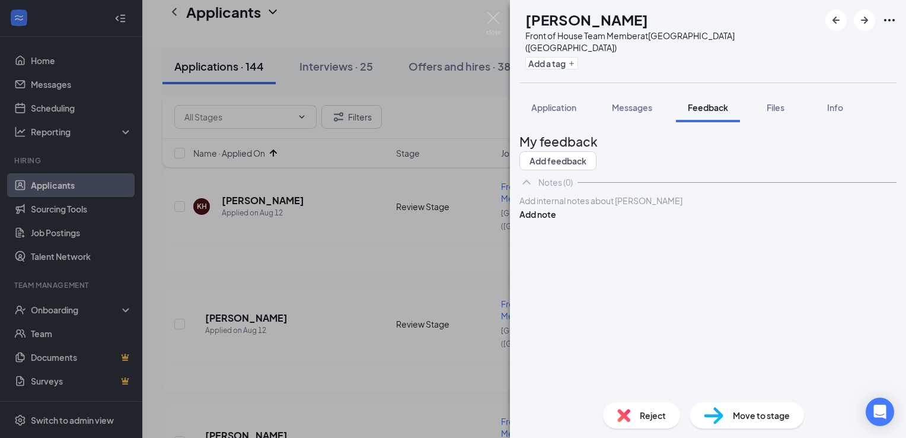
click at [607, 207] on div at bounding box center [708, 200] width 376 height 12
click at [556, 226] on button "Add note" at bounding box center [537, 226] width 37 height 13
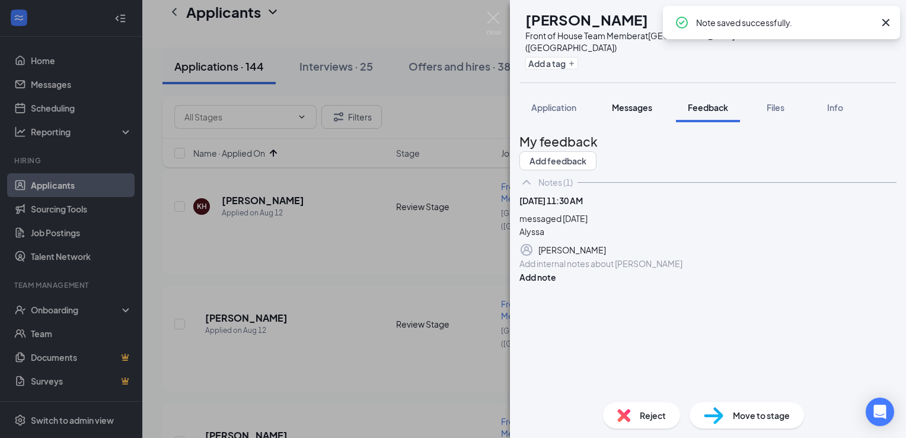
click at [630, 102] on span "Messages" at bounding box center [632, 107] width 40 height 11
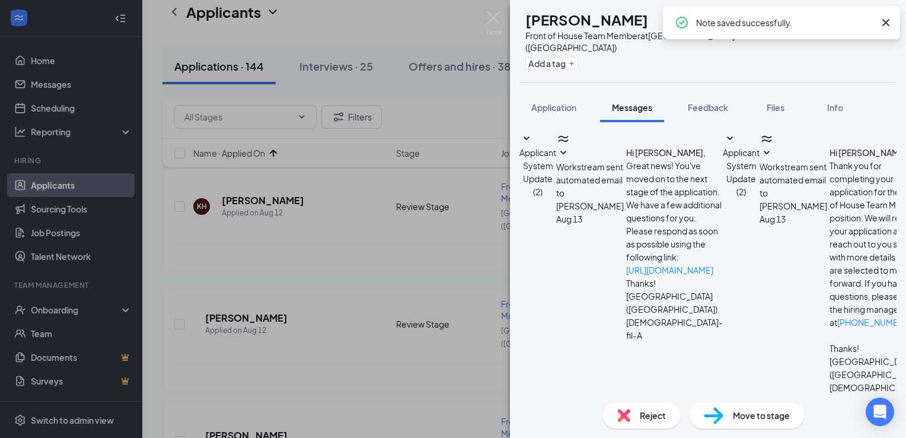
scroll to position [84, 0]
click at [609, 407] on textarea at bounding box center [588, 442] width 139 height 71
paste textarea "Hi [PERSON_NAME], this is [PERSON_NAME] from [DEMOGRAPHIC_DATA]-fil-A [GEOGRAPH…"
click at [583, 407] on textarea "Hi [PERSON_NAME], this is [PERSON_NAME] from [DEMOGRAPHIC_DATA]-fil-A [GEOGRAPH…" at bounding box center [588, 442] width 139 height 71
type textarea "Hi [PERSON_NAME], this is [PERSON_NAME] from [DEMOGRAPHIC_DATA]-fil-A [GEOGRAPH…"
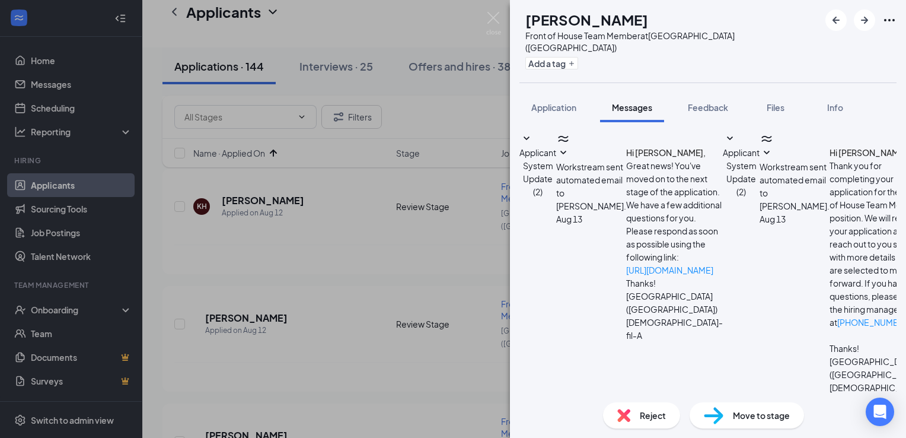
click at [497, 23] on img at bounding box center [493, 23] width 15 height 23
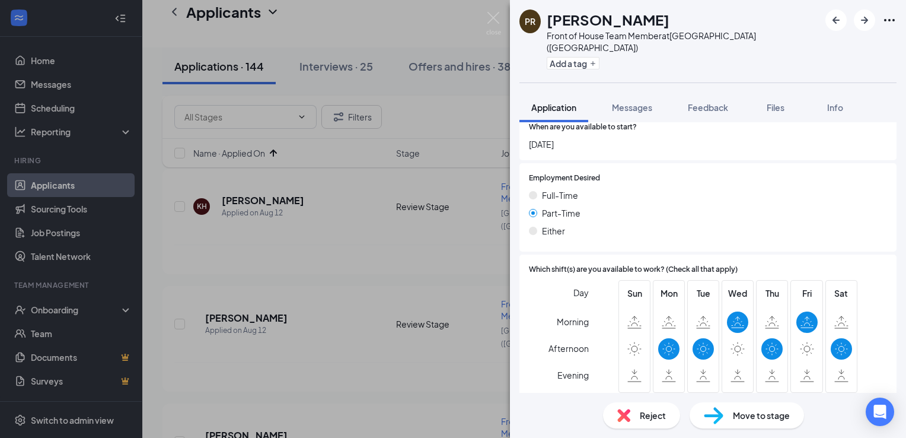
scroll to position [806, 0]
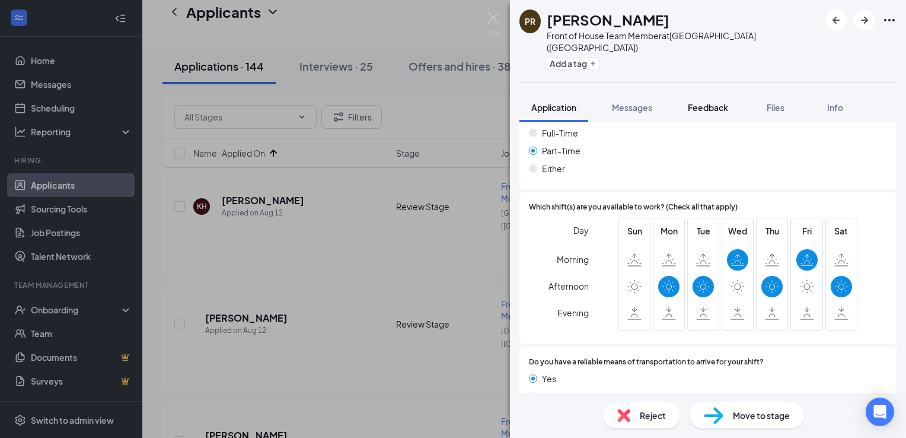
click at [702, 102] on span "Feedback" at bounding box center [708, 107] width 40 height 11
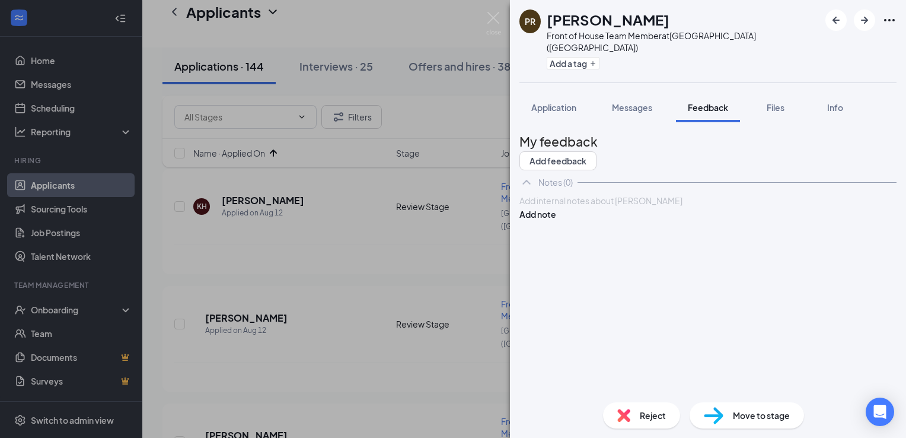
click at [641, 207] on div at bounding box center [708, 200] width 376 height 12
click at [556, 221] on button "Add note" at bounding box center [537, 213] width 37 height 13
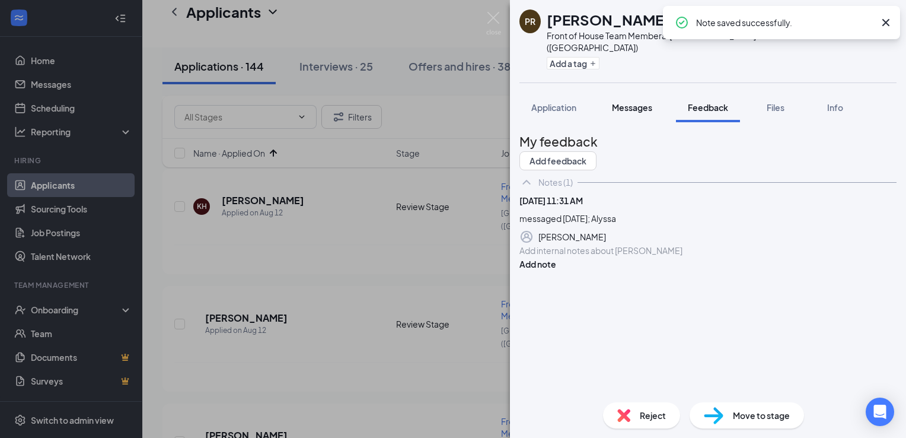
click at [636, 102] on span "Messages" at bounding box center [632, 107] width 40 height 11
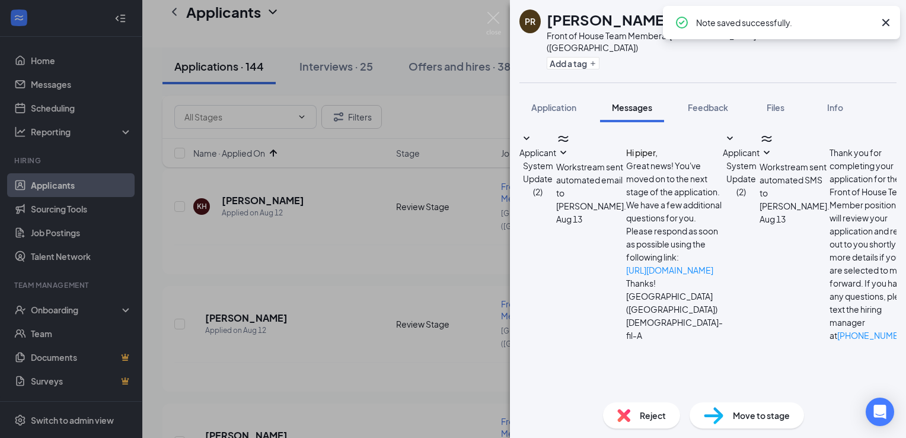
scroll to position [84, 0]
click at [586, 407] on textarea at bounding box center [588, 442] width 139 height 71
paste textarea "Hi [PERSON_NAME], this is [PERSON_NAME] from [DEMOGRAPHIC_DATA]-fil-A [GEOGRAPH…"
click at [585, 407] on textarea "Hi [PERSON_NAME], this is [PERSON_NAME] from [DEMOGRAPHIC_DATA]-fil-A [GEOGRAPH…" at bounding box center [588, 442] width 139 height 71
type textarea "Hi [PERSON_NAME], this is Alyssa from [DEMOGRAPHIC_DATA]-fil-A [GEOGRAPHIC_DATA…"
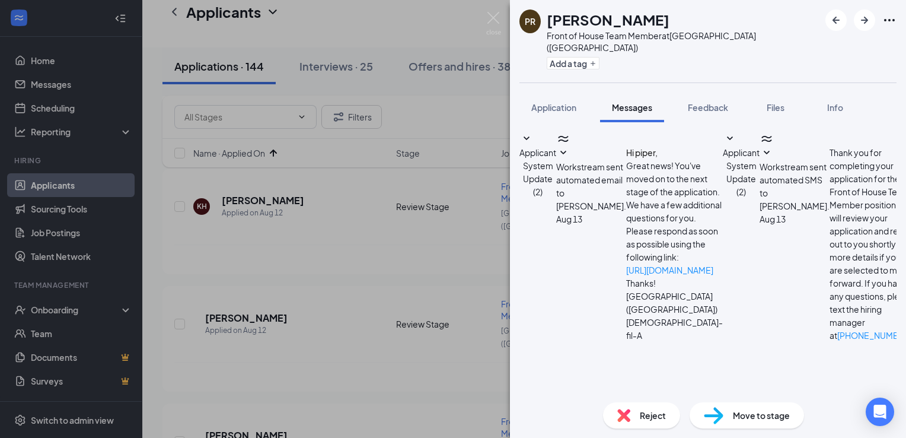
click at [860, 25] on icon "ArrowRight" at bounding box center [864, 20] width 14 height 14
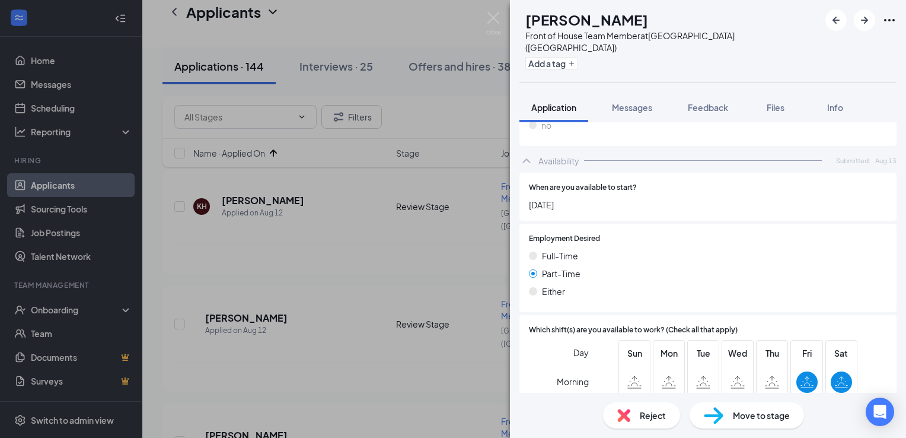
scroll to position [806, 0]
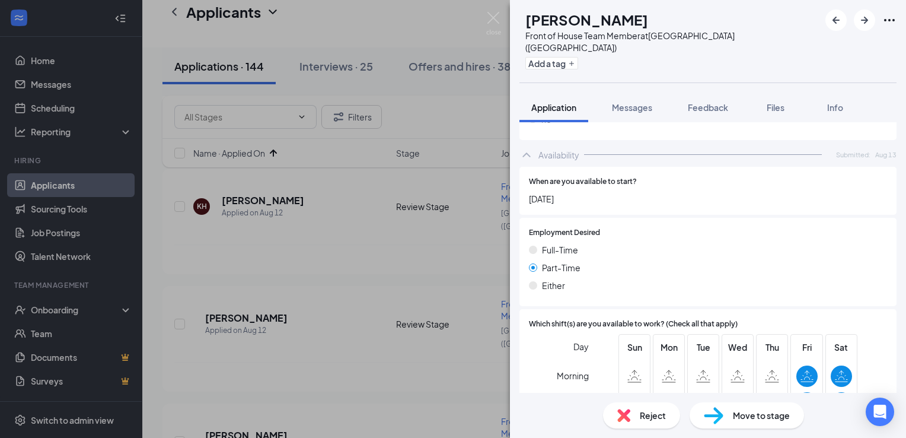
click at [640, 414] on span "Reject" at bounding box center [653, 414] width 26 height 13
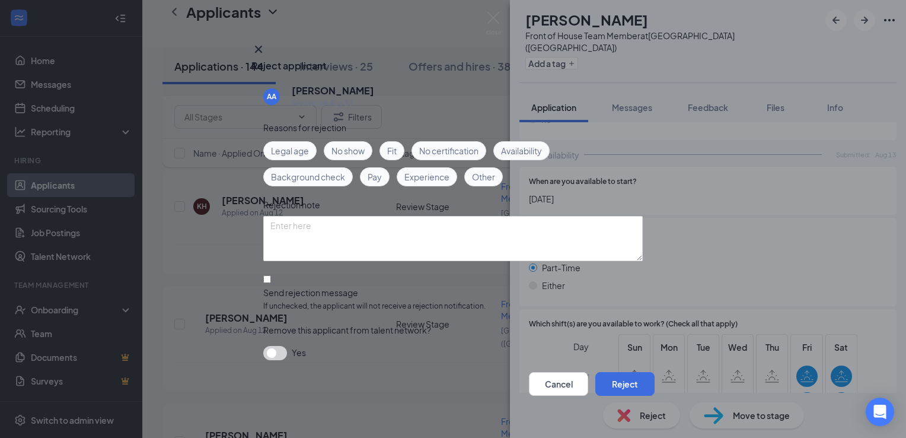
click at [523, 151] on span "Availability" at bounding box center [521, 150] width 41 height 13
click at [614, 375] on button "Reject" at bounding box center [624, 384] width 59 height 24
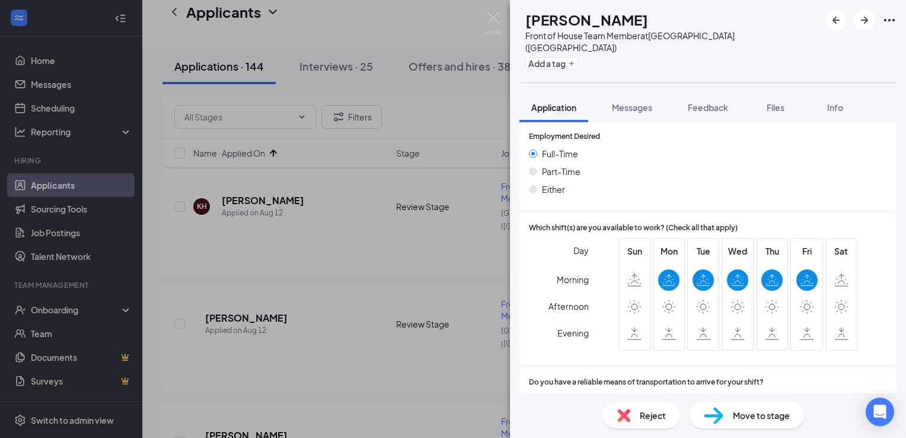
scroll to position [901, 0]
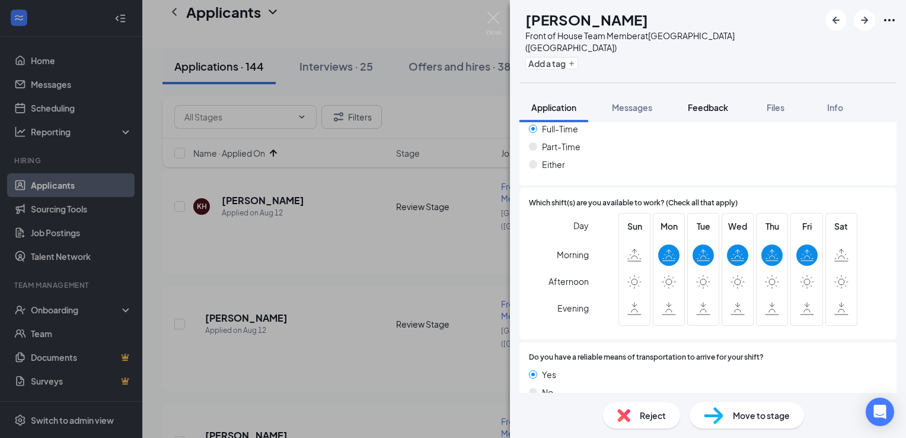
click at [727, 92] on button "Feedback" at bounding box center [708, 107] width 64 height 30
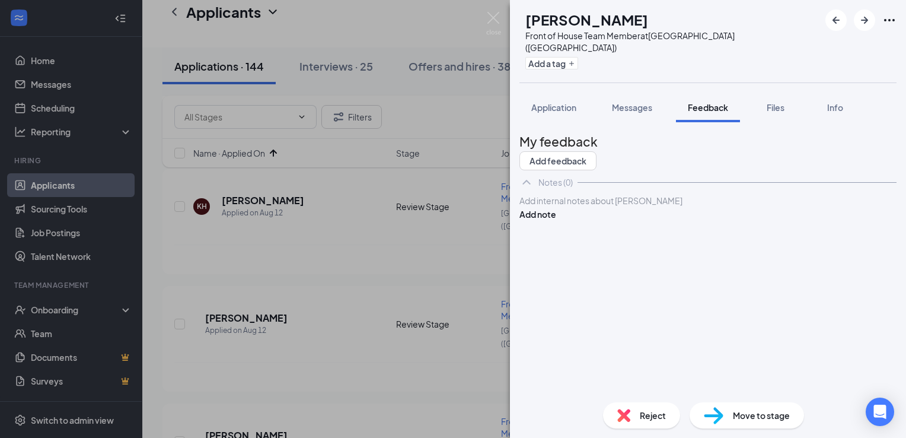
click at [626, 207] on div at bounding box center [708, 200] width 376 height 12
click at [556, 221] on button "Add note" at bounding box center [537, 213] width 37 height 13
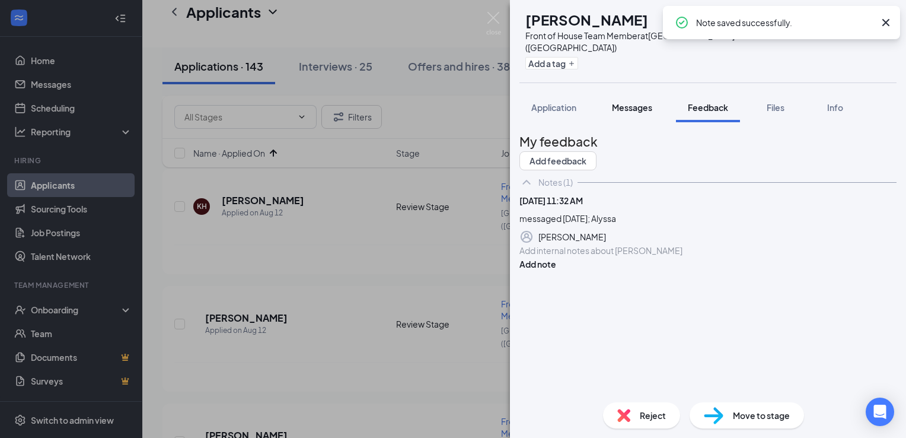
click at [633, 102] on span "Messages" at bounding box center [632, 107] width 40 height 11
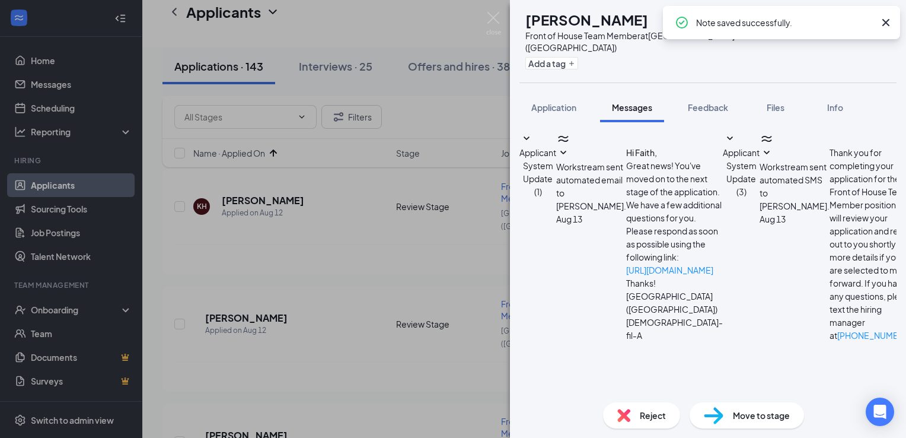
scroll to position [84, 0]
click at [605, 407] on textarea at bounding box center [588, 442] width 139 height 71
paste textarea "Hi [PERSON_NAME], this is [PERSON_NAME] from [DEMOGRAPHIC_DATA]-fil-A [GEOGRAPH…"
click at [587, 407] on textarea "Hi [PERSON_NAME], this is [PERSON_NAME] from [DEMOGRAPHIC_DATA]-fil-A [GEOGRAPH…" at bounding box center [588, 442] width 139 height 71
type textarea "Hi Faith, this is Alyssa from [DEMOGRAPHIC_DATA]-fil-A [GEOGRAPHIC_DATA]! I saw…"
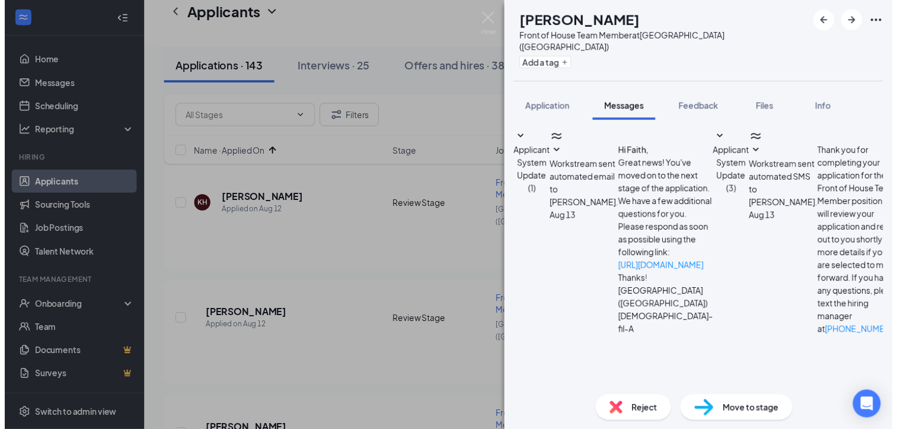
scroll to position [213, 0]
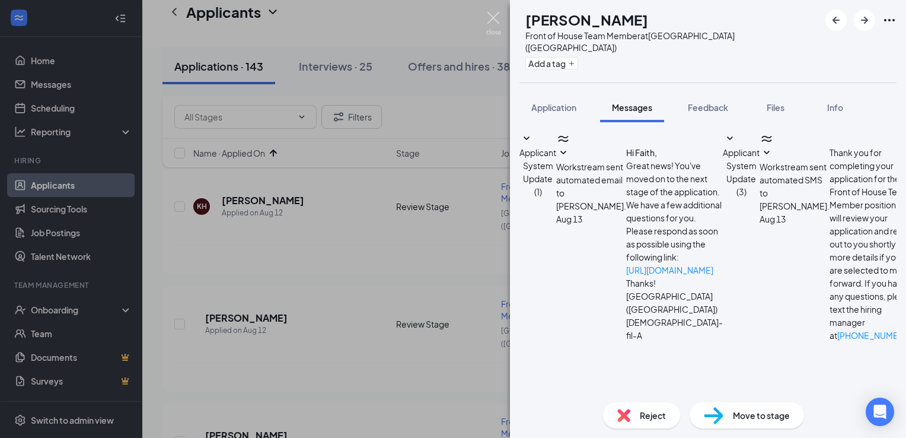
click at [489, 21] on img at bounding box center [493, 23] width 15 height 23
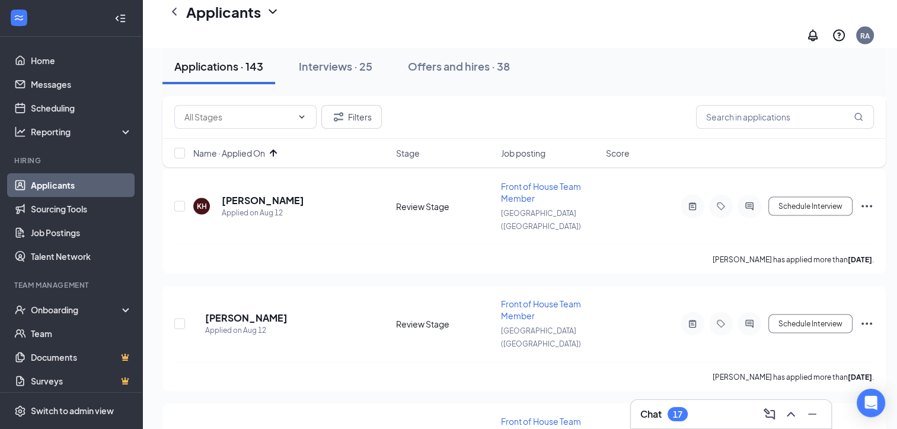
click at [671, 416] on div "17" at bounding box center [678, 414] width 20 height 14
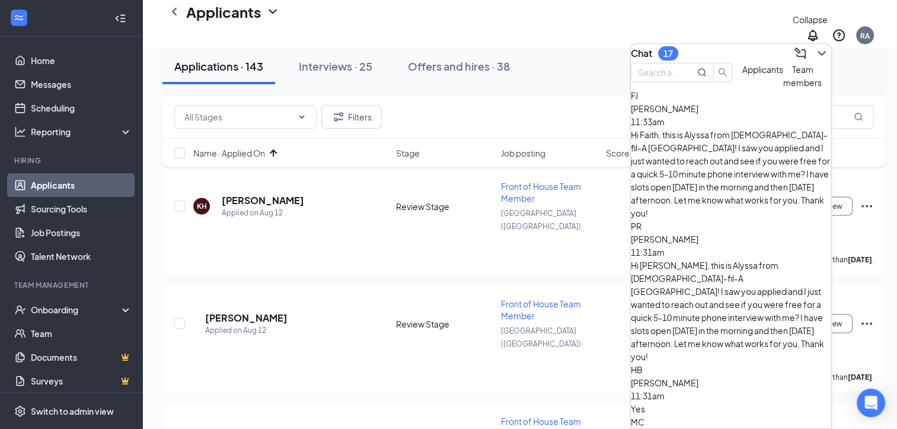
click at [815, 52] on icon "ChevronDown" at bounding box center [822, 53] width 14 height 14
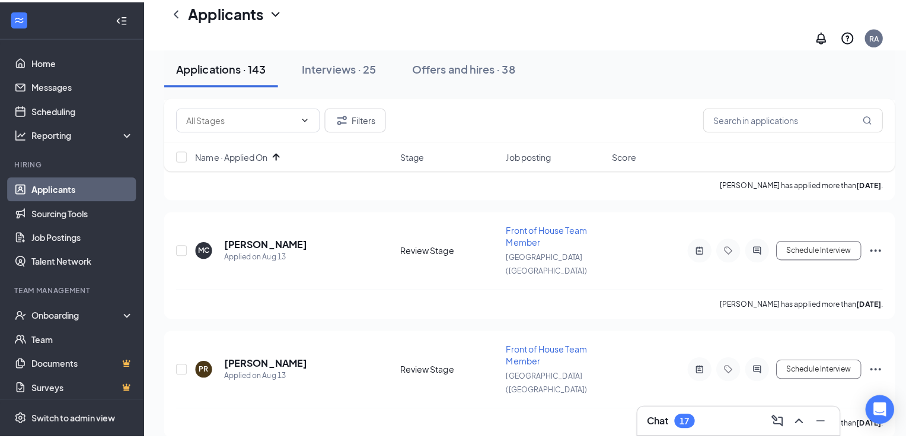
scroll to position [2779, 0]
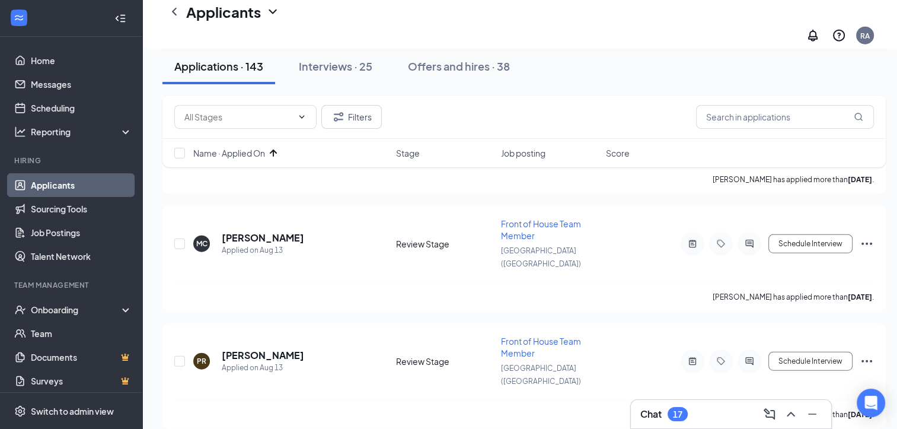
click at [266, 177] on div "Filters Name · Applied On Stage Job posting Score" at bounding box center [523, 137] width 723 height 84
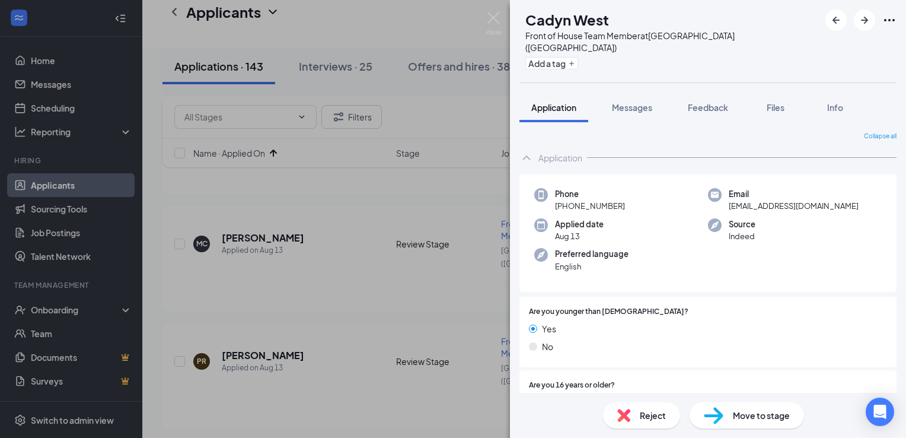
click at [628, 417] on img at bounding box center [623, 414] width 13 height 13
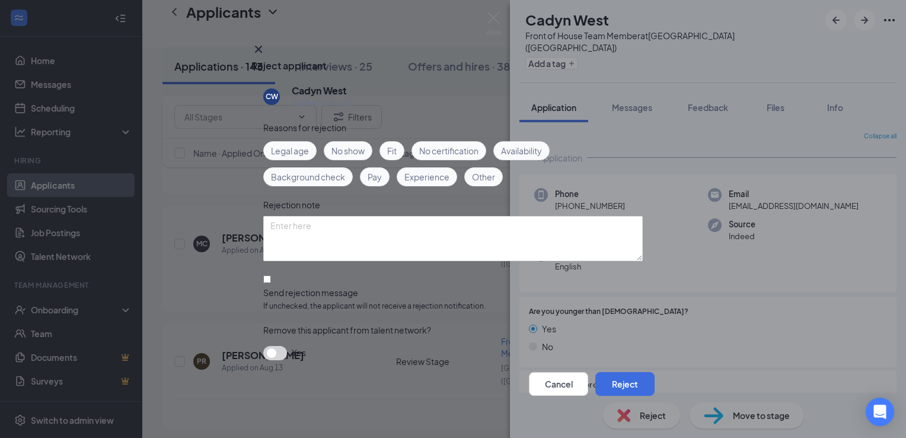
click at [280, 148] on span "Legal age" at bounding box center [290, 150] width 38 height 13
click at [617, 383] on button "Reject" at bounding box center [624, 384] width 59 height 24
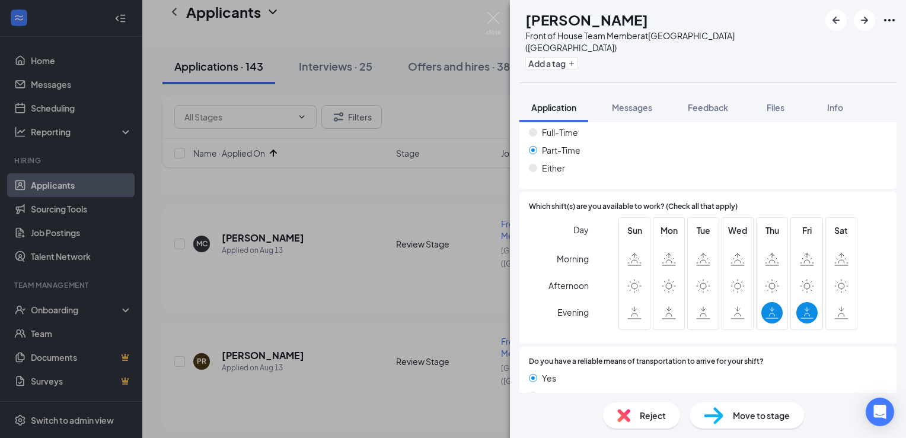
scroll to position [810, 0]
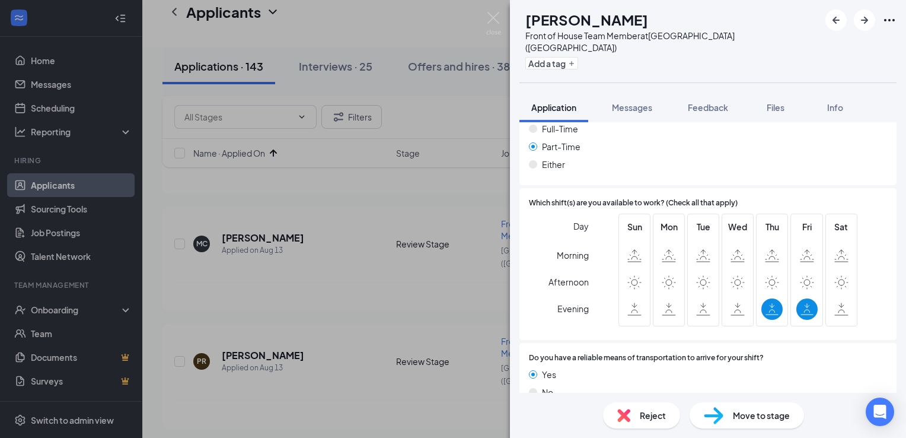
click at [647, 417] on span "Reject" at bounding box center [653, 414] width 26 height 13
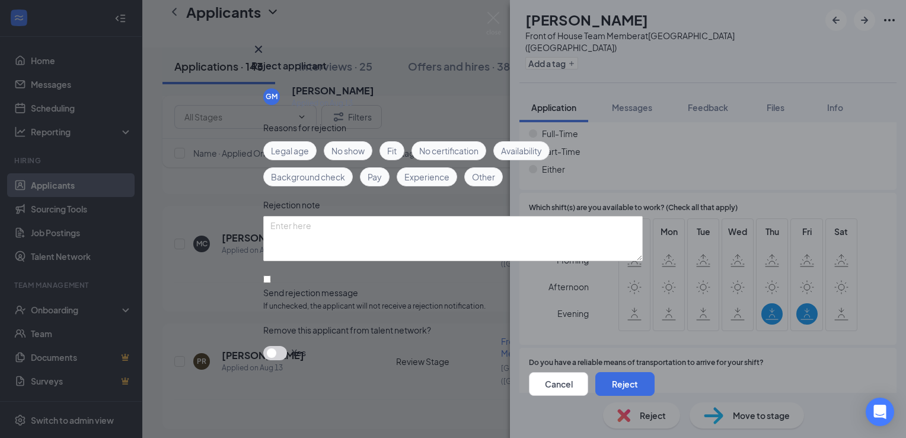
click at [537, 151] on span "Availability" at bounding box center [521, 150] width 41 height 13
click at [624, 377] on button "Reject" at bounding box center [624, 384] width 59 height 24
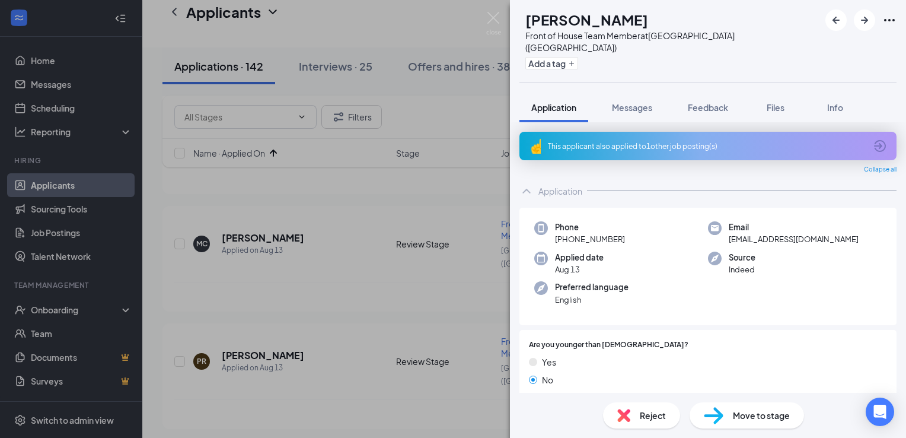
click at [688, 140] on div "This applicant also applied to 1 other job posting(s)" at bounding box center [707, 146] width 377 height 28
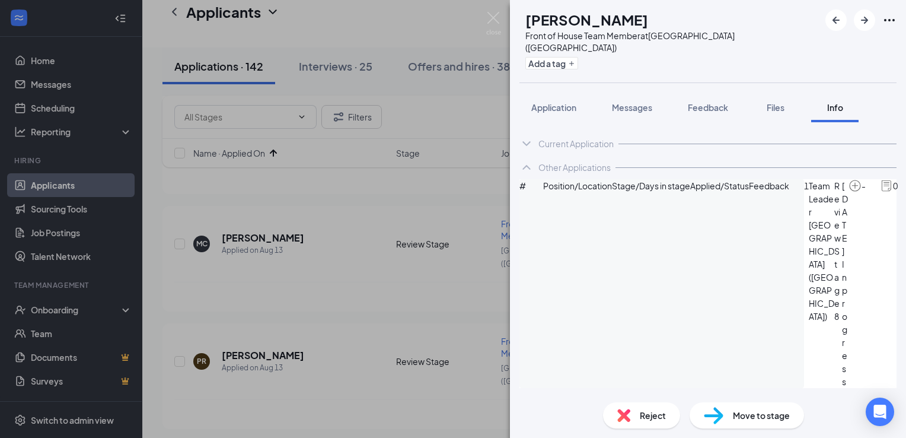
click at [640, 408] on div "Reject" at bounding box center [641, 415] width 77 height 26
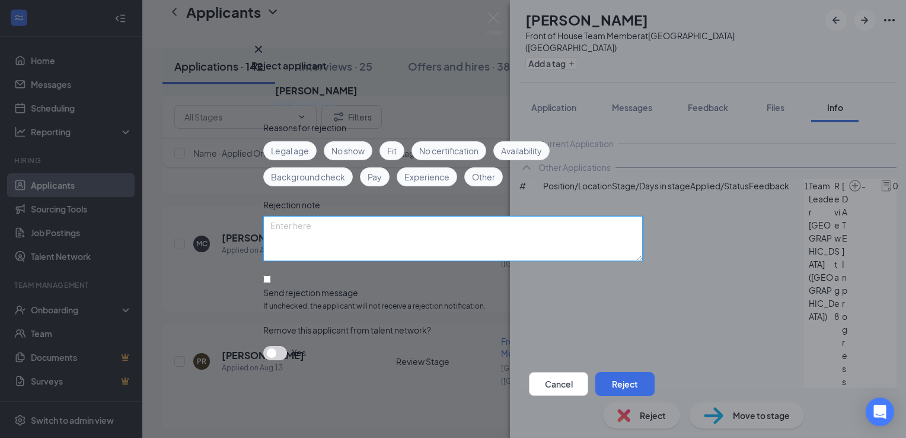
click at [392, 231] on textarea at bounding box center [452, 238] width 379 height 45
click at [320, 226] on textarea "has a current team leader app active" at bounding box center [452, 238] width 379 height 45
click at [392, 220] on textarea "has a team leader app active" at bounding box center [452, 238] width 379 height 45
click at [271, 224] on textarea "has a team leader app active, [DATE]; Alyssa" at bounding box center [452, 238] width 379 height 45
type textarea "duplicate app, he has a team leader app active, [DATE]; Alyssa"
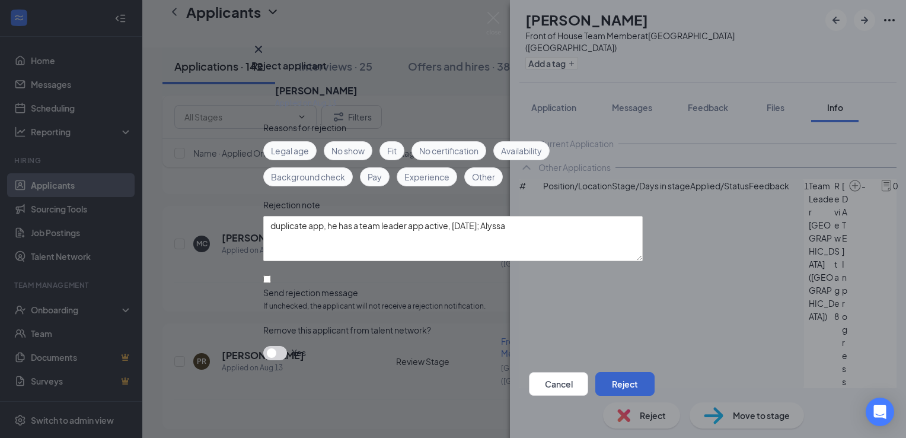
click at [608, 375] on button "Reject" at bounding box center [624, 384] width 59 height 24
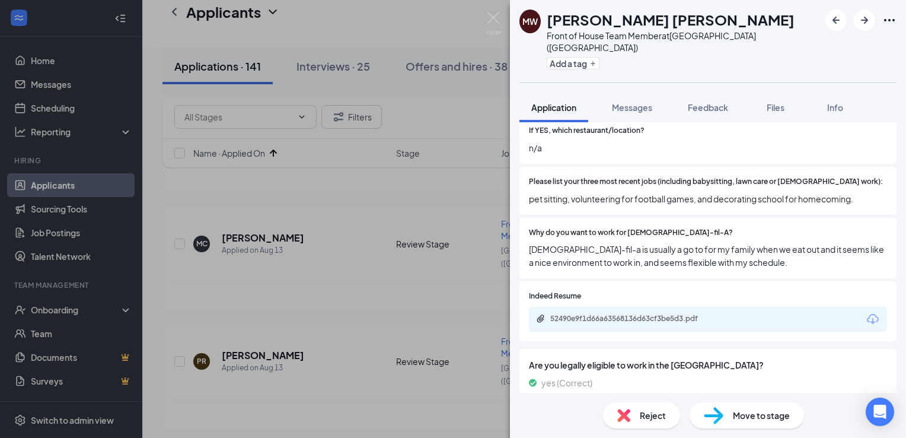
scroll to position [518, 0]
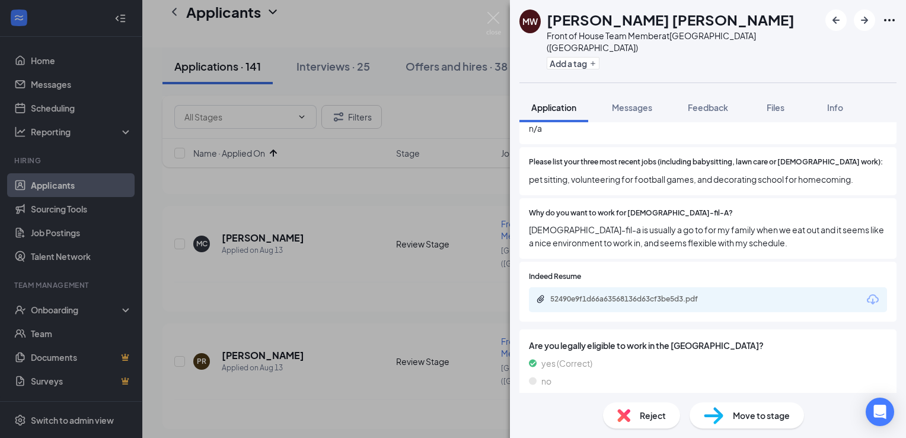
click at [436, 290] on div "[PERSON_NAME] Front of House Team Member at [GEOGRAPHIC_DATA] ([GEOGRAPHIC_DATA…" at bounding box center [453, 219] width 906 height 438
click at [526, 409] on icon "ChevronUp" at bounding box center [526, 416] width 14 height 14
click at [526, 409] on icon "ChevronDown" at bounding box center [526, 416] width 14 height 14
click at [630, 102] on span "Messages" at bounding box center [632, 107] width 40 height 11
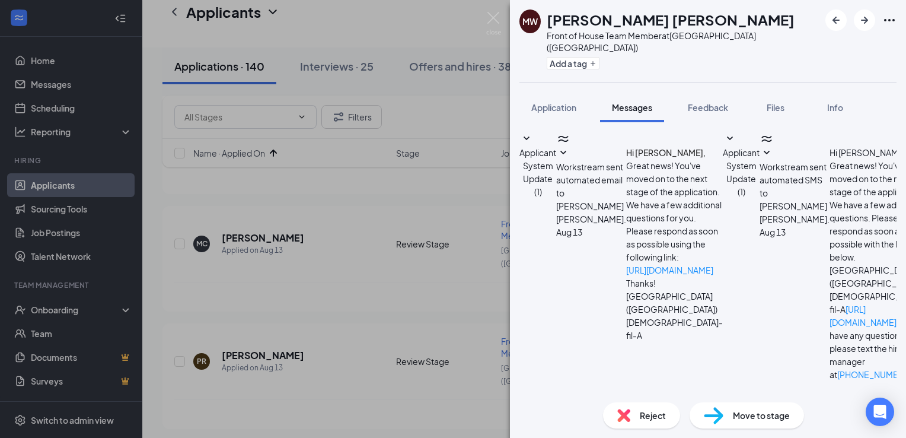
scroll to position [84, 0]
click at [764, 154] on icon "SmallChevronDown" at bounding box center [767, 153] width 6 height 4
click at [640, 416] on span "Reject" at bounding box center [653, 414] width 26 height 13
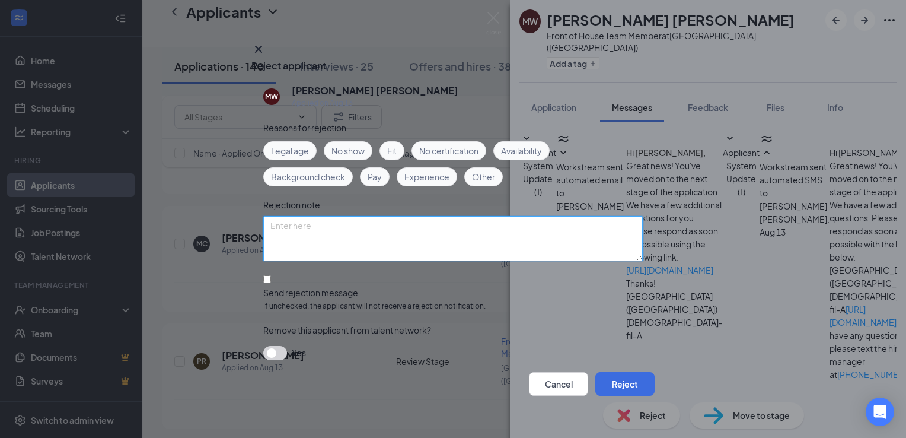
click at [360, 238] on textarea at bounding box center [452, 238] width 379 height 45
type textarea "never responded to the availability request [DATE]; Alyssa"
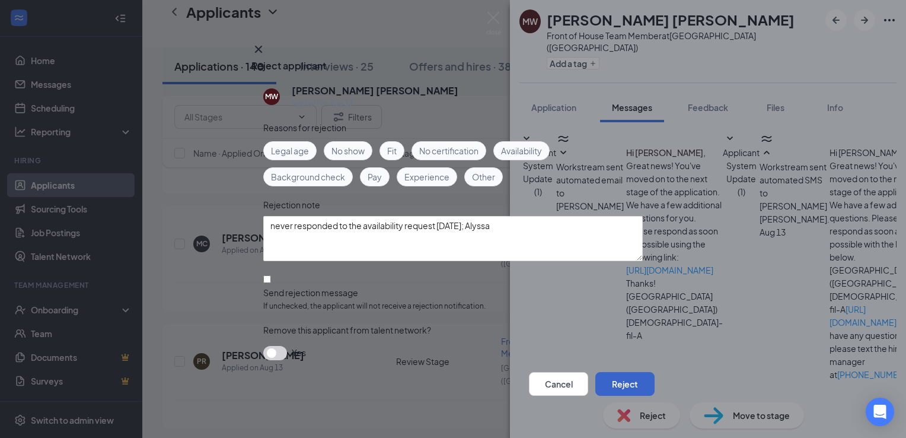
click at [614, 376] on button "Reject" at bounding box center [624, 384] width 59 height 24
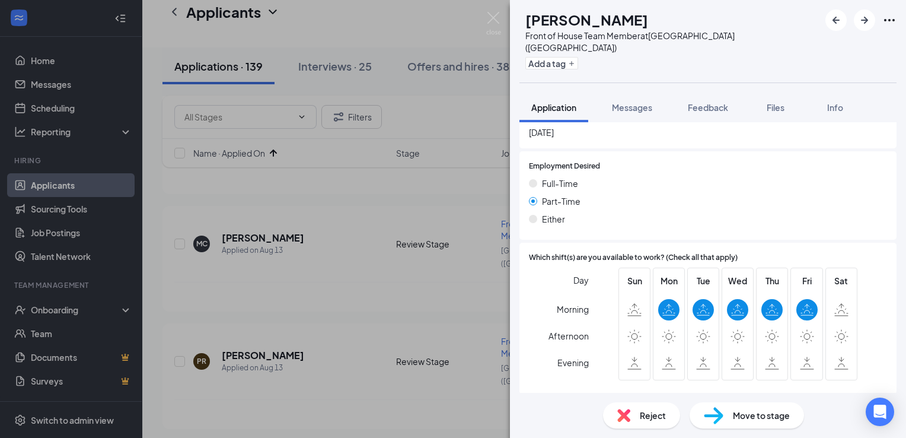
scroll to position [914, 0]
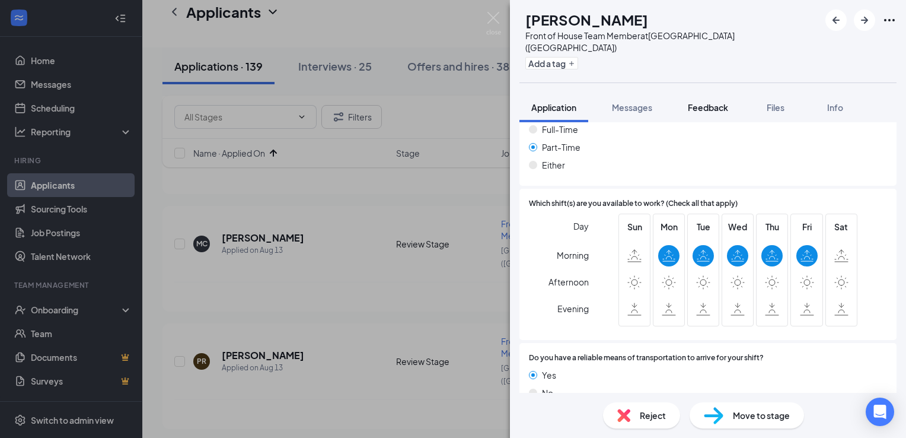
click at [707, 102] on span "Feedback" at bounding box center [708, 107] width 40 height 11
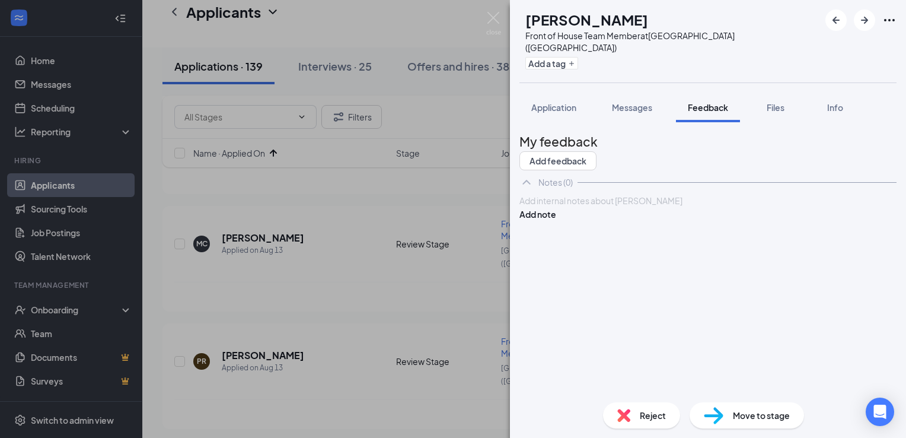
click at [632, 207] on div at bounding box center [708, 200] width 376 height 12
click at [556, 221] on button "Add note" at bounding box center [537, 213] width 37 height 13
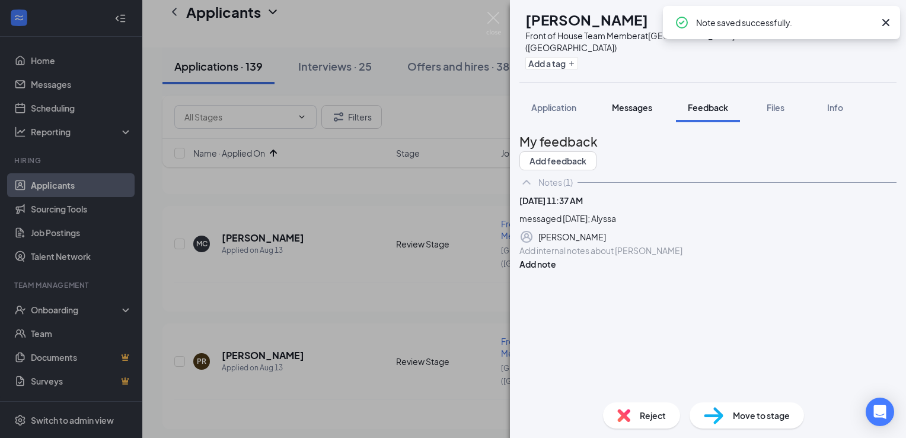
click at [638, 103] on button "Messages" at bounding box center [632, 107] width 64 height 30
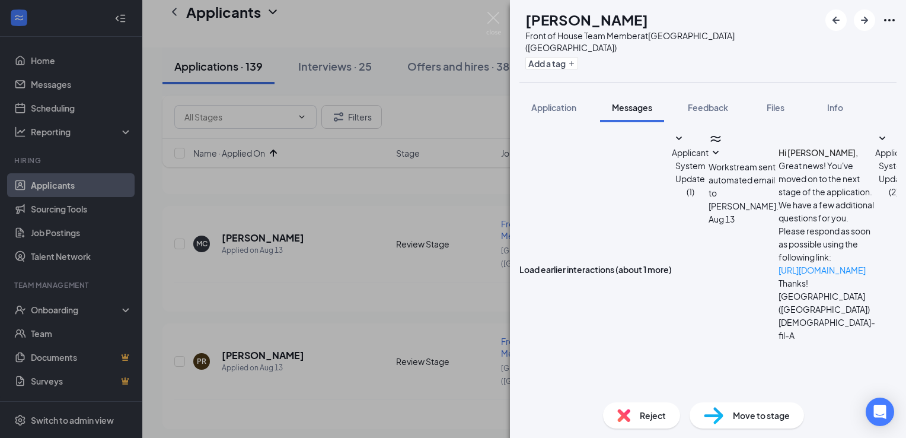
scroll to position [669, 0]
click at [658, 407] on textarea at bounding box center [588, 442] width 139 height 71
paste textarea "Hi [PERSON_NAME], this is [PERSON_NAME] from [DEMOGRAPHIC_DATA]-fil-A [GEOGRAPH…"
click at [587, 407] on textarea "Hi [PERSON_NAME], this is [PERSON_NAME] from [DEMOGRAPHIC_DATA]-fil-A [GEOGRAPH…" at bounding box center [588, 442] width 139 height 71
type textarea "Hi [PERSON_NAME], this is Alyssa from [DEMOGRAPHIC_DATA]-fil-A [GEOGRAPHIC_DATA…"
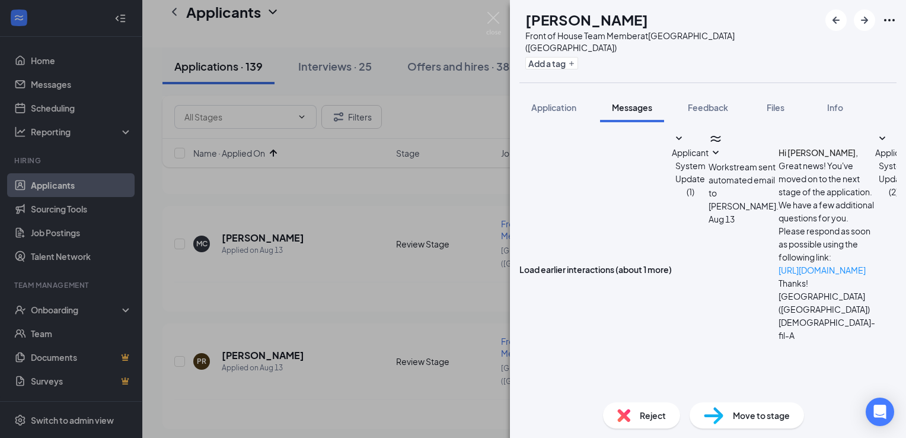
click at [494, 18] on img at bounding box center [493, 23] width 15 height 23
click at [494, 18] on div "Applicants RA" at bounding box center [524, 23] width 764 height 47
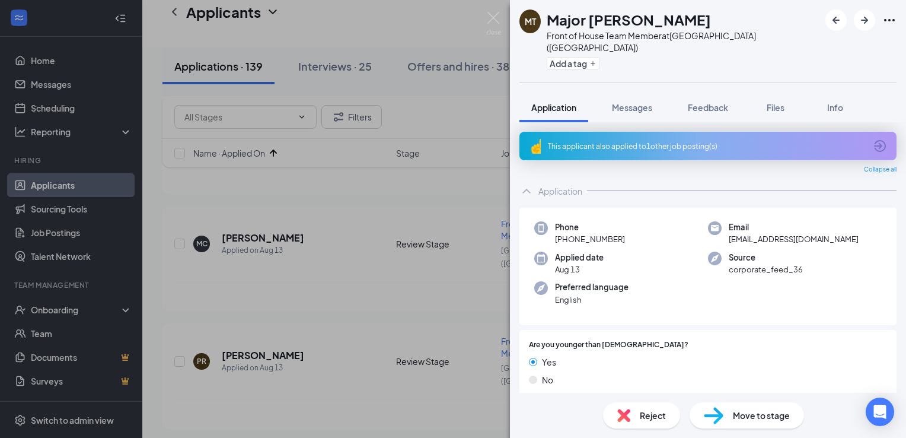
click at [654, 141] on div "This applicant also applied to 1 other job posting(s)" at bounding box center [707, 146] width 318 height 10
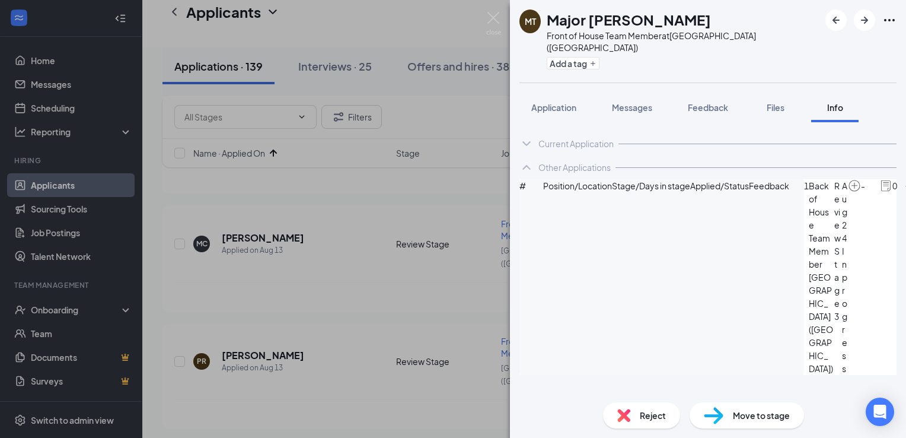
click at [638, 411] on div "Reject" at bounding box center [641, 415] width 77 height 26
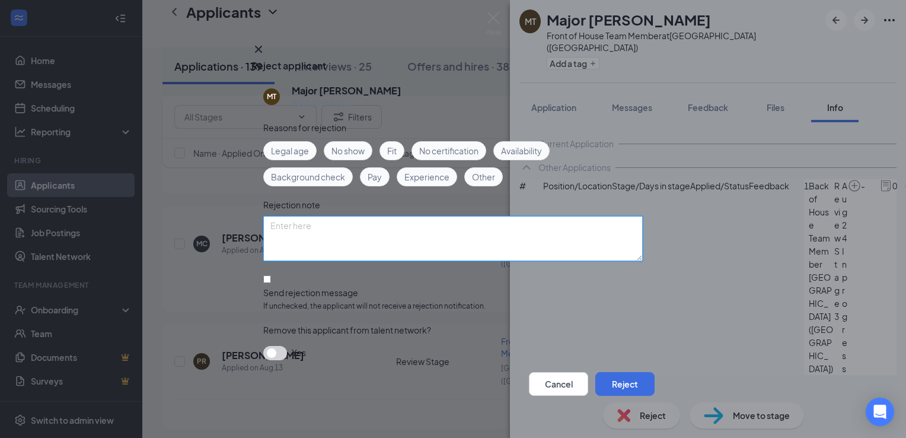
click at [445, 245] on textarea at bounding box center [452, 238] width 379 height 45
type textarea "h"
type textarea "duplicate app, has active boh [DATE]; [PERSON_NAME]"
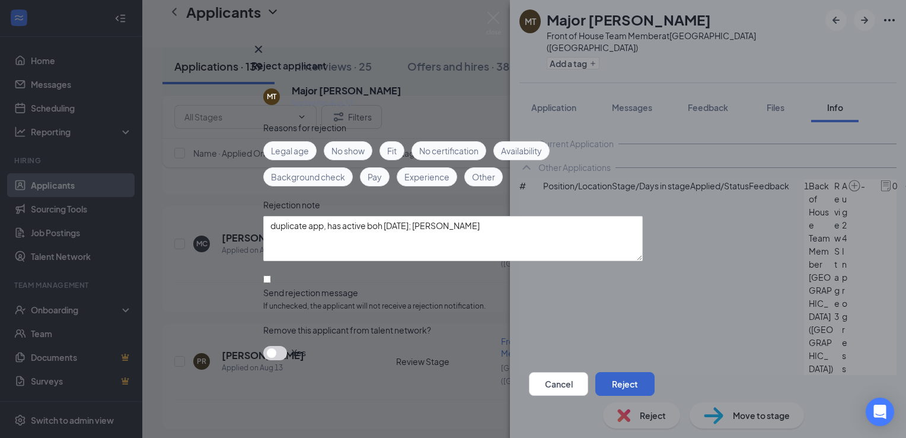
click at [610, 376] on button "Reject" at bounding box center [624, 384] width 59 height 24
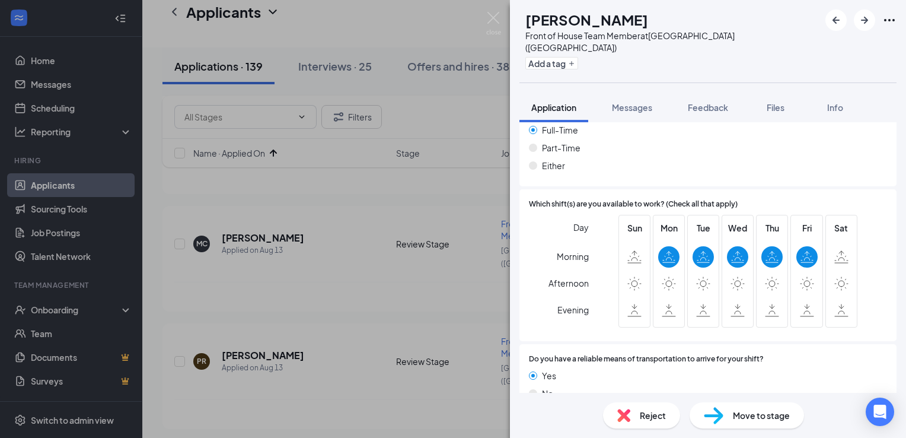
scroll to position [810, 0]
click at [718, 102] on span "Feedback" at bounding box center [708, 107] width 40 height 11
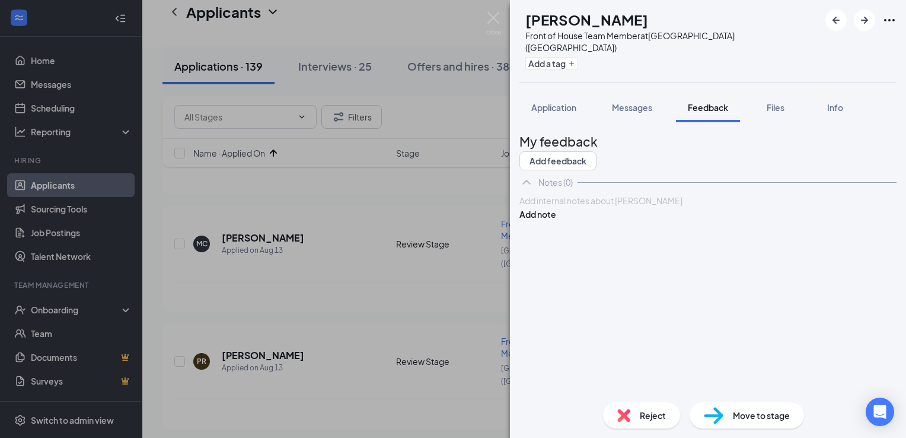
click at [605, 207] on div at bounding box center [708, 200] width 376 height 12
click at [556, 221] on button "Add note" at bounding box center [537, 213] width 37 height 13
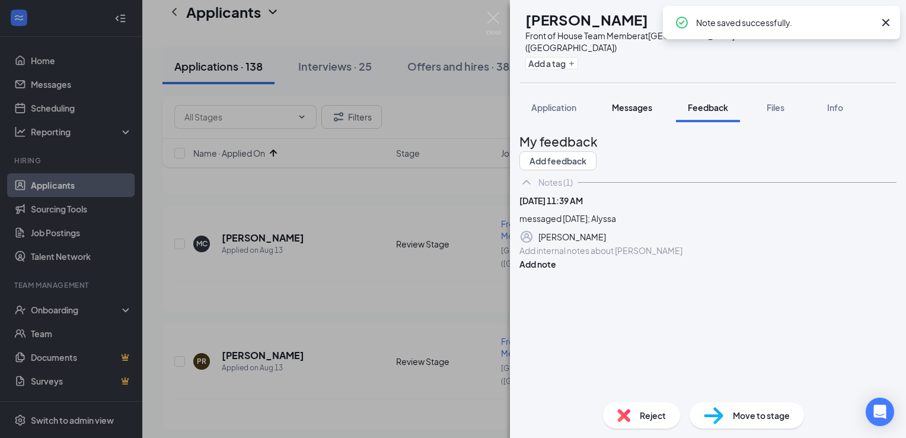
click at [638, 102] on span "Messages" at bounding box center [632, 107] width 40 height 11
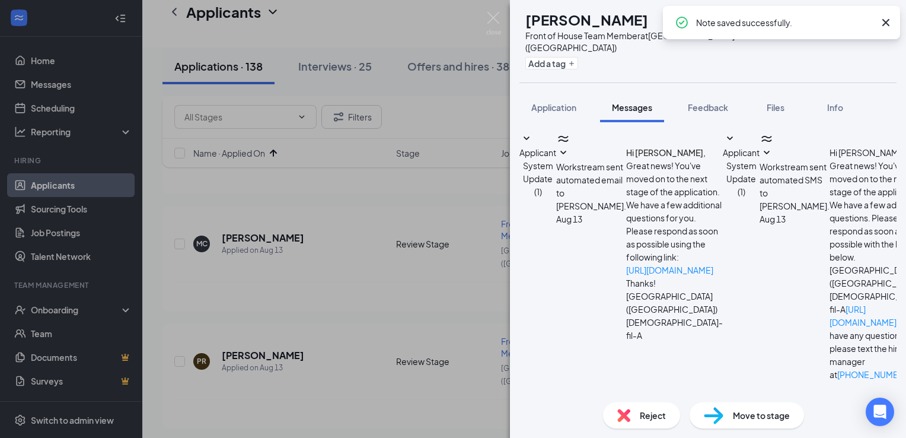
scroll to position [174, 0]
click at [592, 407] on textarea at bounding box center [588, 442] width 139 height 71
paste textarea "Hi [PERSON_NAME], this is [PERSON_NAME] from [DEMOGRAPHIC_DATA]-fil-A [GEOGRAPH…"
click at [586, 407] on textarea "Hi [PERSON_NAME], this is [PERSON_NAME] from [DEMOGRAPHIC_DATA]-fil-A [GEOGRAPH…" at bounding box center [588, 442] width 139 height 71
type textarea "Hi [PERSON_NAME], this is Alyssa from [DEMOGRAPHIC_DATA]-fil-A [GEOGRAPHIC_DATA…"
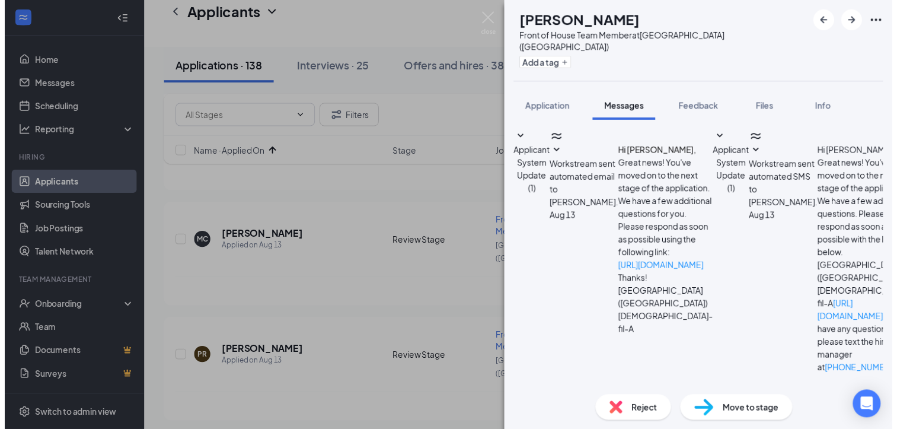
scroll to position [304, 0]
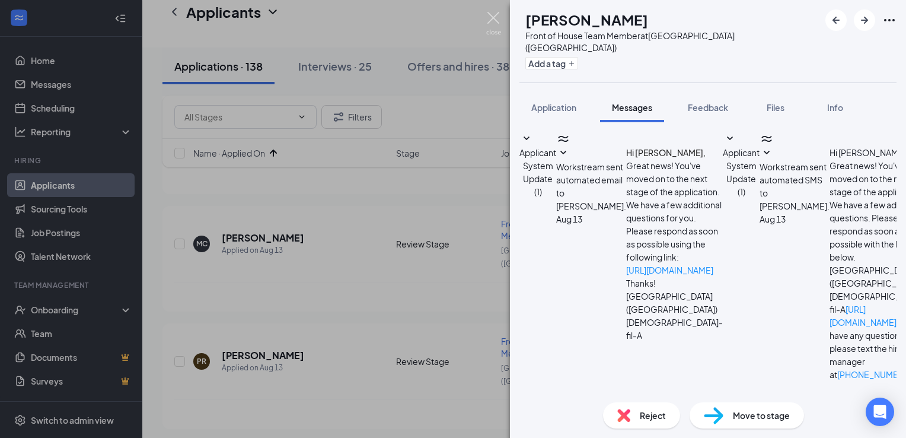
click at [493, 23] on img at bounding box center [493, 23] width 15 height 23
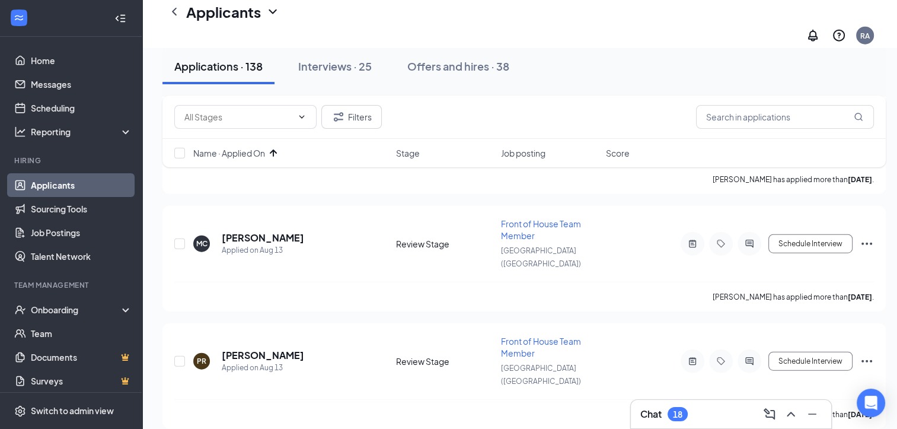
click at [675, 414] on div "18" at bounding box center [677, 414] width 9 height 10
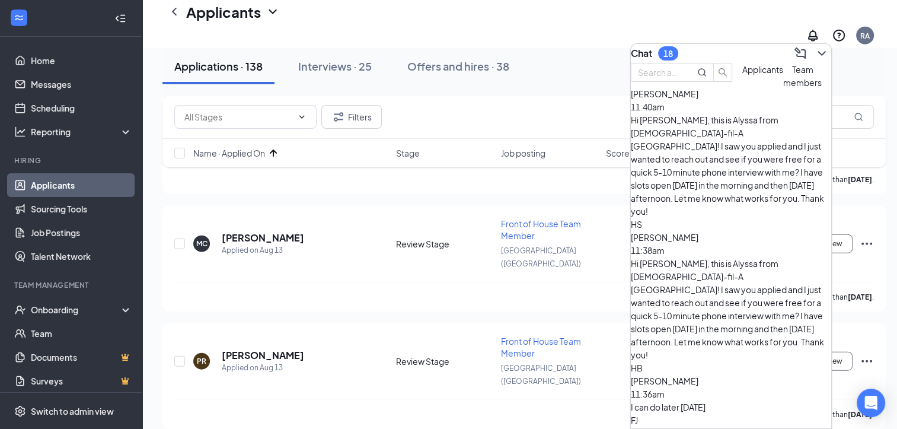
scroll to position [24, 0]
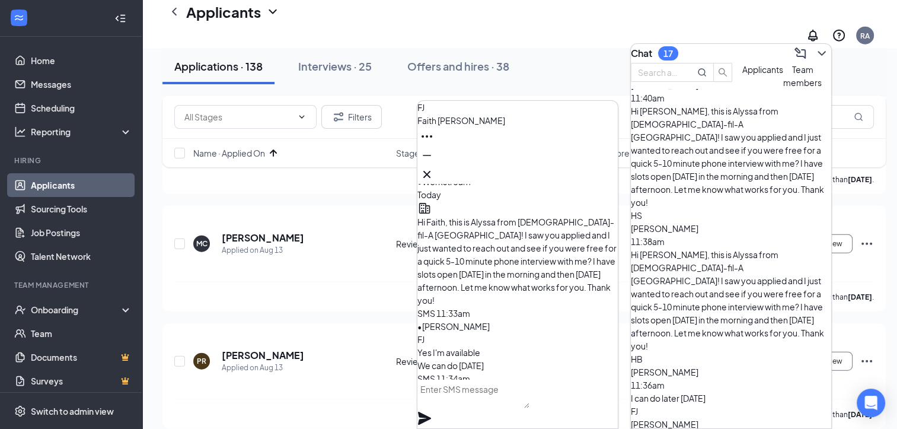
scroll to position [0, 0]
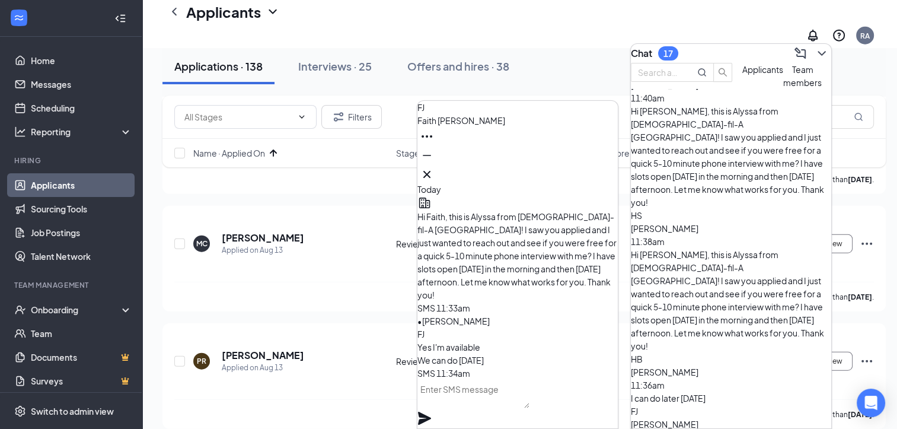
click at [517, 405] on textarea at bounding box center [473, 393] width 112 height 28
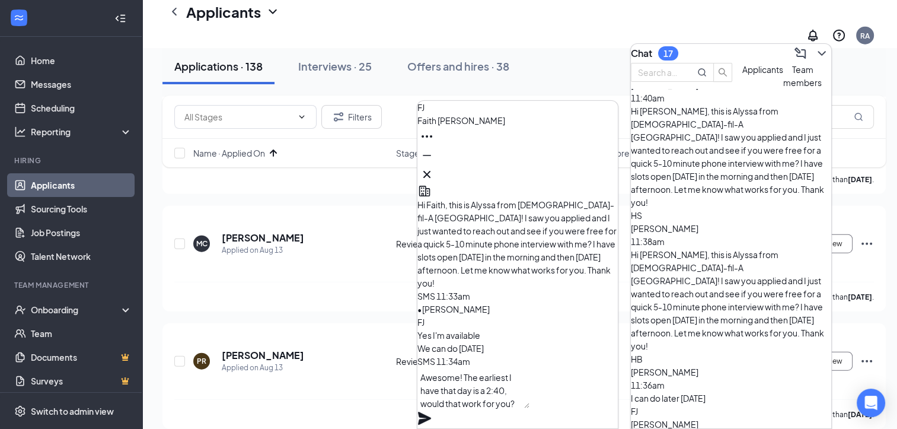
type textarea "Awesome! The earliest I have that day is a 2:40, would that work for you?"
click at [431, 411] on icon "Plane" at bounding box center [424, 417] width 13 height 13
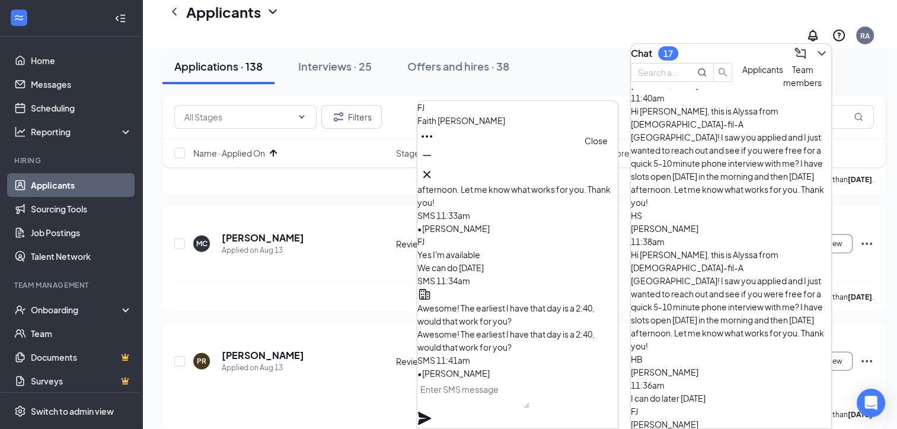
click at [434, 175] on icon "Cross" at bounding box center [427, 174] width 14 height 14
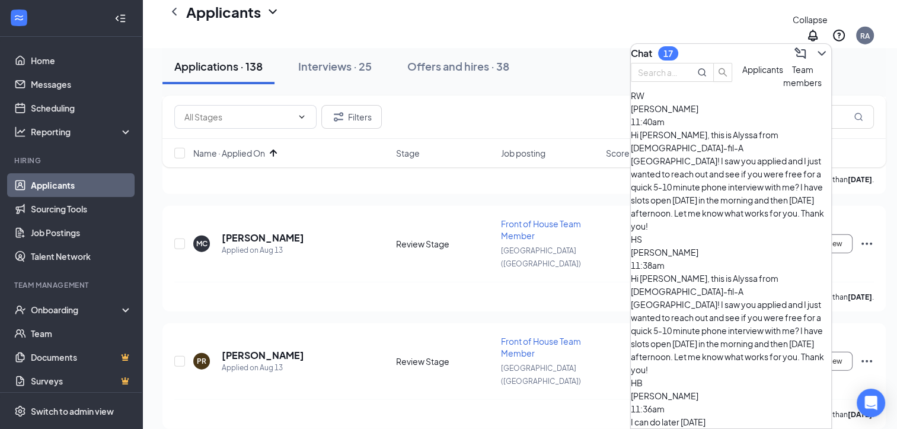
click at [816, 56] on button at bounding box center [821, 53] width 19 height 19
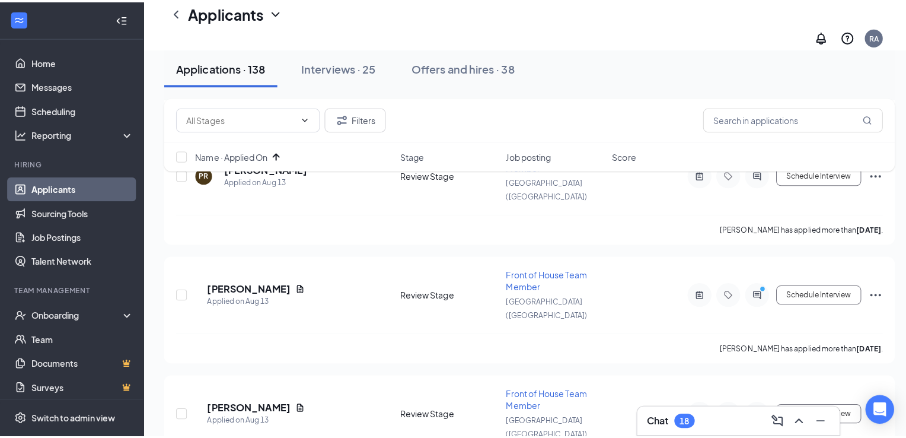
scroll to position [2973, 0]
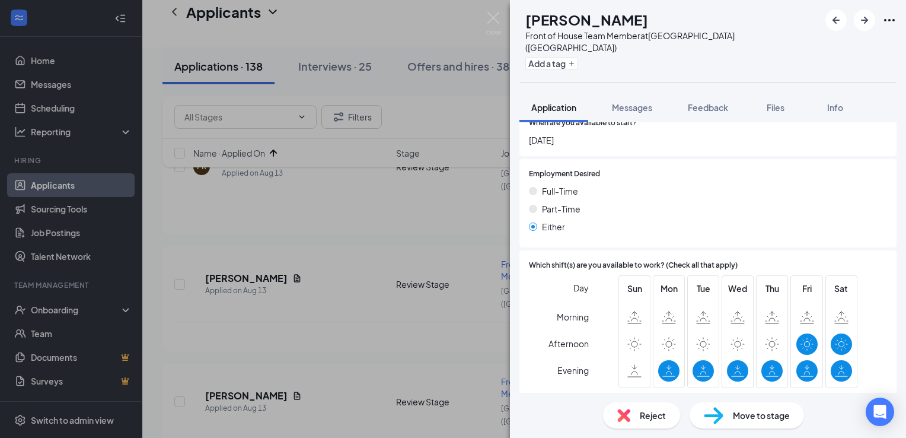
scroll to position [901, 0]
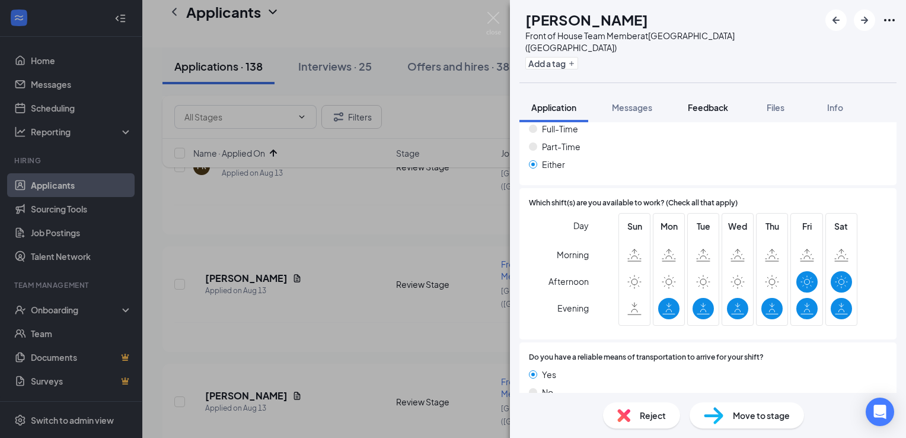
click at [715, 102] on span "Feedback" at bounding box center [708, 107] width 40 height 11
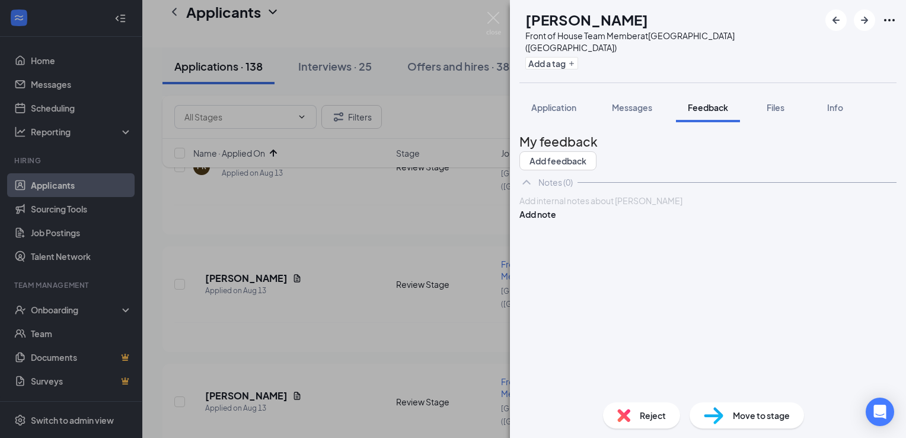
click at [617, 207] on div at bounding box center [708, 200] width 376 height 12
click at [556, 221] on button "Add note" at bounding box center [537, 213] width 37 height 13
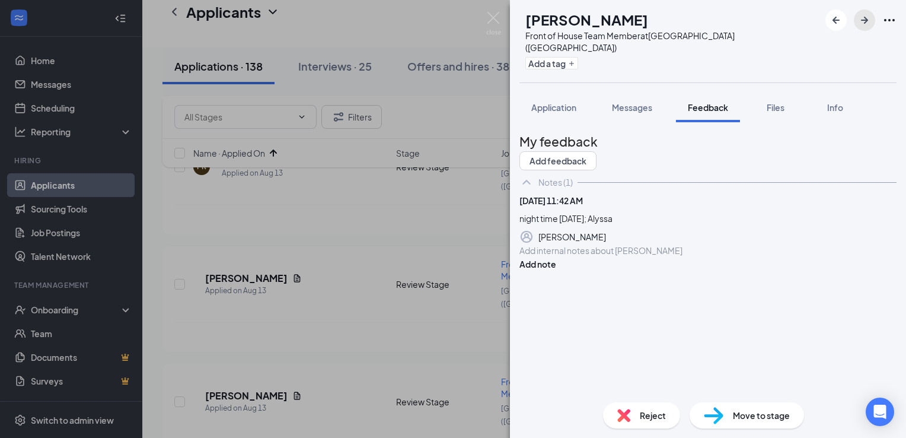
click at [863, 24] on icon "ArrowRight" at bounding box center [864, 20] width 14 height 14
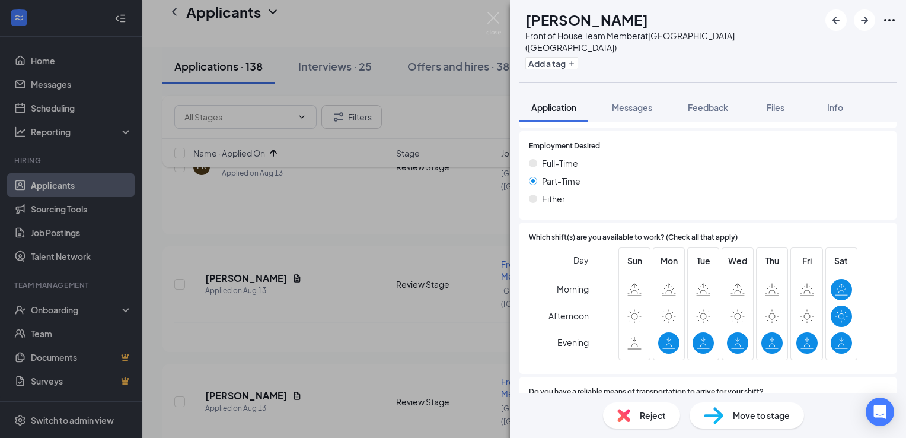
scroll to position [877, 0]
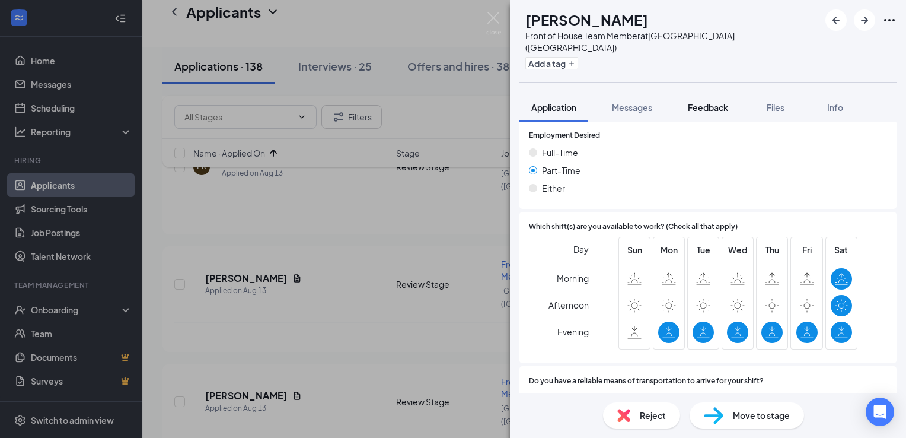
click at [699, 102] on span "Feedback" at bounding box center [708, 107] width 40 height 11
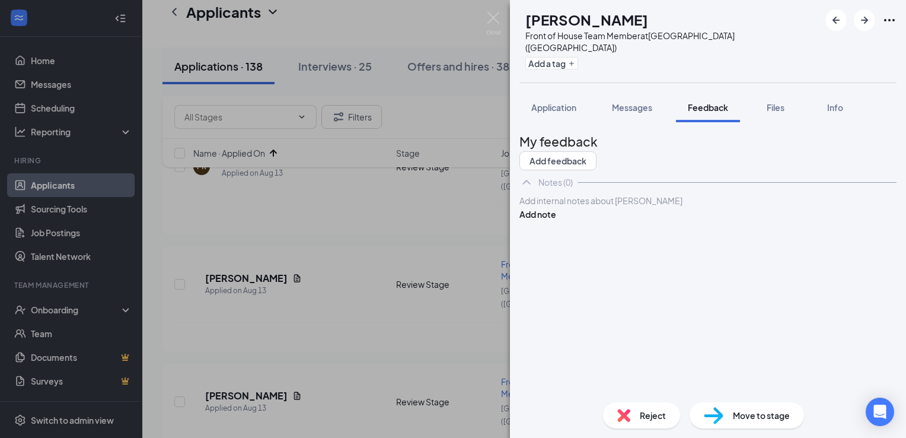
click at [621, 221] on div "Add internal notes about [PERSON_NAME] Add note" at bounding box center [707, 207] width 377 height 27
click at [619, 207] on div at bounding box center [708, 200] width 376 height 12
click at [556, 221] on button "Add note" at bounding box center [537, 213] width 37 height 13
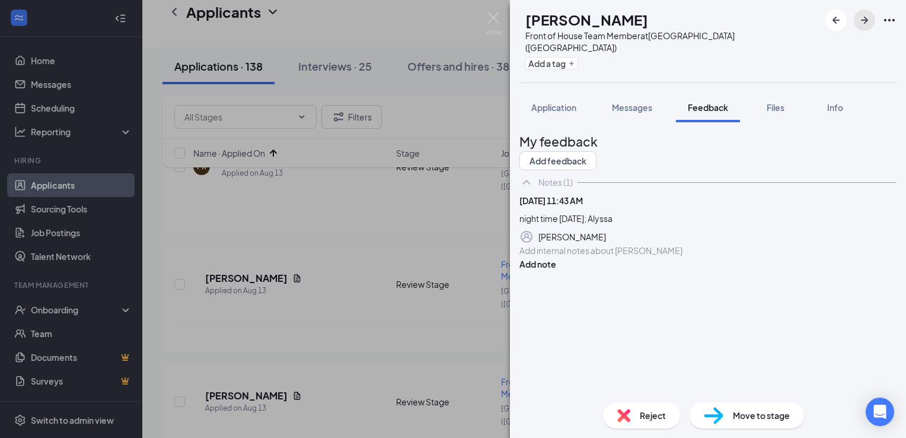
click at [867, 23] on icon "ArrowRight" at bounding box center [864, 20] width 14 height 14
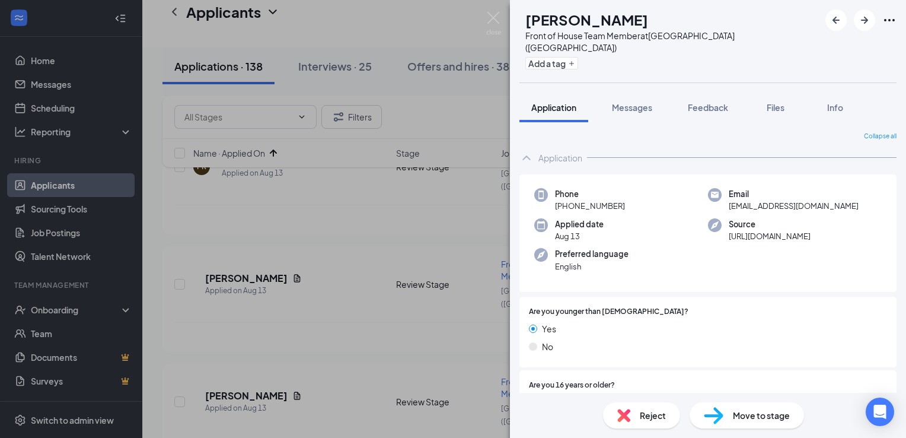
click at [653, 417] on span "Reject" at bounding box center [653, 414] width 26 height 13
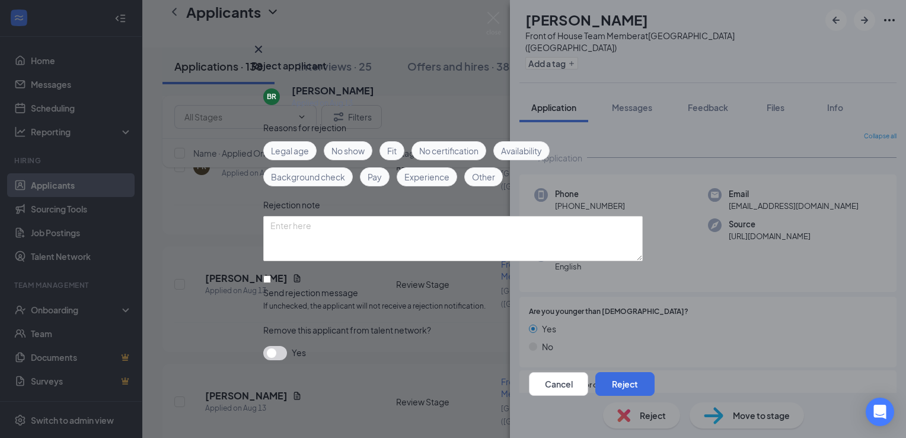
click at [301, 154] on span "Legal age" at bounding box center [290, 150] width 38 height 13
click at [618, 382] on button "Reject" at bounding box center [624, 384] width 59 height 24
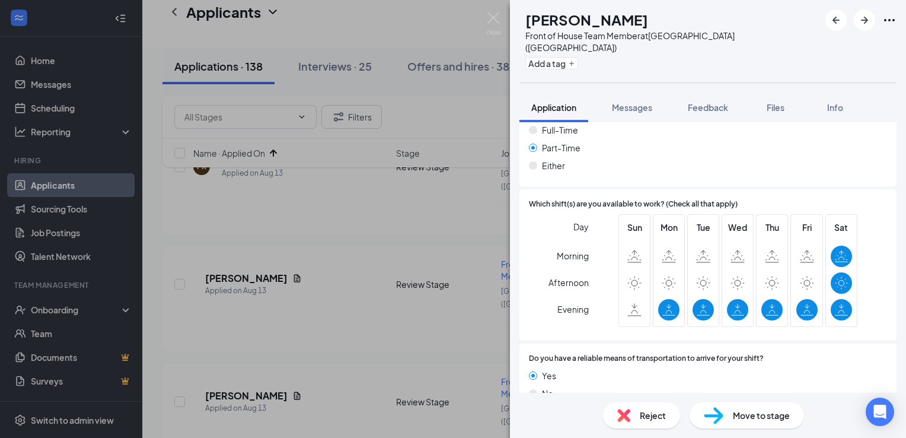
scroll to position [887, 0]
click at [709, 102] on span "Feedback" at bounding box center [708, 107] width 40 height 11
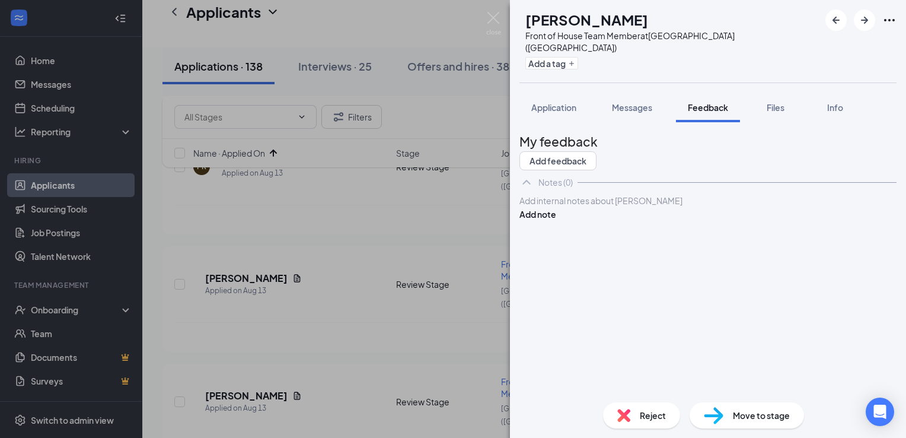
click at [593, 207] on div at bounding box center [708, 200] width 376 height 12
click at [556, 221] on button "Add note" at bounding box center [537, 213] width 37 height 13
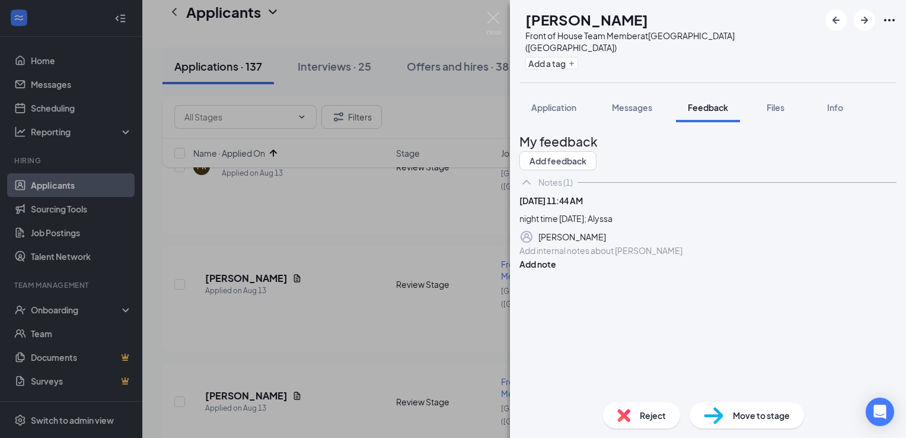
click at [493, 320] on div "AE [PERSON_NAME] Front of House Team Member at [GEOGRAPHIC_DATA] ([GEOGRAPHIC_D…" at bounding box center [453, 219] width 906 height 438
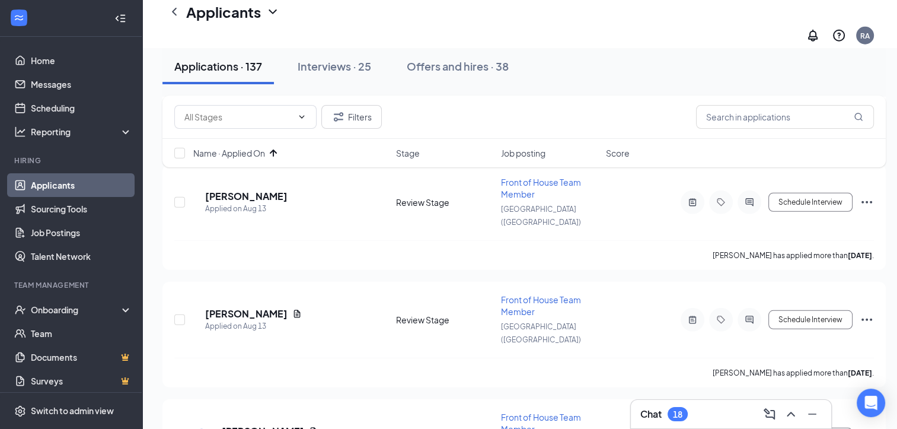
scroll to position [3291, 0]
click at [665, 411] on div "Chat 18" at bounding box center [663, 414] width 47 height 14
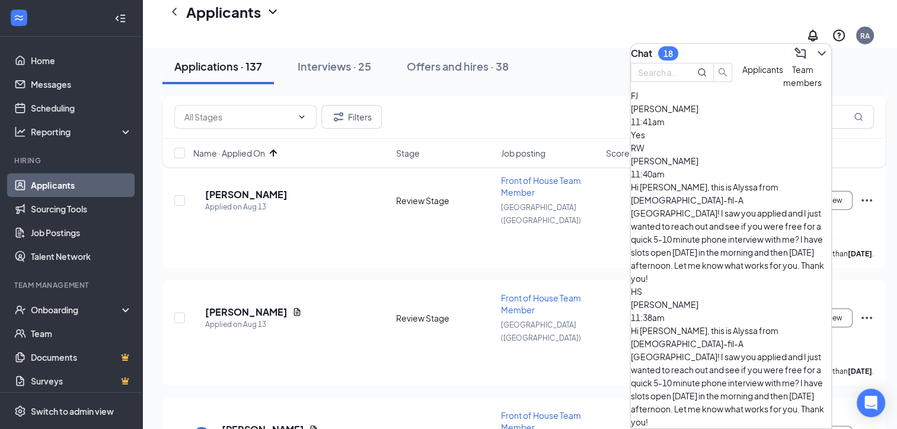
click at [714, 141] on div "FJ [PERSON_NAME] 11:41am Yes" at bounding box center [731, 115] width 200 height 52
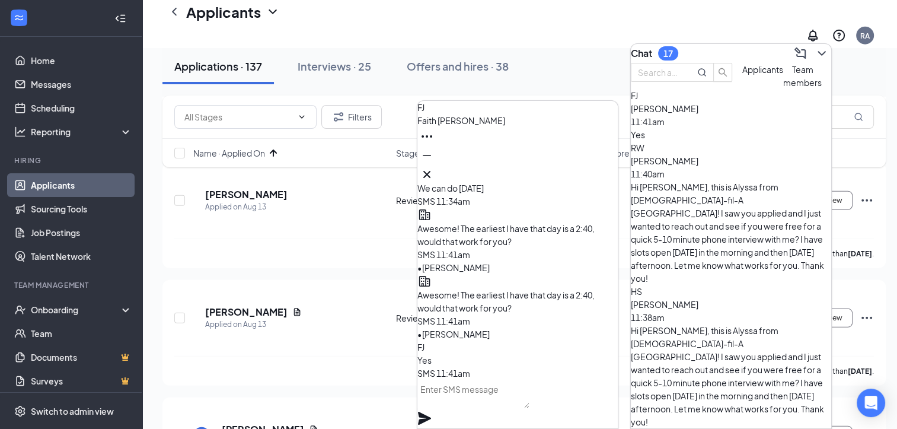
click at [491, 402] on textarea at bounding box center [473, 393] width 112 height 28
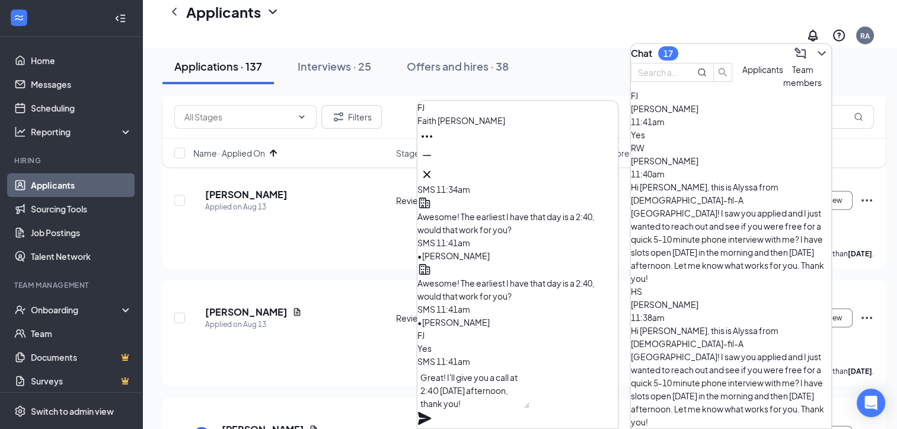
type textarea "Great! I'll give you a call at 2:40 [DATE] afternoon, thank you!"
click at [432, 411] on icon "Plane" at bounding box center [424, 418] width 14 height 14
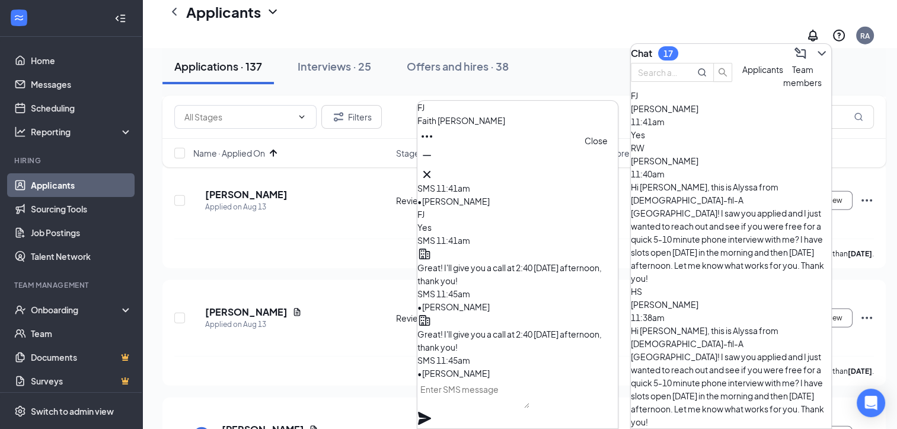
click at [434, 174] on icon "Cross" at bounding box center [427, 174] width 14 height 14
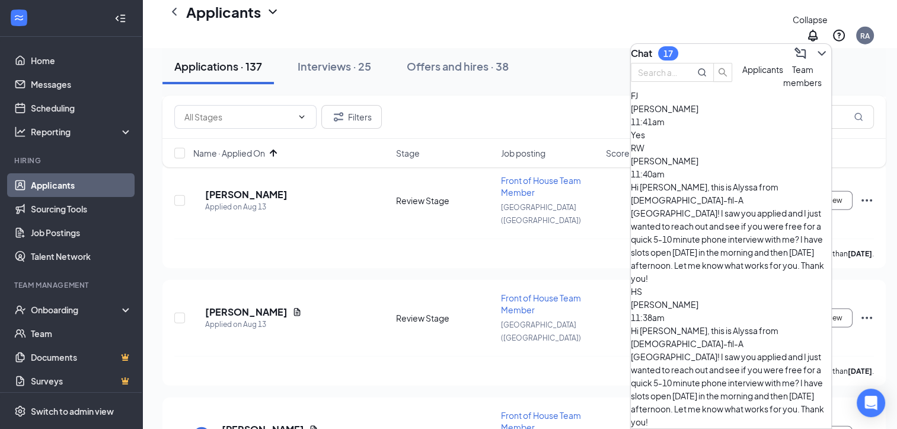
click at [817, 51] on icon "ChevronDown" at bounding box center [821, 53] width 8 height 5
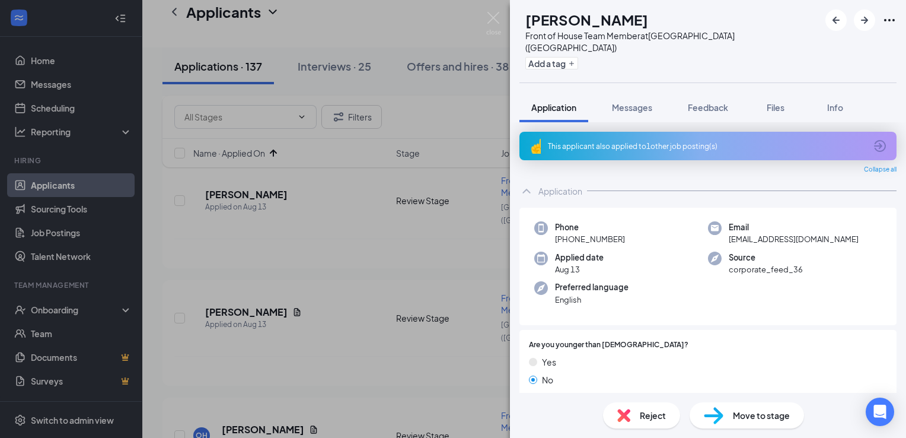
click at [611, 141] on div "This applicant also applied to 1 other job posting(s)" at bounding box center [707, 146] width 318 height 10
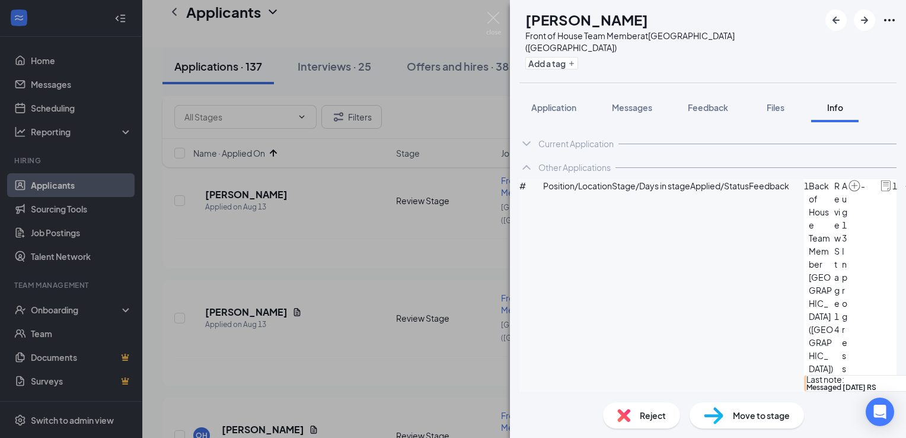
click at [652, 414] on span "Reject" at bounding box center [653, 414] width 26 height 13
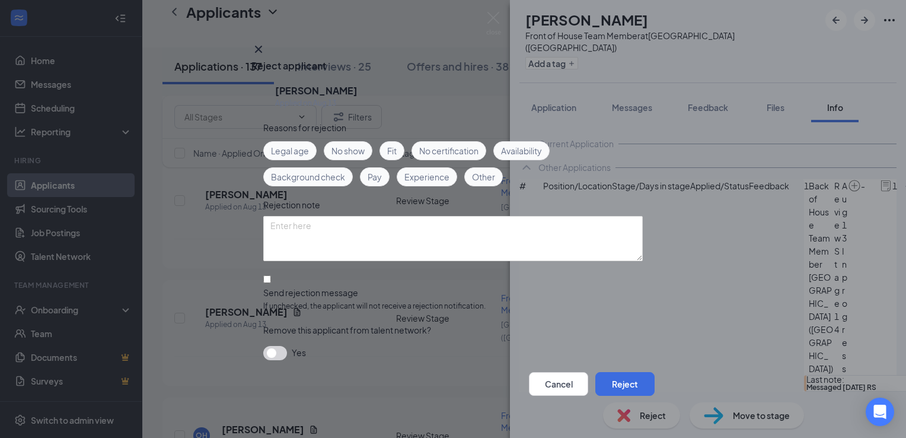
click at [266, 56] on icon "Cross" at bounding box center [258, 49] width 14 height 14
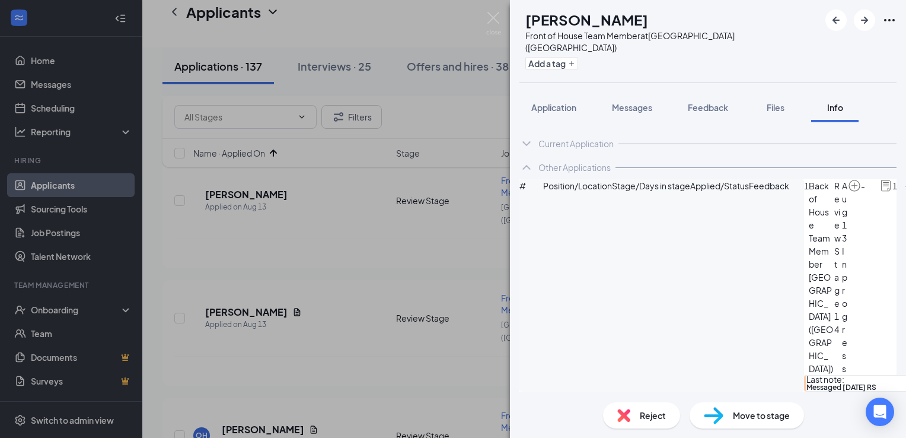
click at [628, 427] on div "Reject" at bounding box center [641, 415] width 77 height 26
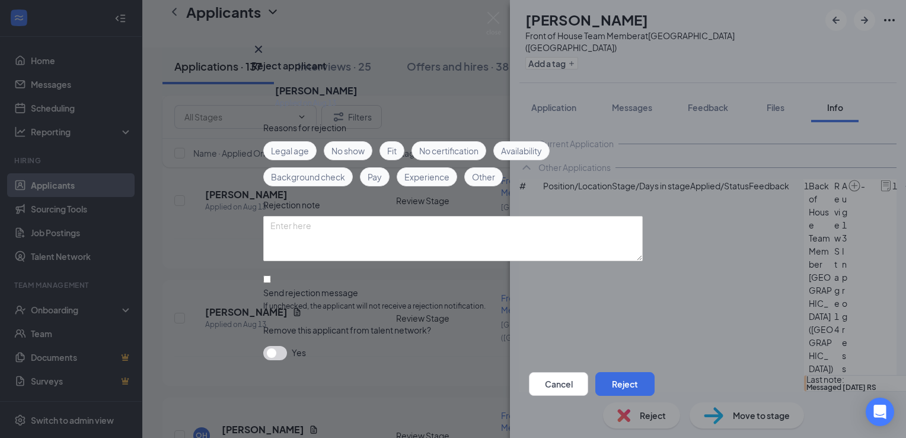
click at [328, 215] on div "Reasons for rejection Legal age No show Fit No certification Availability Backg…" at bounding box center [452, 246] width 379 height 251
click at [322, 224] on textarea at bounding box center [452, 238] width 379 height 45
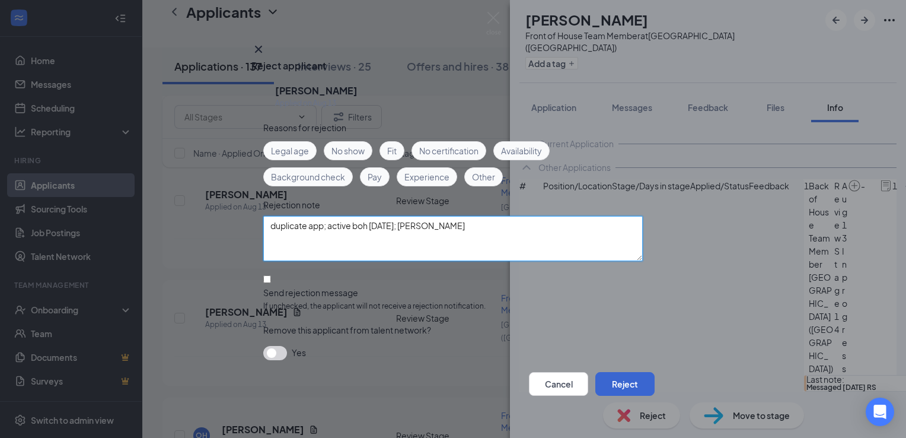
type textarea "duplicate app; active boh [DATE]; [PERSON_NAME]"
click at [605, 376] on button "Reject" at bounding box center [624, 384] width 59 height 24
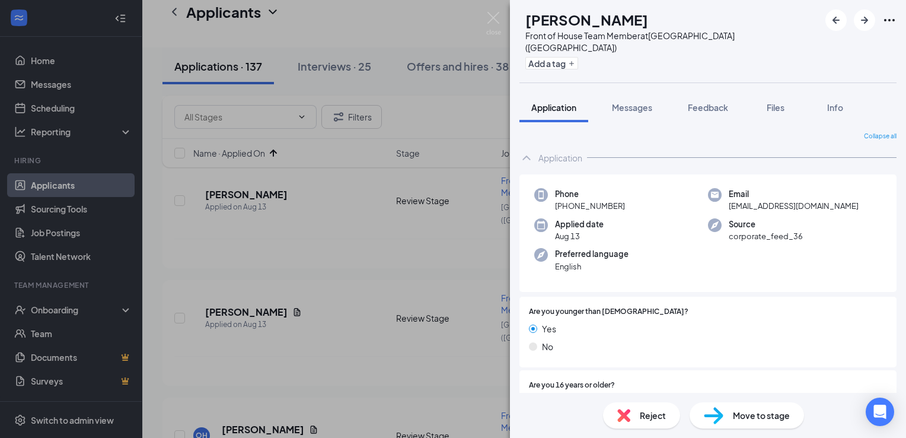
click at [657, 419] on span "Reject" at bounding box center [653, 414] width 26 height 13
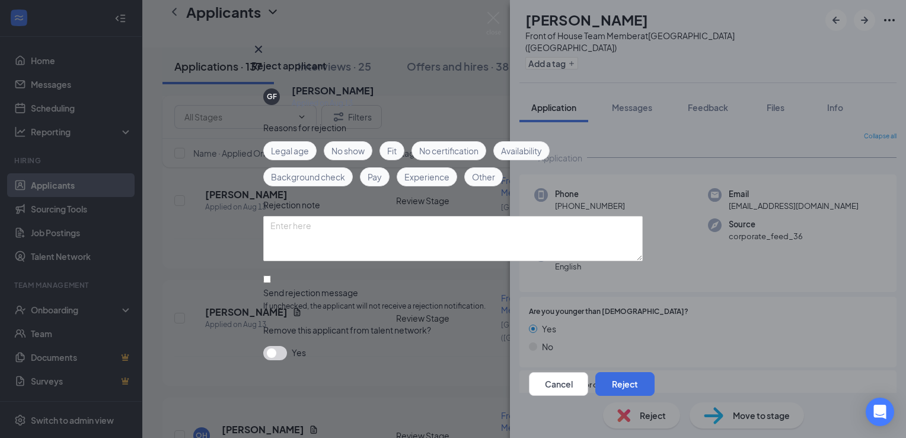
click at [287, 151] on span "Legal age" at bounding box center [290, 150] width 38 height 13
click at [607, 376] on button "Reject" at bounding box center [624, 384] width 59 height 24
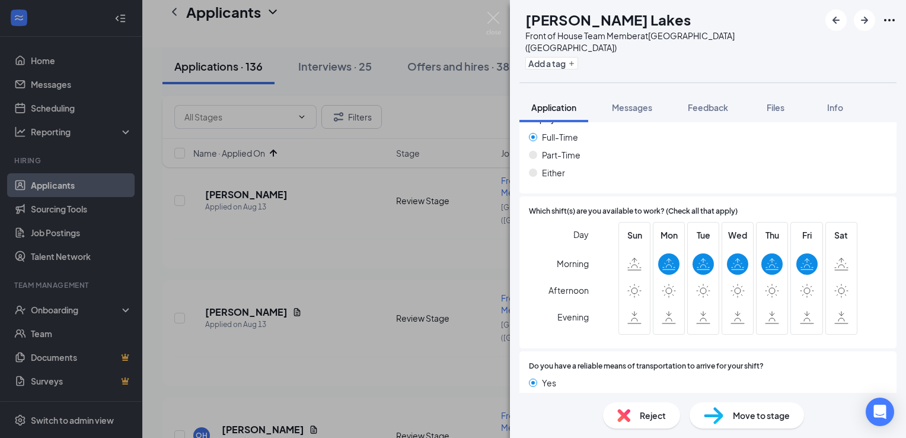
scroll to position [810, 0]
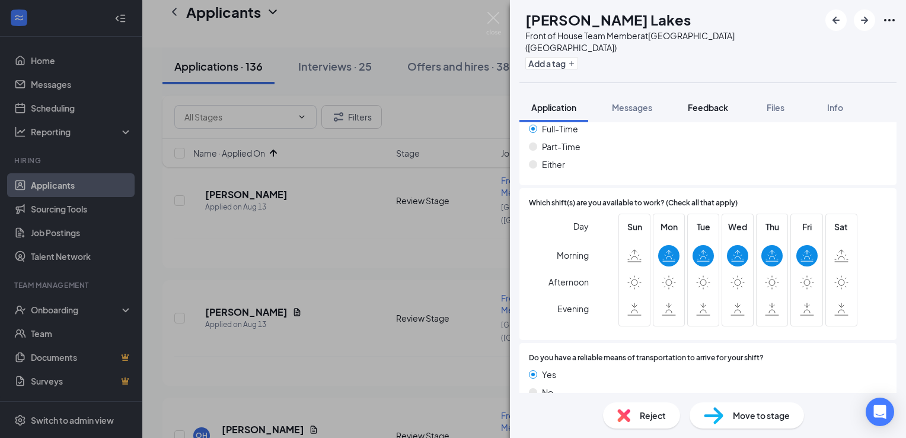
click at [718, 102] on span "Feedback" at bounding box center [708, 107] width 40 height 11
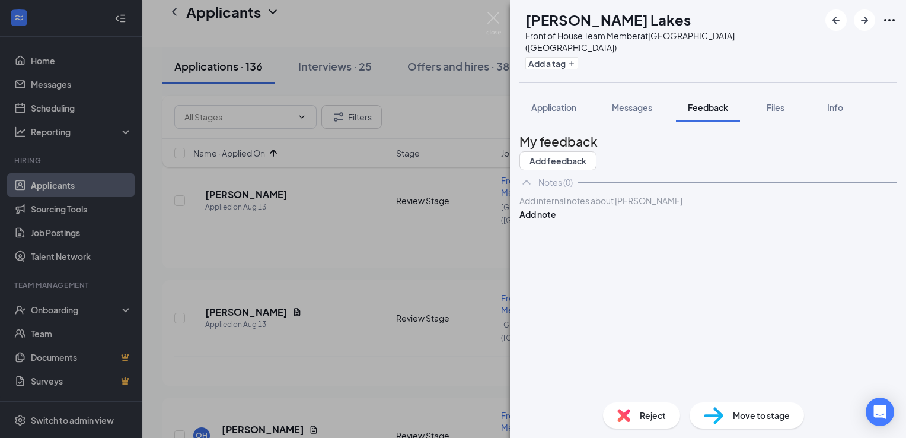
click at [643, 207] on div at bounding box center [708, 200] width 376 height 12
click at [556, 221] on button "Add note" at bounding box center [537, 213] width 37 height 13
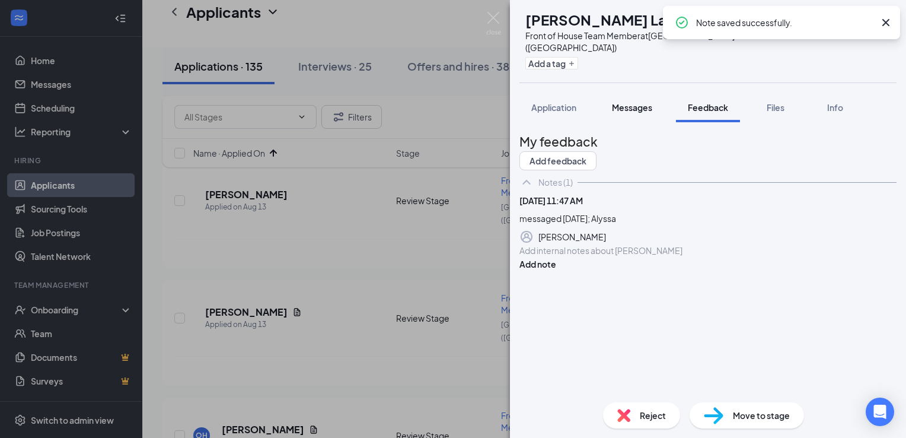
click at [637, 102] on span "Messages" at bounding box center [632, 107] width 40 height 11
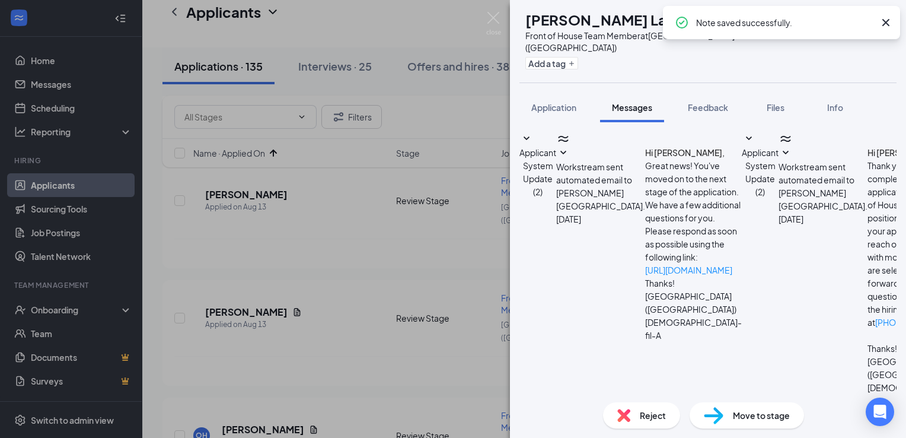
scroll to position [84, 0]
click at [602, 407] on textarea at bounding box center [588, 442] width 139 height 71
paste textarea "Hi [PERSON_NAME], this is [PERSON_NAME] from [DEMOGRAPHIC_DATA]-fil-A [GEOGRAPH…"
click at [588, 407] on textarea "Hi [PERSON_NAME], this is [PERSON_NAME] from [DEMOGRAPHIC_DATA]-fil-A [GEOGRAPH…" at bounding box center [588, 442] width 139 height 71
type textarea "Hi [PERSON_NAME], this is [PERSON_NAME] from [DEMOGRAPHIC_DATA]-fil-A [GEOGRAPH…"
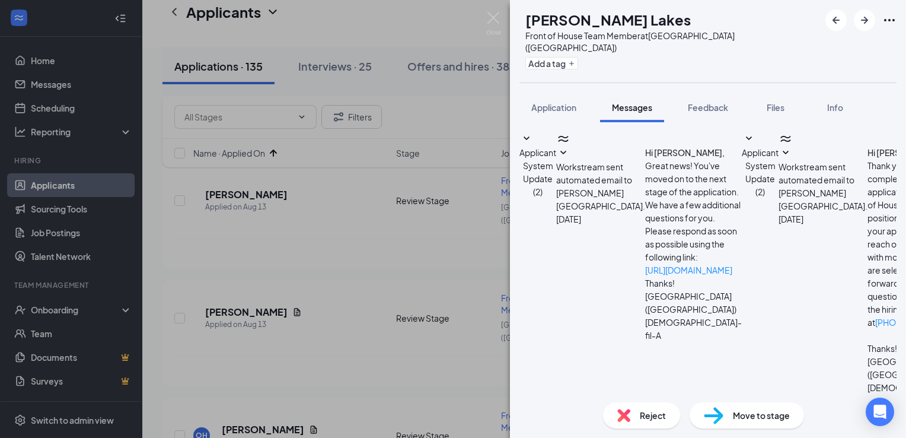
click at [864, 21] on icon "ArrowRight" at bounding box center [864, 20] width 14 height 14
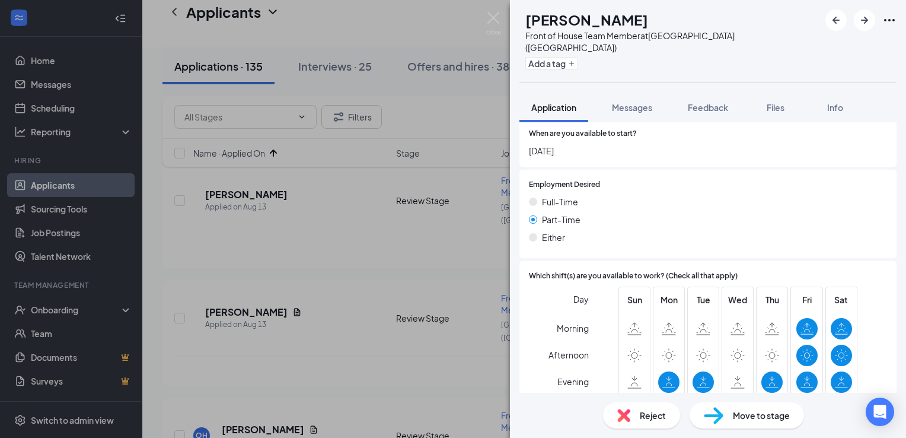
scroll to position [823, 0]
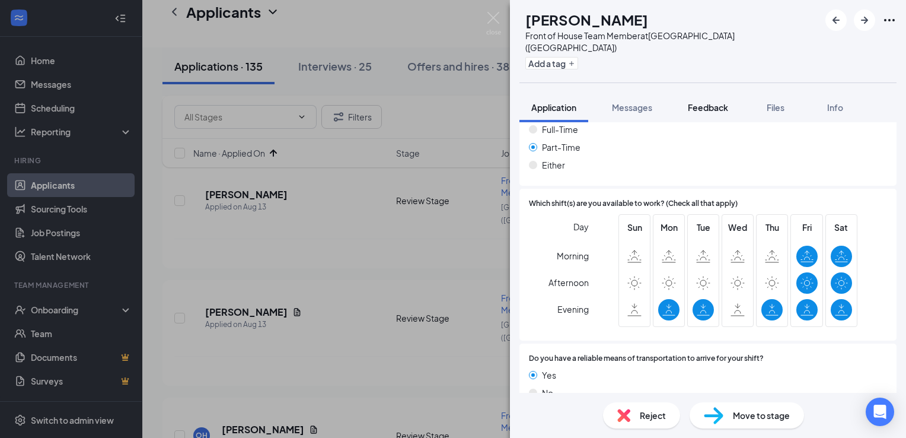
click at [702, 102] on span "Feedback" at bounding box center [708, 107] width 40 height 11
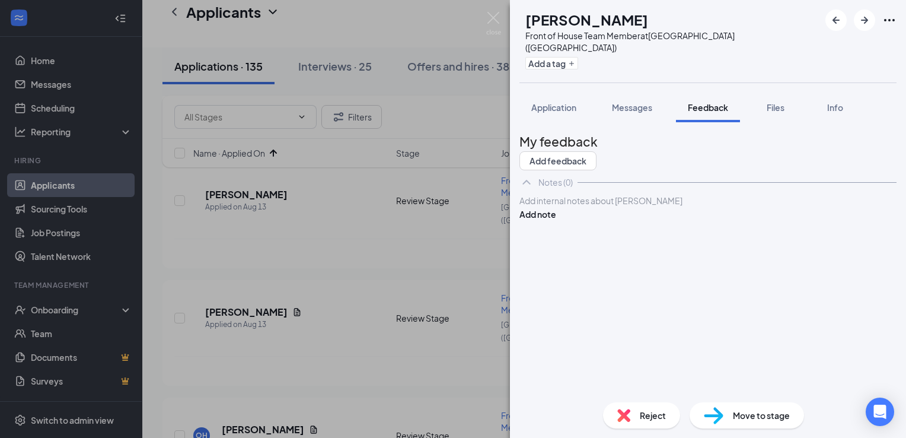
click at [592, 215] on div "Add internal notes about [PERSON_NAME] Add note" at bounding box center [707, 207] width 377 height 27
click at [588, 207] on div at bounding box center [708, 200] width 376 height 12
click at [556, 221] on button "Add note" at bounding box center [537, 213] width 37 height 13
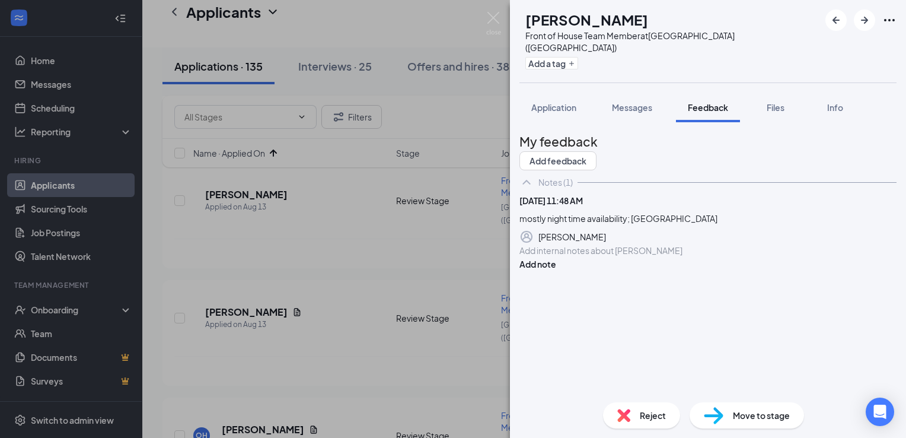
click at [380, 187] on div "CP [PERSON_NAME] Front of House Team Member at [GEOGRAPHIC_DATA] ([GEOGRAPHIC_D…" at bounding box center [453, 219] width 906 height 438
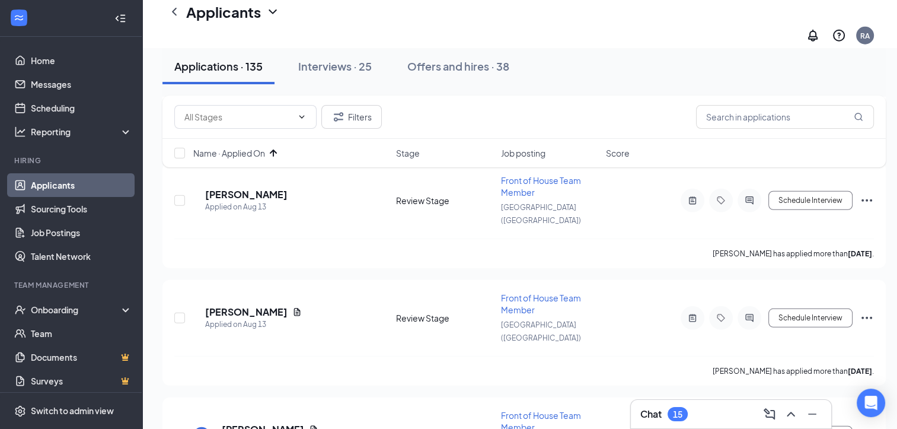
click at [652, 419] on h3 "Chat" at bounding box center [650, 413] width 21 height 13
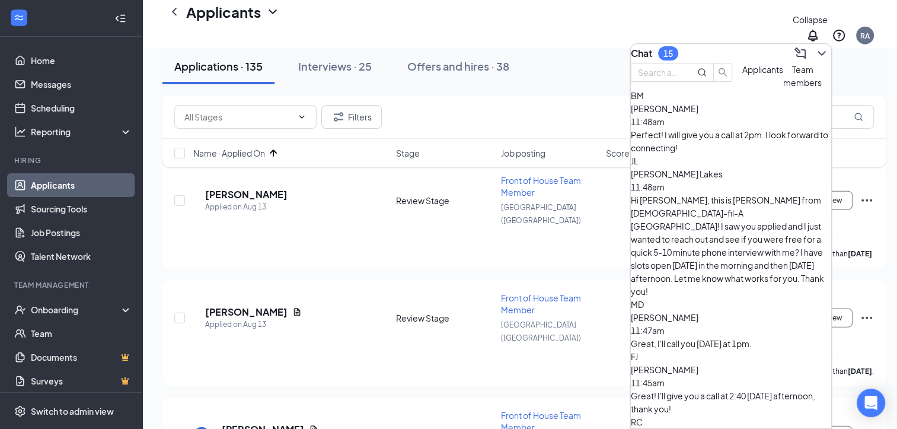
click at [815, 50] on icon "ChevronDown" at bounding box center [822, 53] width 14 height 14
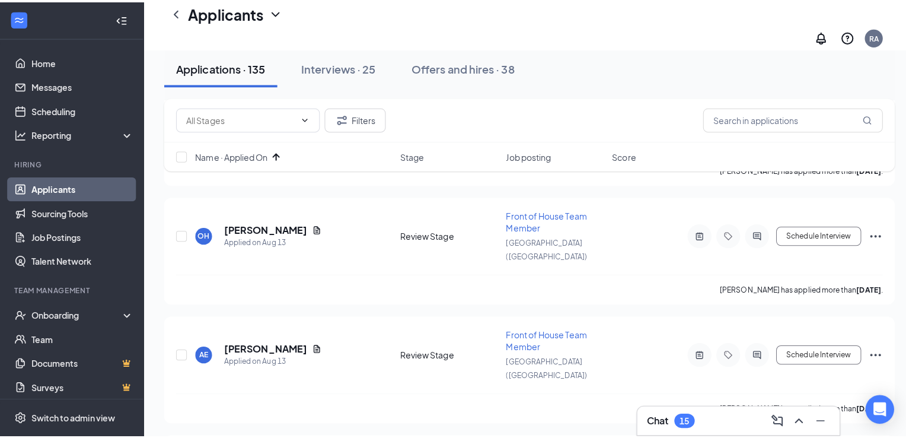
scroll to position [3496, 0]
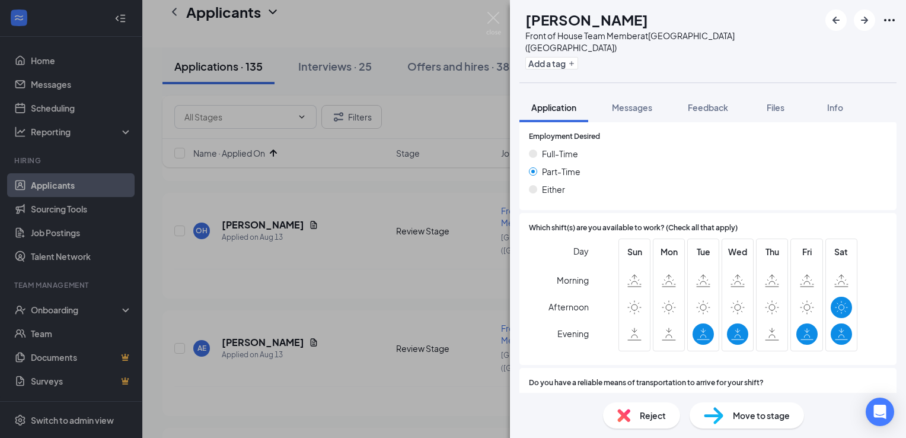
scroll to position [854, 0]
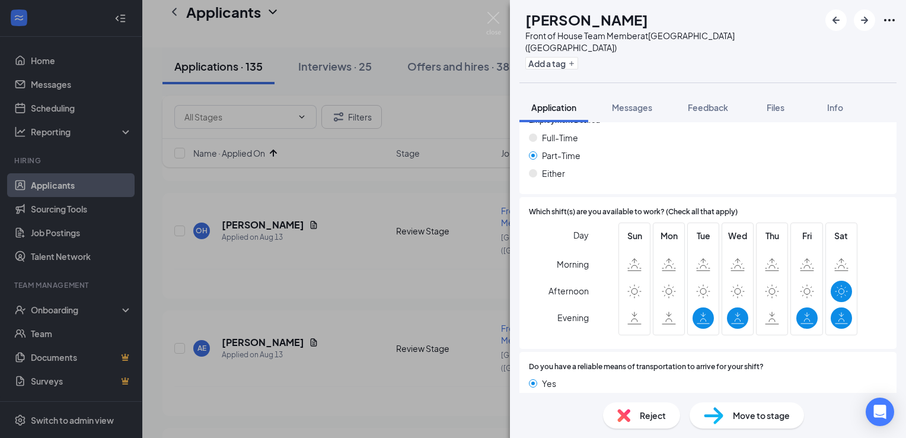
click at [641, 417] on span "Reject" at bounding box center [653, 414] width 26 height 13
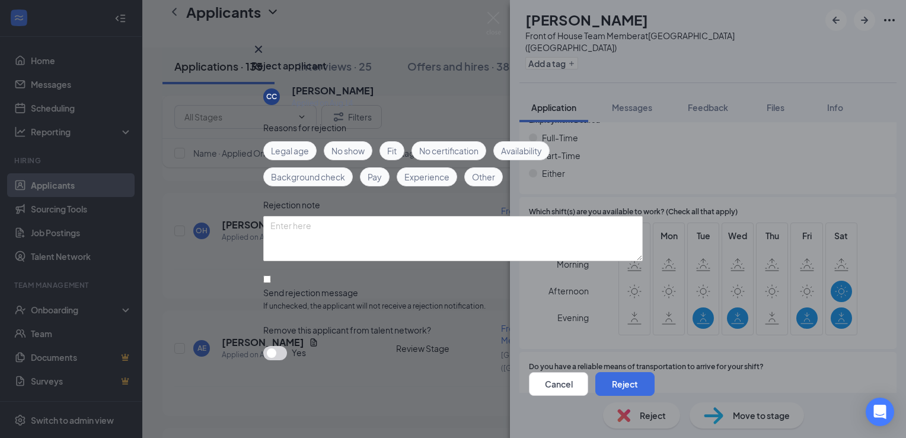
click at [532, 147] on span "Availability" at bounding box center [521, 150] width 41 height 13
click at [343, 237] on textarea at bounding box center [452, 238] width 379 height 45
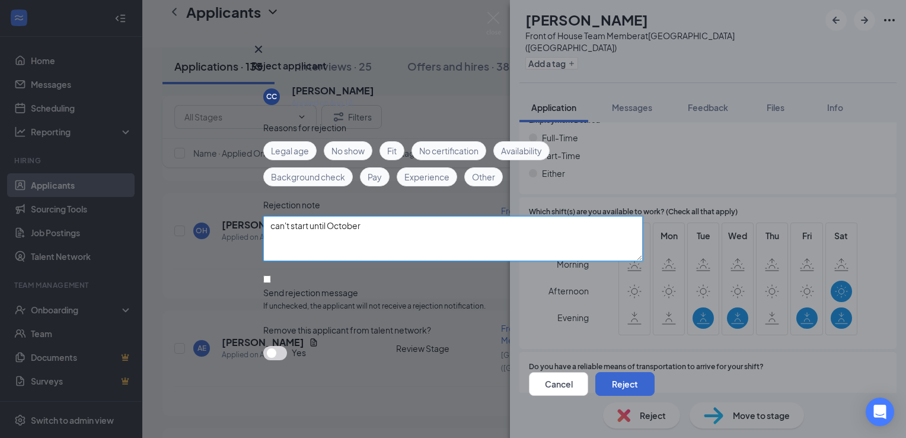
type textarea "can't start until October"
click at [602, 378] on button "Reject" at bounding box center [624, 384] width 59 height 24
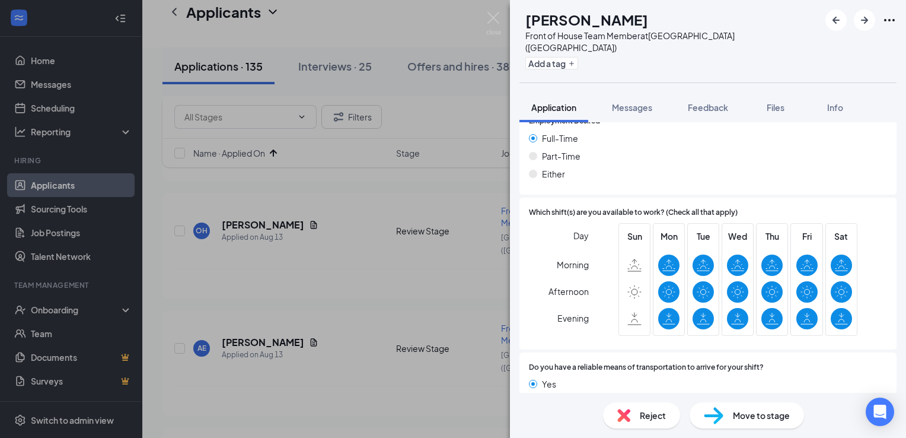
scroll to position [823, 0]
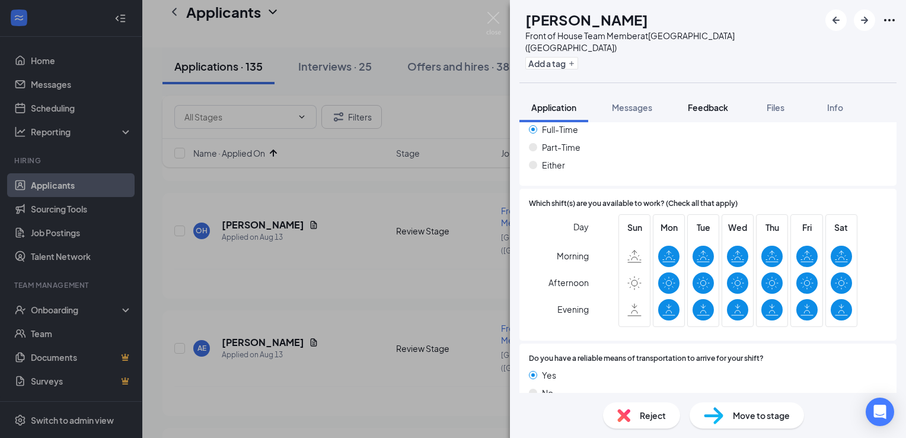
click at [713, 102] on span "Feedback" at bounding box center [708, 107] width 40 height 11
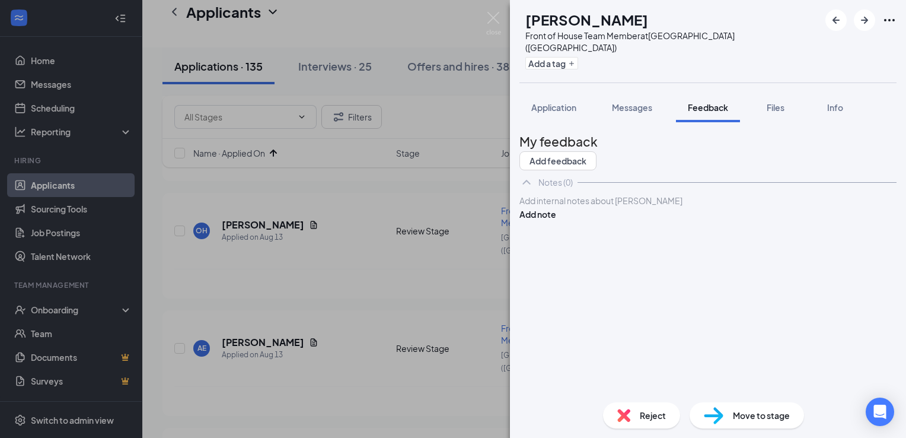
click at [664, 207] on div at bounding box center [708, 200] width 376 height 12
click at [556, 221] on button "Add note" at bounding box center [537, 213] width 37 height 13
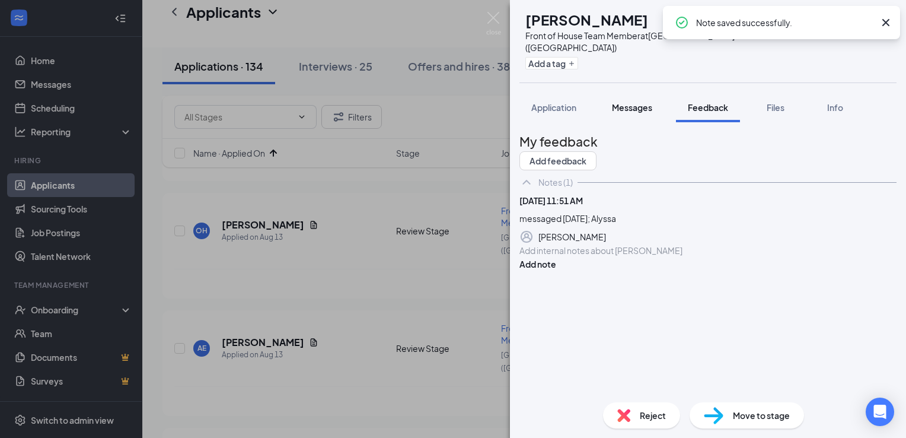
click at [630, 105] on button "Messages" at bounding box center [632, 107] width 64 height 30
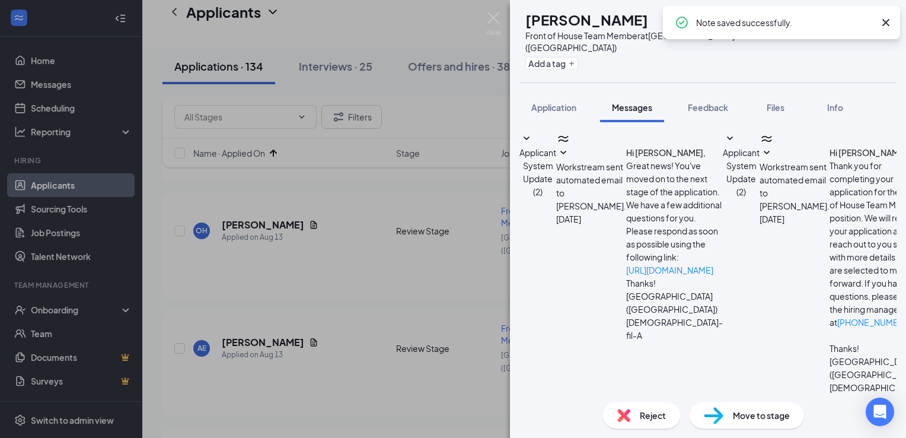
scroll to position [84, 0]
click at [611, 407] on textarea at bounding box center [588, 442] width 139 height 71
paste textarea "Hi [PERSON_NAME], this is [PERSON_NAME] from [DEMOGRAPHIC_DATA]-fil-A [GEOGRAPH…"
click at [588, 407] on textarea "Hi [PERSON_NAME], this is [PERSON_NAME] from [DEMOGRAPHIC_DATA]-fil-A [GEOGRAPH…" at bounding box center [588, 442] width 139 height 71
type textarea "Hi [PERSON_NAME], this is Alyssa from [DEMOGRAPHIC_DATA]-fil-A [GEOGRAPHIC_DATA…"
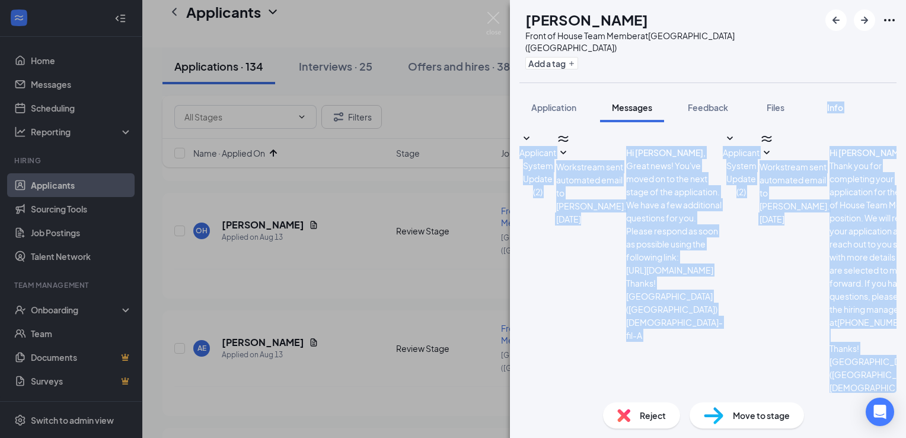
scroll to position [0, 0]
drag, startPoint x: 707, startPoint y: 181, endPoint x: 763, endPoint y: 56, distance: 137.5
click at [763, 56] on div "[PERSON_NAME] Front of House Team Member at [GEOGRAPHIC_DATA] ([GEOGRAPHIC_DATA…" at bounding box center [708, 219] width 396 height 438
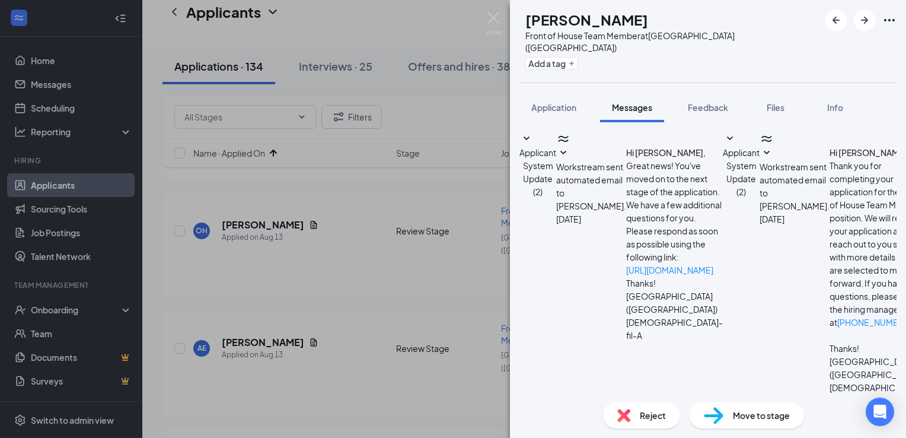
drag, startPoint x: 763, startPoint y: 56, endPoint x: 749, endPoint y: 13, distance: 44.8
click at [749, 13] on div "[PERSON_NAME] Front of House Team Member at [GEOGRAPHIC_DATA] ([GEOGRAPHIC_DATA…" at bounding box center [708, 41] width 396 height 82
click at [866, 24] on icon "ArrowRight" at bounding box center [864, 20] width 14 height 14
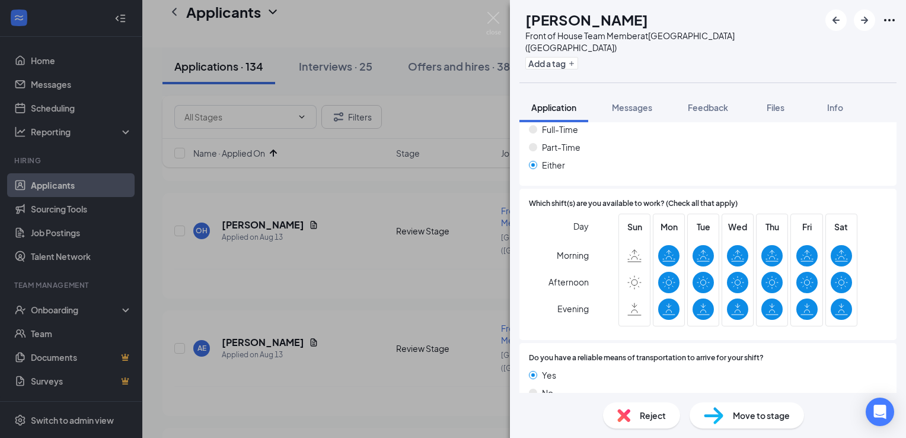
scroll to position [875, 0]
click at [693, 106] on button "Feedback" at bounding box center [708, 107] width 64 height 30
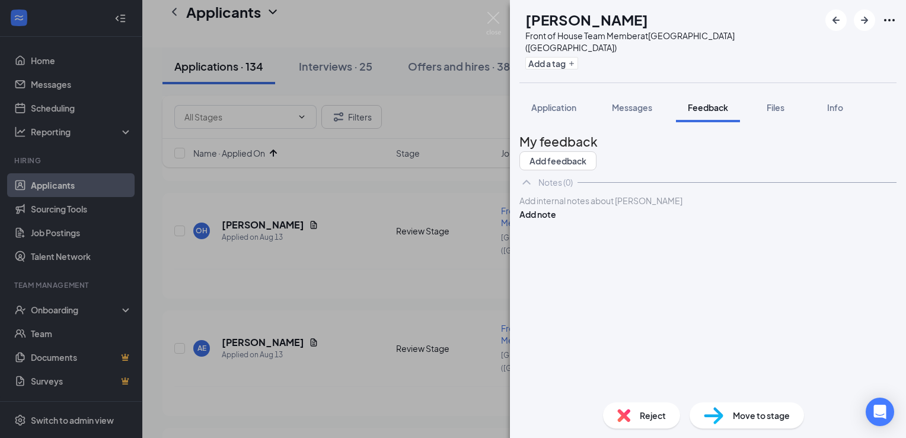
click at [622, 207] on div at bounding box center [708, 200] width 376 height 12
click at [556, 221] on button "Add note" at bounding box center [537, 213] width 37 height 13
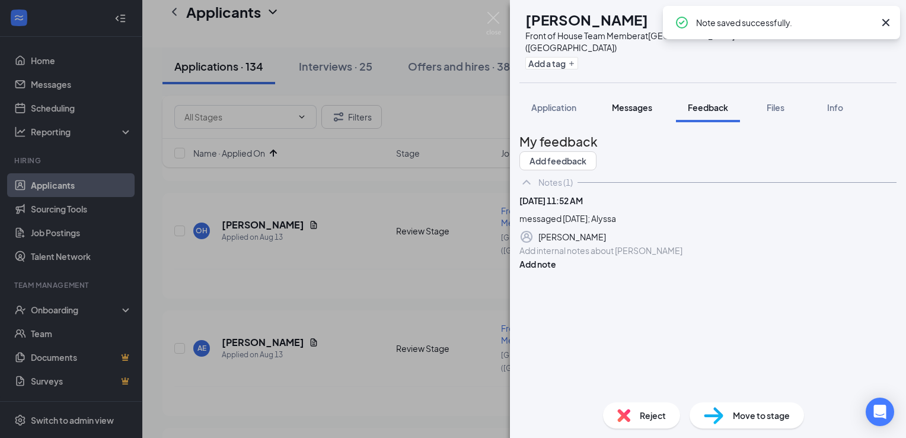
click at [624, 102] on span "Messages" at bounding box center [632, 107] width 40 height 11
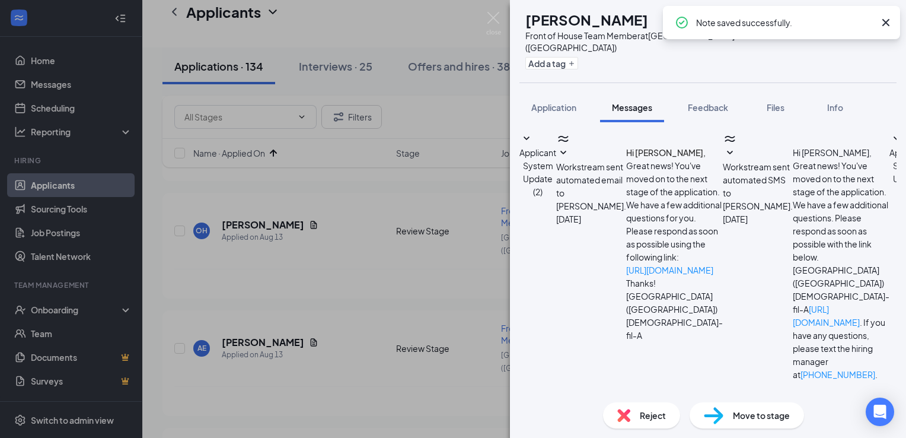
scroll to position [140, 0]
click at [612, 407] on textarea at bounding box center [588, 442] width 139 height 71
paste textarea "Hi [PERSON_NAME], this is [PERSON_NAME] from [DEMOGRAPHIC_DATA]-fil-A [GEOGRAPH…"
click at [588, 407] on textarea "Hi [PERSON_NAME], this is [PERSON_NAME] from [DEMOGRAPHIC_DATA]-fil-A [GEOGRAPH…" at bounding box center [588, 442] width 139 height 71
type textarea "Hi [PERSON_NAME], this is [PERSON_NAME] from [DEMOGRAPHIC_DATA]-fil-A [GEOGRAPH…"
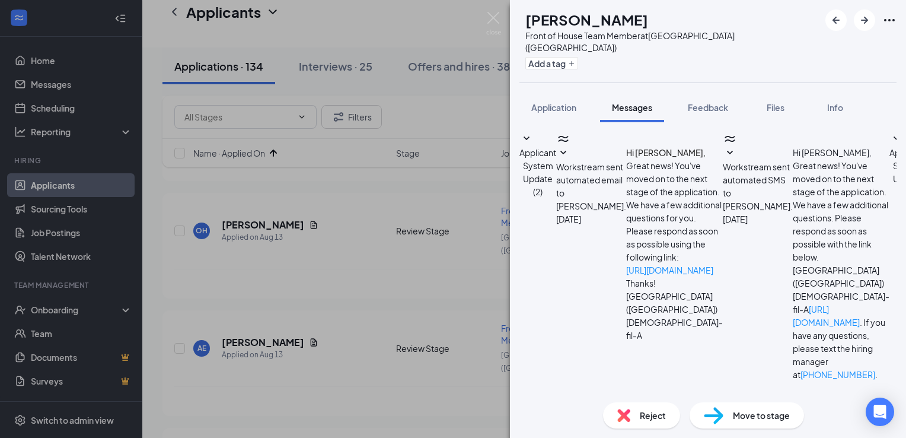
click at [865, 21] on icon "ArrowRight" at bounding box center [864, 20] width 14 height 14
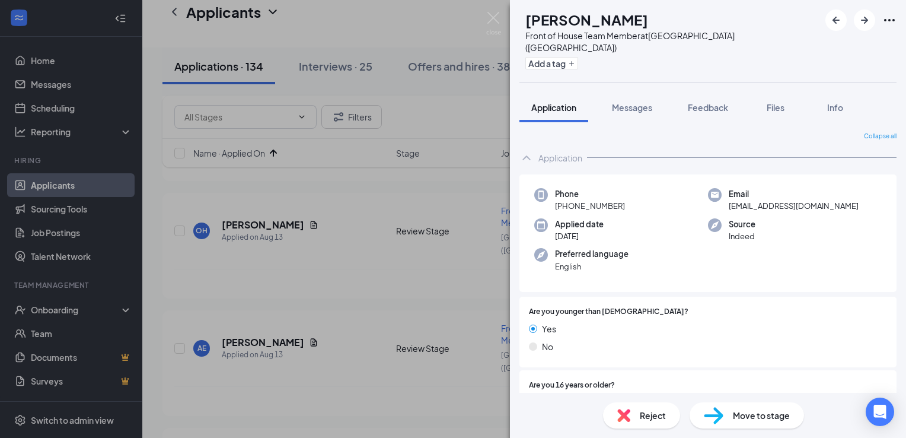
click at [647, 409] on span "Reject" at bounding box center [653, 414] width 26 height 13
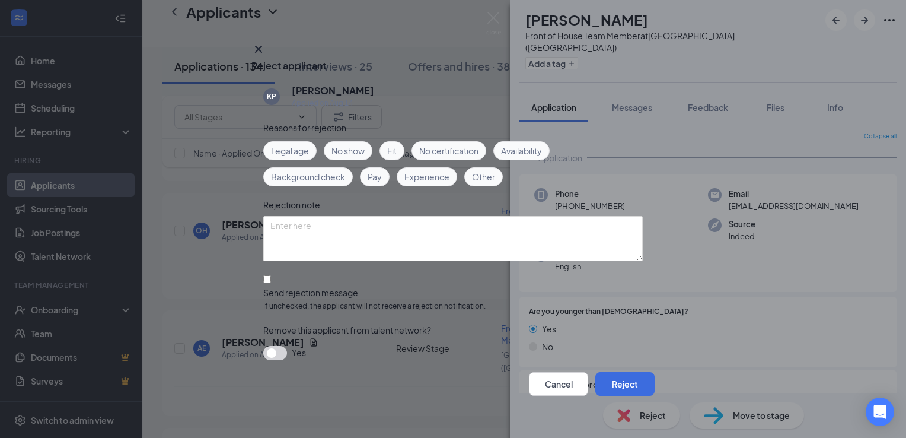
click at [289, 148] on span "Legal age" at bounding box center [290, 150] width 38 height 13
click at [612, 380] on button "Reject" at bounding box center [624, 384] width 59 height 24
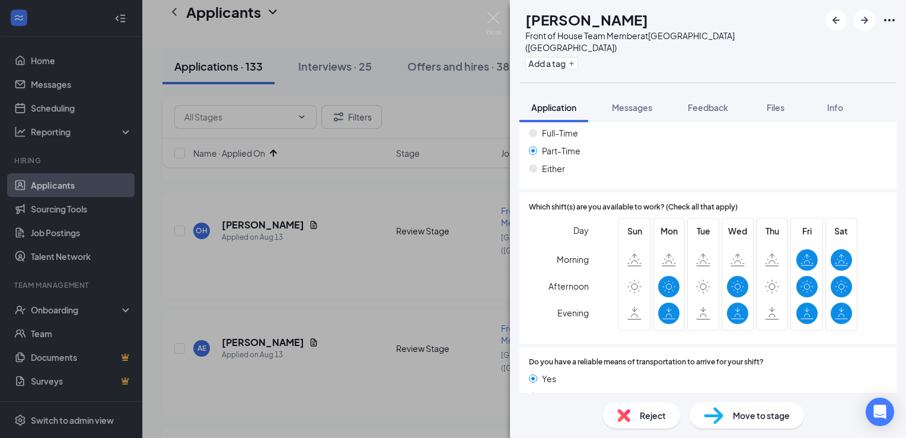
scroll to position [810, 0]
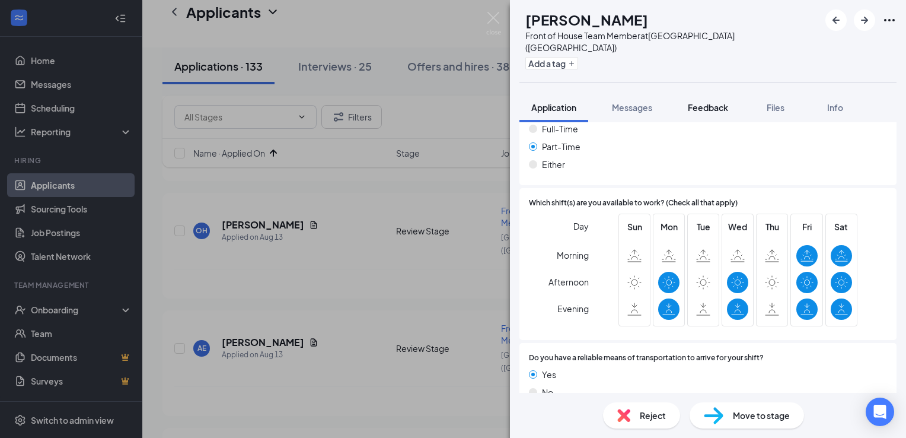
click at [705, 102] on span "Feedback" at bounding box center [708, 107] width 40 height 11
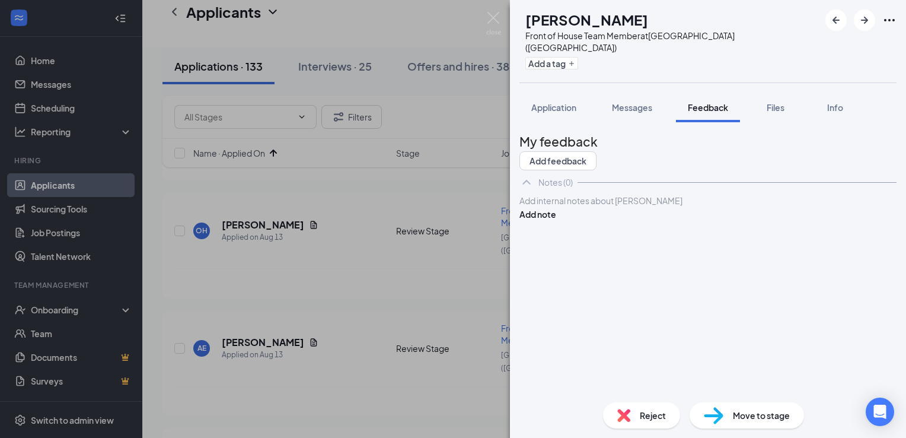
click at [616, 207] on div at bounding box center [708, 200] width 376 height 12
click at [556, 221] on button "Add note" at bounding box center [537, 213] width 37 height 13
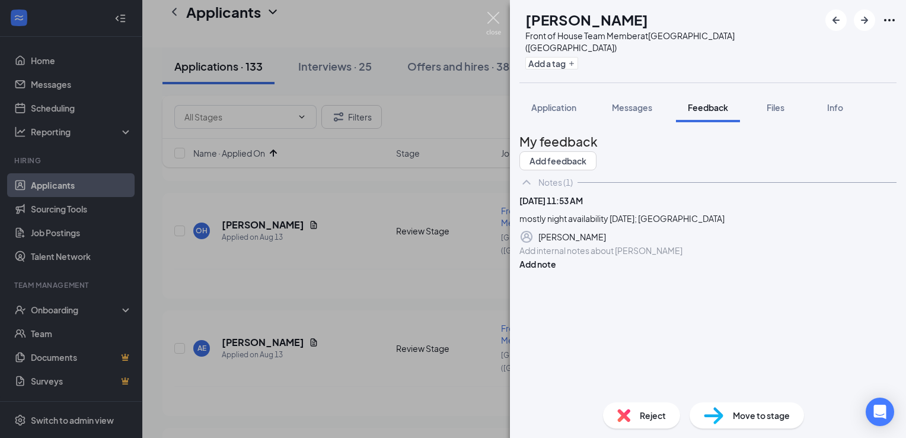
click at [492, 17] on img at bounding box center [493, 23] width 15 height 23
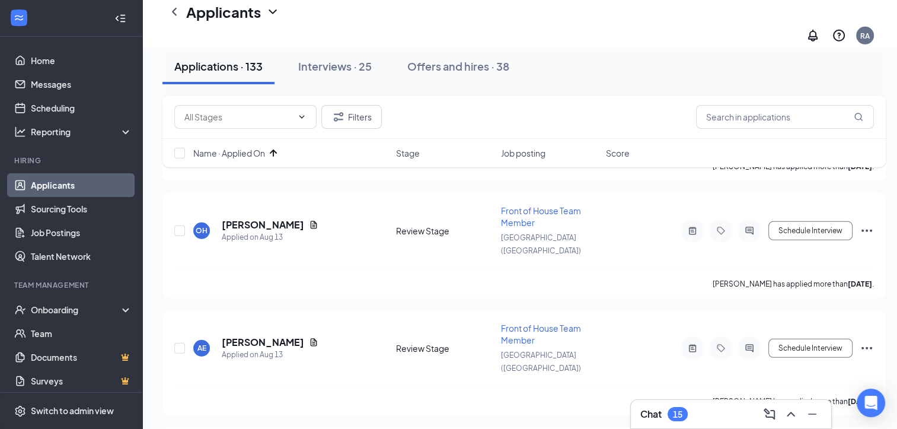
click at [662, 415] on h3 "Chat" at bounding box center [650, 413] width 21 height 13
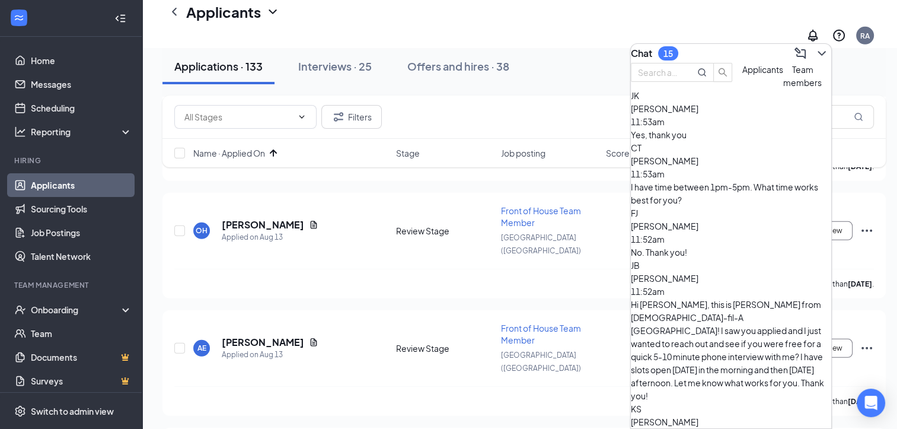
click at [727, 245] on div "No. Thank you!" at bounding box center [731, 251] width 200 height 13
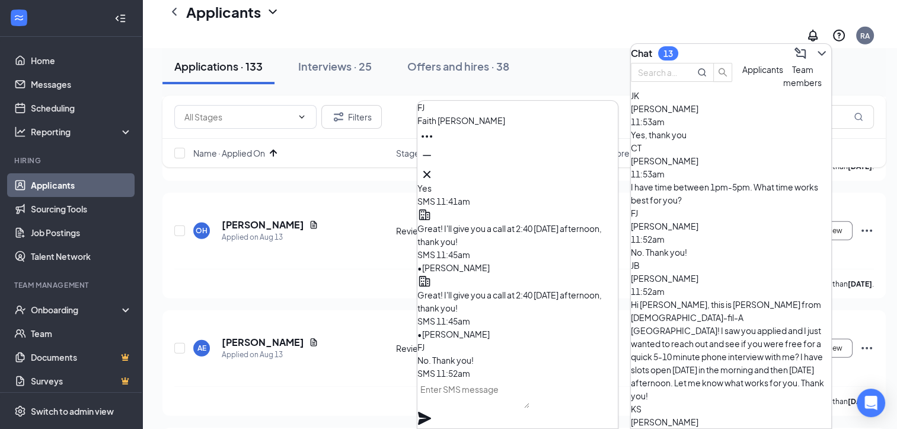
click at [512, 402] on textarea at bounding box center [473, 393] width 112 height 28
type textarea "My pleasure!"
click at [431, 411] on icon "Plane" at bounding box center [424, 417] width 13 height 13
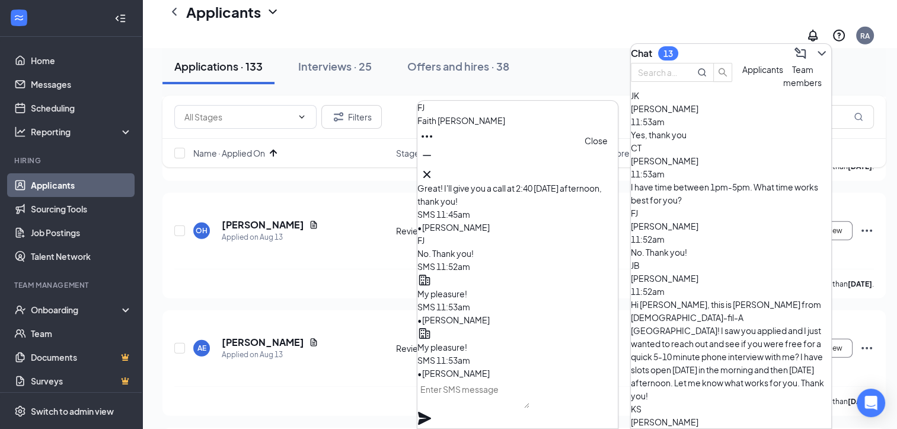
click at [434, 174] on icon "Cross" at bounding box center [427, 174] width 14 height 14
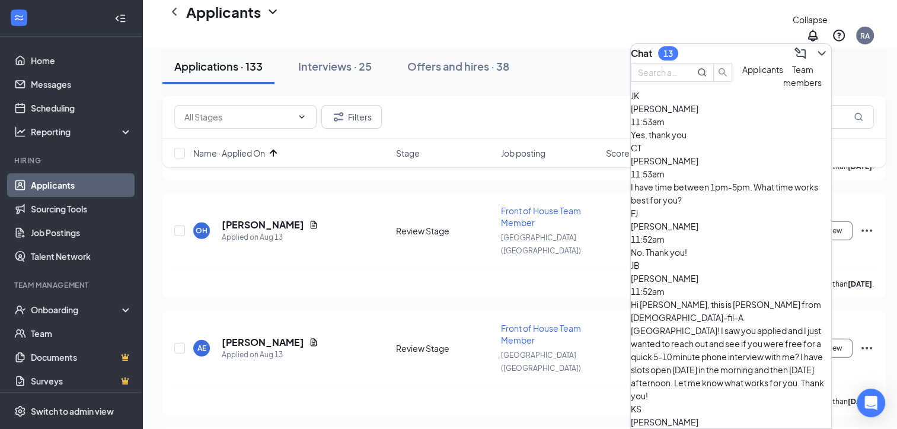
click at [817, 49] on icon "ChevronDown" at bounding box center [822, 53] width 14 height 14
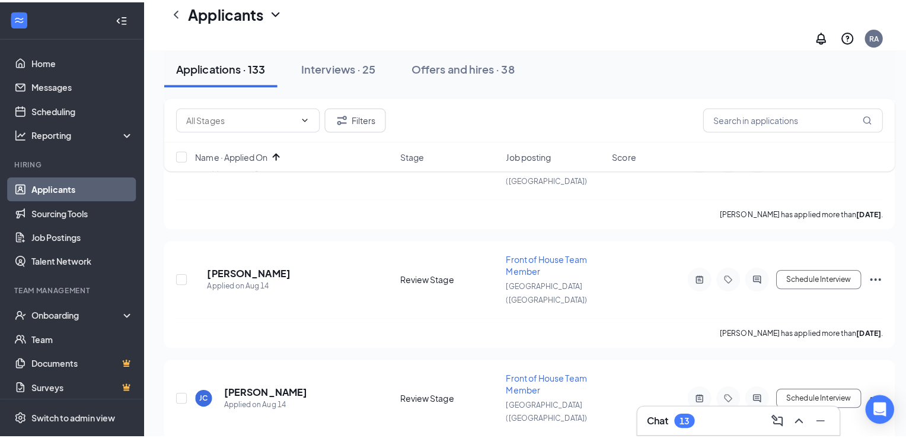
scroll to position [3806, 0]
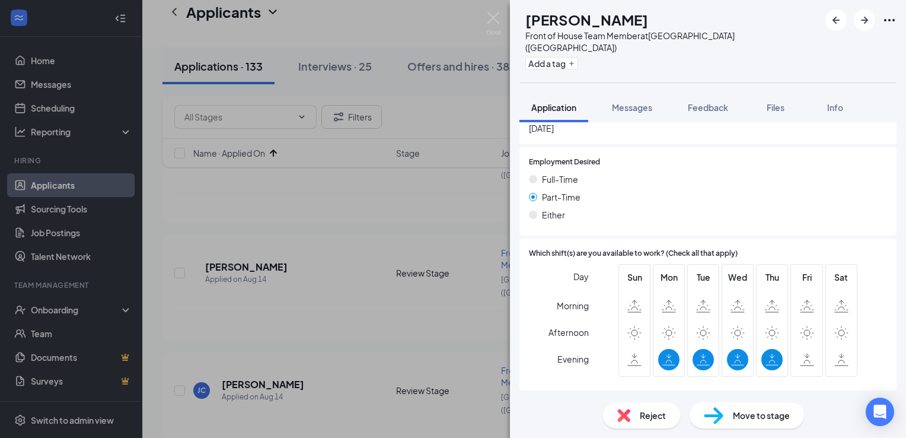
scroll to position [806, 0]
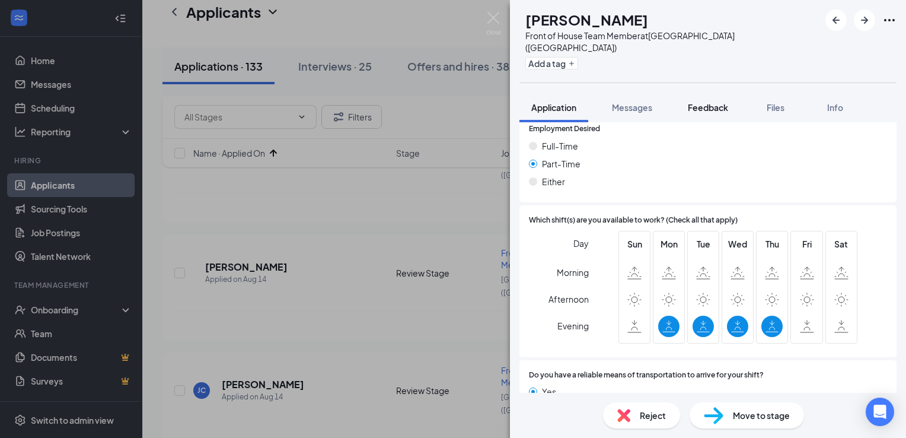
click at [707, 102] on button "Feedback" at bounding box center [708, 107] width 64 height 30
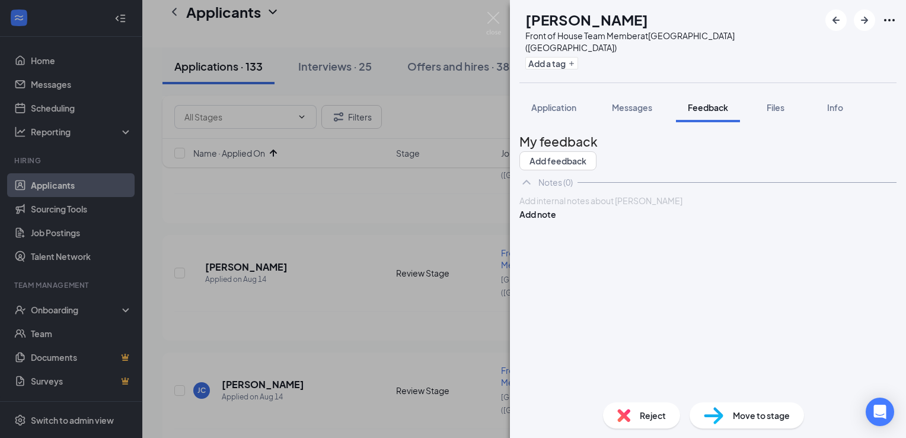
click at [624, 207] on div at bounding box center [708, 200] width 376 height 12
click at [556, 221] on button "Add note" at bounding box center [537, 213] width 37 height 13
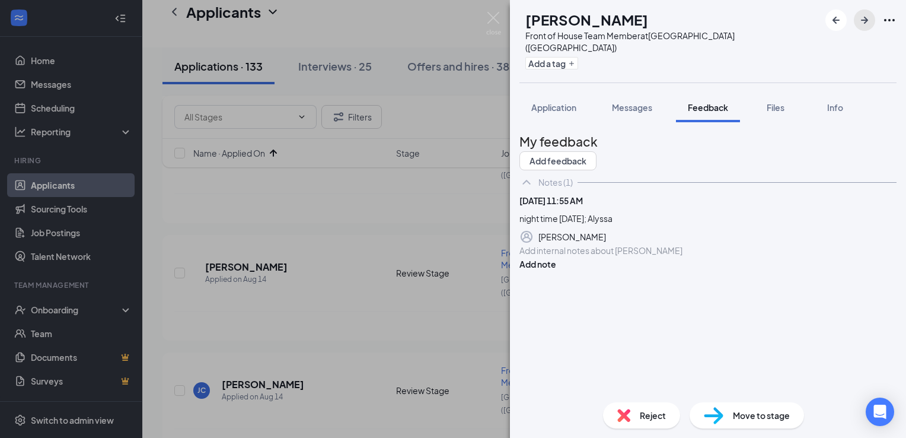
click at [858, 24] on icon "ArrowRight" at bounding box center [864, 20] width 14 height 14
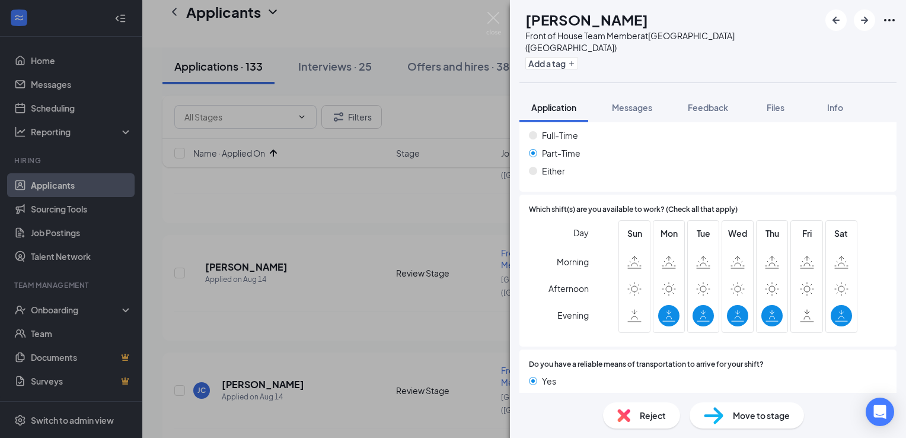
scroll to position [836, 0]
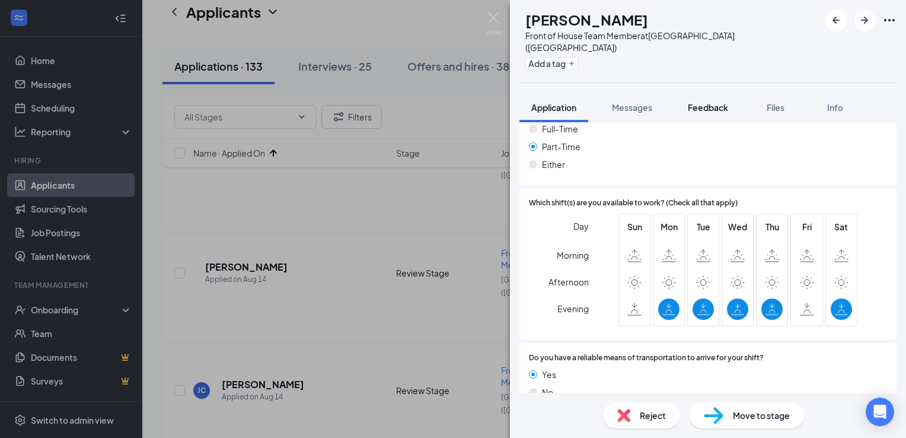
click at [711, 103] on button "Feedback" at bounding box center [708, 107] width 64 height 30
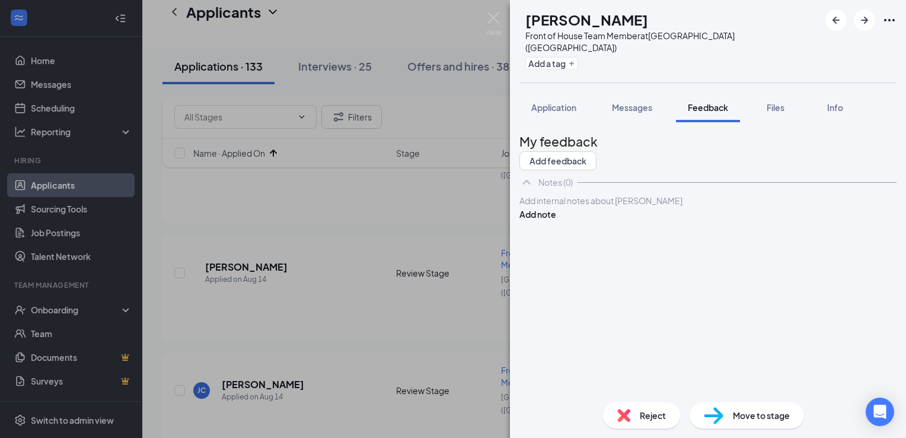
click at [606, 207] on div at bounding box center [708, 200] width 376 height 12
click at [556, 220] on button "Add note" at bounding box center [537, 213] width 37 height 13
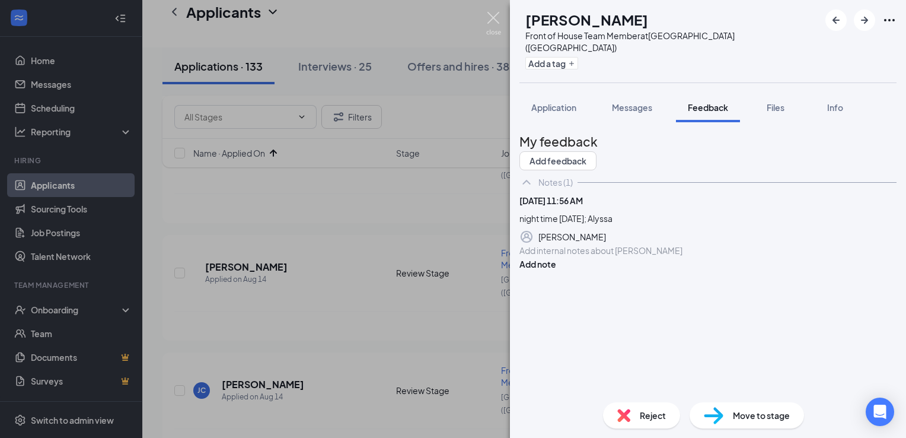
click at [486, 24] on img at bounding box center [493, 23] width 15 height 23
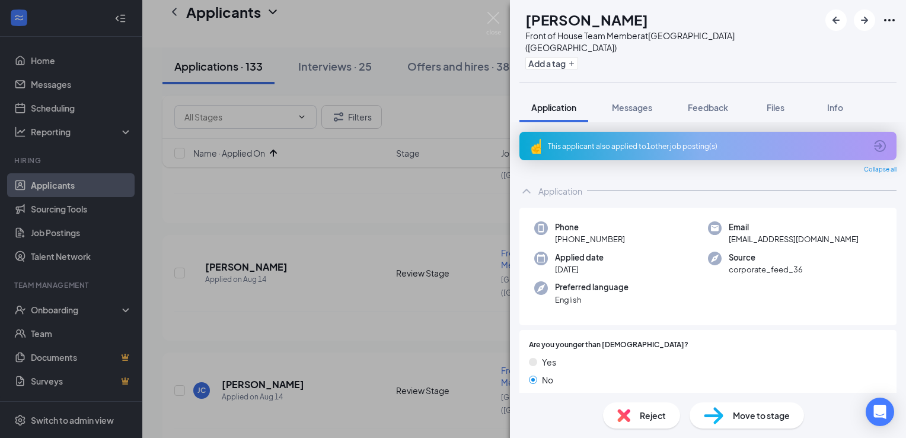
click at [617, 141] on div "This applicant also applied to 1 other job posting(s)" at bounding box center [707, 146] width 318 height 10
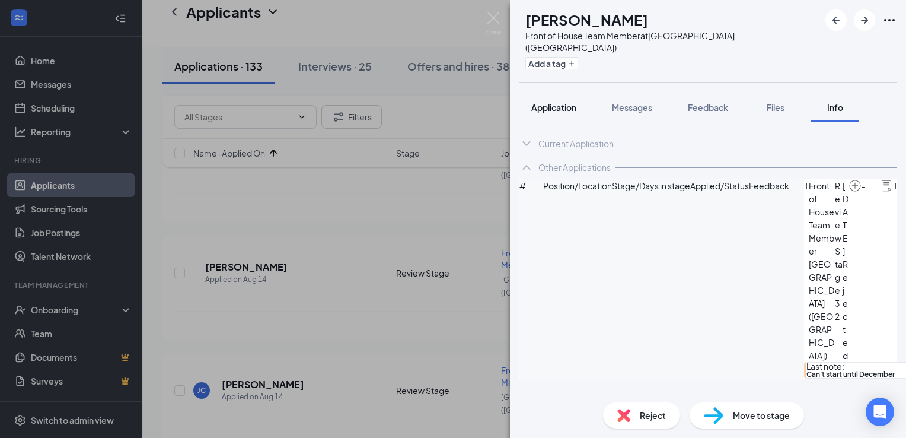
click at [541, 102] on span "Application" at bounding box center [553, 107] width 45 height 11
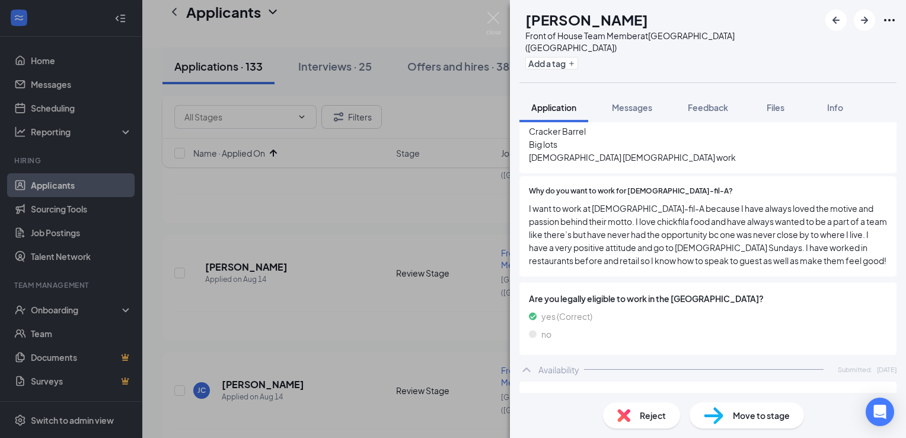
scroll to position [922, 0]
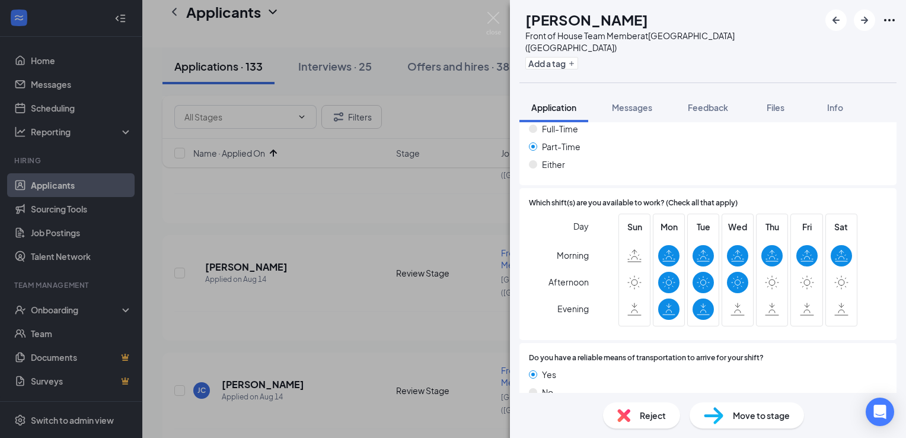
click at [654, 413] on span "Reject" at bounding box center [653, 414] width 26 height 13
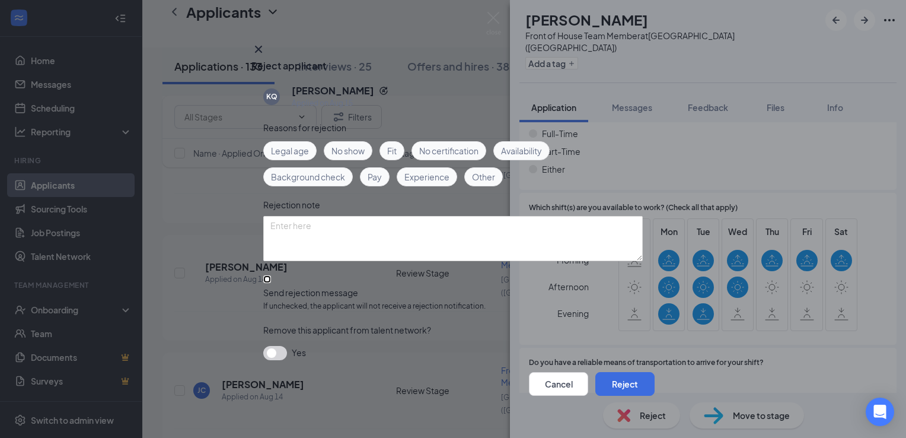
click at [271, 277] on input "Send rejection message If unchecked, the applicant will not receive a rejection…" at bounding box center [267, 279] width 8 height 8
checkbox input "true"
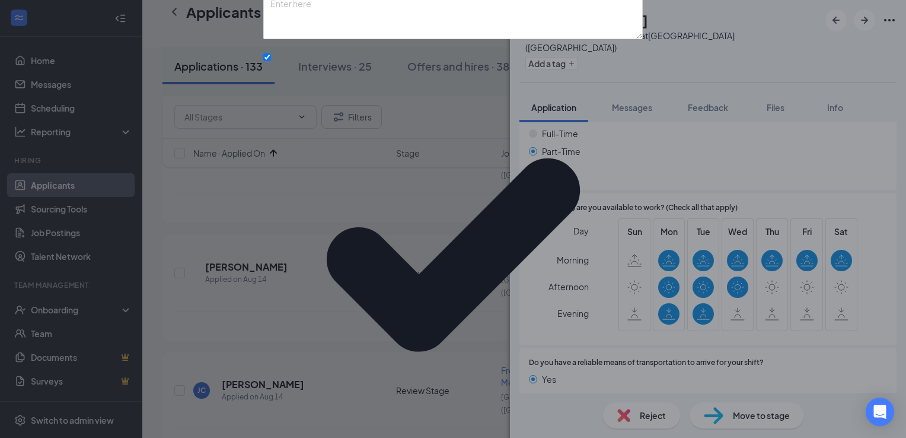
click at [400, 39] on textarea at bounding box center [452, 16] width 379 height 45
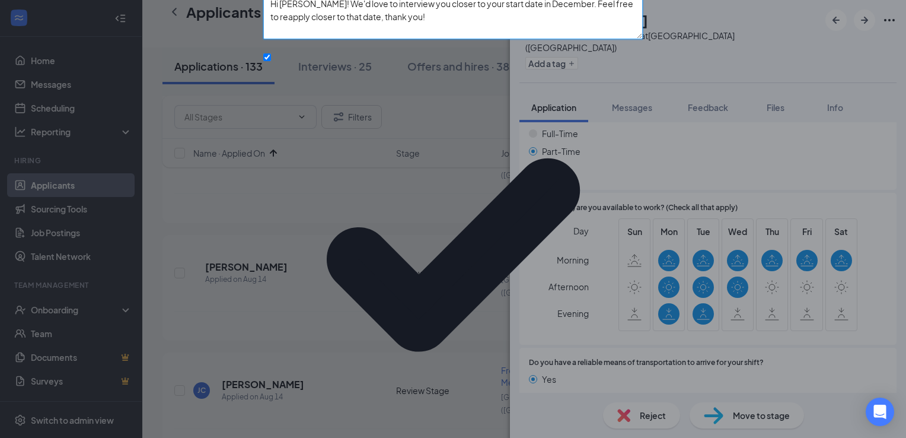
click at [372, 39] on textarea "Hi [PERSON_NAME]! We'd love to interview you closer to your start date in Decem…" at bounding box center [452, 16] width 379 height 45
type textarea "Hi [PERSON_NAME]! We'd love to interview you closer to your start date in Decem…"
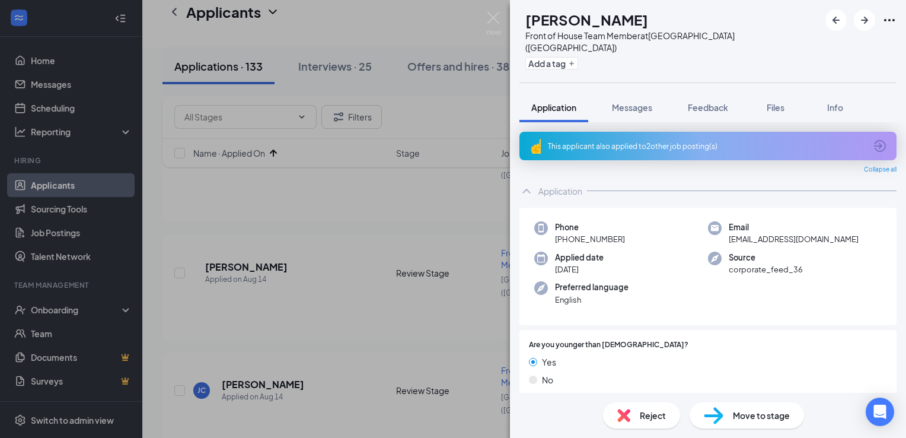
click at [630, 141] on div "This applicant also applied to 2 other job posting(s)" at bounding box center [707, 146] width 318 height 10
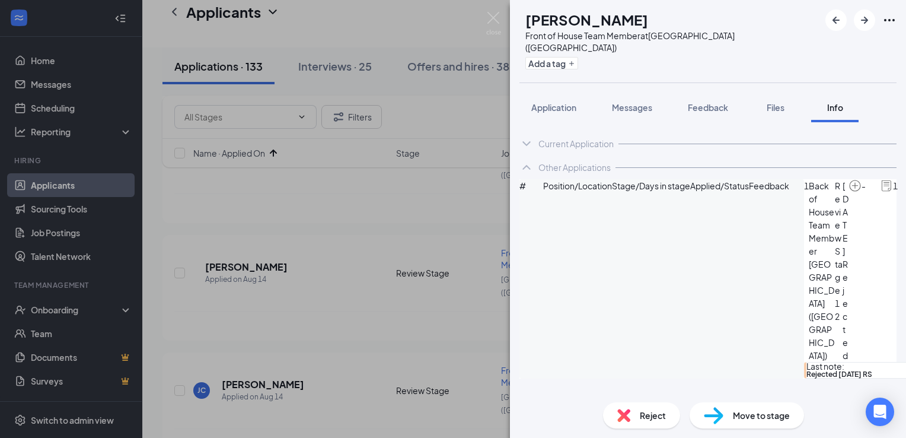
click at [637, 412] on div "Reject" at bounding box center [641, 415] width 77 height 26
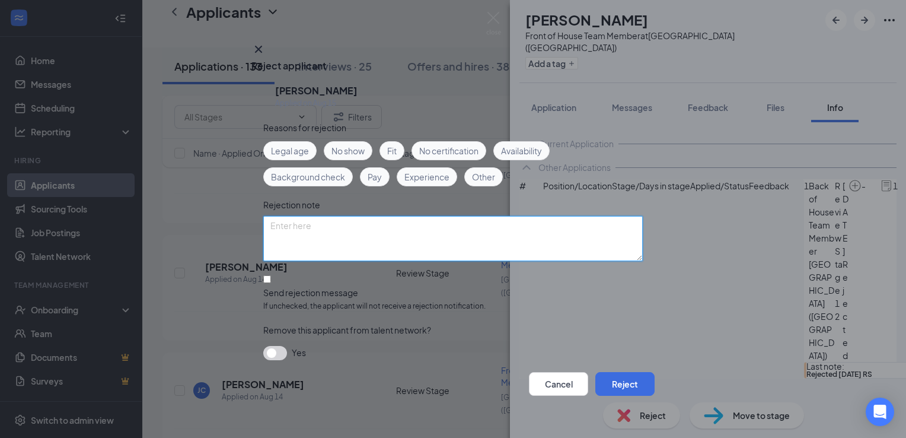
click at [434, 249] on textarea at bounding box center [452, 238] width 379 height 45
type textarea "previous apps have already been rejected; Alyssa"
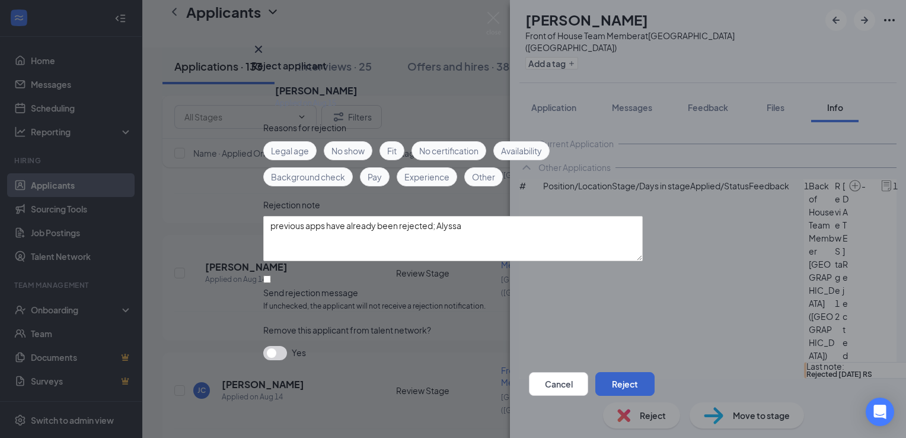
click at [617, 384] on button "Reject" at bounding box center [624, 384] width 59 height 24
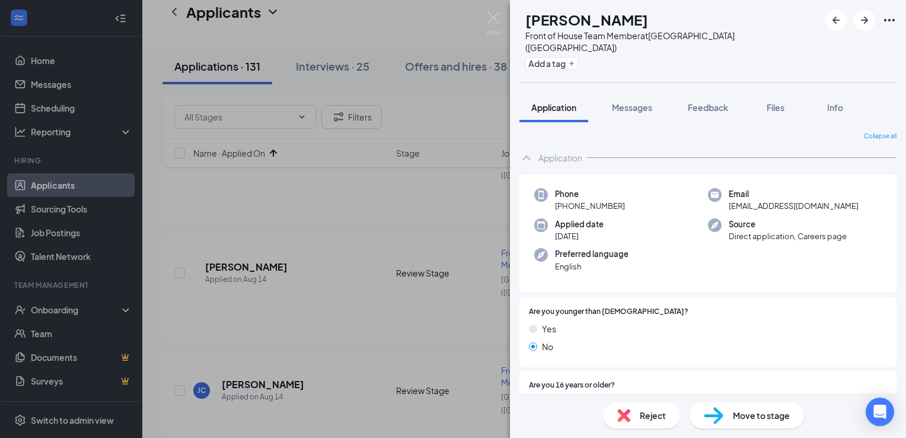
click at [641, 421] on div "Reject" at bounding box center [641, 415] width 77 height 26
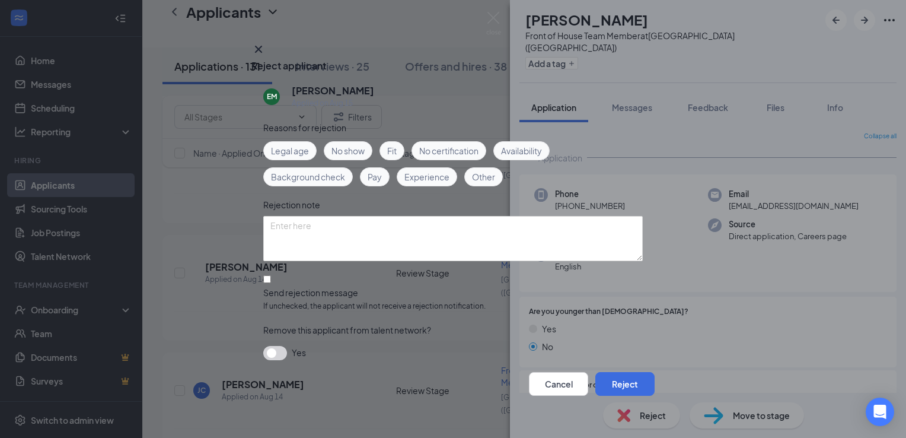
click at [300, 149] on span "Legal age" at bounding box center [290, 150] width 38 height 13
click at [622, 373] on button "Reject" at bounding box center [624, 384] width 59 height 24
